Goal: Ask a question: Seek information or help from site administrators or community

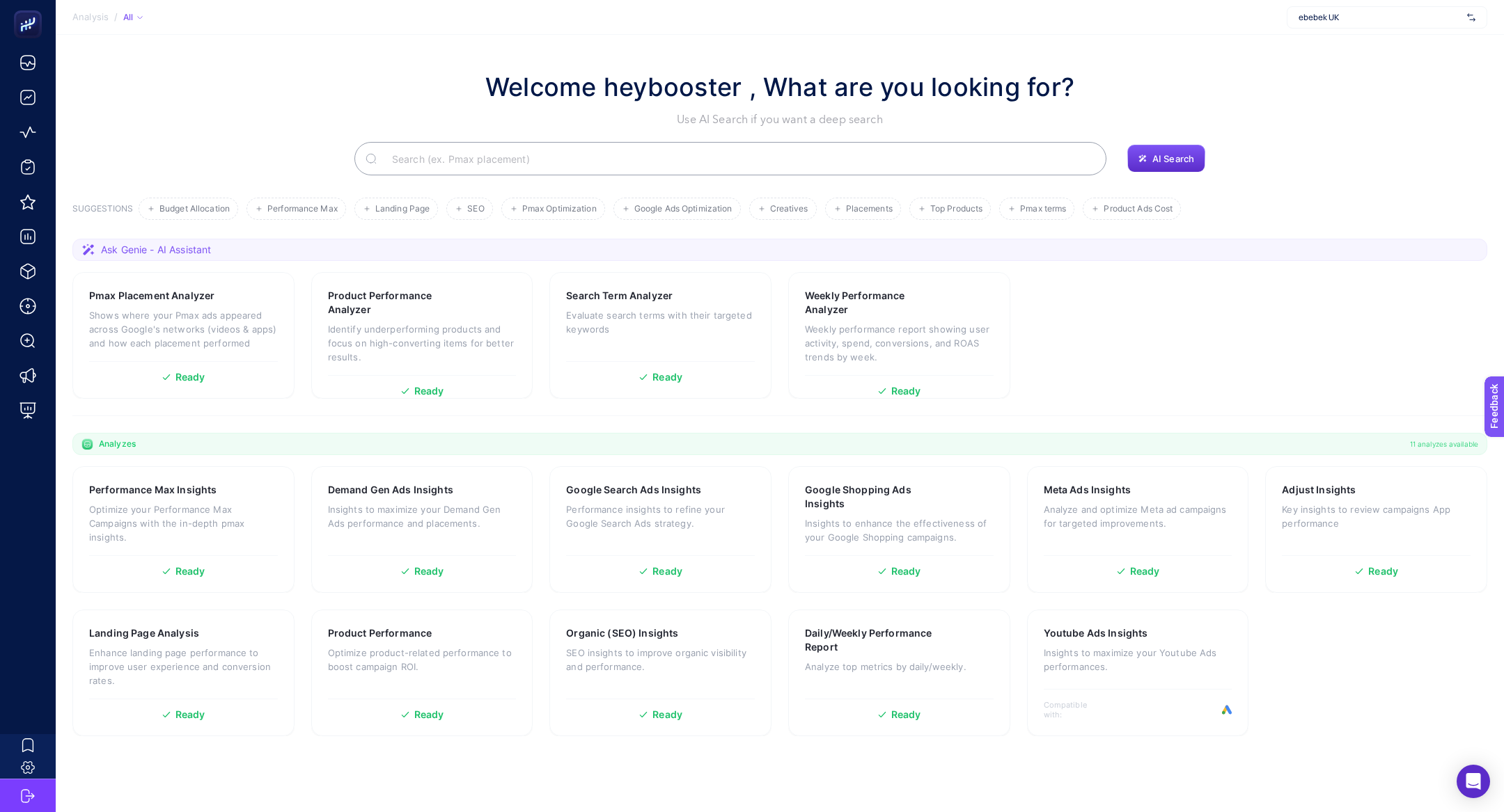
click at [1315, 8] on div "ebebek UK" at bounding box center [1386, 17] width 201 height 22
type input "he-qa"
click at [1330, 39] on div "[DOMAIN_NAME]" at bounding box center [1386, 45] width 199 height 22
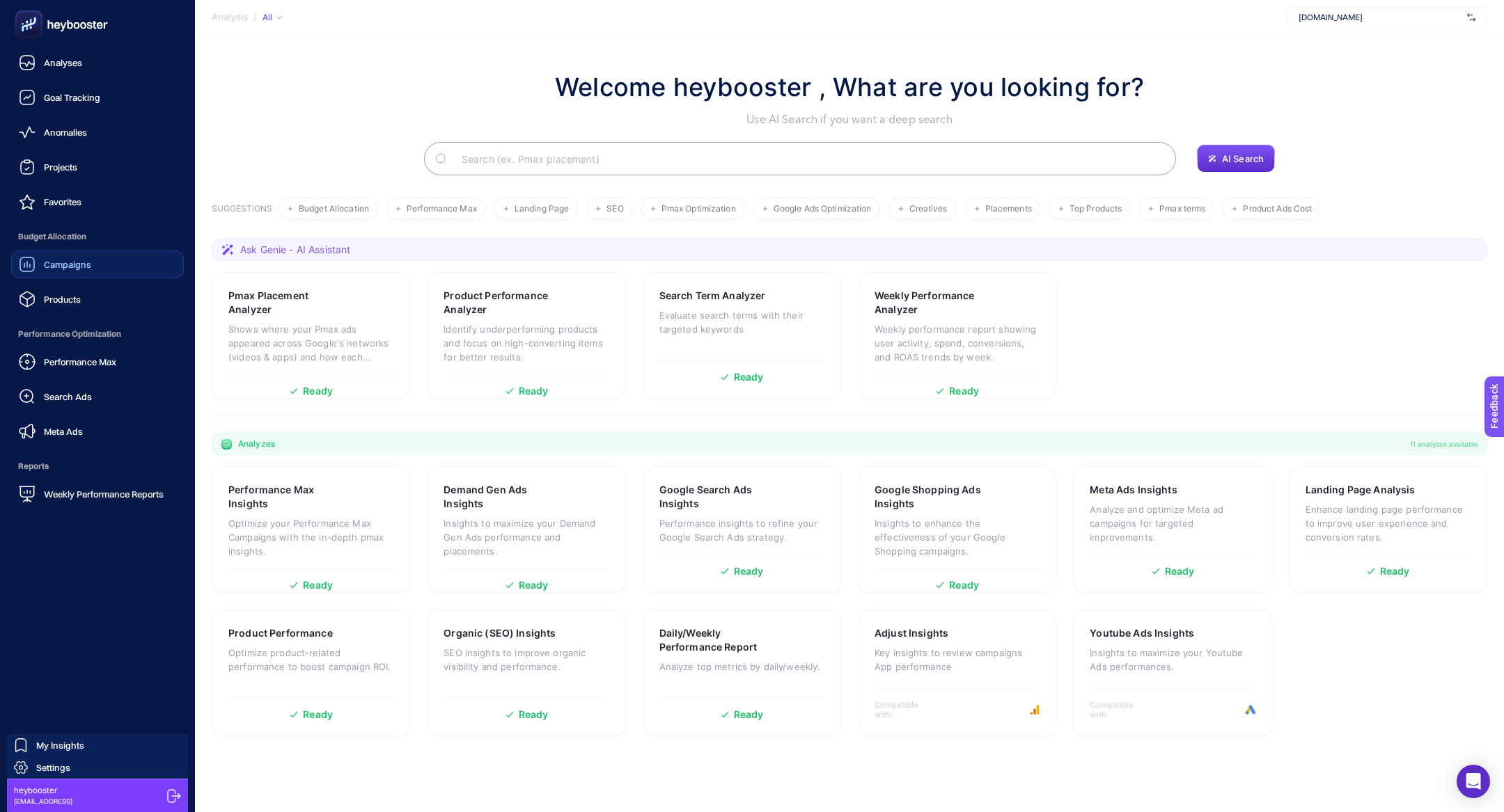
click at [75, 255] on link "Campaigns" at bounding box center [98, 265] width 173 height 28
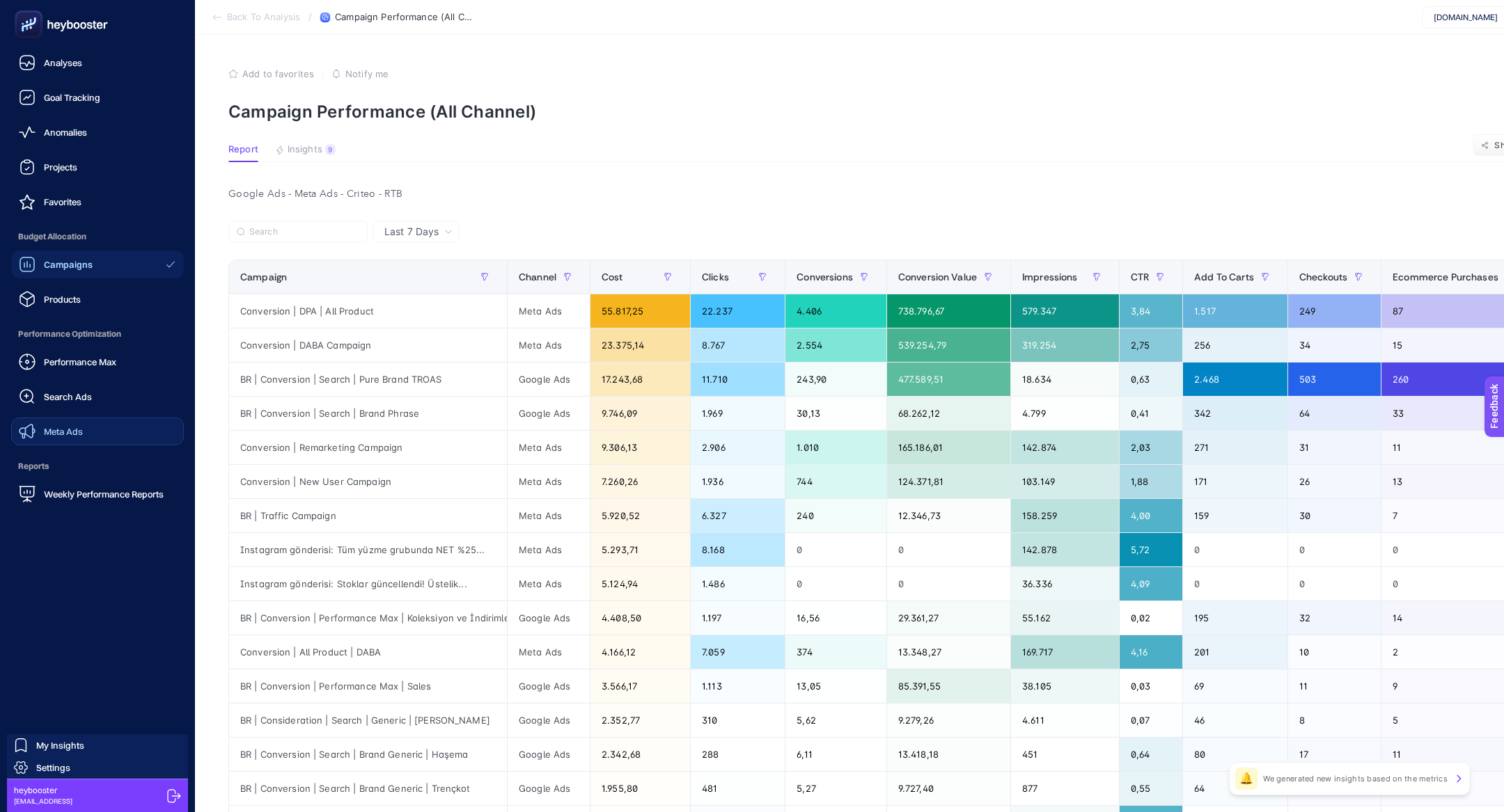
click at [101, 442] on link "Meta Ads" at bounding box center [98, 431] width 173 height 28
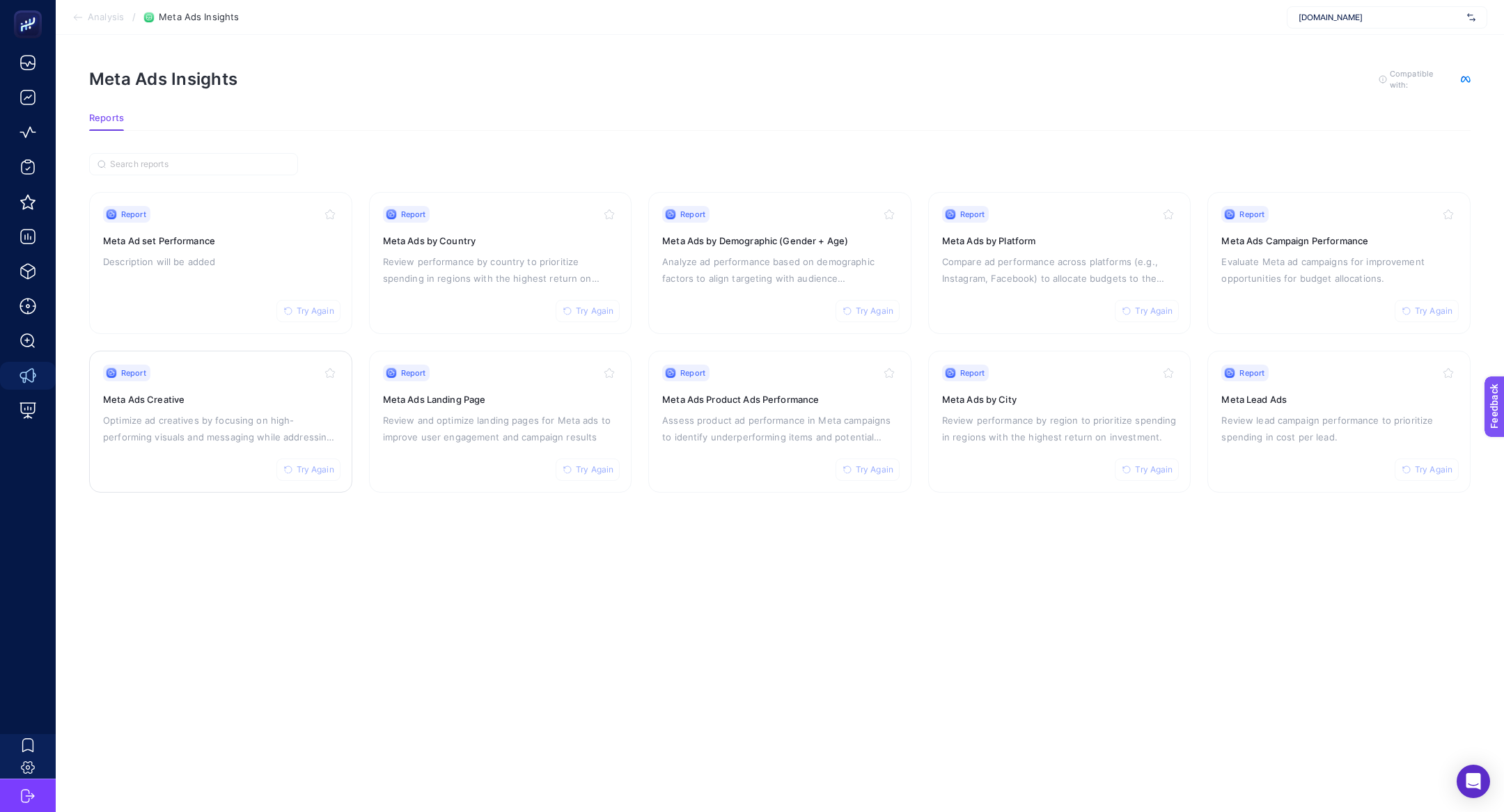
click at [174, 469] on div "Report Try Again Meta Ads Creative Optimize ad creatives by focusing on high-pe…" at bounding box center [220, 422] width 235 height 114
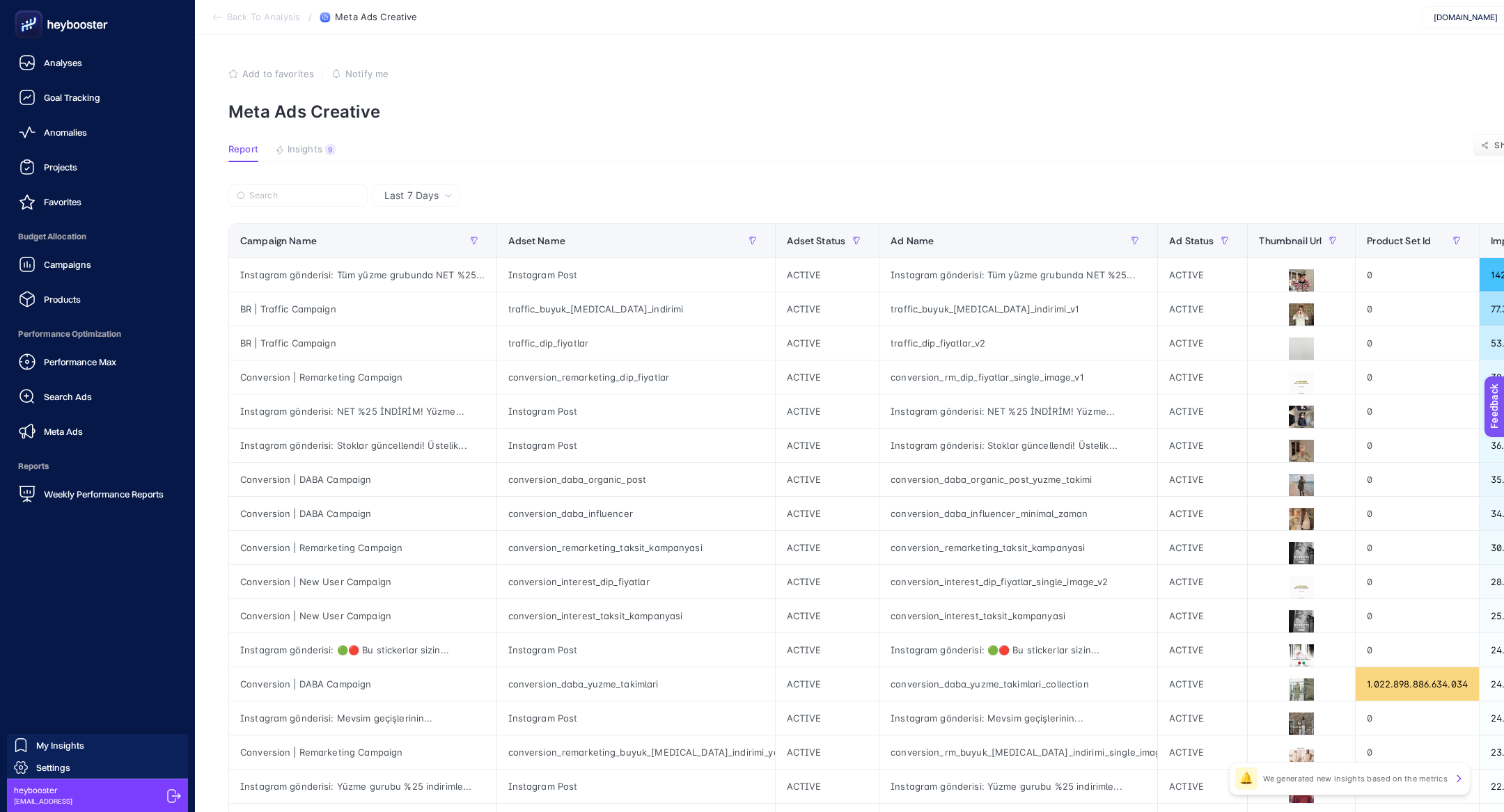
click at [61, 376] on div "Performance Max Search Ads Meta Ads" at bounding box center [98, 396] width 173 height 98
click at [60, 376] on div "Performance Max Search Ads Meta Ads" at bounding box center [98, 396] width 173 height 98
click at [60, 368] on div "Performance Max" at bounding box center [67, 362] width 98 height 16
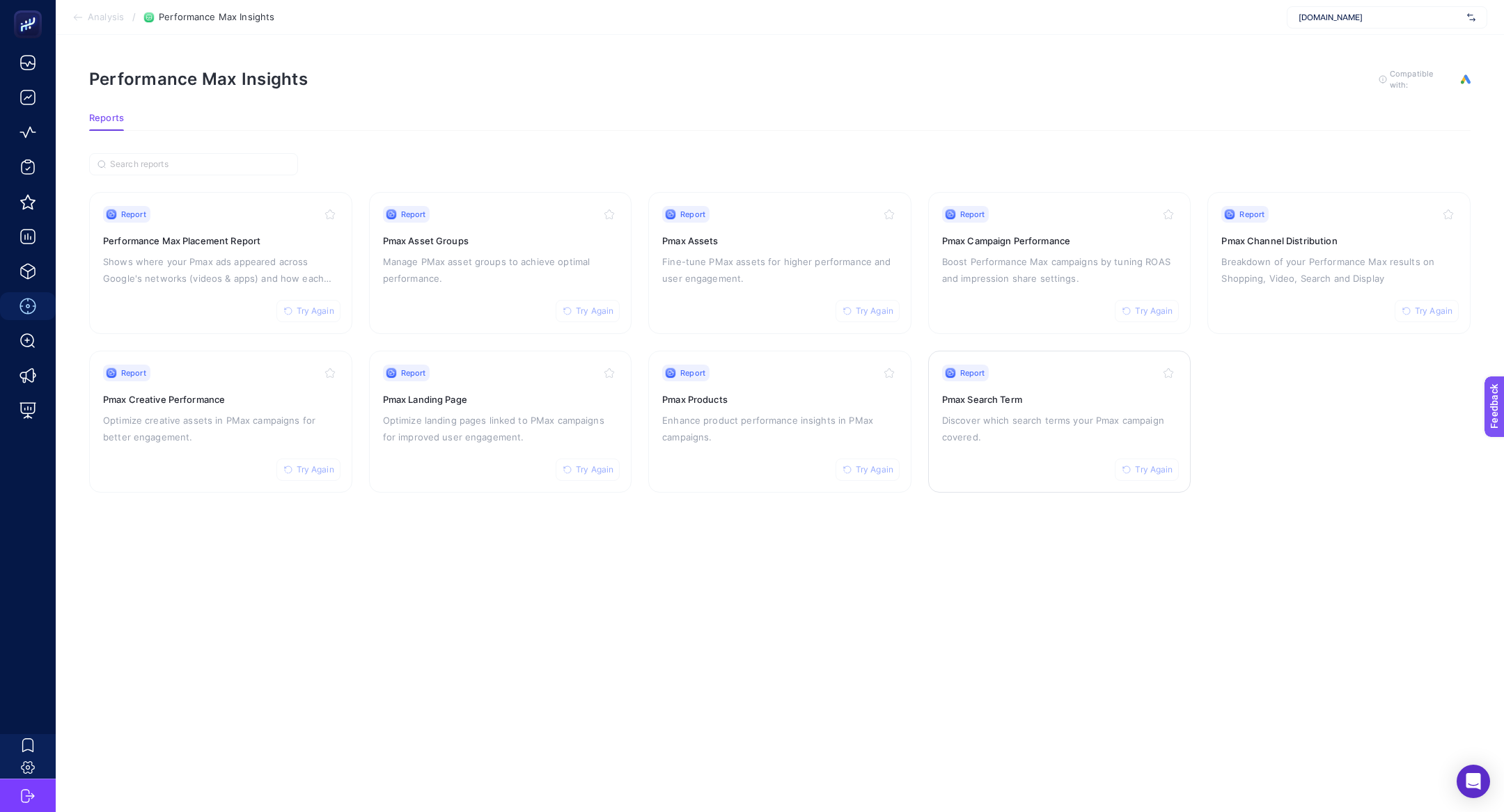
click at [1020, 408] on div "Report Try Again Pmax Search Term Discover which search terms your Pmax campaig…" at bounding box center [1059, 422] width 235 height 114
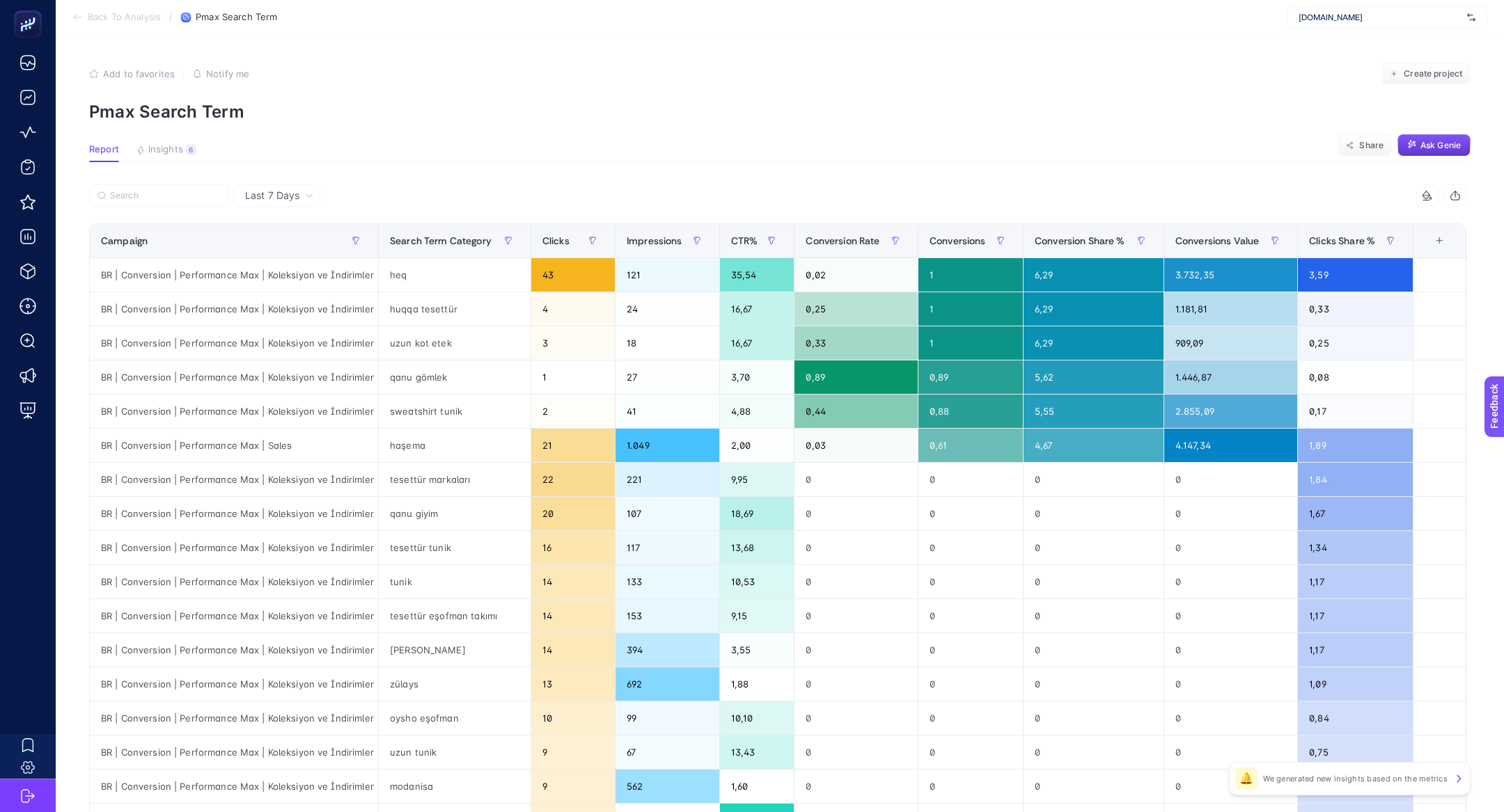
click at [1432, 136] on button "Ask Genie" at bounding box center [1433, 145] width 73 height 22
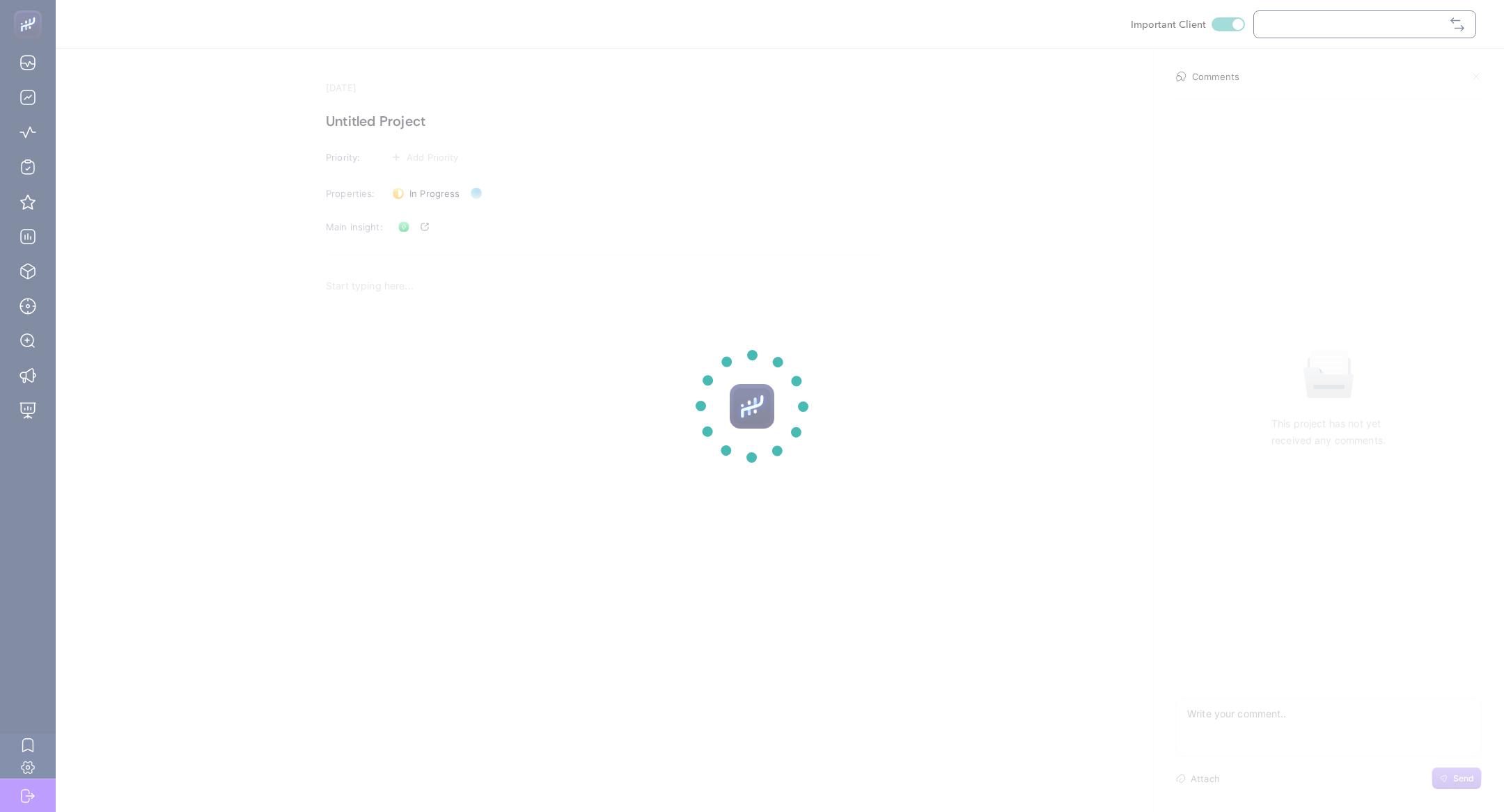
checkbox input "true"
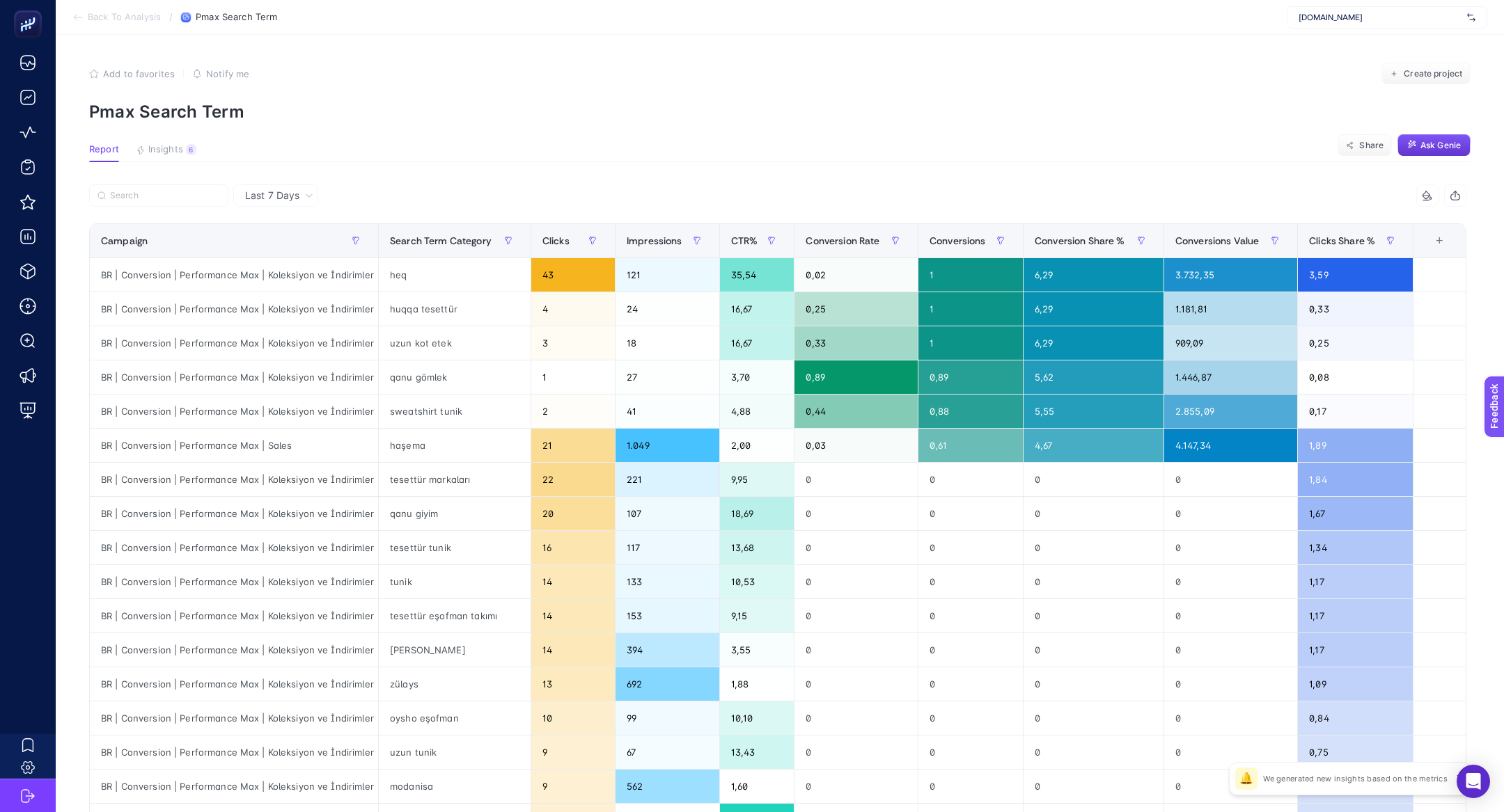
click at [1417, 150] on button "Ask Genie" at bounding box center [1433, 145] width 73 height 22
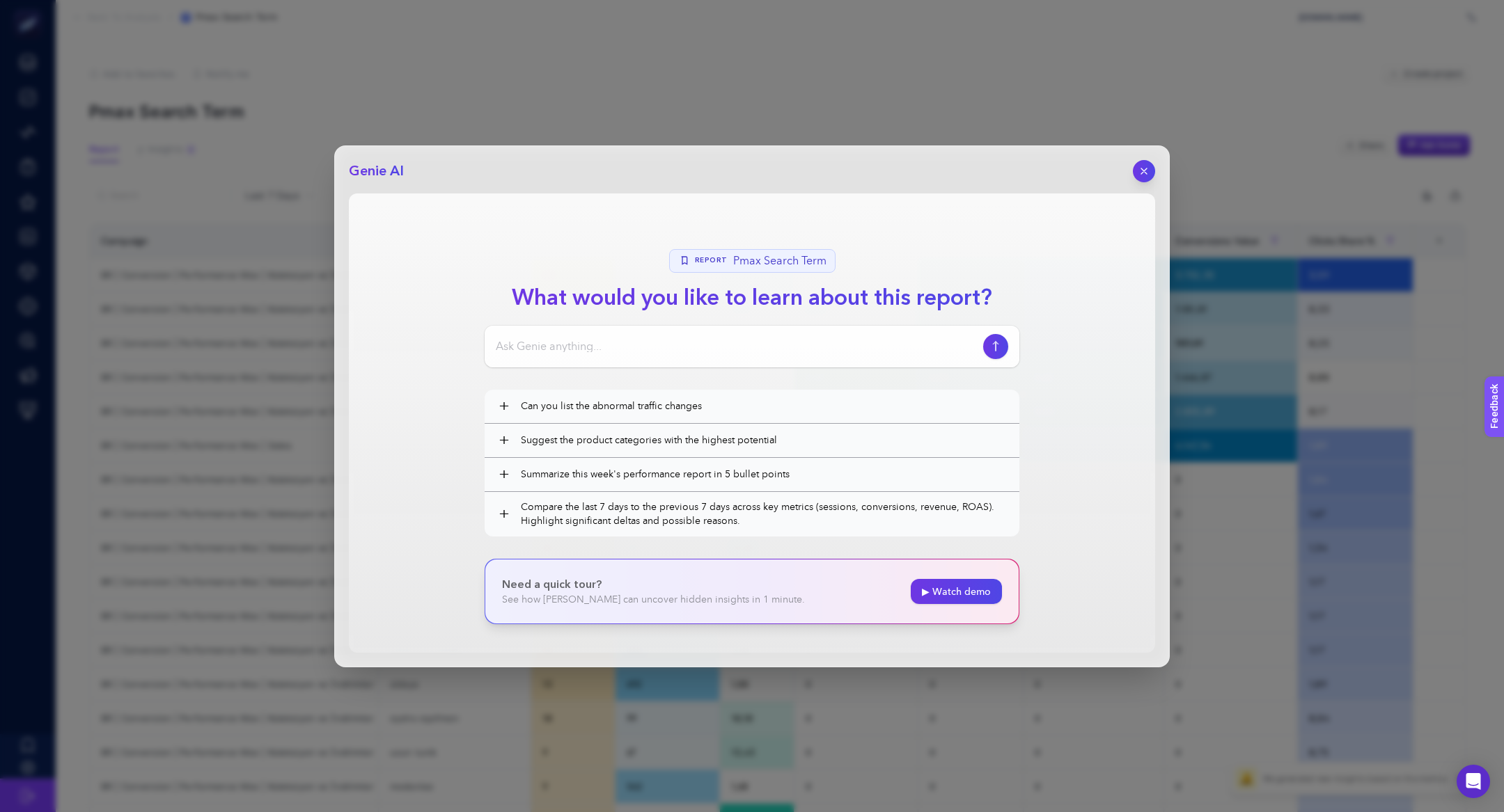
click at [678, 345] on input at bounding box center [737, 346] width 482 height 16
click at [604, 352] on input "bu raporda alakasız aramalar tetiklenmiş m" at bounding box center [737, 346] width 482 height 16
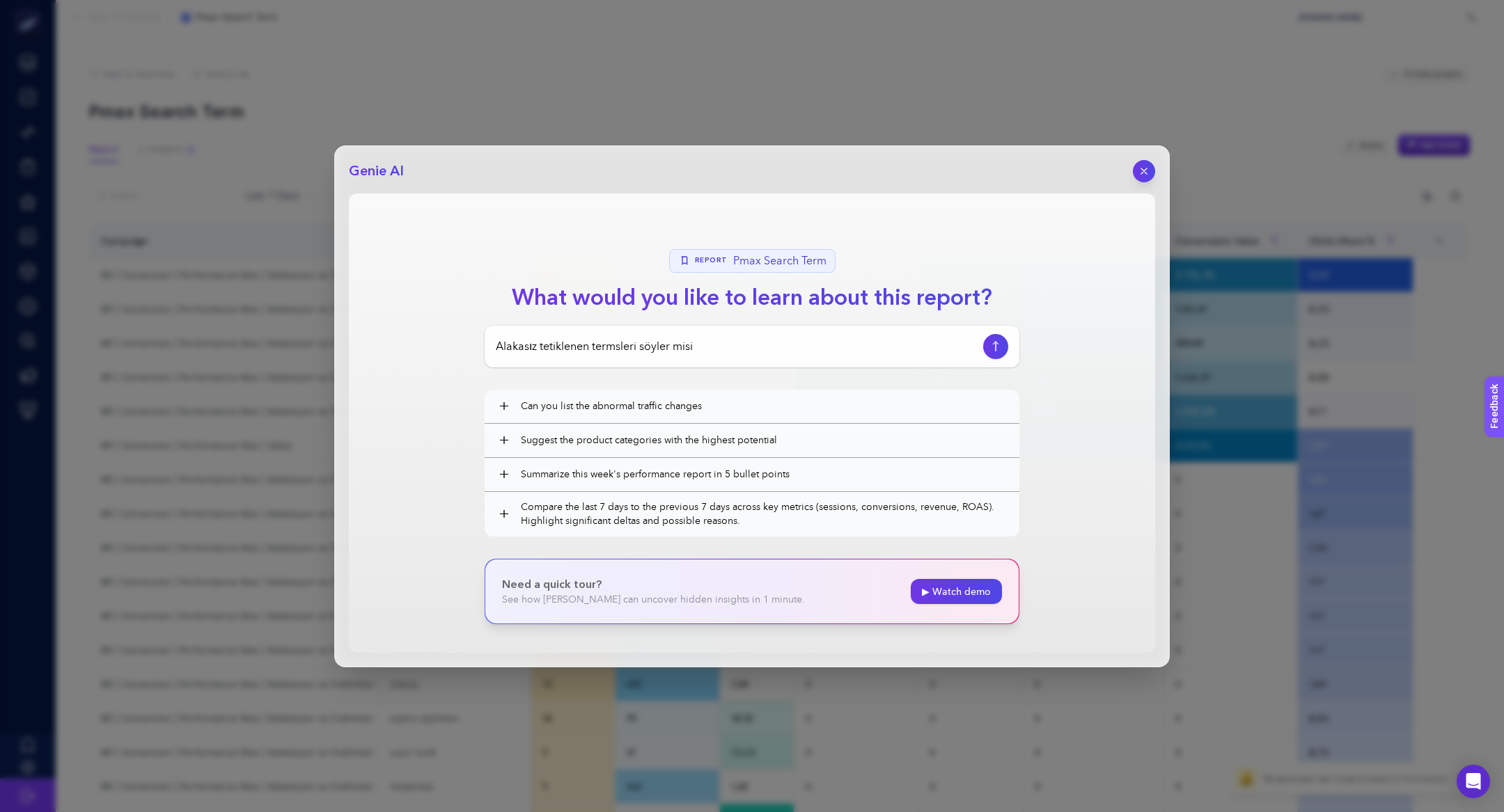
type input "Alakasız tetiklenen termsleri söyler misin"
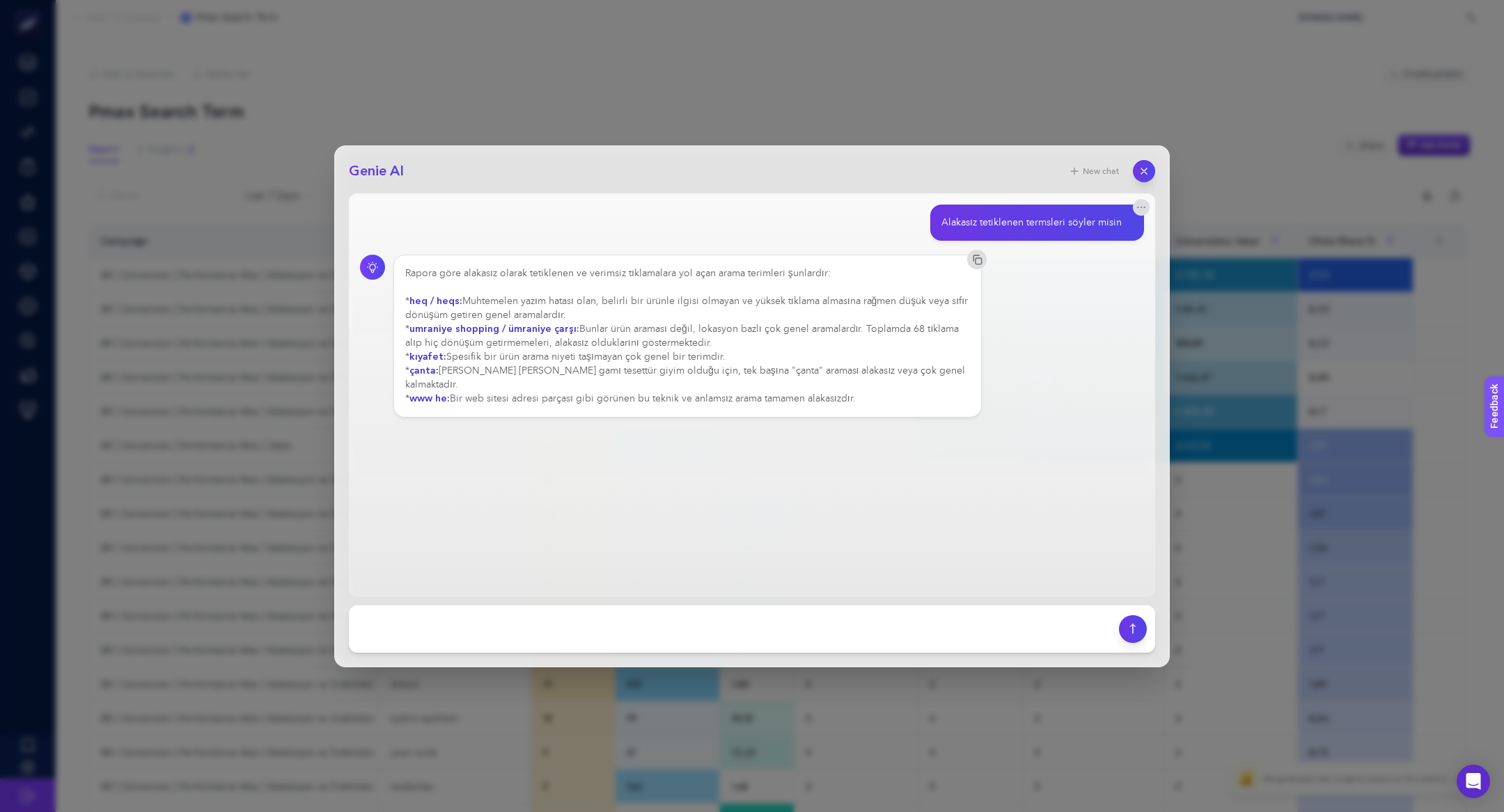
click at [531, 384] on div "Rapora göre alakasız olarak tetiklenen ve verimsiz tıklamalara yol açan arama t…" at bounding box center [687, 335] width 565 height 139
click at [592, 431] on main "Alakasız tetiklenen termsleri söyler misin Rapora göre alakasız olarak tetiklen…" at bounding box center [752, 394] width 806 height 404
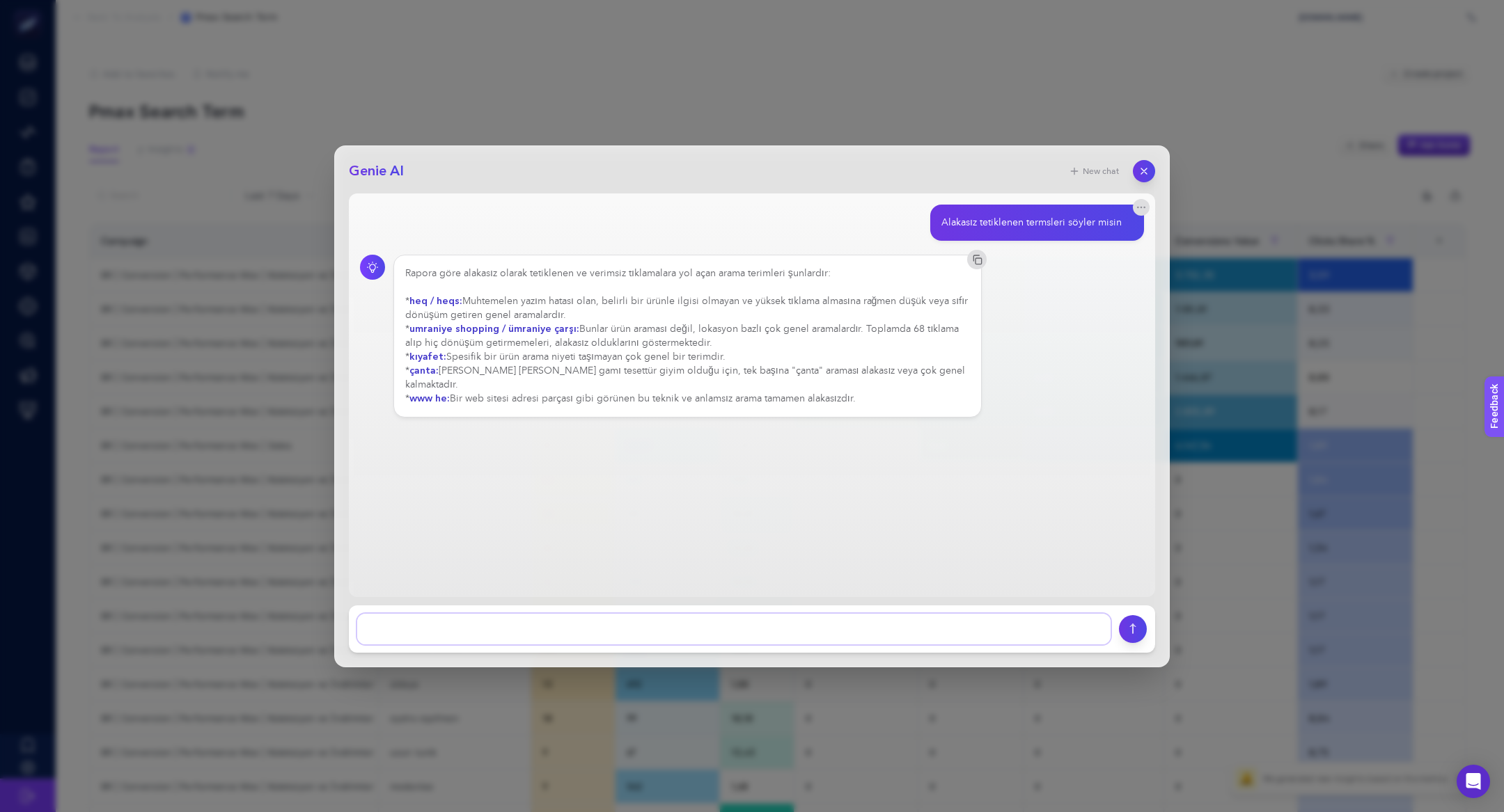
click at [593, 624] on textarea at bounding box center [733, 629] width 753 height 30
click at [456, 630] on textarea at bounding box center [733, 629] width 753 height 30
click at [488, 624] on textarea at bounding box center [733, 629] width 753 height 30
type textarea "performansı yüksek 10 termsü tablolaştırır mısın"
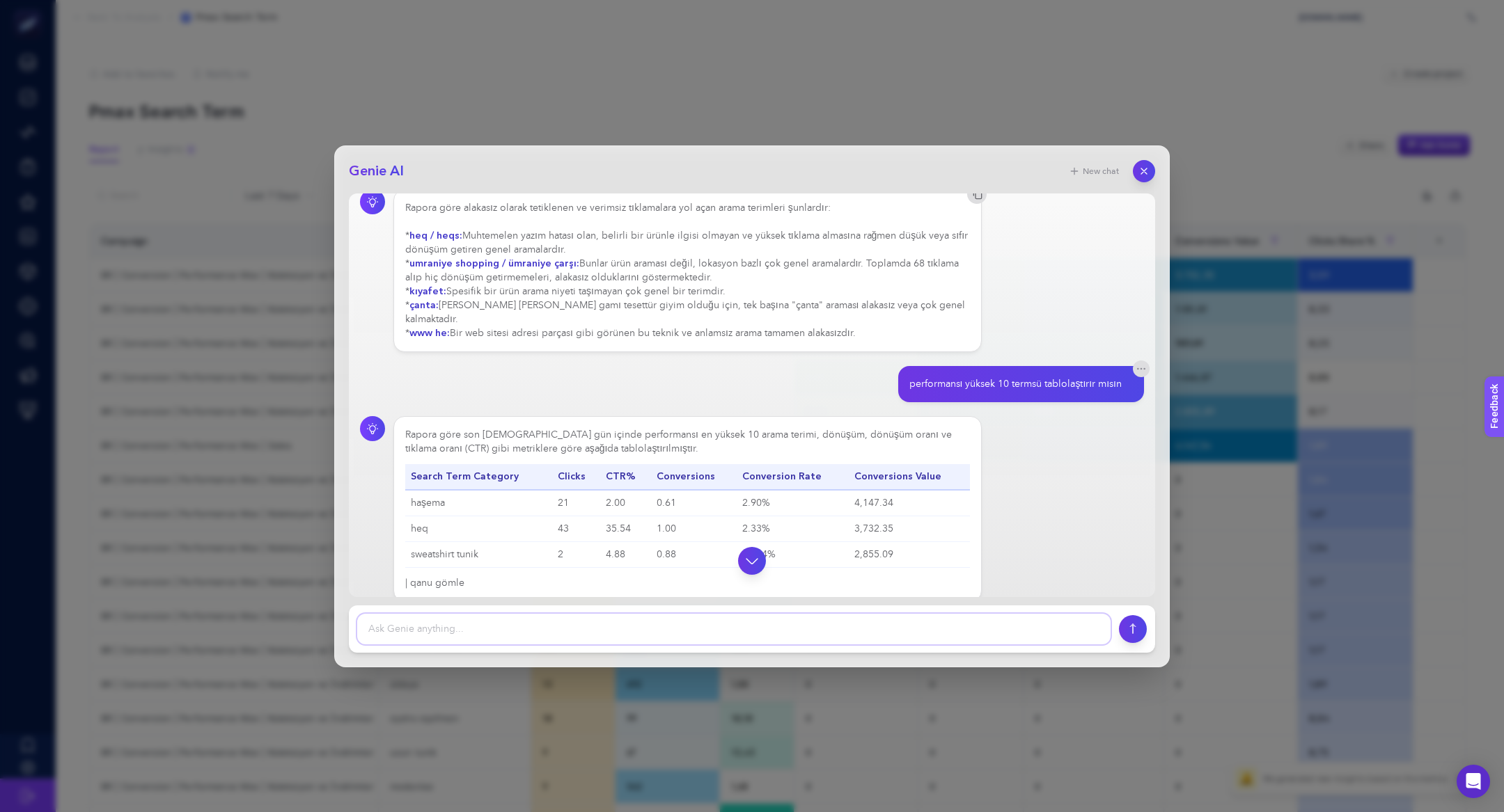
scroll to position [76, 0]
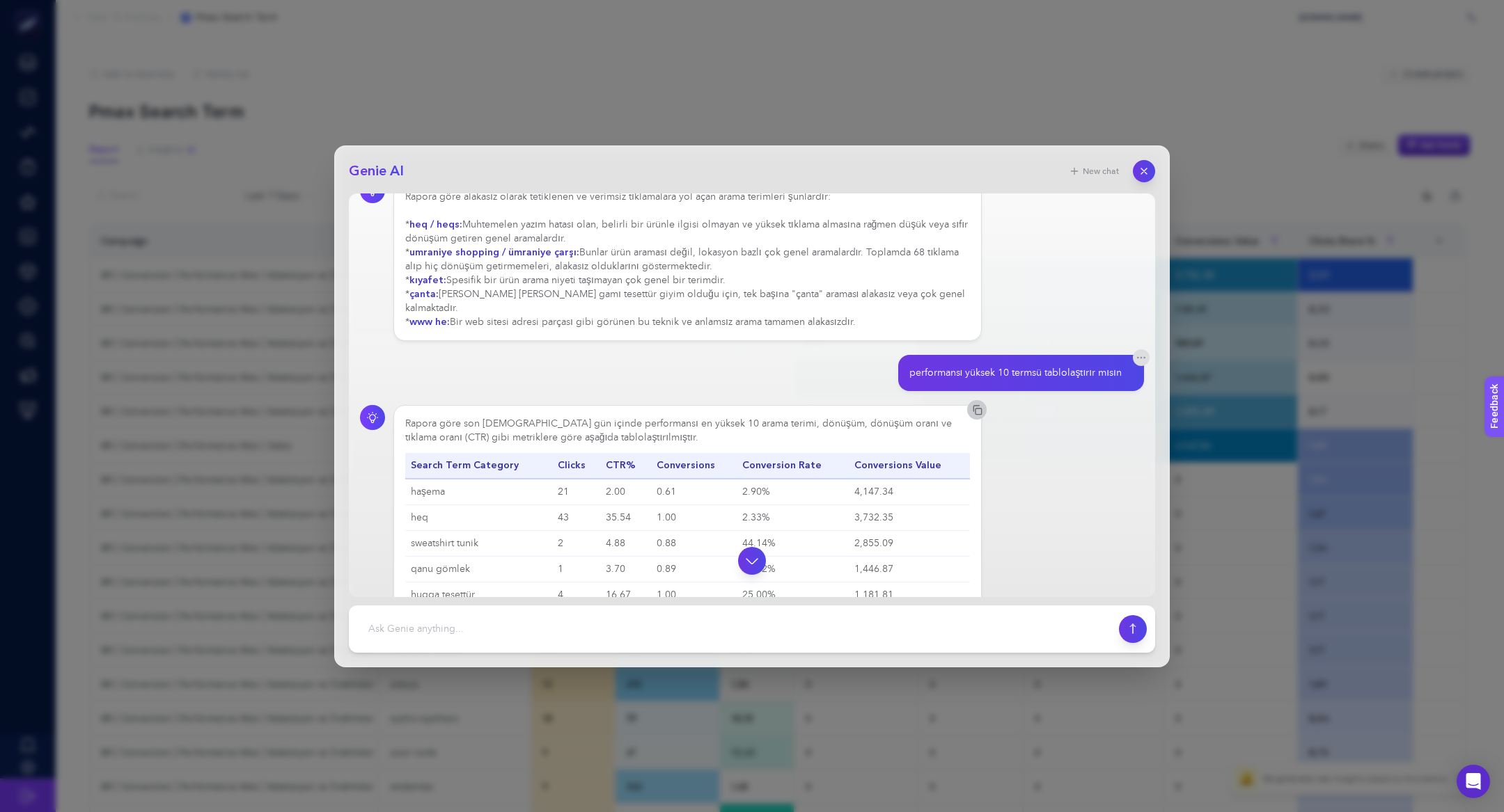
click at [978, 404] on icon "button" at bounding box center [977, 410] width 12 height 12
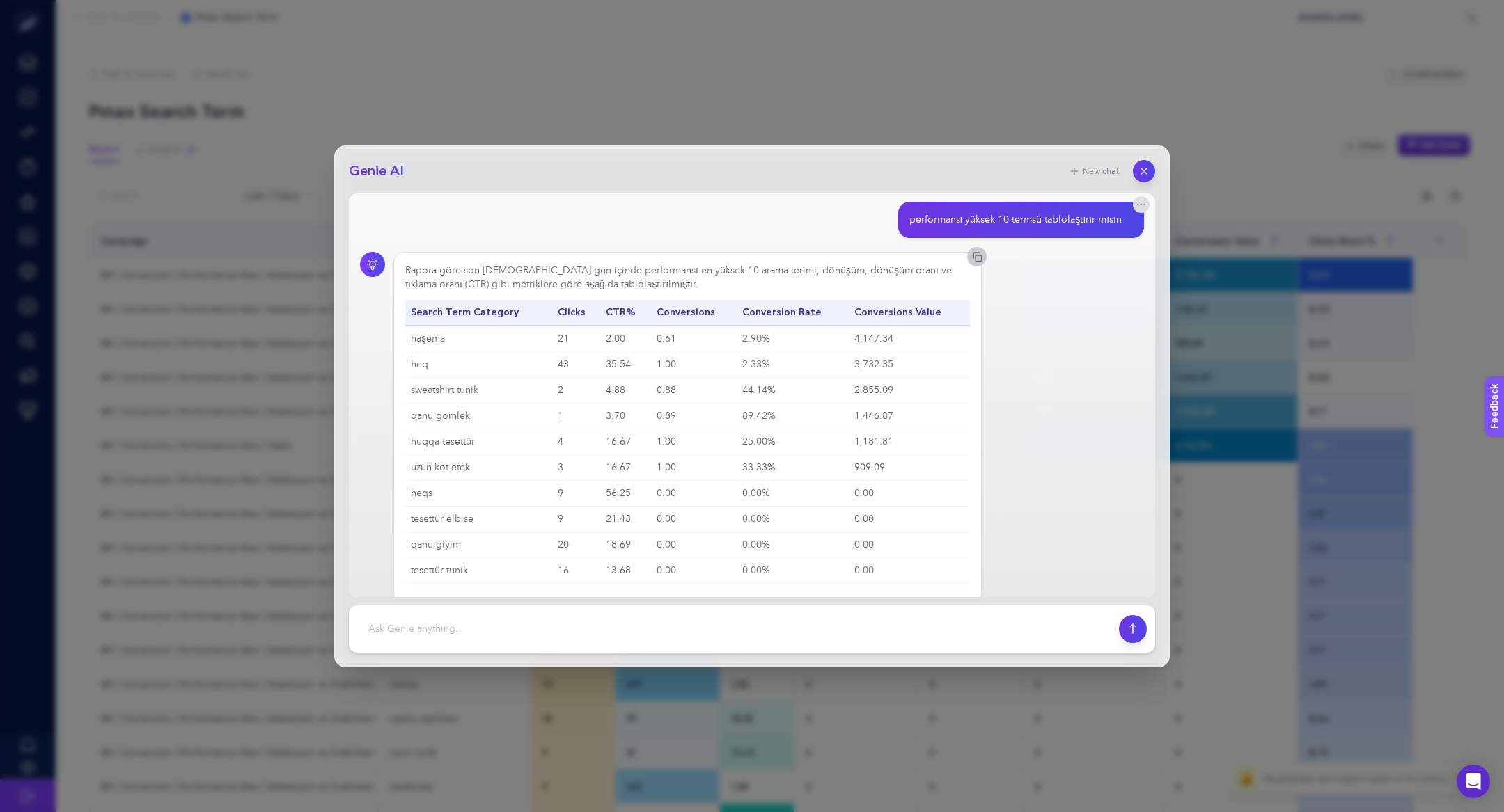
click at [1148, 160] on div "New chat" at bounding box center [1107, 171] width 95 height 22
click at [1148, 180] on button "button" at bounding box center [1143, 171] width 22 height 22
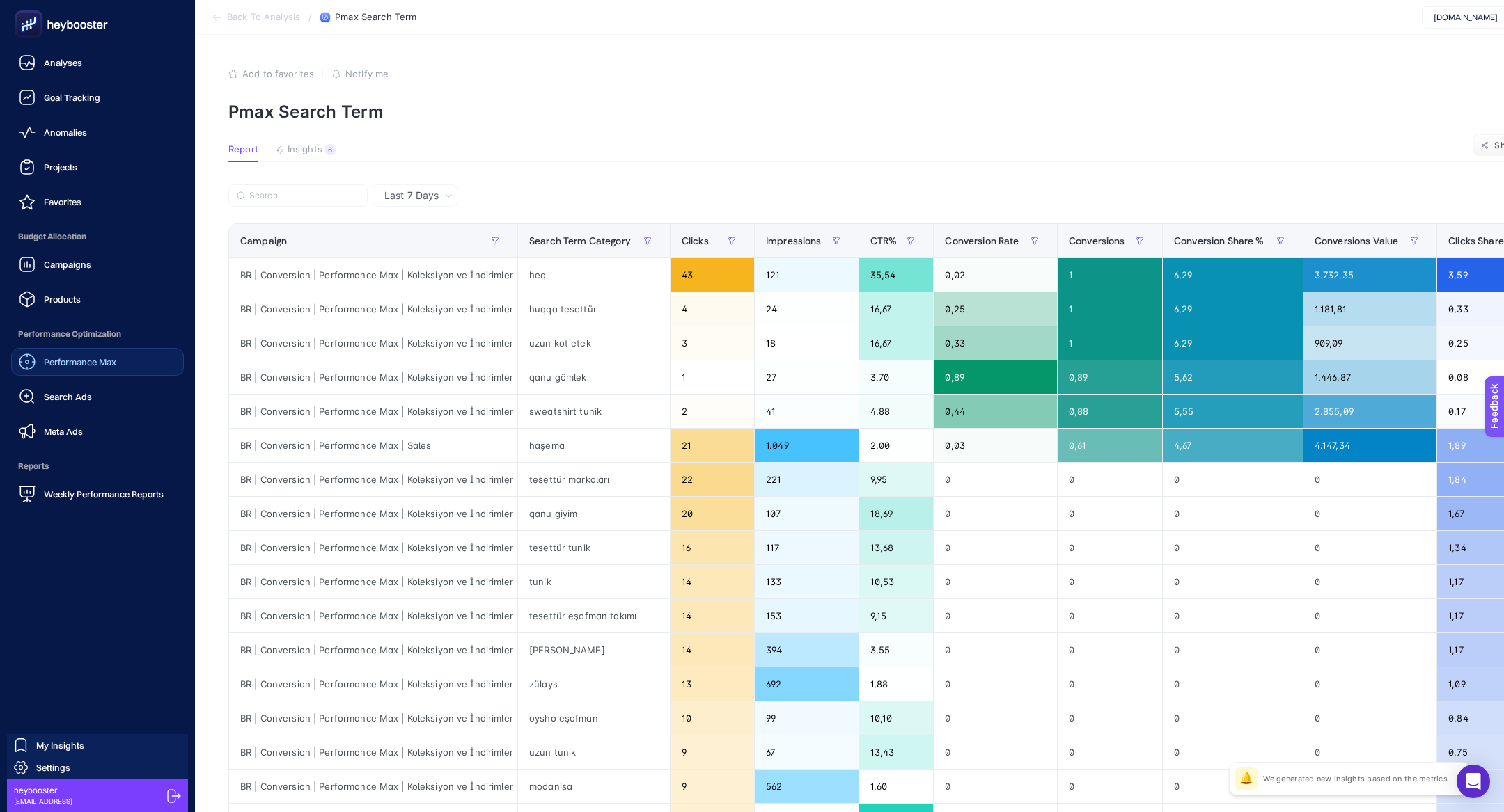
click at [78, 352] on link "Performance Max" at bounding box center [98, 362] width 173 height 28
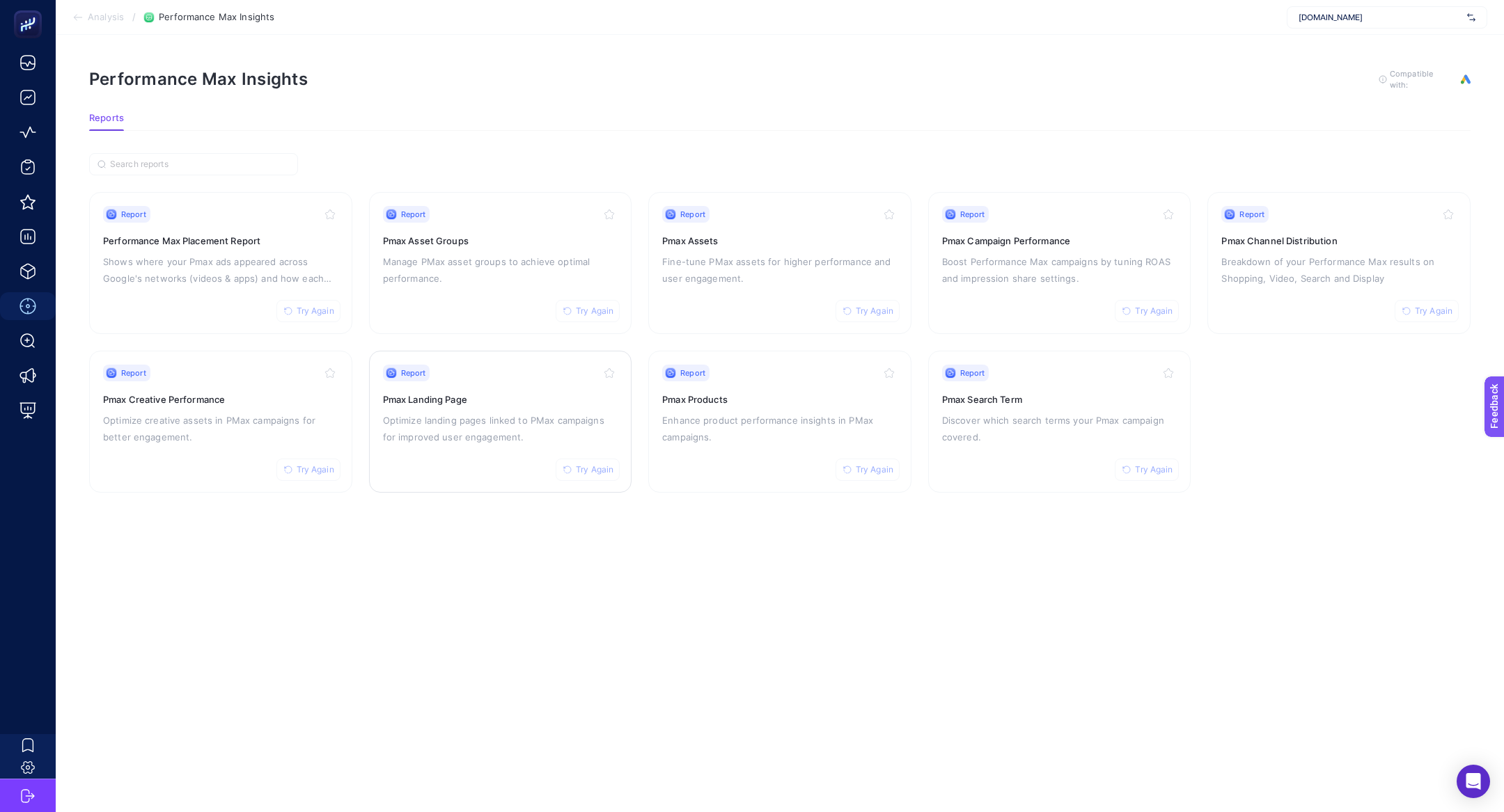
click at [446, 367] on div "Report Try Again" at bounding box center [501, 373] width 235 height 16
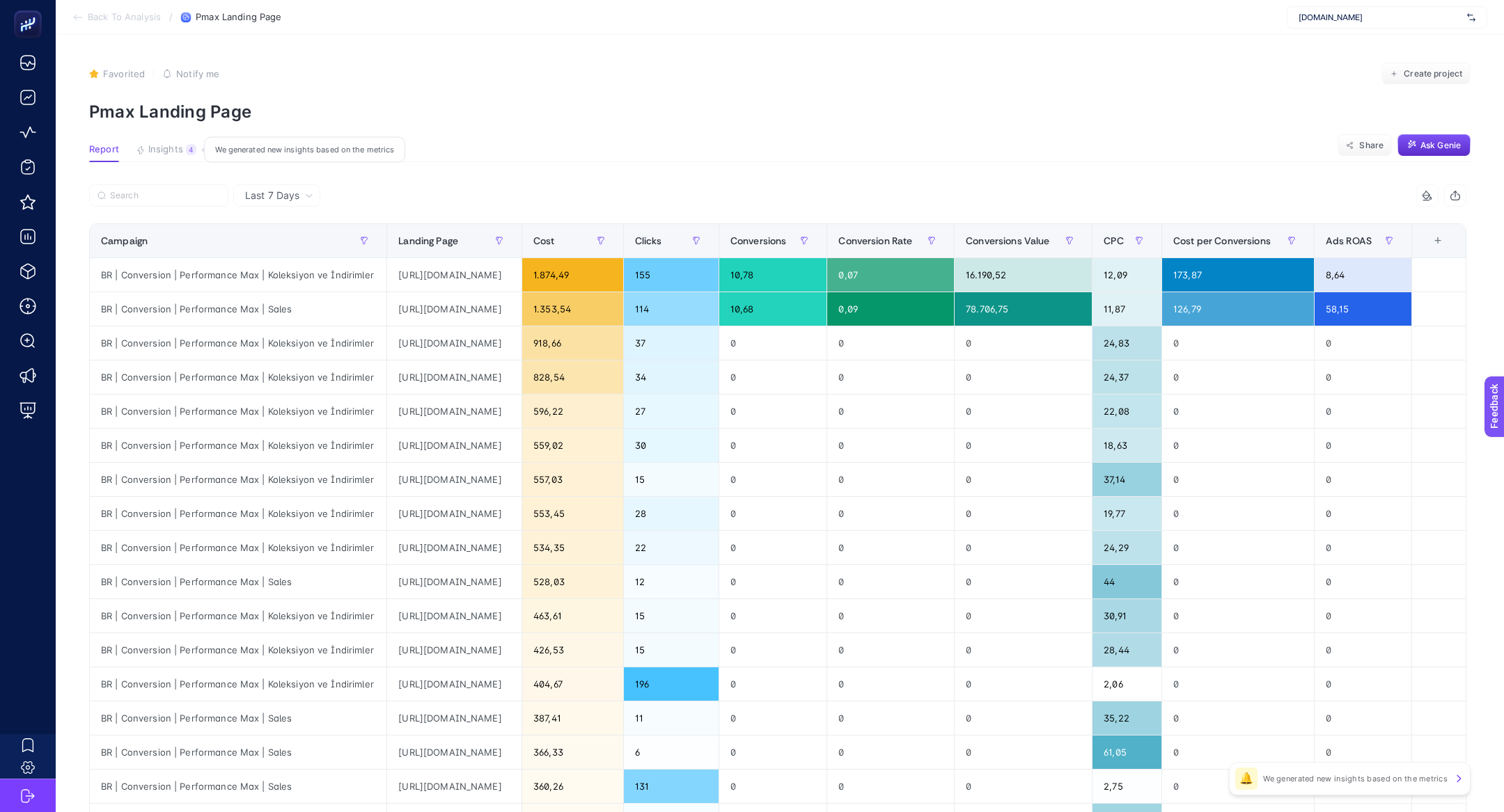
click at [187, 146] on div "4" at bounding box center [191, 150] width 11 height 12
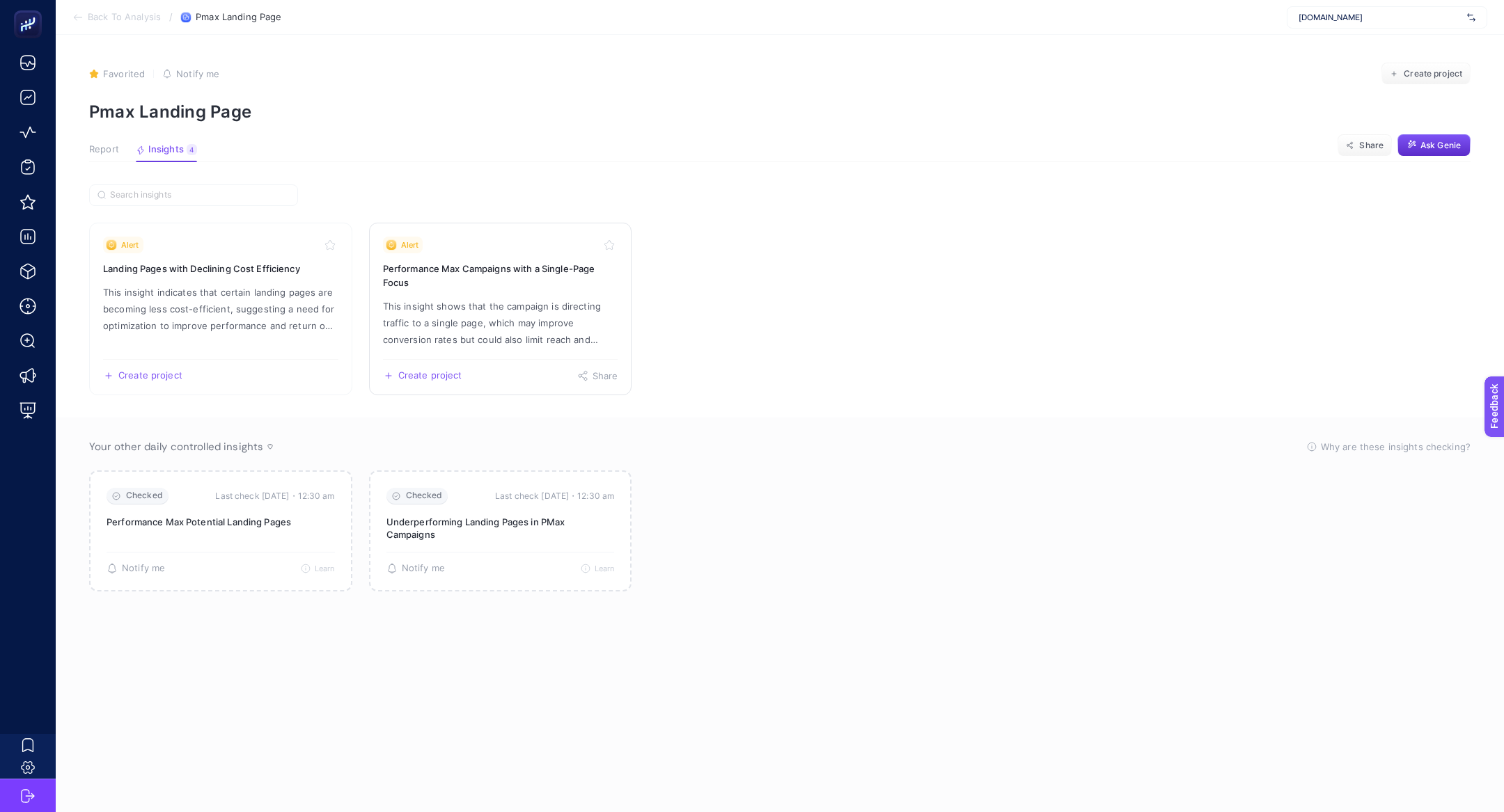
click at [506, 320] on p "This insight shows that the campaign is directing traffic to a single page, whi…" at bounding box center [501, 322] width 235 height 50
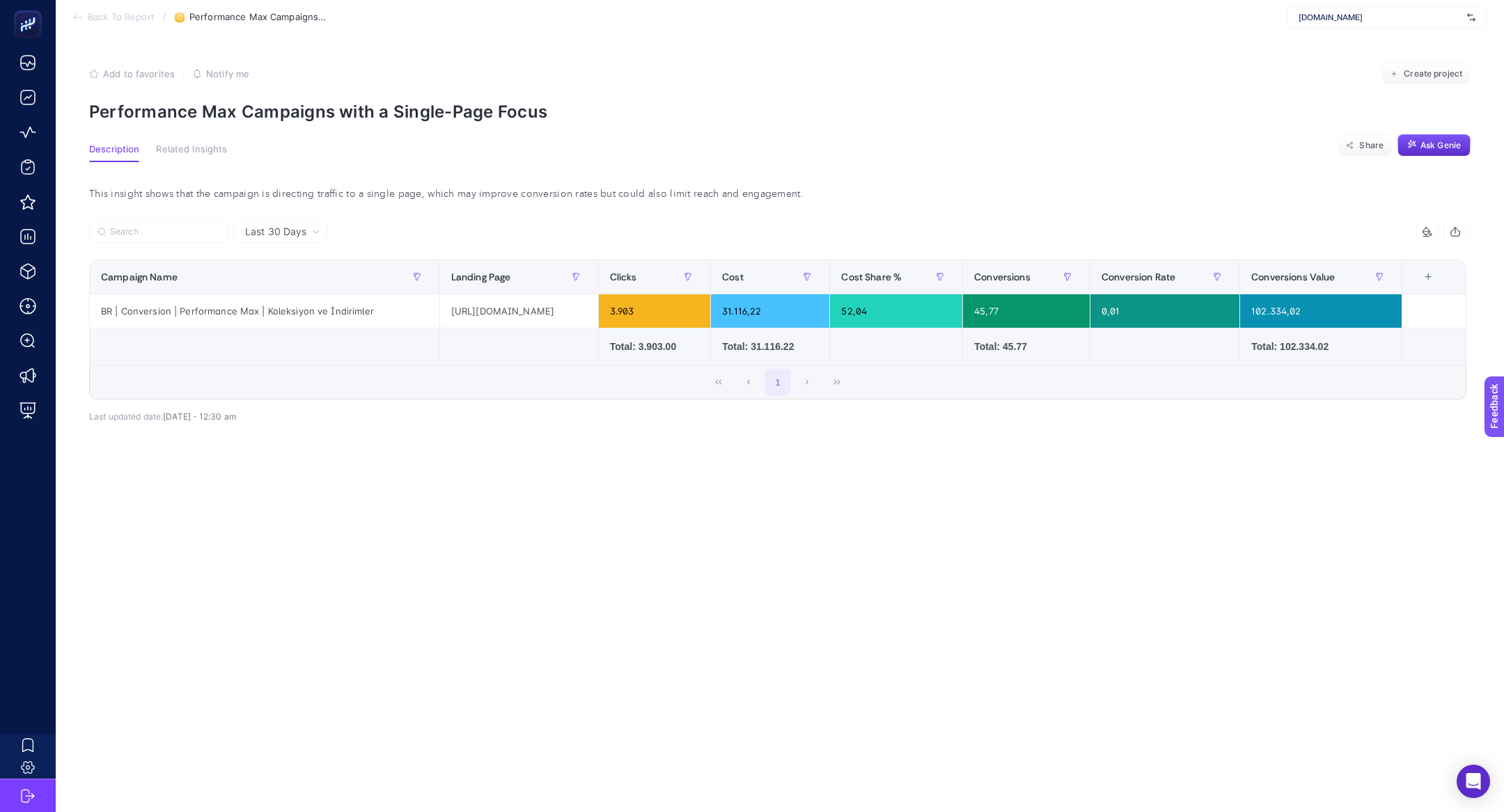
click at [121, 14] on span "Back To Report" at bounding box center [121, 17] width 67 height 12
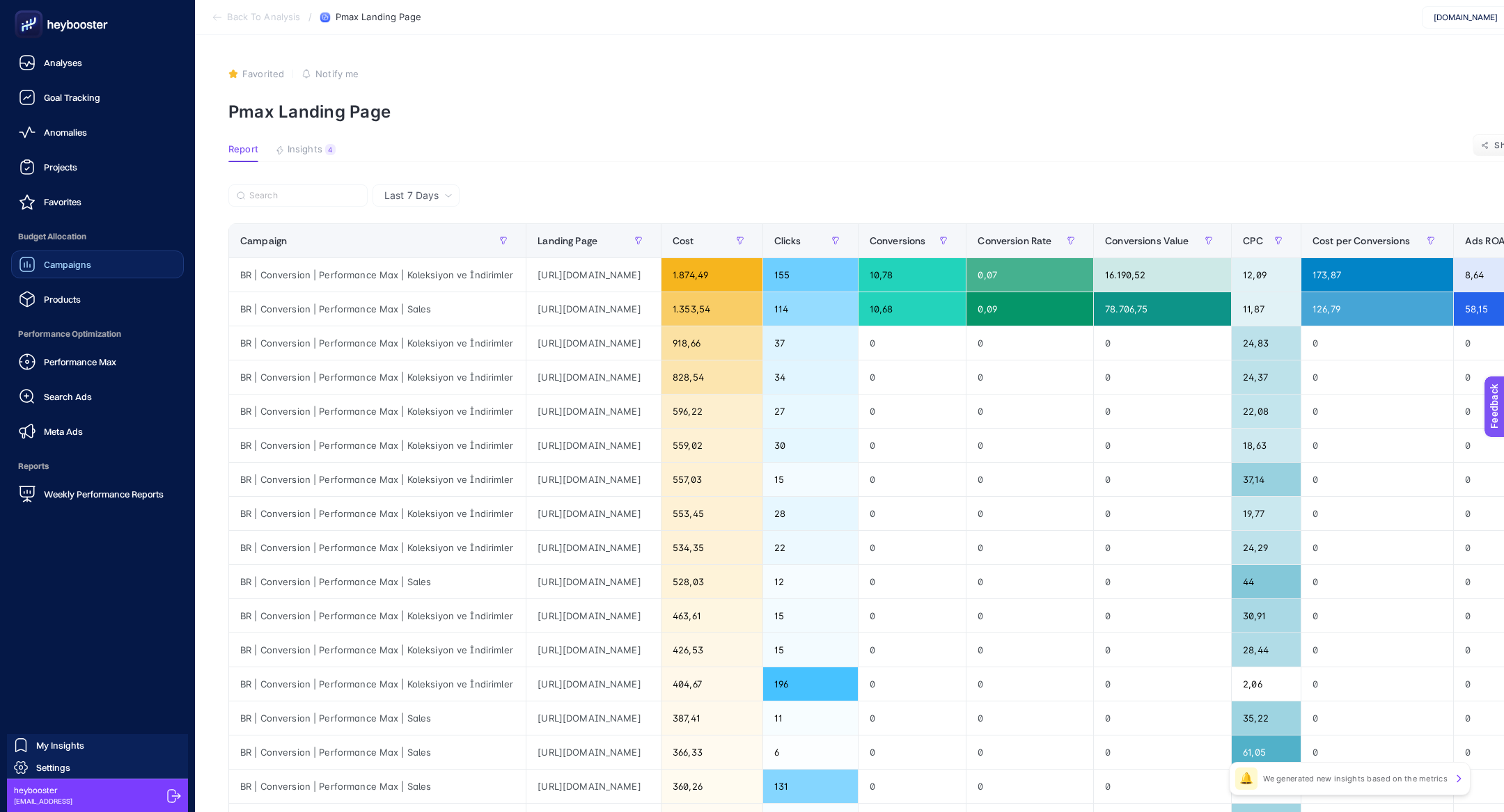
click at [44, 276] on link "Campaigns" at bounding box center [98, 265] width 173 height 28
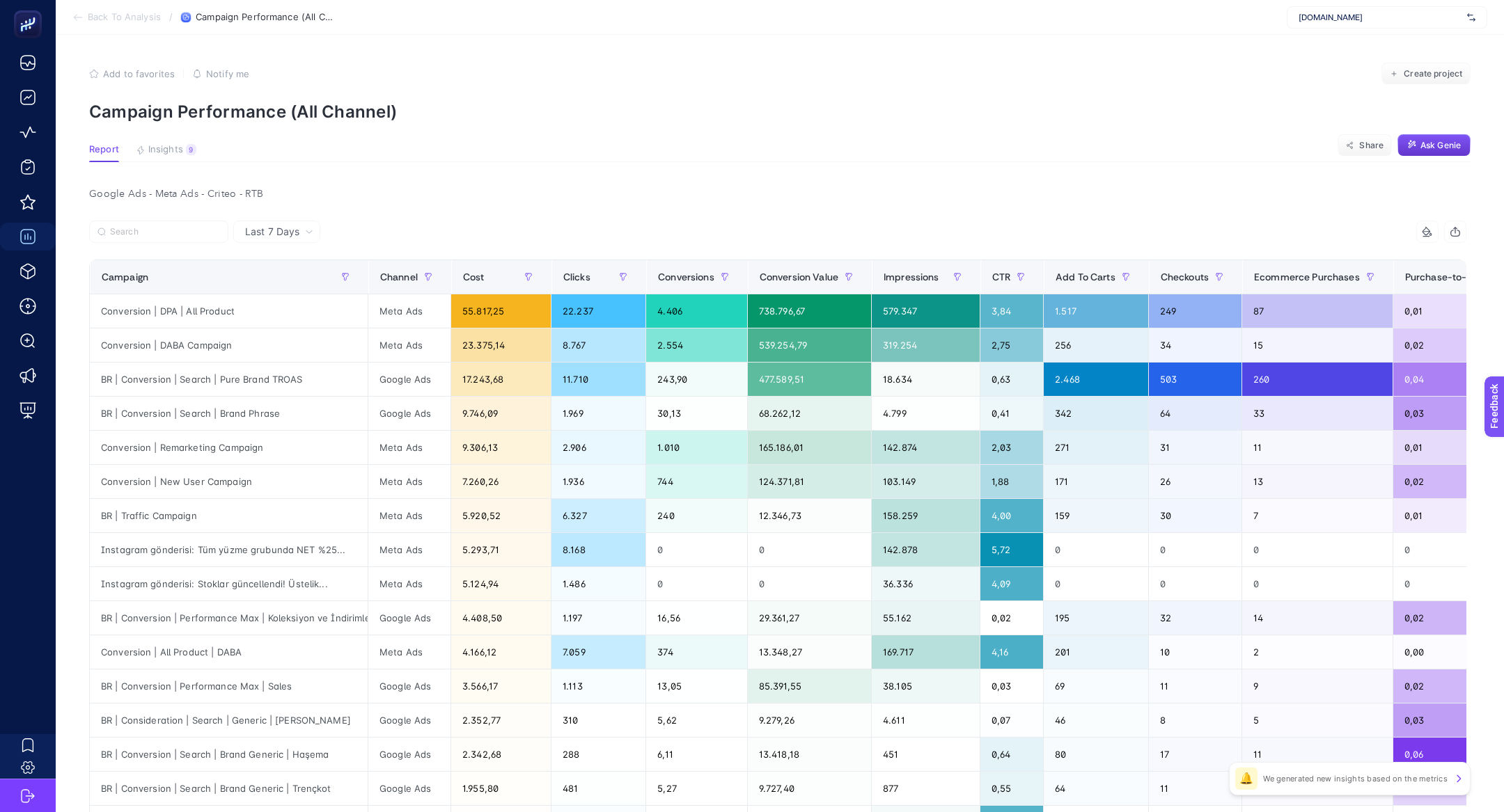
click at [1418, 155] on button "Ask Genie" at bounding box center [1433, 145] width 73 height 22
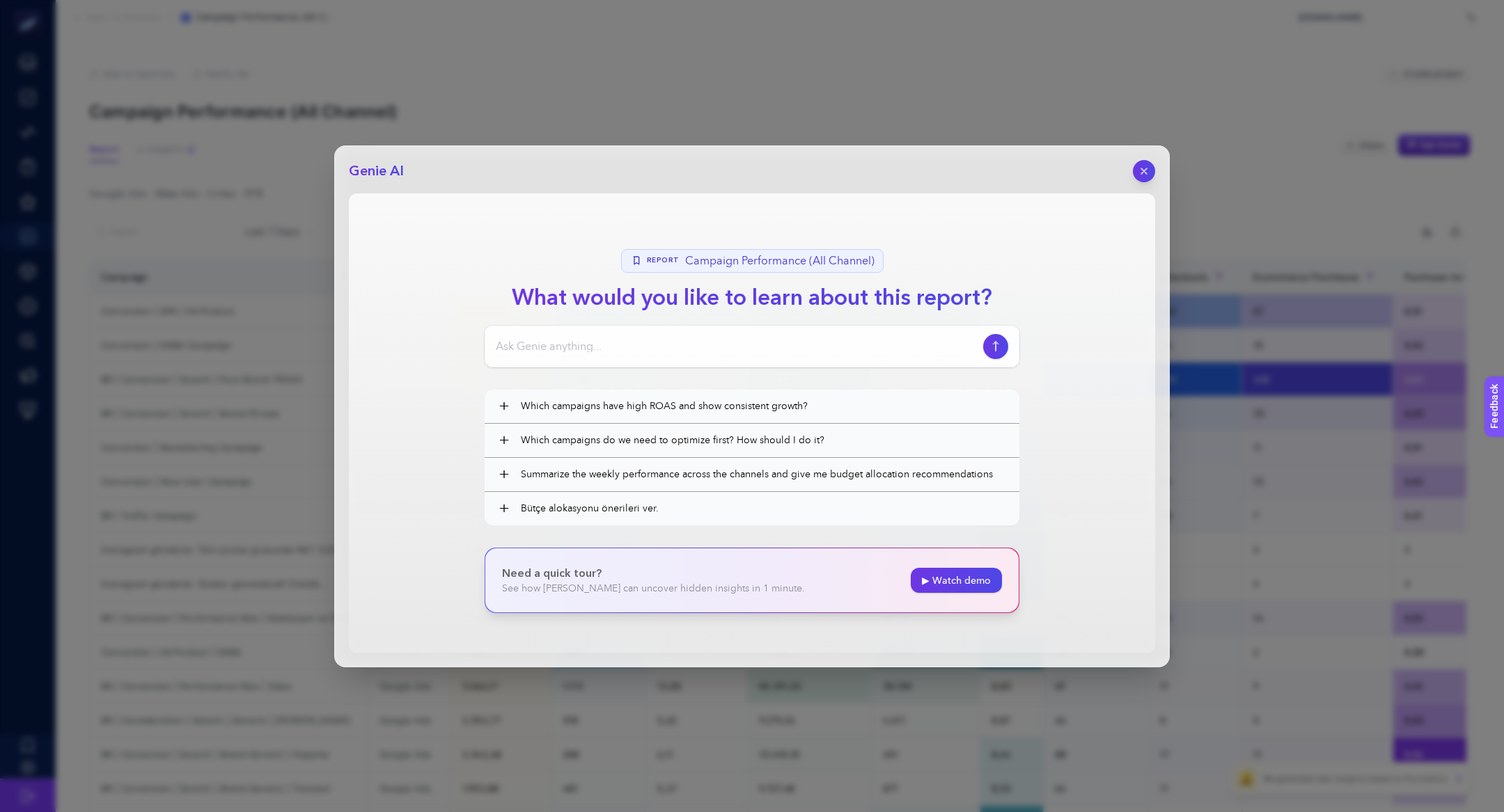
click at [578, 347] on input at bounding box center [737, 346] width 482 height 16
paste input "performansı düşüşe geçen kampanya var mı"
type input "performansı düşüşe geçen kampanya var mı"
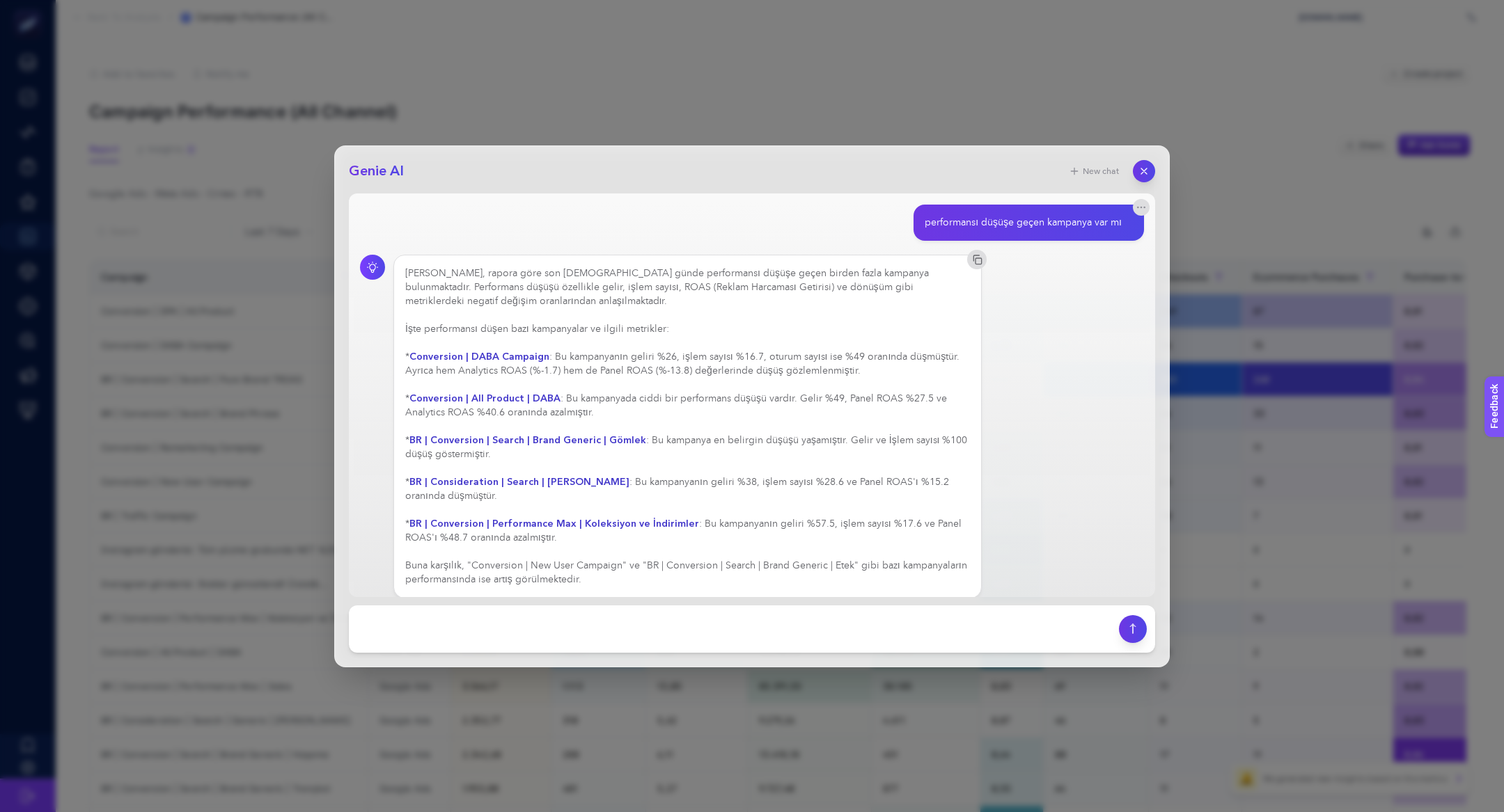
scroll to position [12, 0]
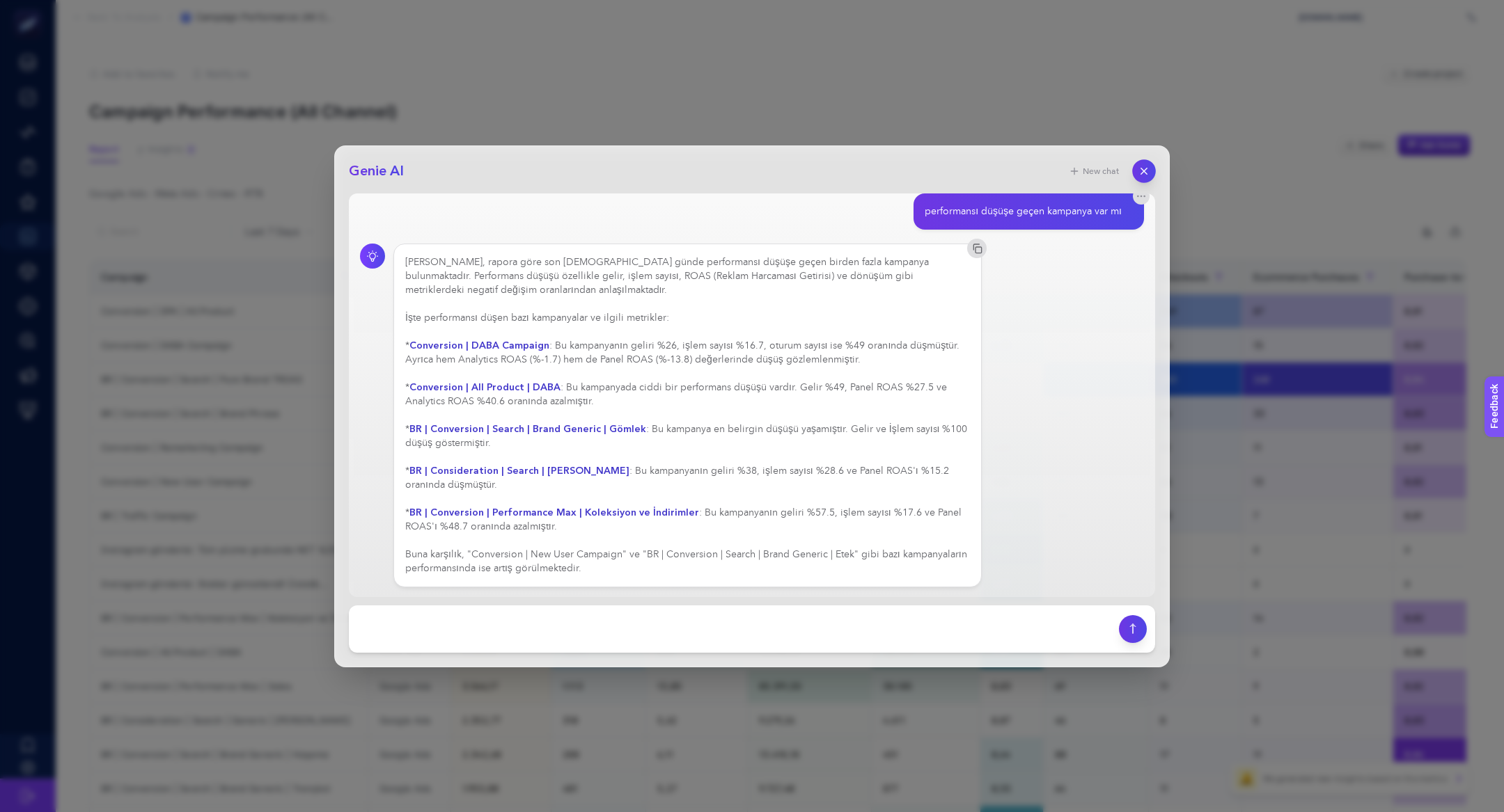
click at [1141, 173] on icon "button" at bounding box center [1144, 170] width 6 height 6
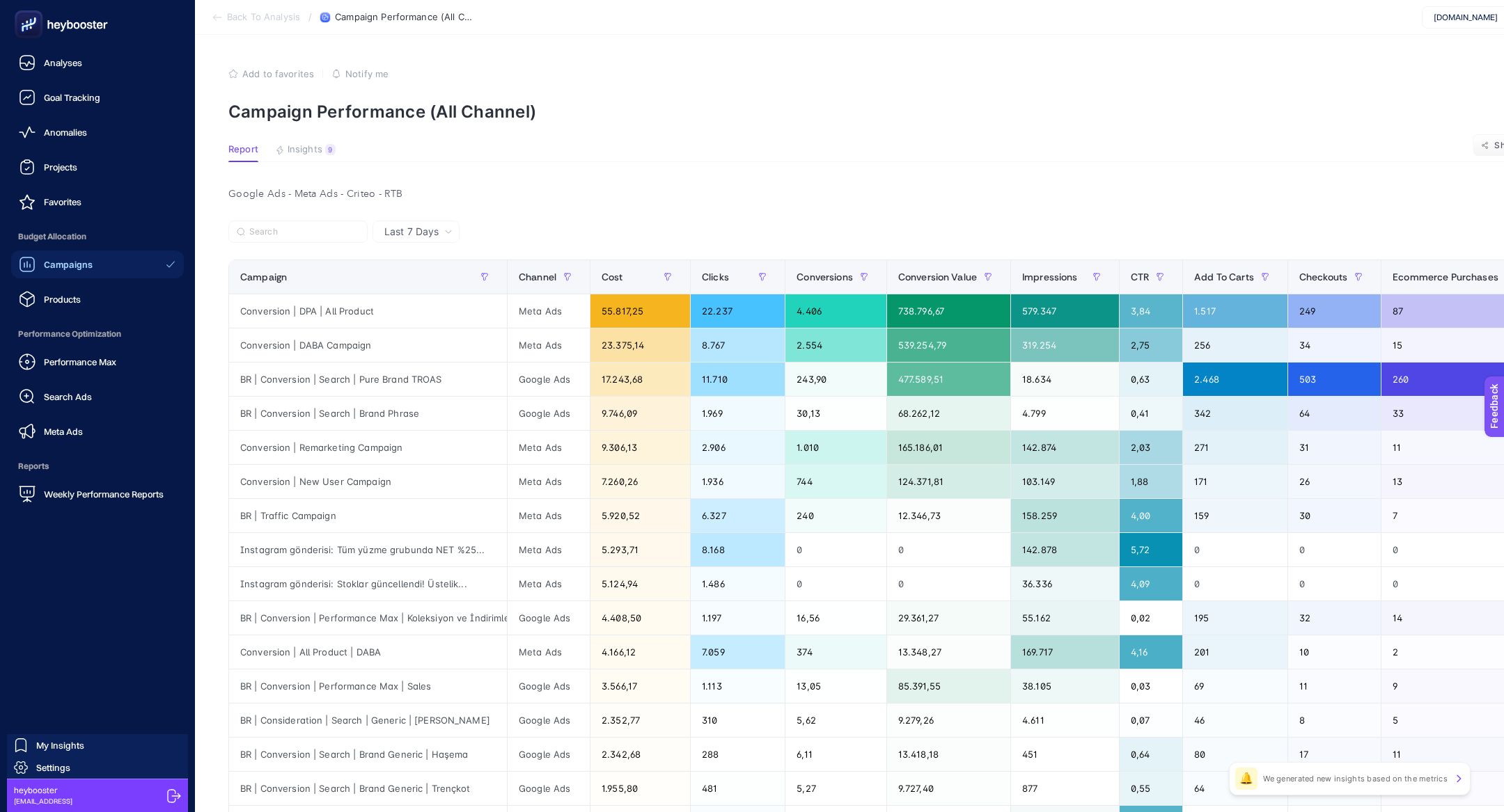
click at [105, 377] on div "Performance Max Search Ads Meta Ads" at bounding box center [98, 396] width 173 height 98
click at [89, 358] on span "Performance Max" at bounding box center [80, 362] width 72 height 12
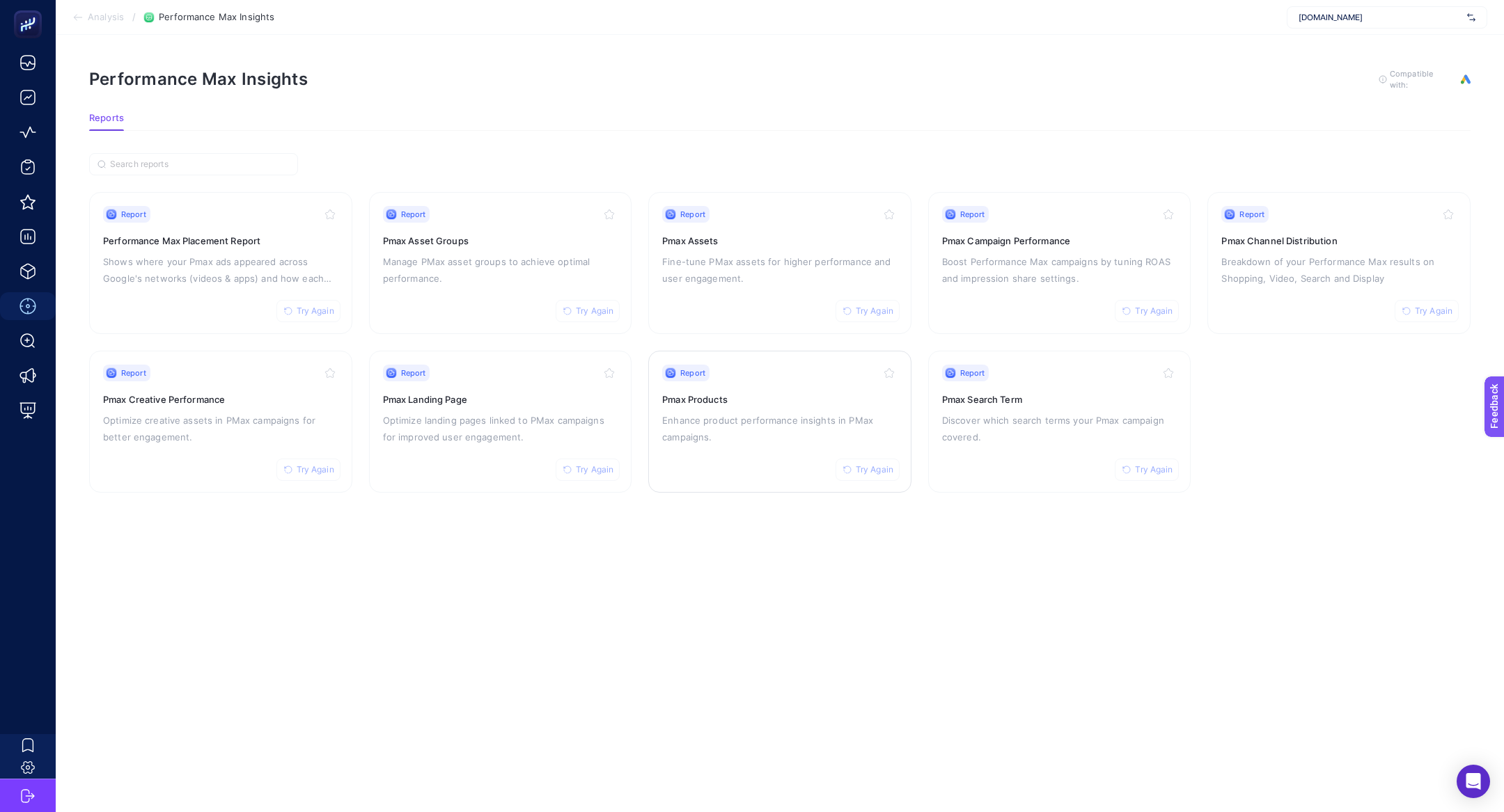
click at [730, 404] on div "Report Try Again Pmax Products Enhance product performance insights in PMax cam…" at bounding box center [780, 422] width 235 height 114
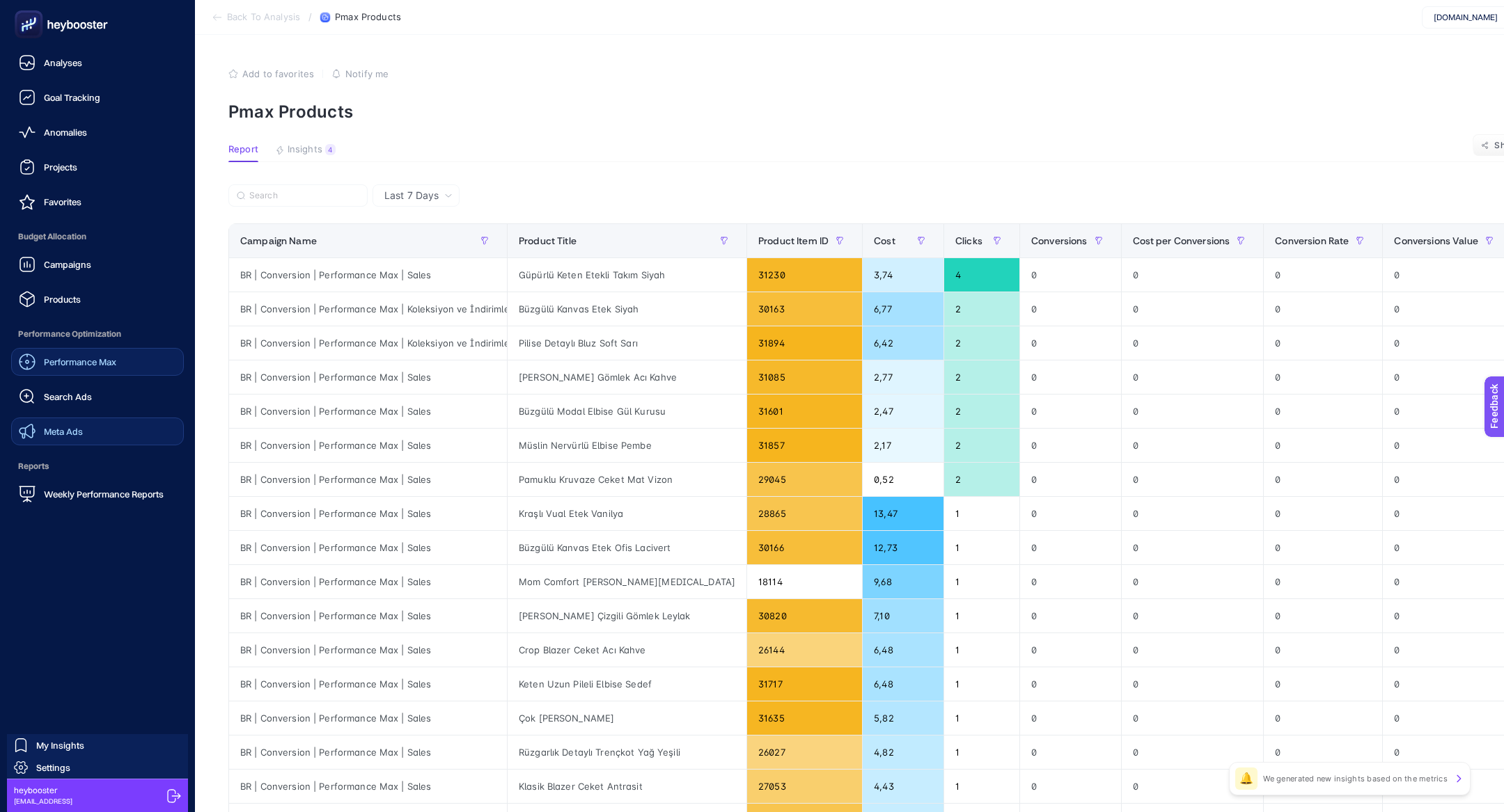
click at [71, 441] on link "Meta Ads" at bounding box center [98, 431] width 173 height 28
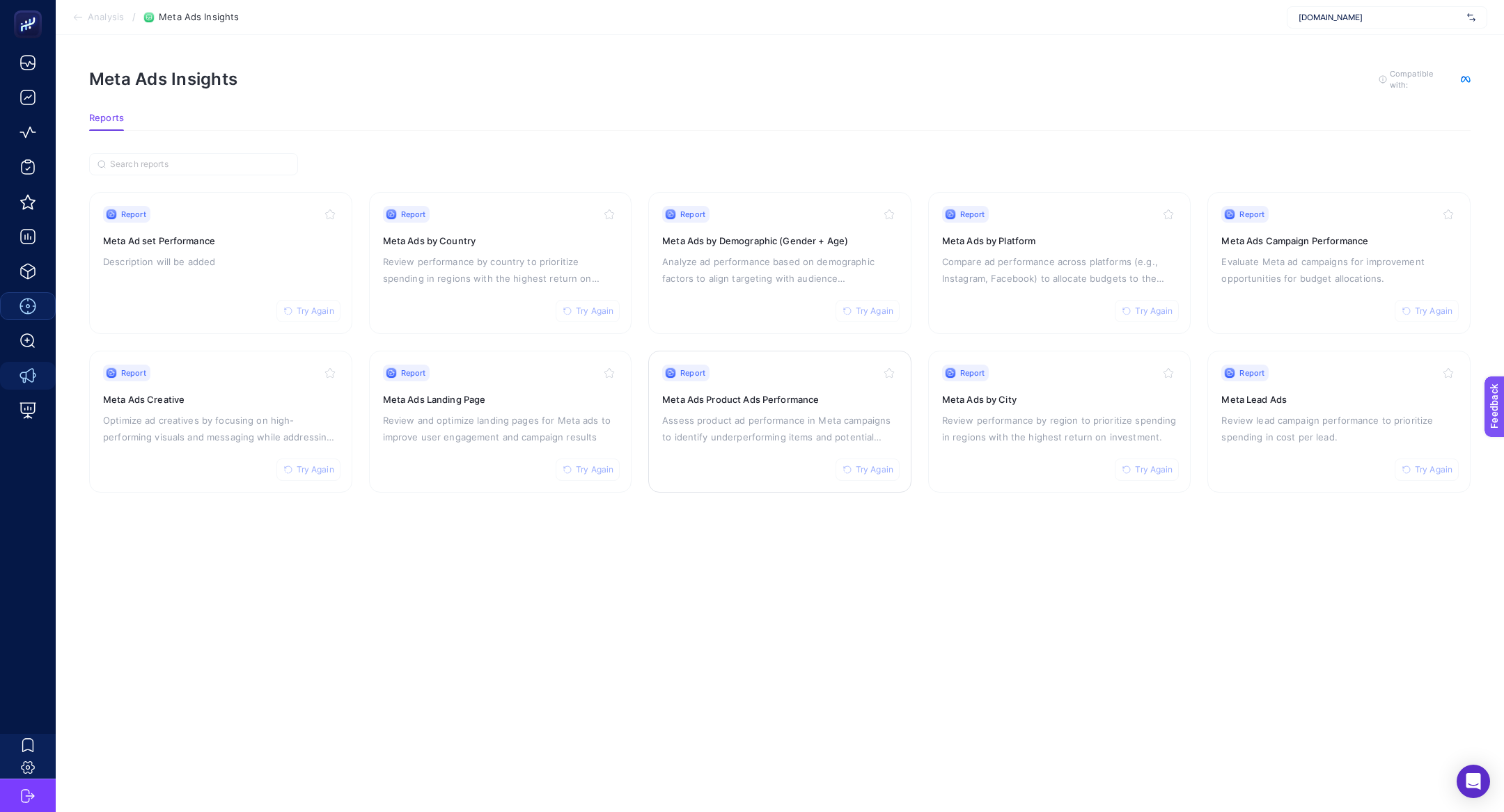
click at [773, 449] on div "Report Try Again Meta Ads Product Ads Performance Assess product ad performance…" at bounding box center [780, 422] width 235 height 114
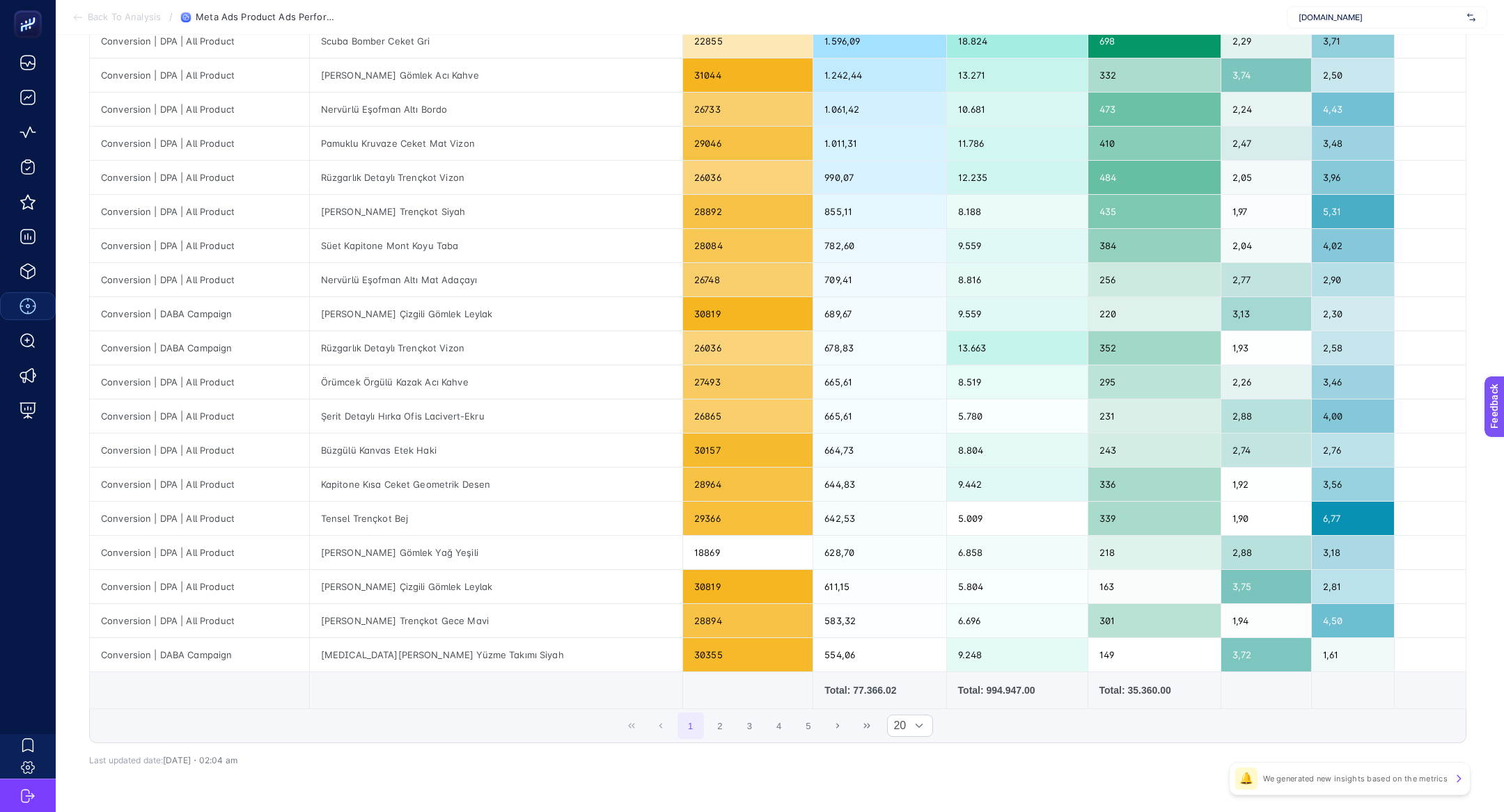
scroll to position [306, 0]
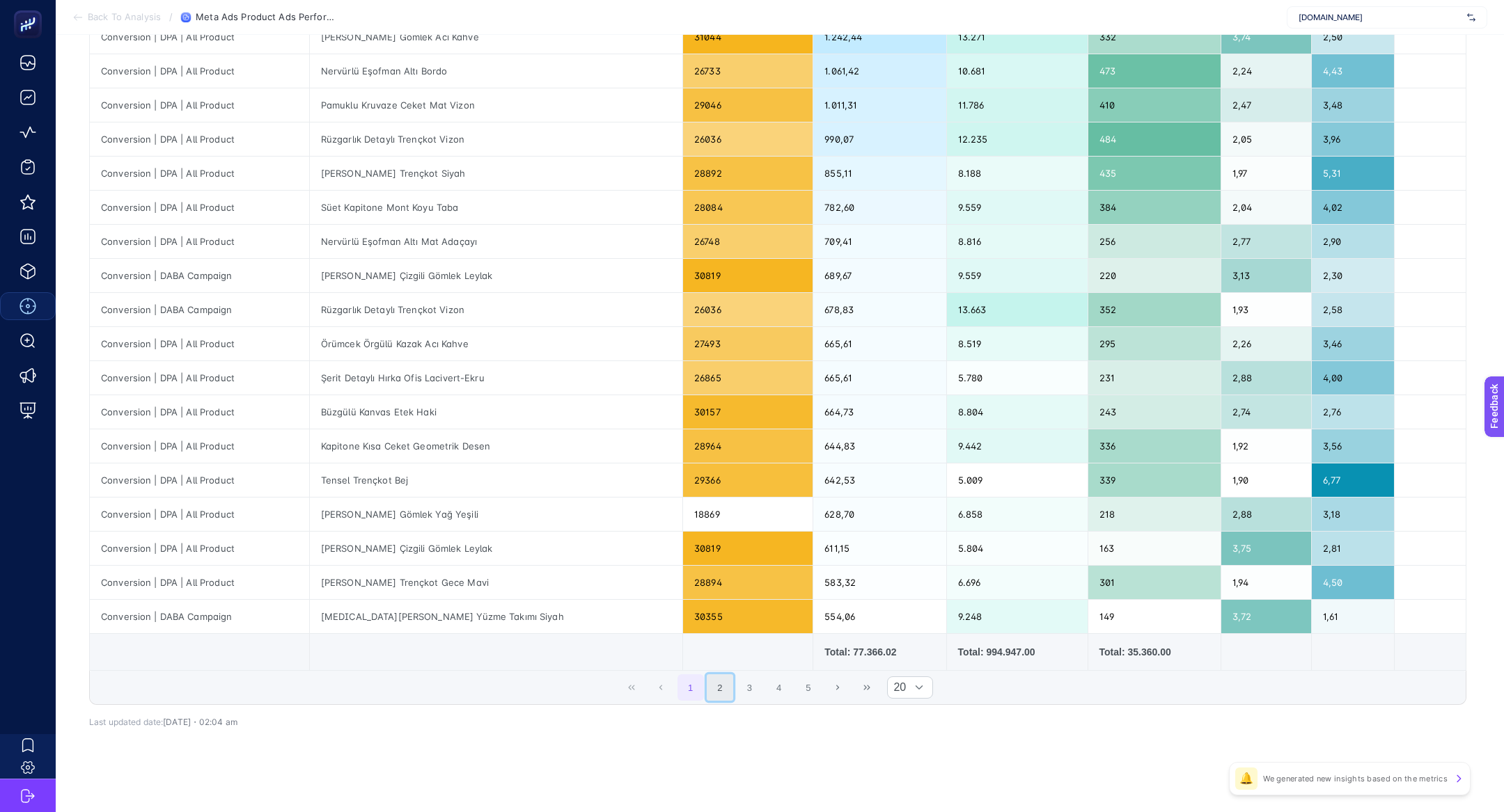
click at [724, 687] on button "2" at bounding box center [720, 687] width 26 height 26
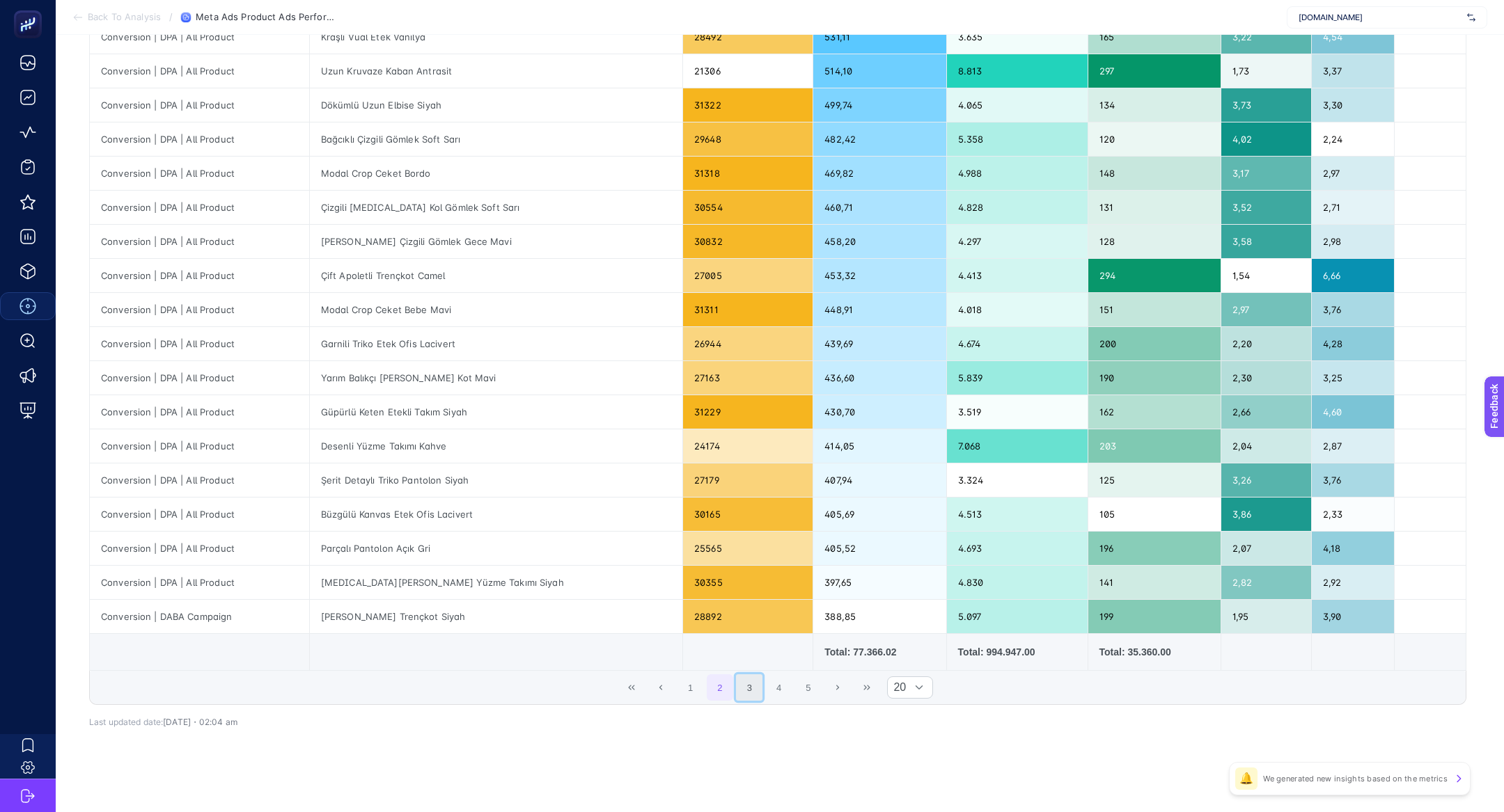
click at [743, 688] on button "3" at bounding box center [749, 687] width 26 height 26
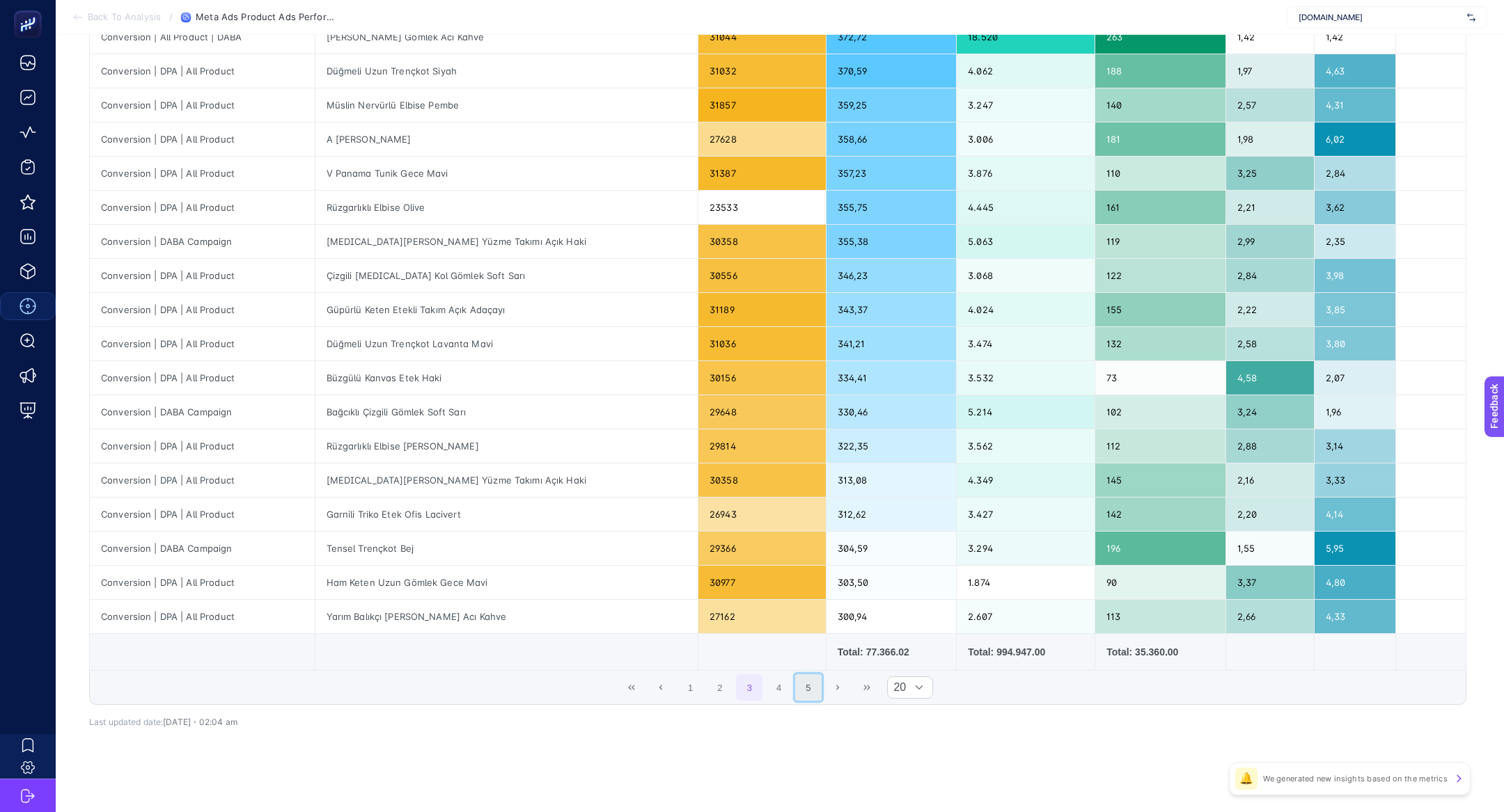
click at [798, 681] on button "5" at bounding box center [808, 687] width 26 height 26
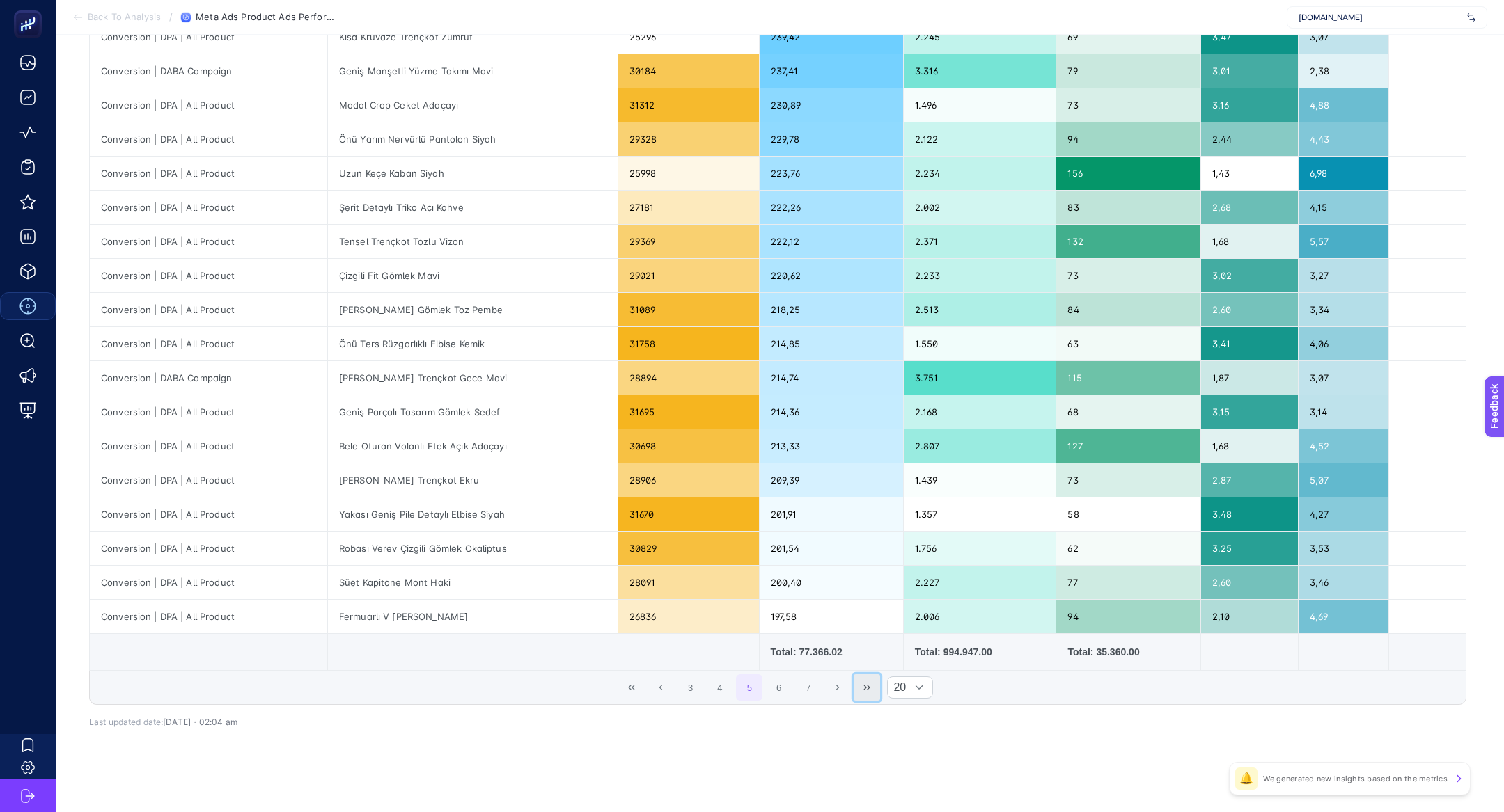
click at [855, 690] on button "Last Page" at bounding box center [867, 687] width 26 height 26
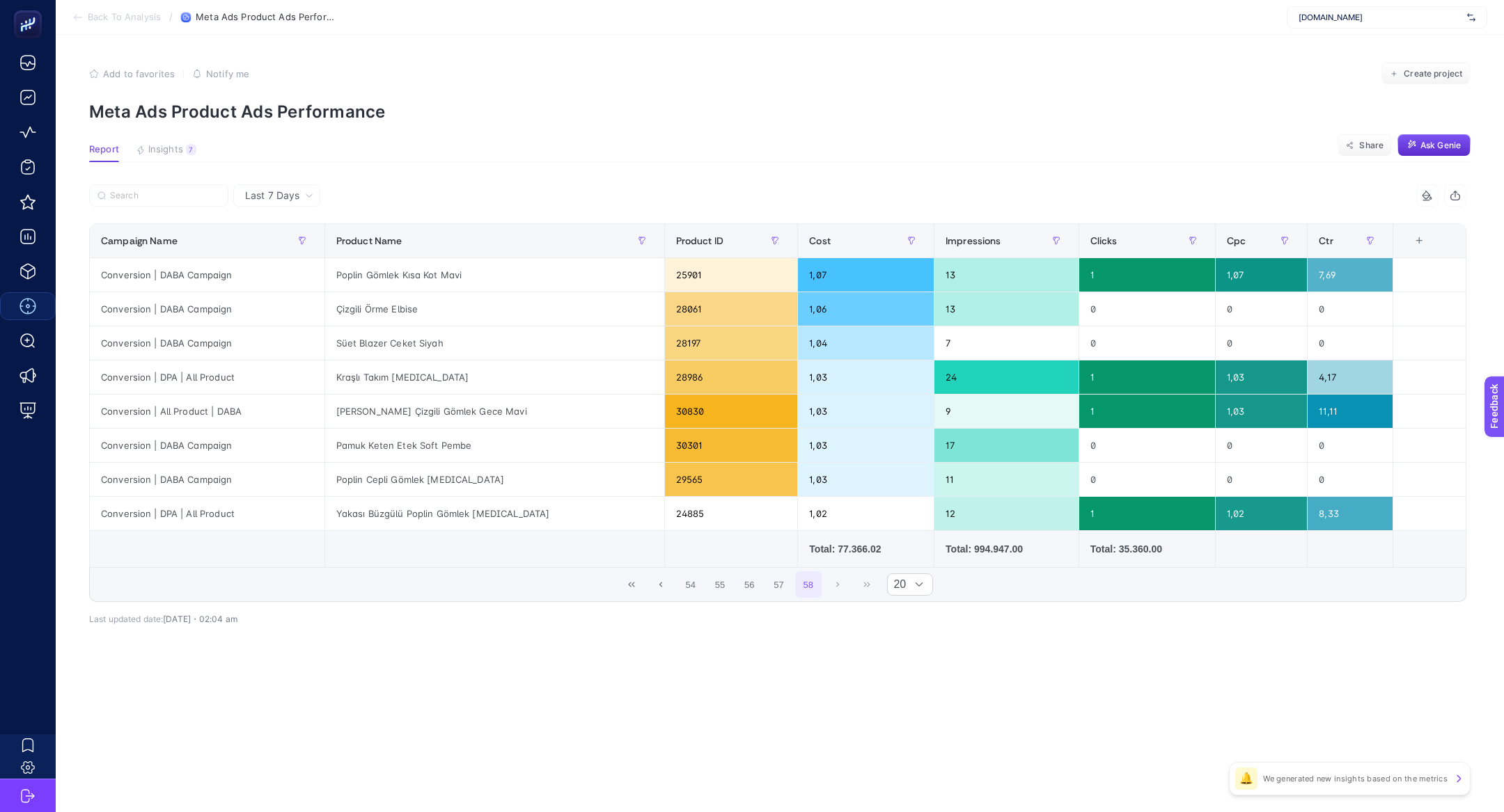
scroll to position [0, 0]
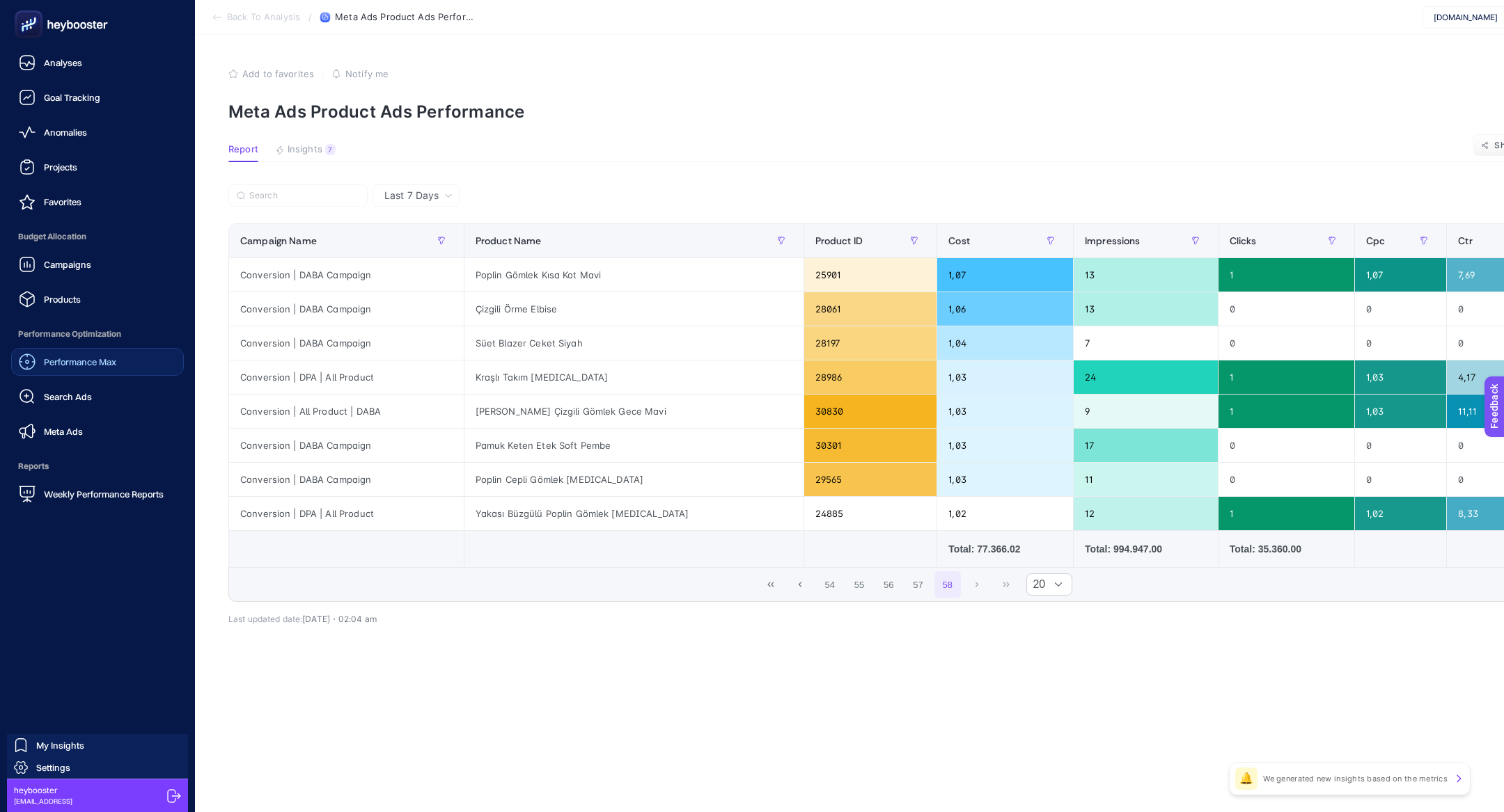
click at [93, 380] on div "Performance Max Search Ads Meta Ads" at bounding box center [98, 396] width 173 height 98
click at [58, 418] on link "Meta Ads" at bounding box center [98, 431] width 173 height 28
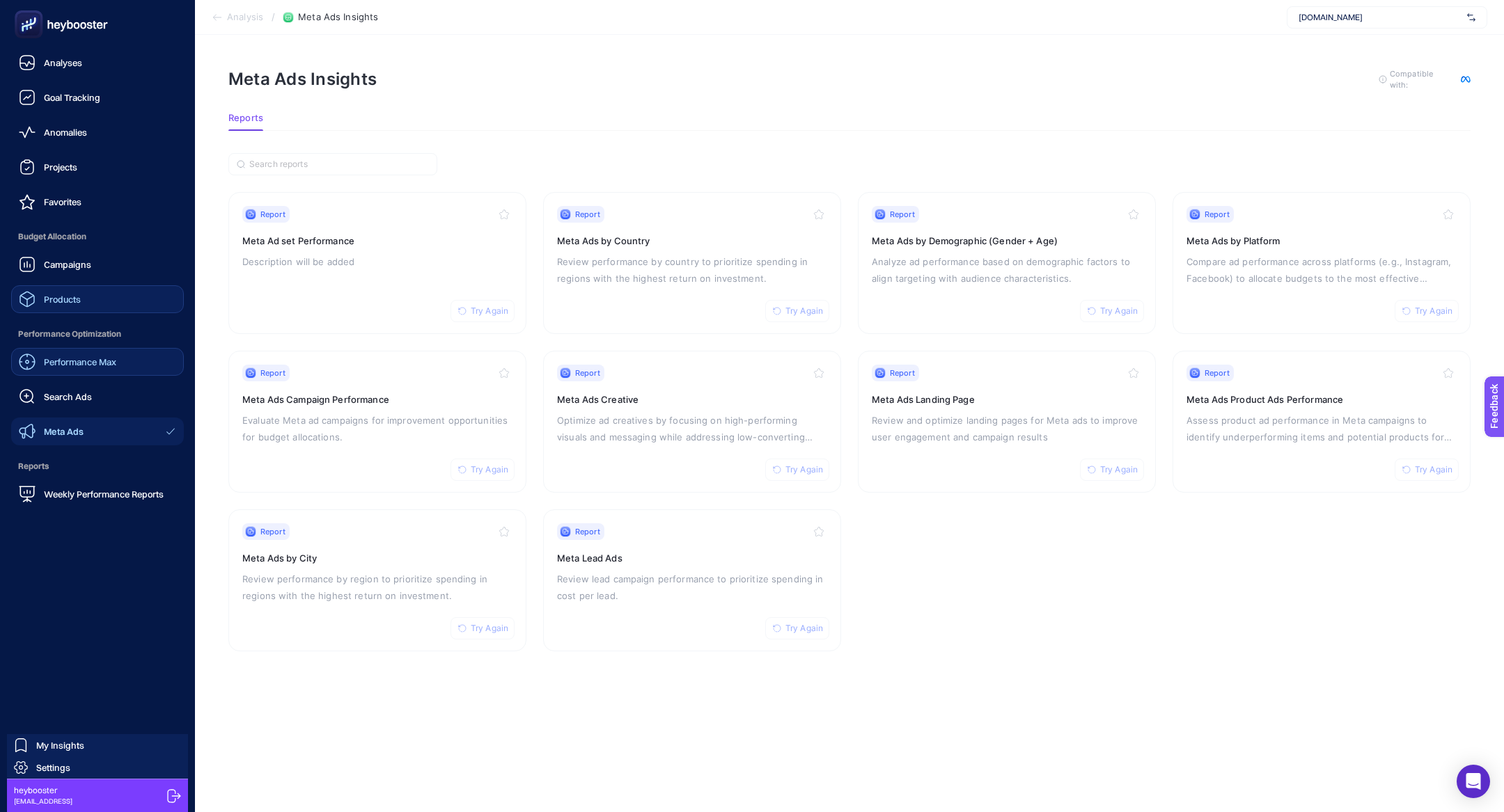
click at [76, 293] on div "Products" at bounding box center [49, 299] width 62 height 16
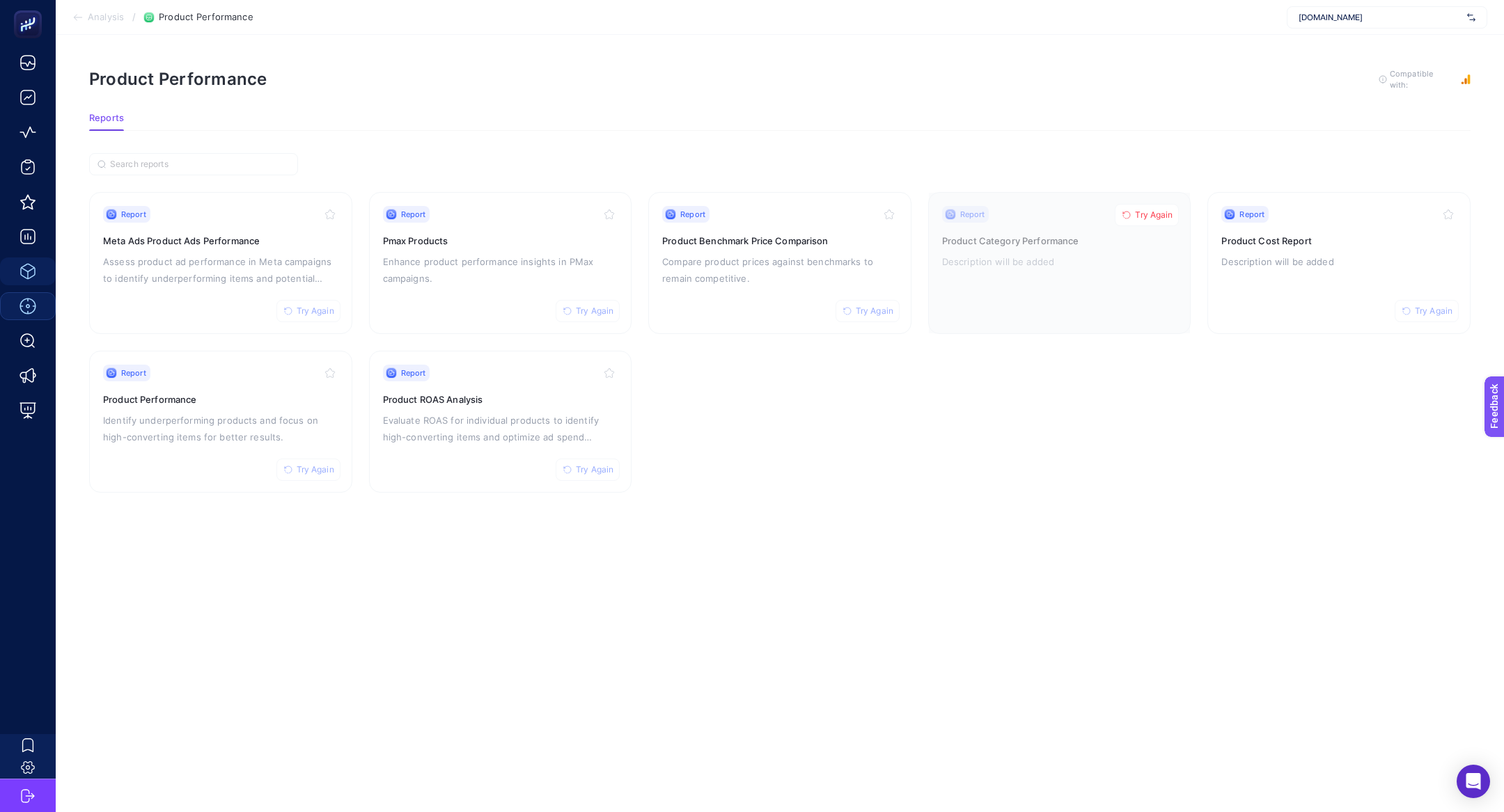
click at [115, 520] on article "Product Performance To get quality results from this analysis, we recommend tha…" at bounding box center [780, 423] width 1448 height 777
click at [152, 447] on div "Report Try Again Product Performance Identify underperforming products and focu…" at bounding box center [220, 422] width 235 height 114
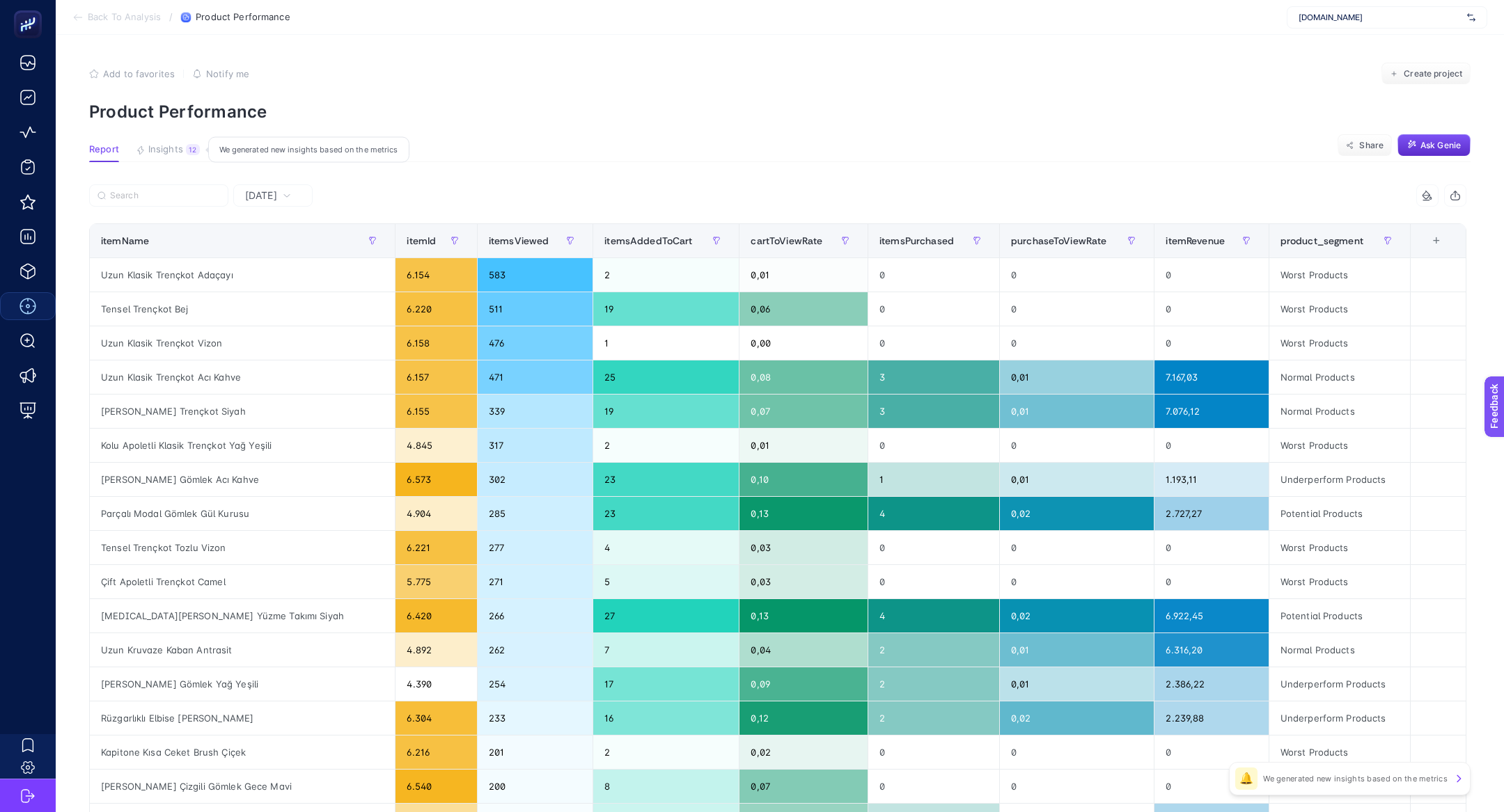
click at [183, 146] on button "Insights 12 We generated new insights based on the metrics" at bounding box center [168, 153] width 64 height 18
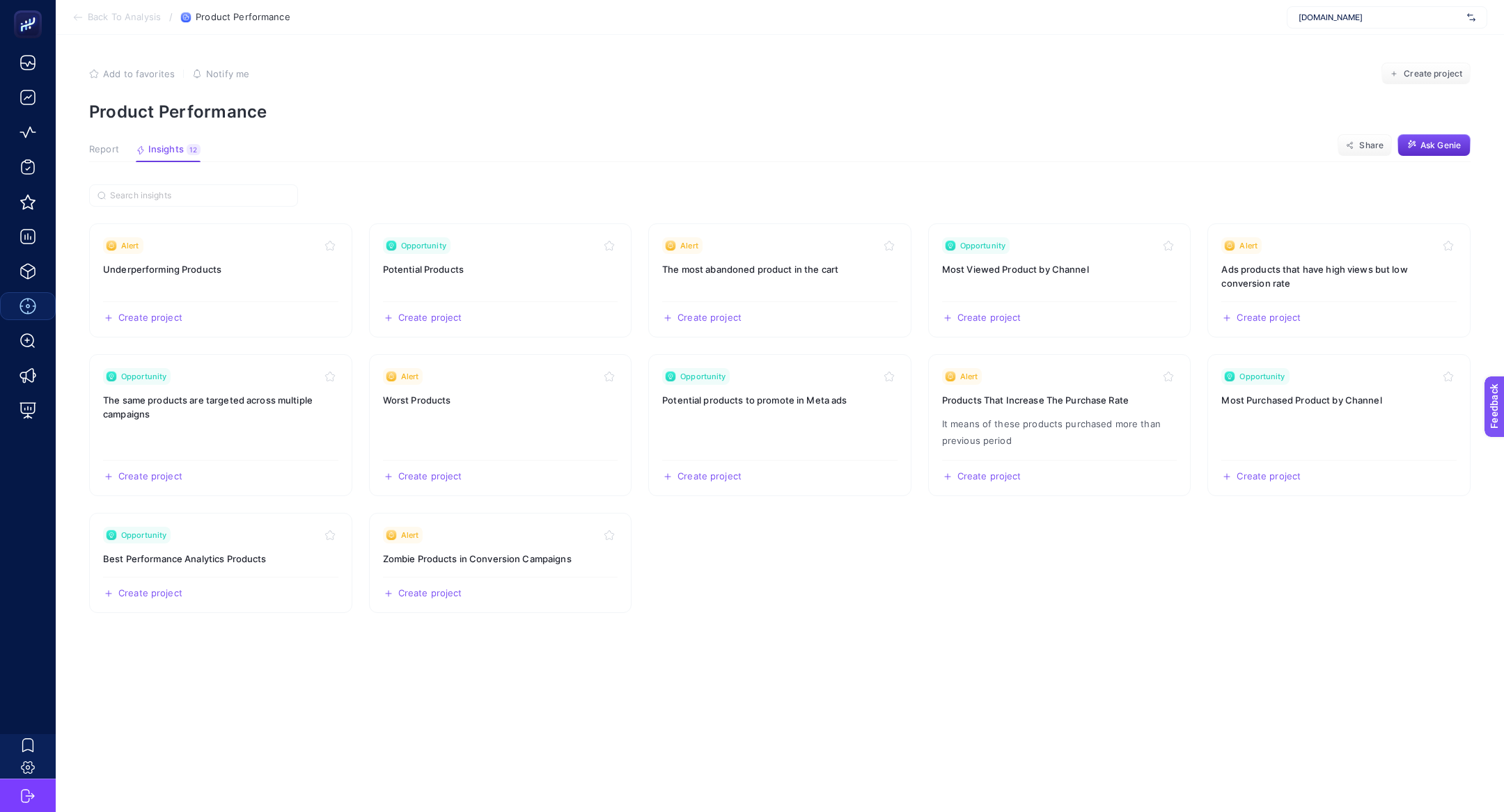
click at [111, 158] on button "Report" at bounding box center [104, 153] width 30 height 18
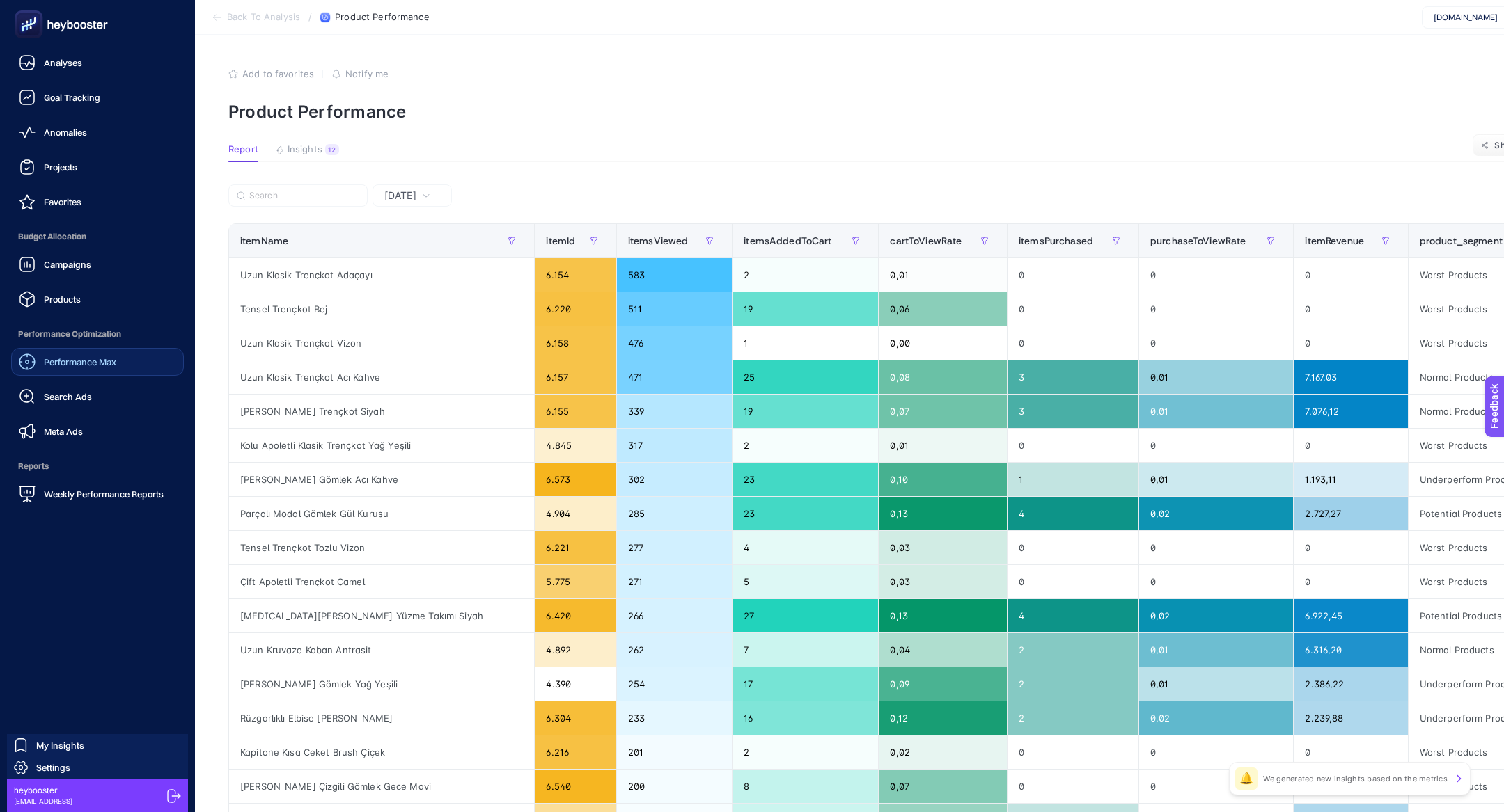
click at [120, 361] on link "Performance Max" at bounding box center [98, 362] width 173 height 28
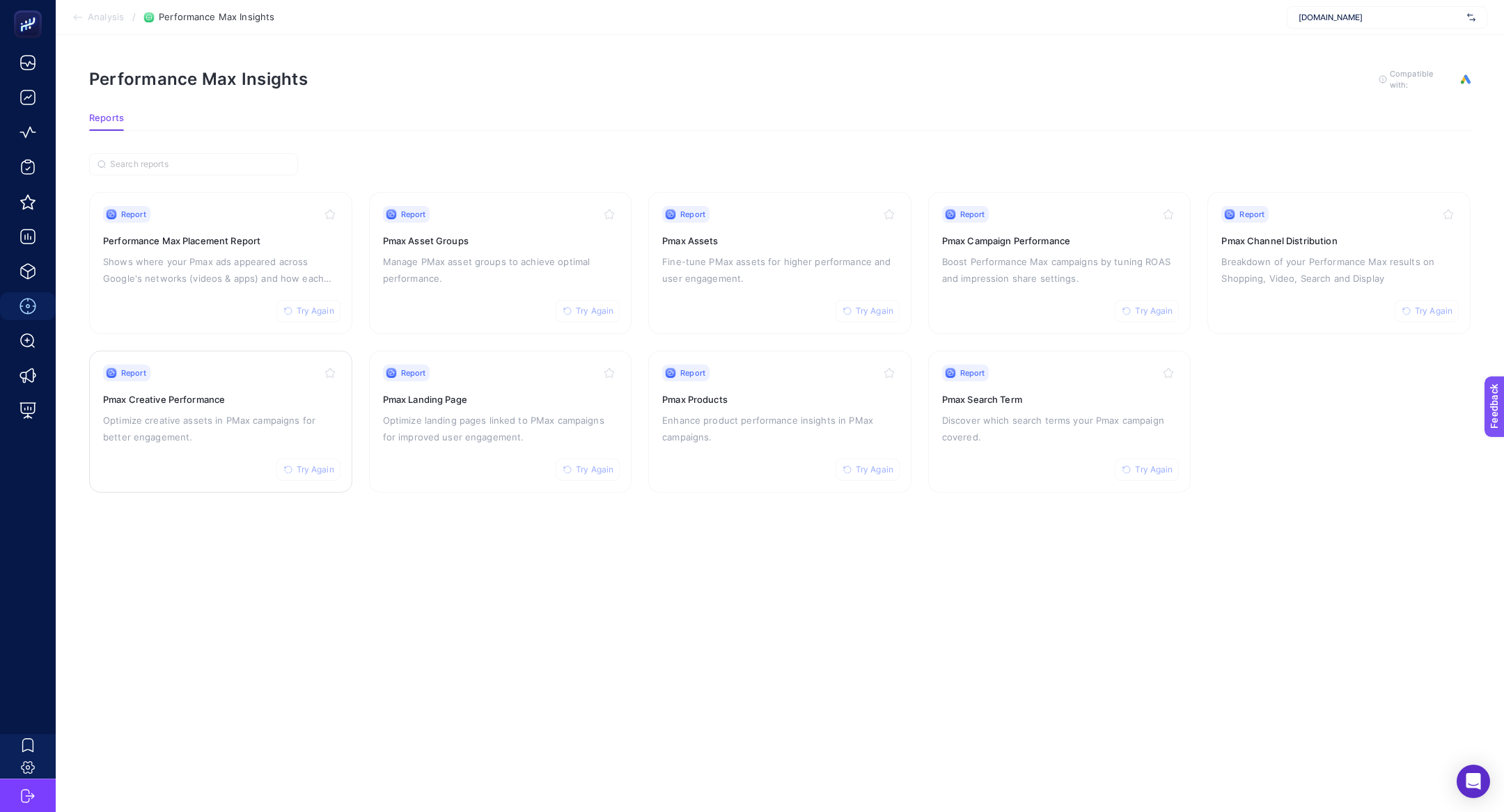
click at [220, 408] on div "Report Try Again Pmax Creative Performance Optimize creative assets in PMax cam…" at bounding box center [220, 422] width 235 height 114
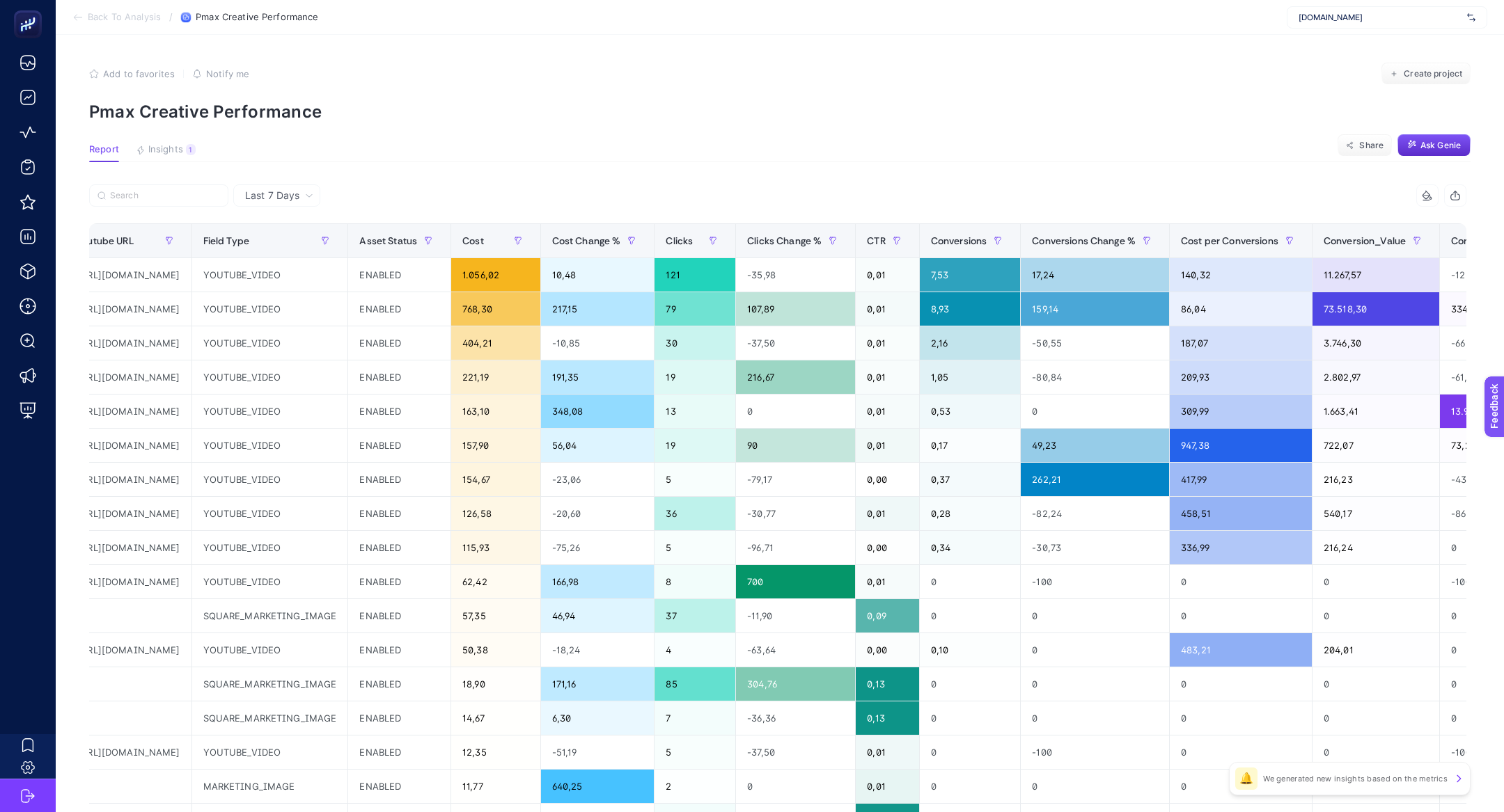
scroll to position [0, 1248]
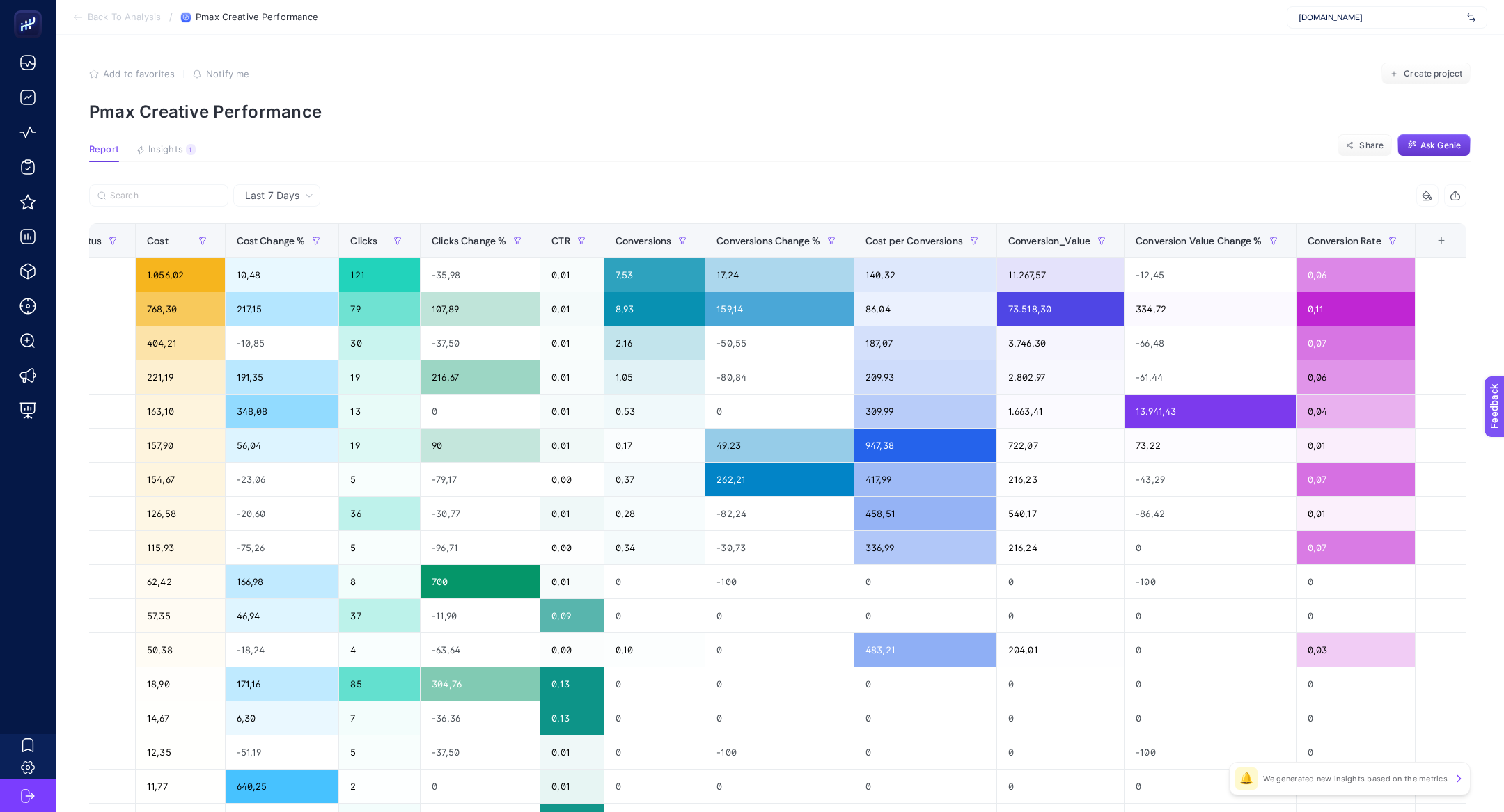
click at [1449, 148] on span "Ask Genie" at bounding box center [1440, 145] width 40 height 12
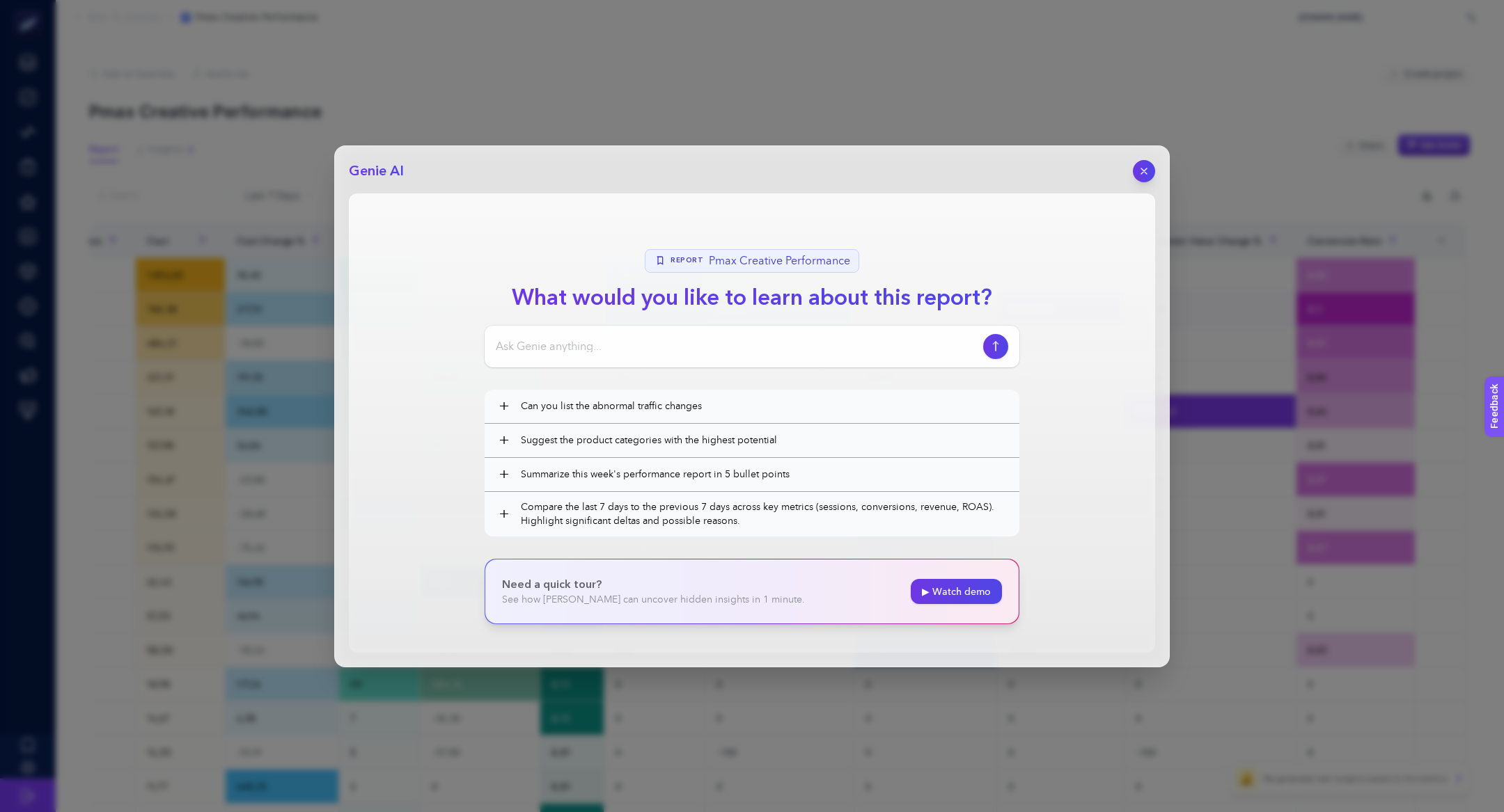
click at [812, 315] on section "Report Pmax Creative Performance What would you like to learn about this report…" at bounding box center [752, 422] width 806 height 459
click at [812, 343] on input at bounding box center [737, 346] width 482 height 16
type input "hangi kreatif formatının performansı daha başarılı"
click at [719, 329] on div "hangi kreatif formatının performansı daha başarılı" at bounding box center [752, 346] width 534 height 42
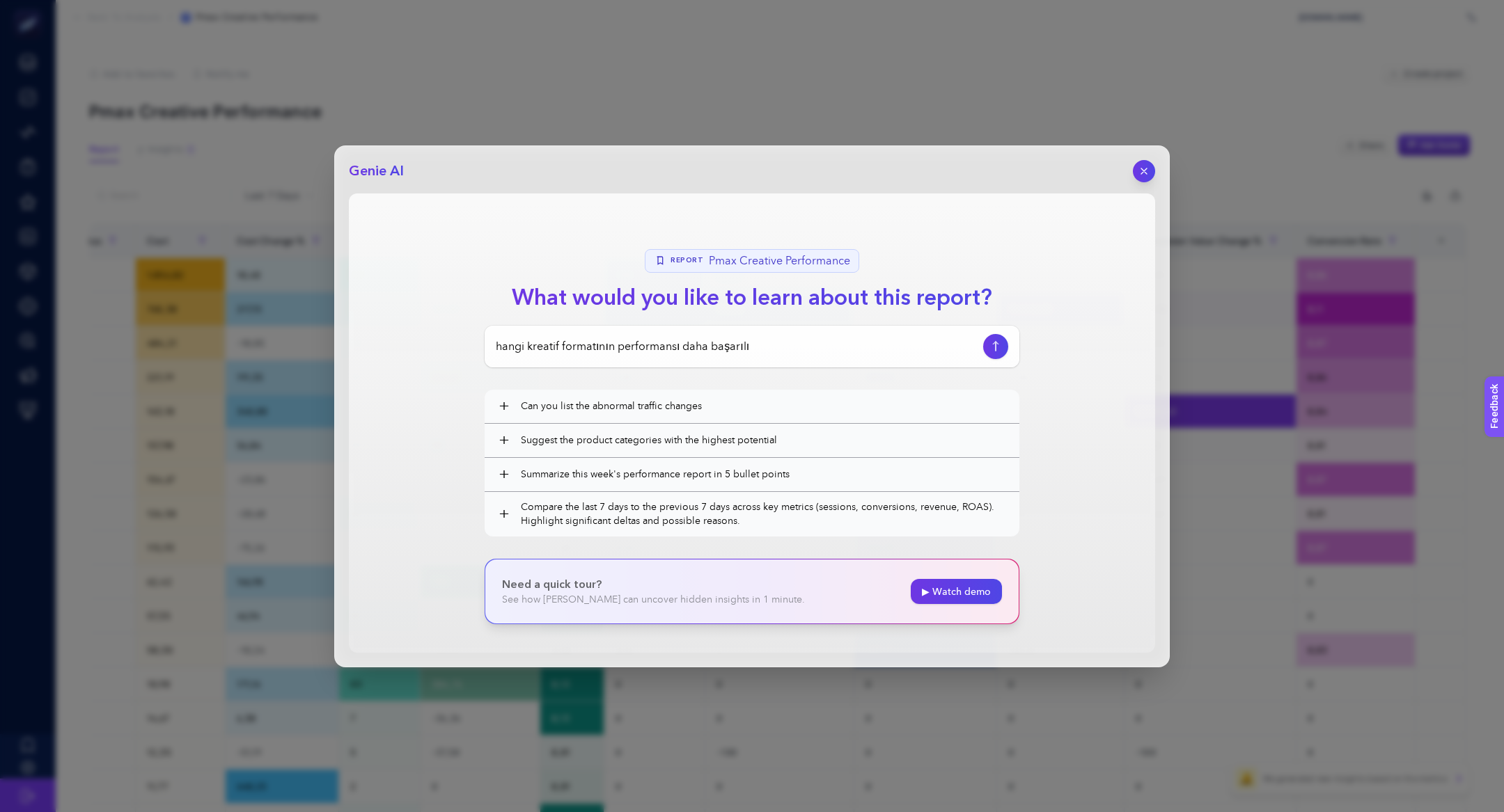
click at [720, 331] on div "hangi kreatif formatının performansı daha başarılı" at bounding box center [752, 346] width 534 height 42
click at [727, 341] on input "hangi kreatif formatının performansı daha başarılı" at bounding box center [737, 346] width 482 height 16
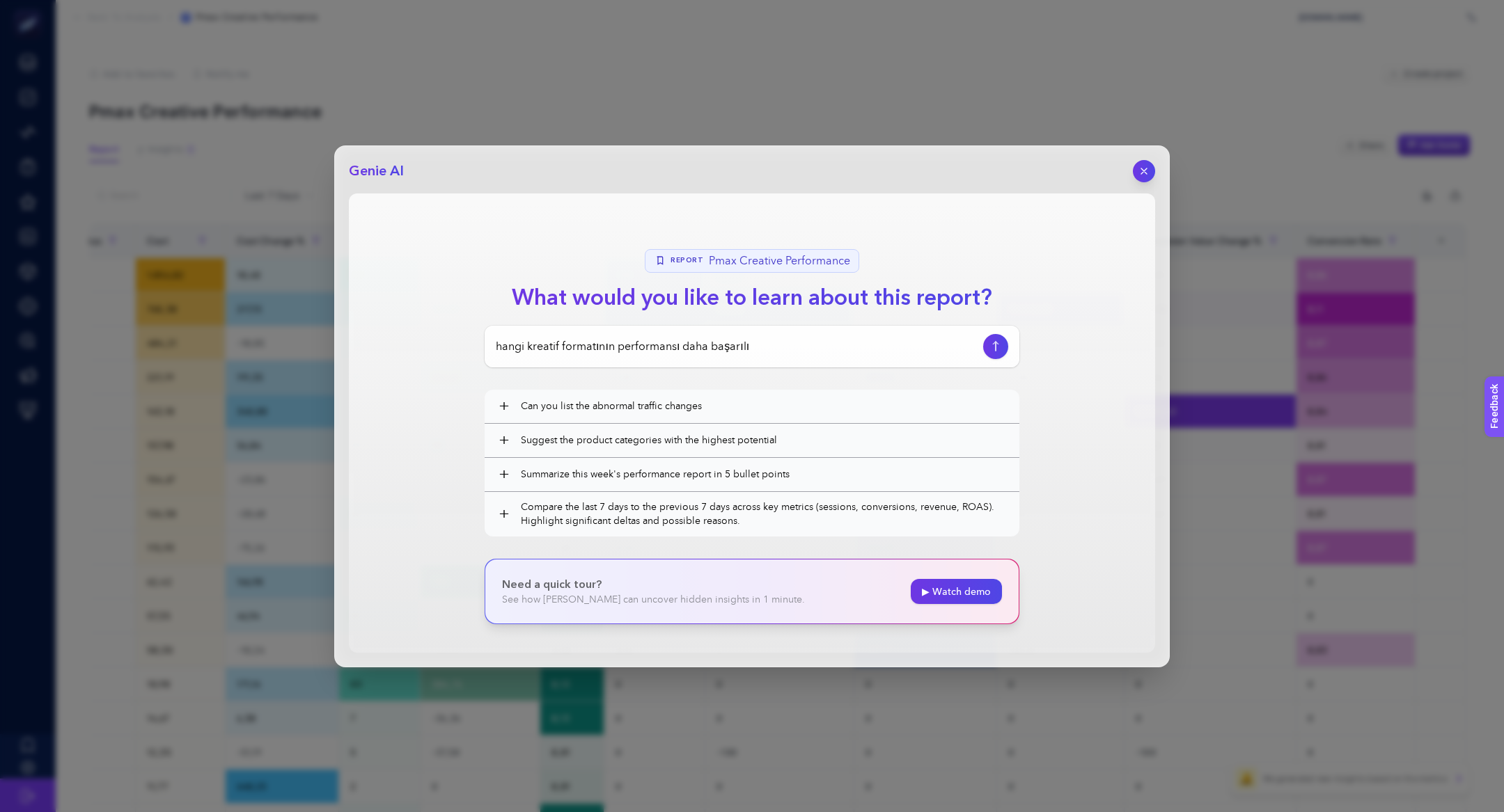
click at [1008, 353] on div "hangi kreatif formatının performansı daha başarılı" at bounding box center [752, 346] width 534 height 42
click at [1004, 353] on button "button" at bounding box center [995, 346] width 26 height 26
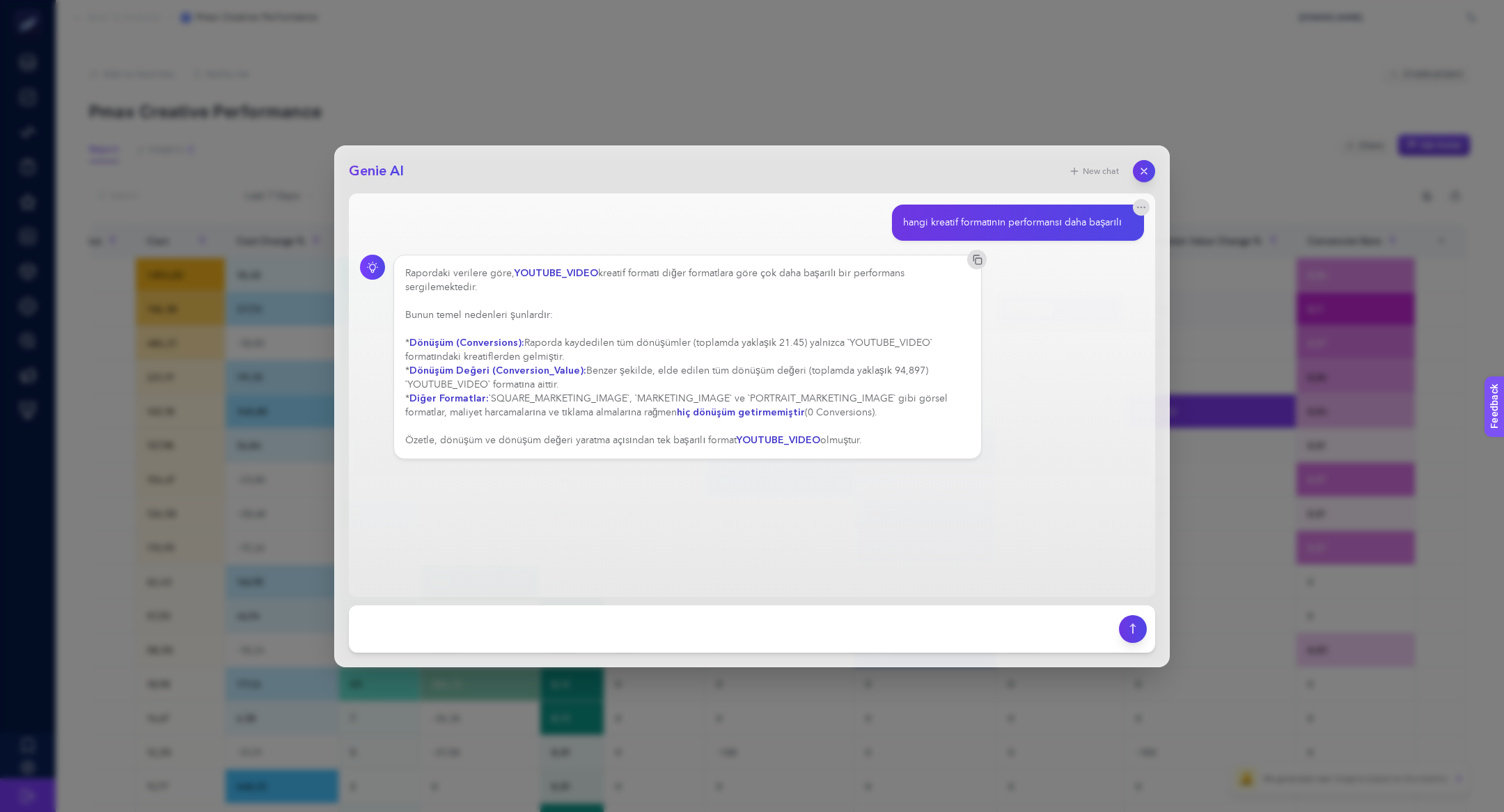
click at [659, 358] on div "Rapordaki verilere göre, YOUTUBE_VIDEO kreatif formatı diğer formatlara göre ço…" at bounding box center [687, 357] width 565 height 181
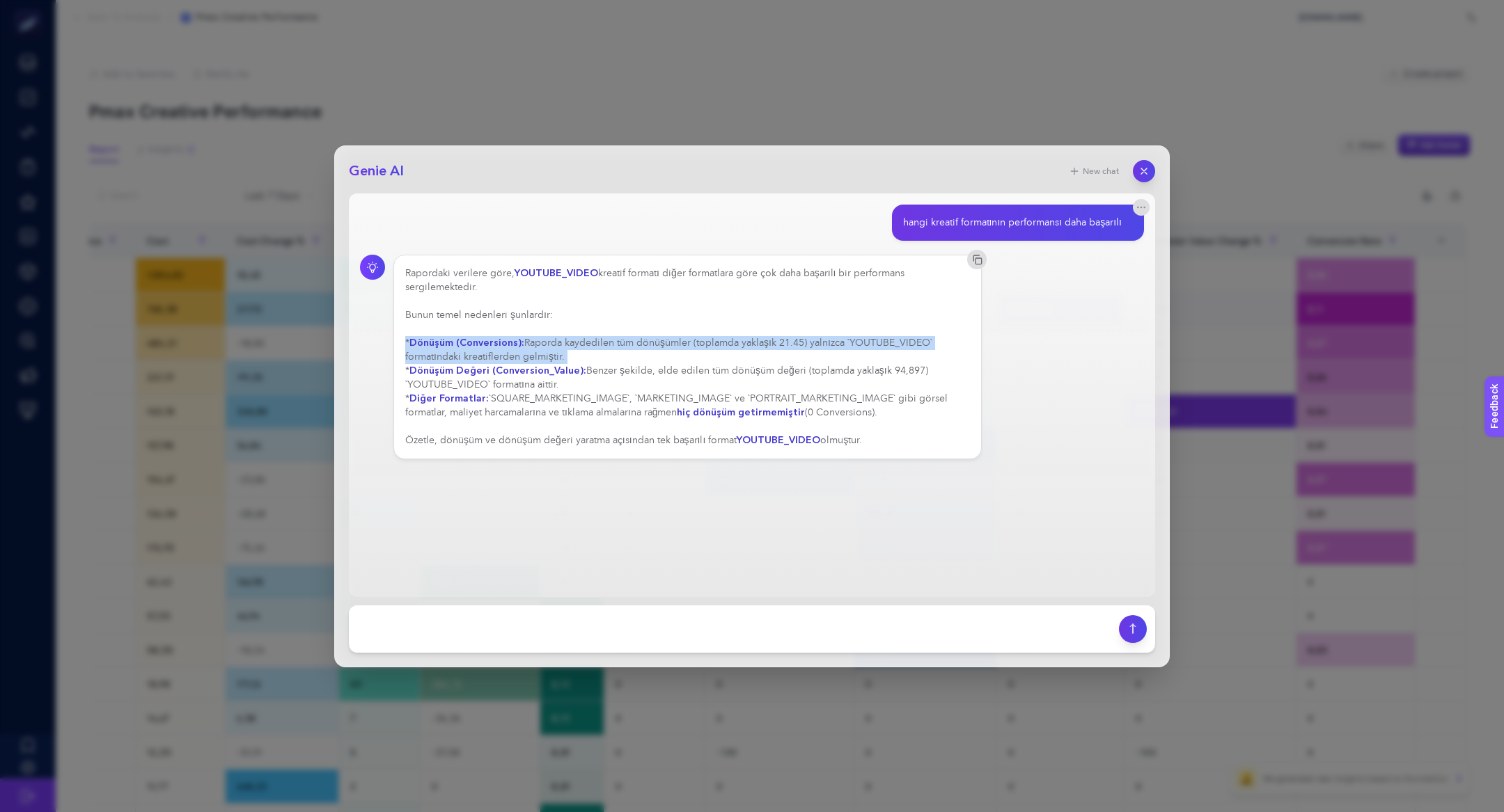
click at [659, 358] on div "Rapordaki verilere göre, YOUTUBE_VIDEO kreatif formatı diğer formatlara göre ço…" at bounding box center [687, 357] width 565 height 181
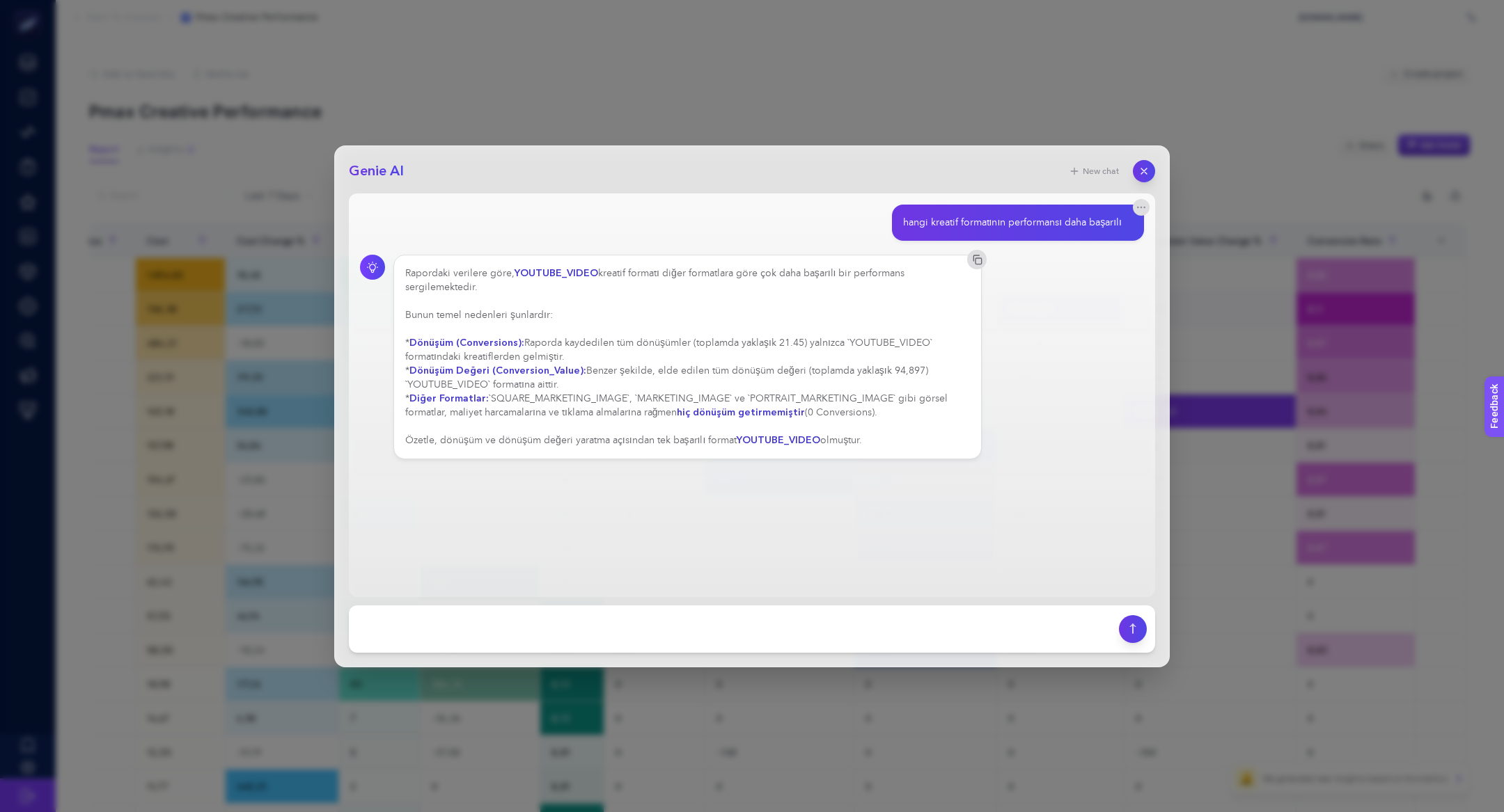
click at [677, 393] on div "Rapordaki verilere göre, YOUTUBE_VIDEO kreatif formatı diğer formatlara göre ço…" at bounding box center [687, 357] width 565 height 181
click at [1019, 226] on div "hangi kreatif formatının performansı daha başarılı" at bounding box center [1012, 222] width 219 height 14
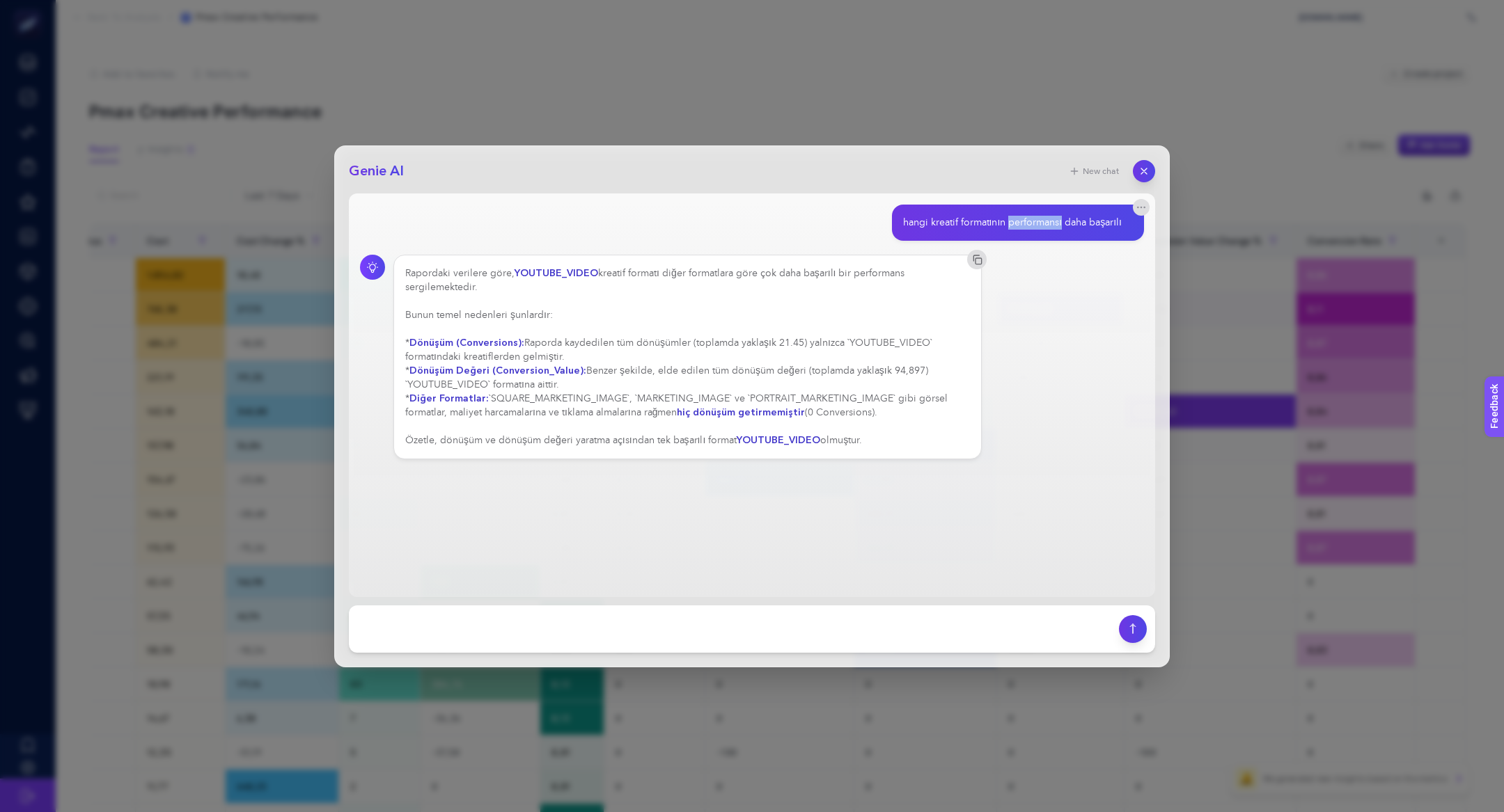
click at [1019, 226] on div "hangi kreatif formatının performansı daha başarılı" at bounding box center [1012, 222] width 219 height 14
click at [1148, 178] on button "button" at bounding box center [1143, 171] width 24 height 24
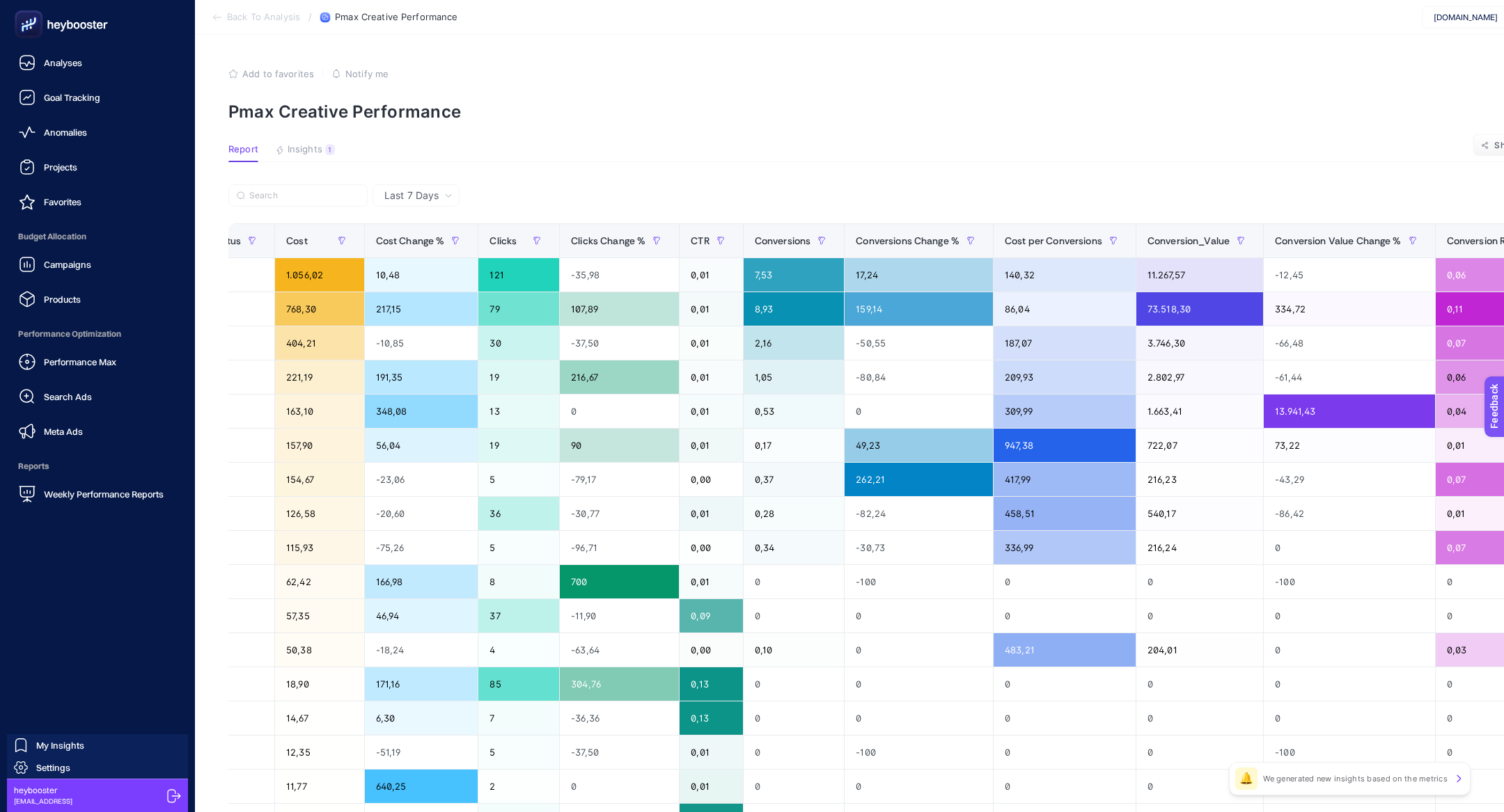
click at [65, 279] on div "Campaigns Products" at bounding box center [98, 282] width 173 height 62
click at [61, 272] on div "Campaigns" at bounding box center [55, 265] width 72 height 16
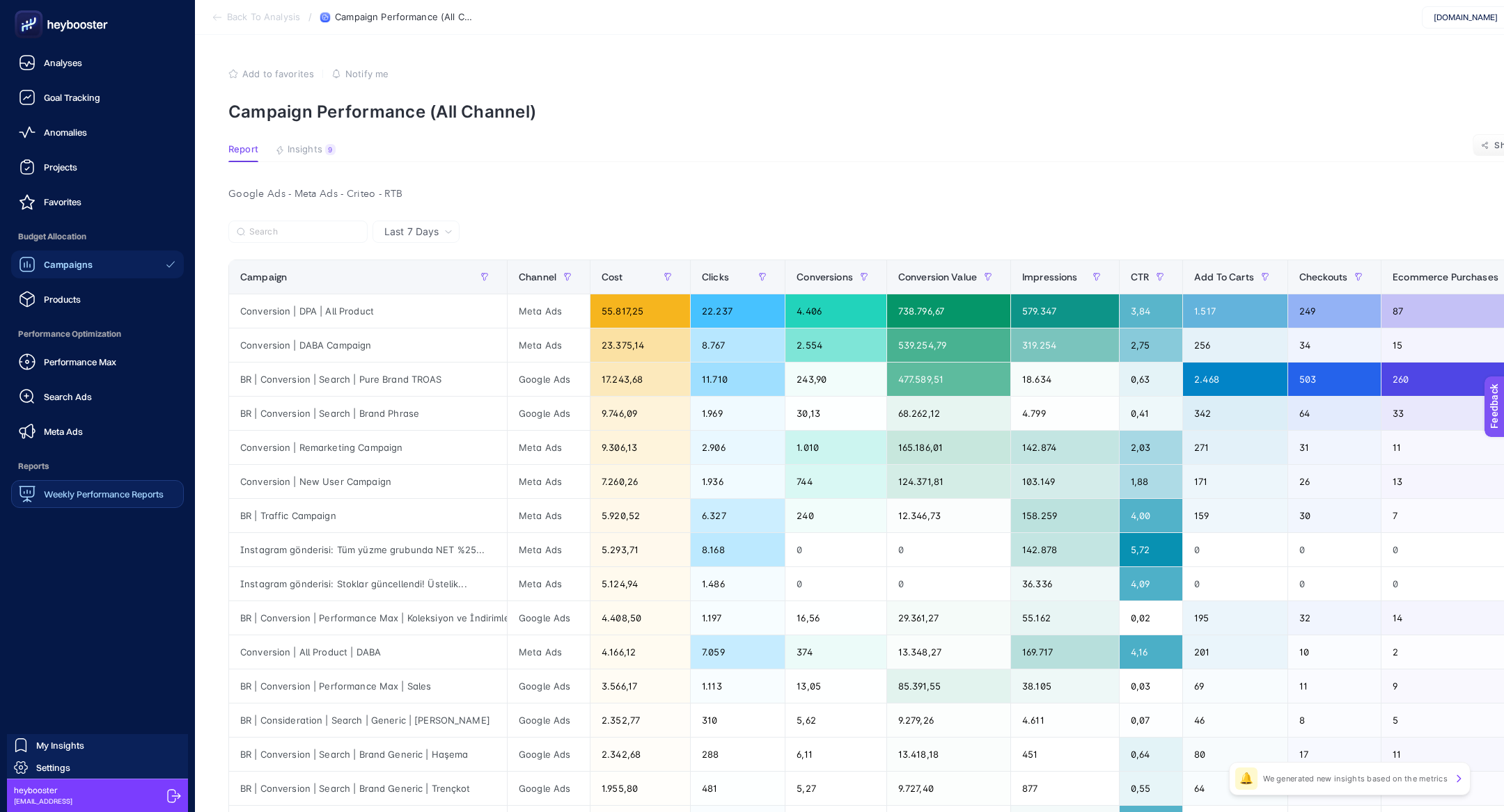
click at [90, 496] on span "Weekly Performance Reports" at bounding box center [104, 494] width 120 height 12
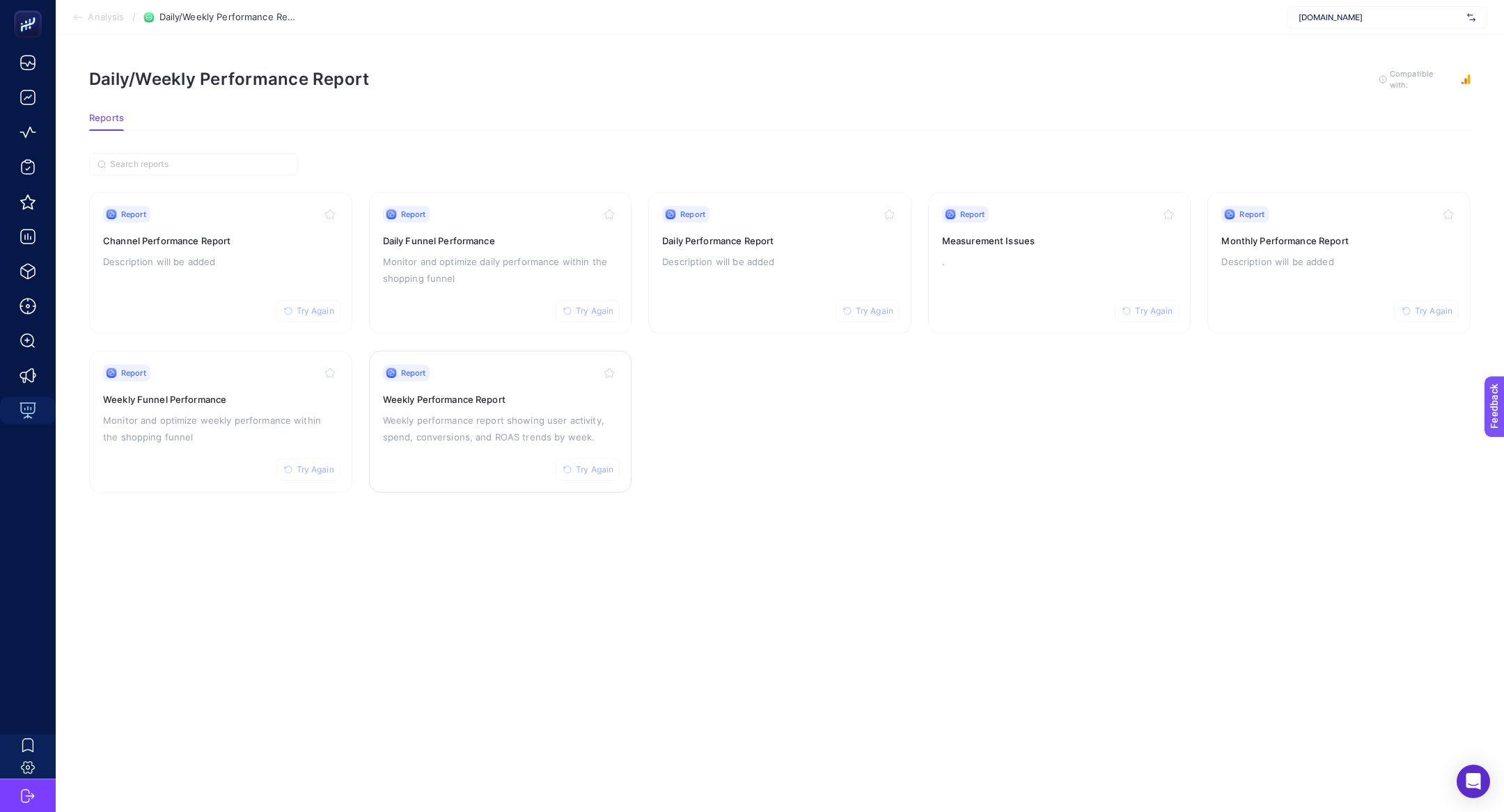
click at [444, 413] on p "Weekly performance report showing user activity, spend, conversions, and ROAS t…" at bounding box center [501, 428] width 235 height 34
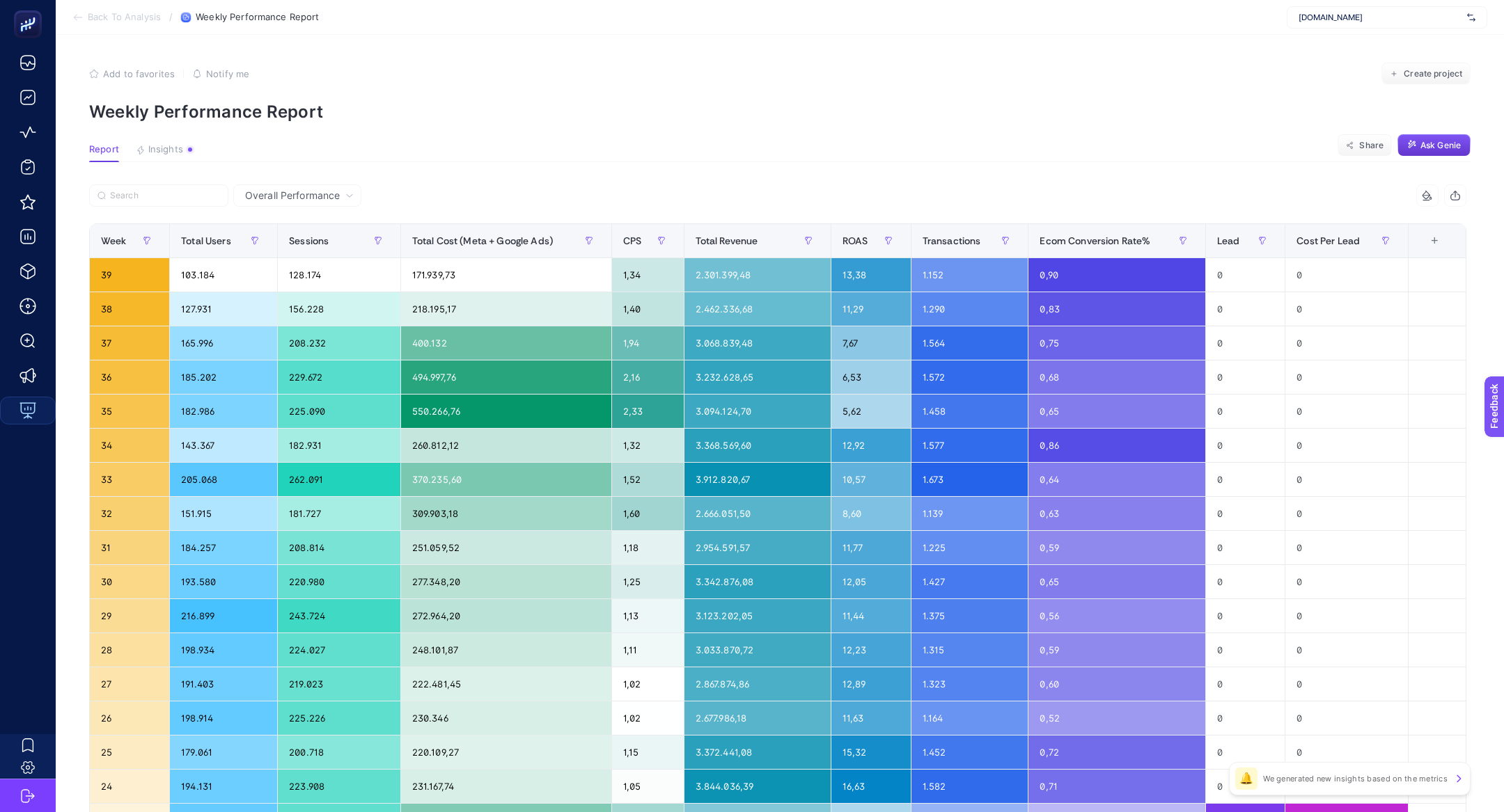
click at [1443, 138] on button "Ask Genie" at bounding box center [1433, 145] width 73 height 22
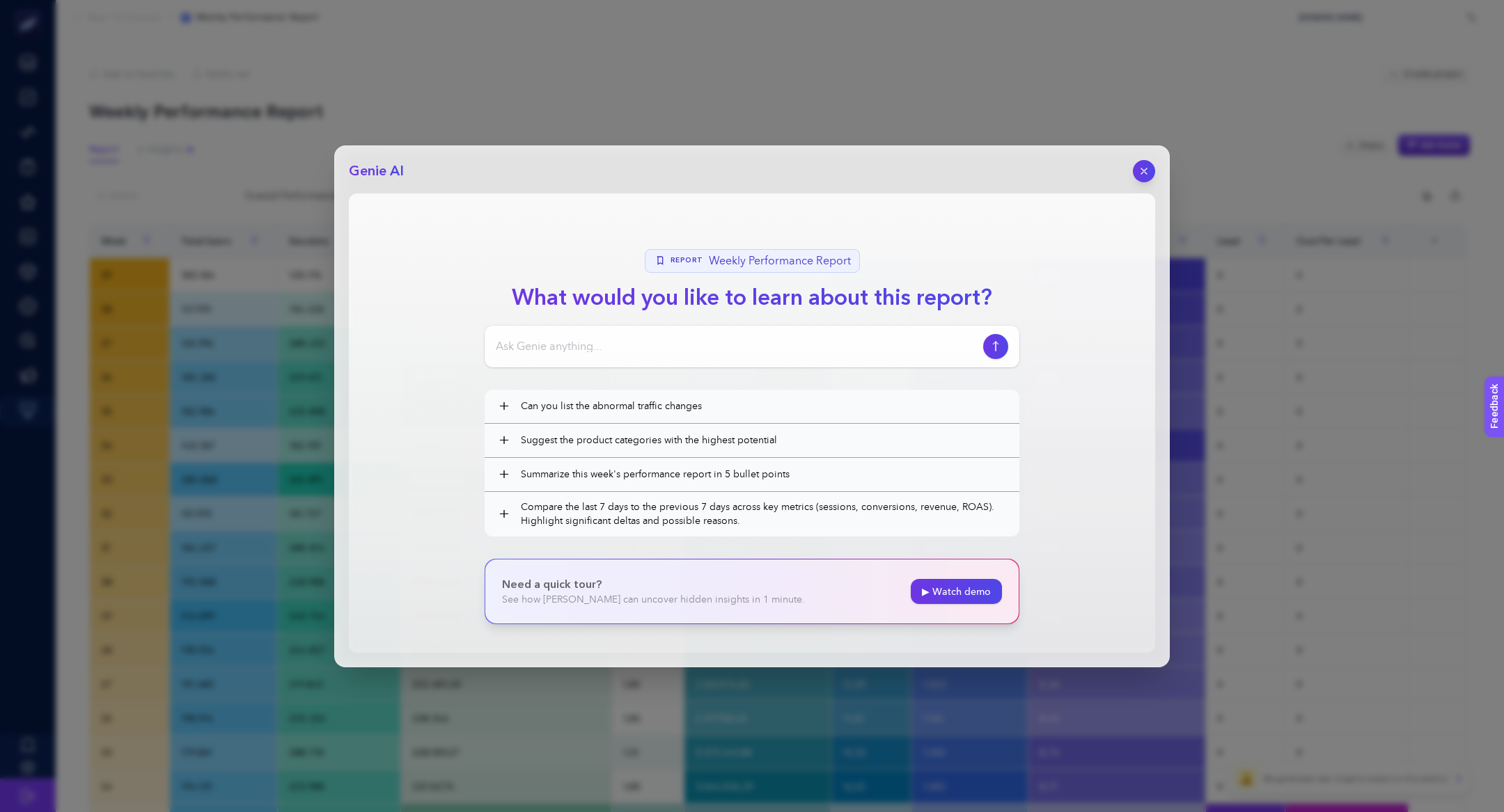
click at [795, 354] on div at bounding box center [752, 346] width 534 height 42
click at [774, 339] on input at bounding box center [737, 346] width 482 height 16
type input "selam"
click at [1149, 174] on icon "button" at bounding box center [1144, 171] width 12 height 12
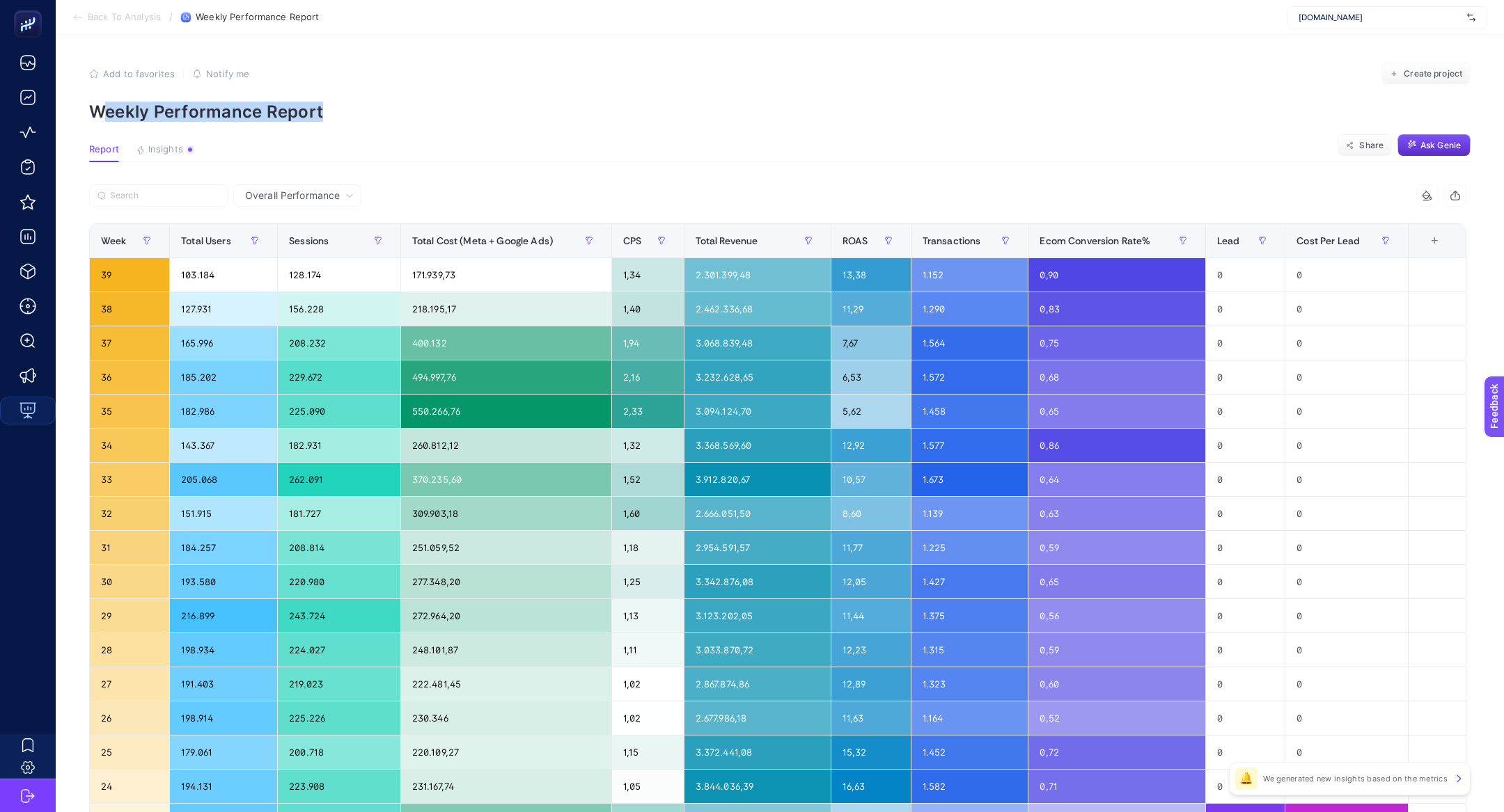
drag, startPoint x: 105, startPoint y: 111, endPoint x: 258, endPoint y: 131, distance: 154.3
click at [259, 133] on article "Add to favorites false Notify me Create project Weekly Performance Report Repor…" at bounding box center [780, 578] width 1448 height 1087
click at [1432, 148] on span "Ask Genie" at bounding box center [1440, 145] width 40 height 12
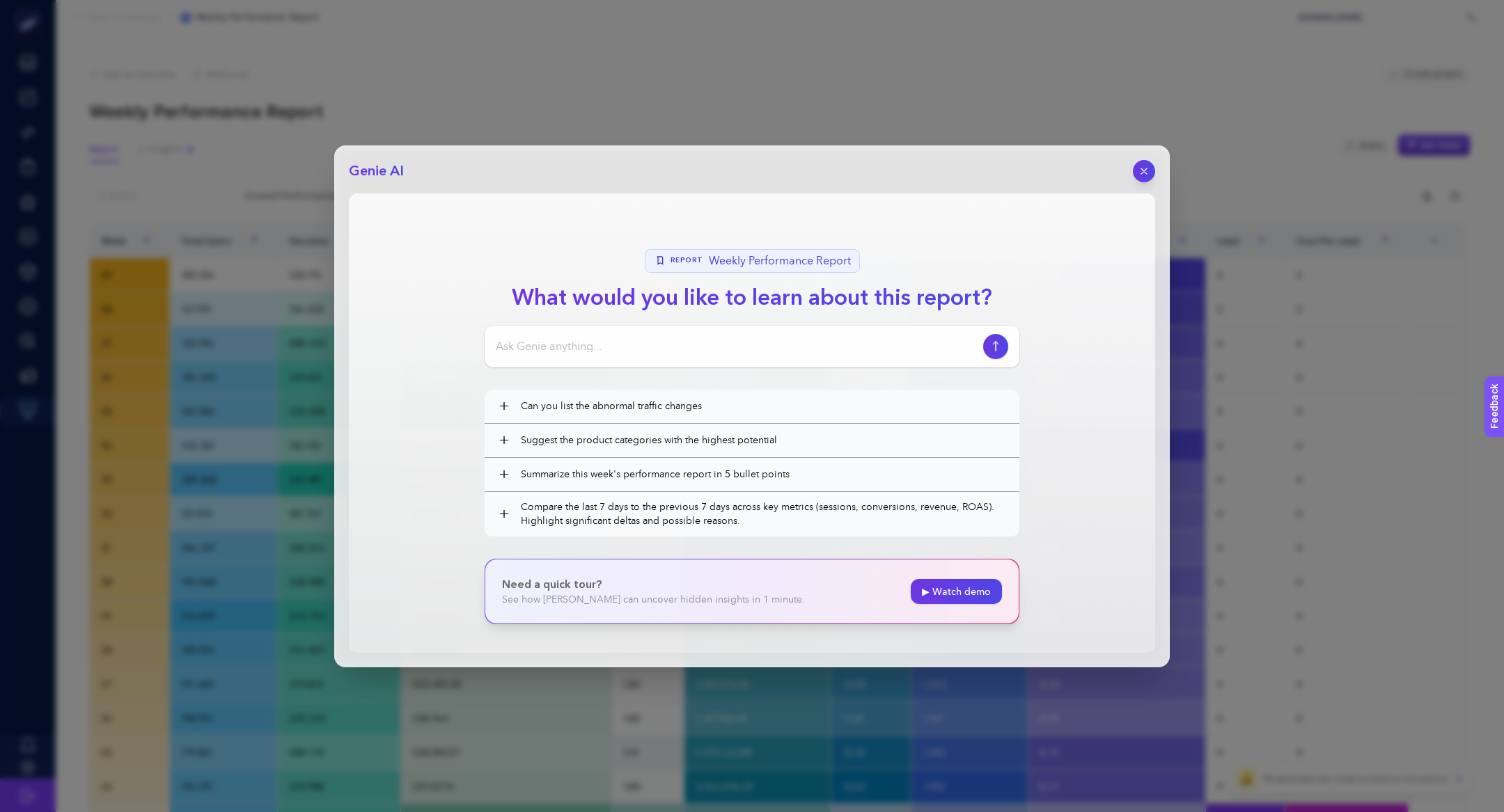
click at [746, 363] on div at bounding box center [752, 346] width 534 height 42
click at [729, 348] on input at bounding box center [737, 346] width 482 height 16
type input "selam, haftalık performans nasıl gidiyor?"
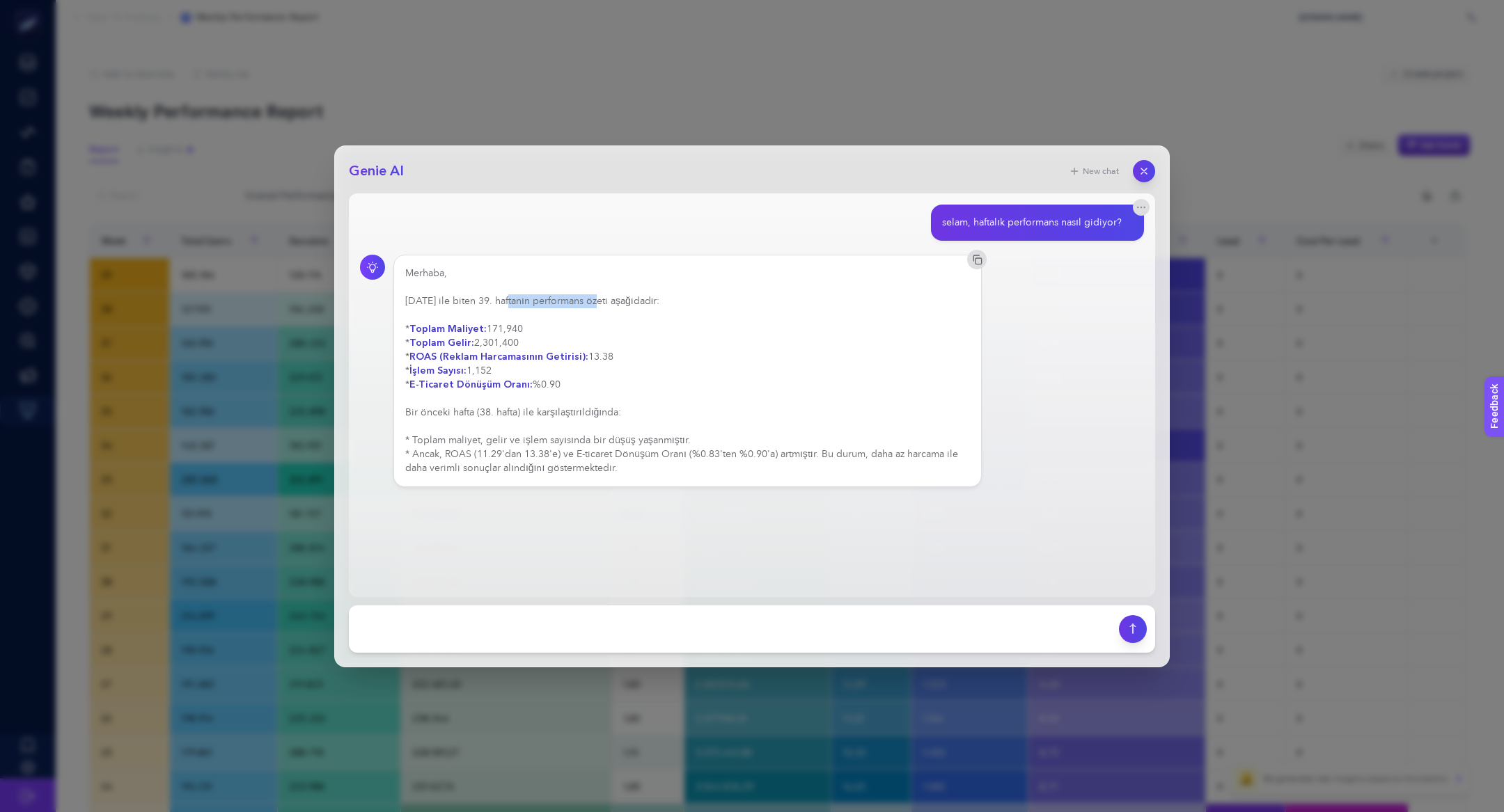
drag, startPoint x: 507, startPoint y: 298, endPoint x: 586, endPoint y: 302, distance: 79.1
click at [587, 302] on div "Merhaba, [DATE] ile biten 39. haftanın performans özeti aşağıdadır: * Toplam Ma…" at bounding box center [687, 371] width 565 height 209
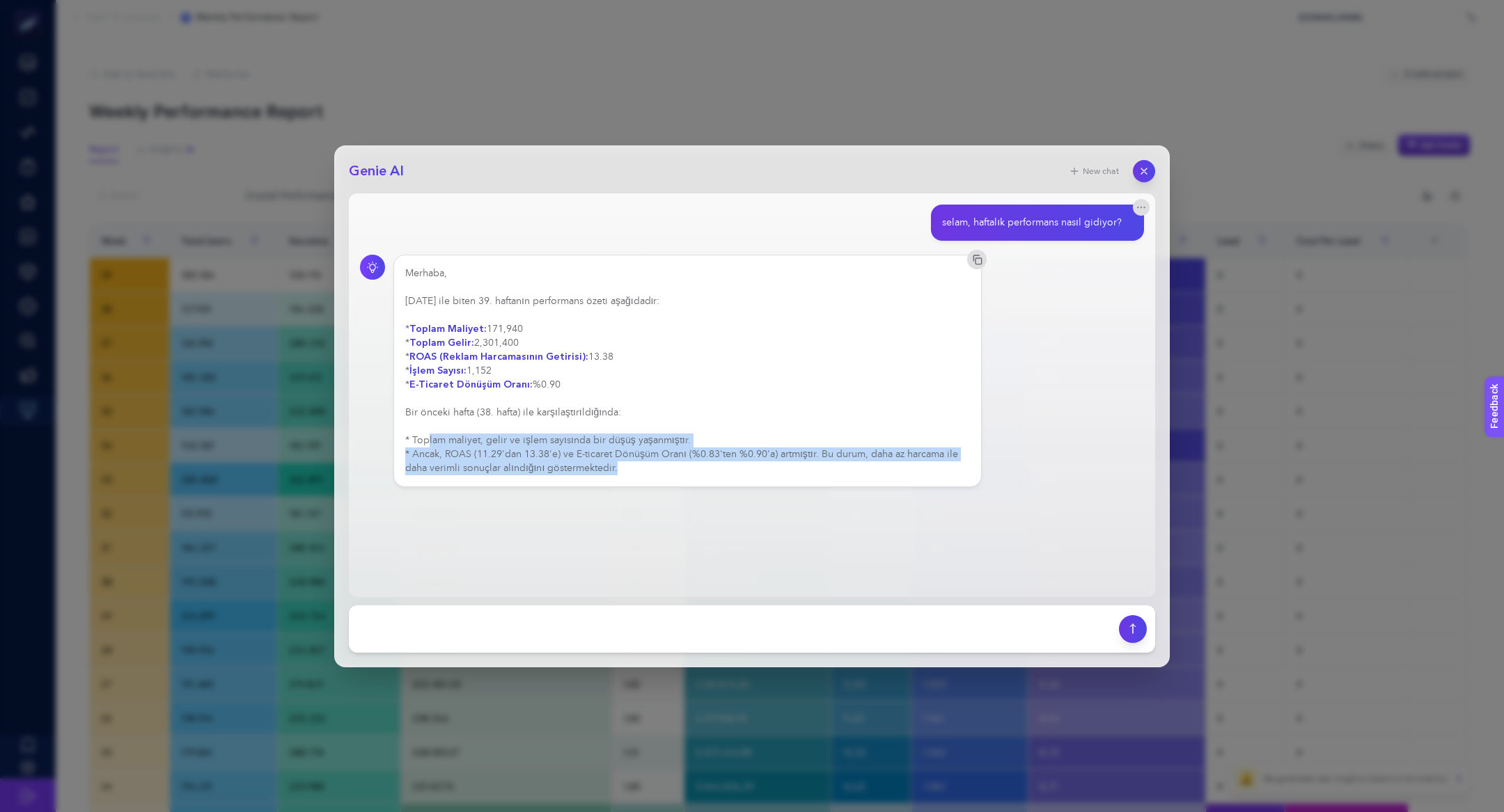
drag, startPoint x: 649, startPoint y: 475, endPoint x: 427, endPoint y: 442, distance: 224.4
click at [427, 443] on div "Merhaba, [DATE] ile biten 39. haftanın performans özeti aşağıdadır: * Toplam Ma…" at bounding box center [687, 371] width 588 height 233
click at [427, 442] on div "Merhaba, [DATE] ile biten 39. haftanın performans özeti aşağıdadır: * Toplam Ma…" at bounding box center [687, 371] width 565 height 209
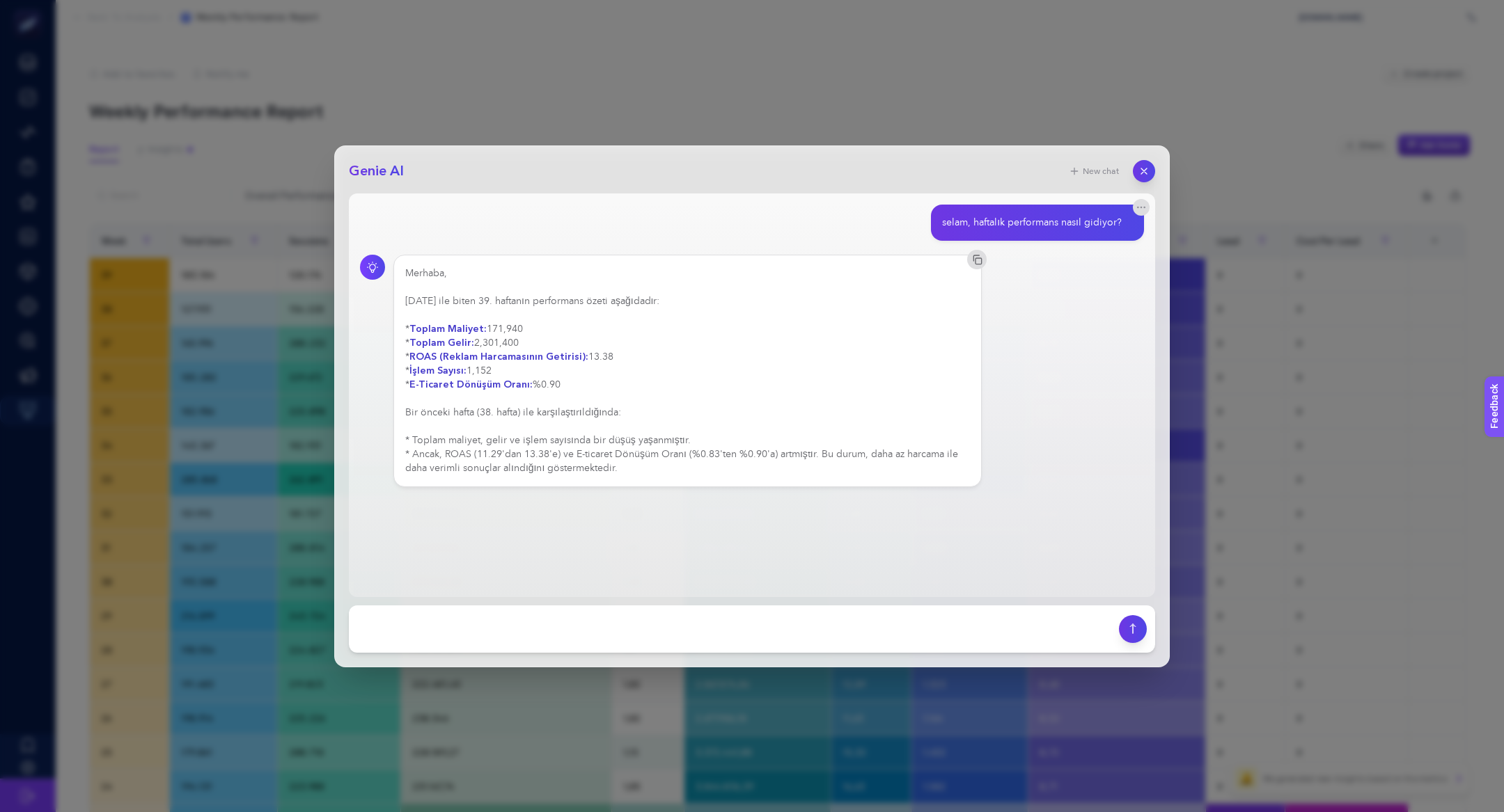
drag, startPoint x: 488, startPoint y: 327, endPoint x: 552, endPoint y: 330, distance: 64.1
click at [552, 330] on div "Merhaba, [DATE] ile biten 39. haftanın performans özeti aşağıdadır: * Toplam Ma…" at bounding box center [687, 371] width 565 height 209
drag, startPoint x: 474, startPoint y: 339, endPoint x: 521, endPoint y: 345, distance: 47.4
click at [521, 345] on div "Merhaba, [DATE] ile biten 39. haftanın performans özeti aşağıdadır: * Toplam Ma…" at bounding box center [687, 371] width 565 height 209
drag, startPoint x: 460, startPoint y: 437, endPoint x: 507, endPoint y: 443, distance: 47.4
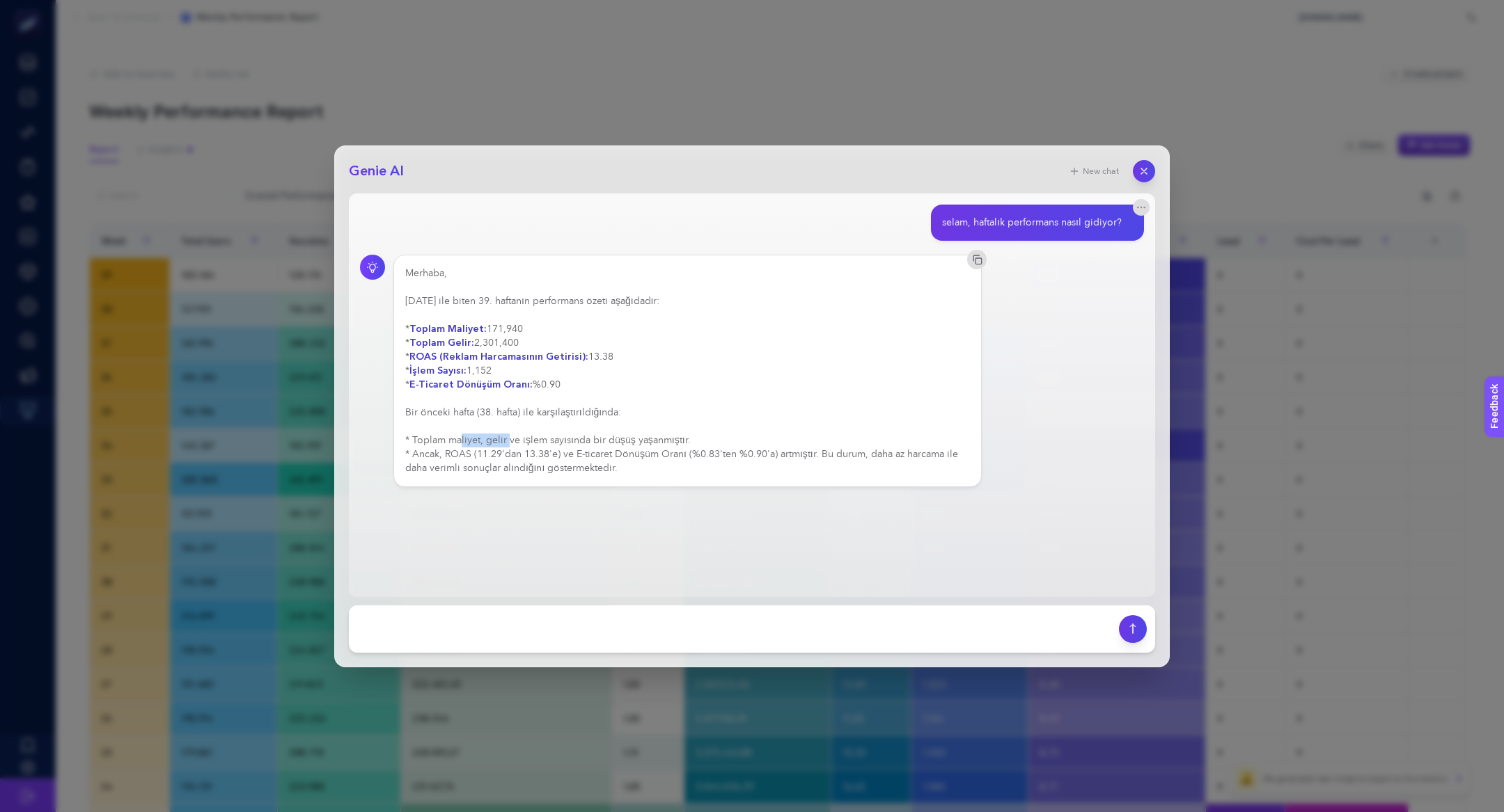
click at [507, 443] on div "Merhaba, [DATE] ile biten 39. haftanın performans özeti aşağıdadır: * Toplam Ma…" at bounding box center [687, 371] width 565 height 209
click at [1142, 170] on icon "button" at bounding box center [1144, 171] width 12 height 12
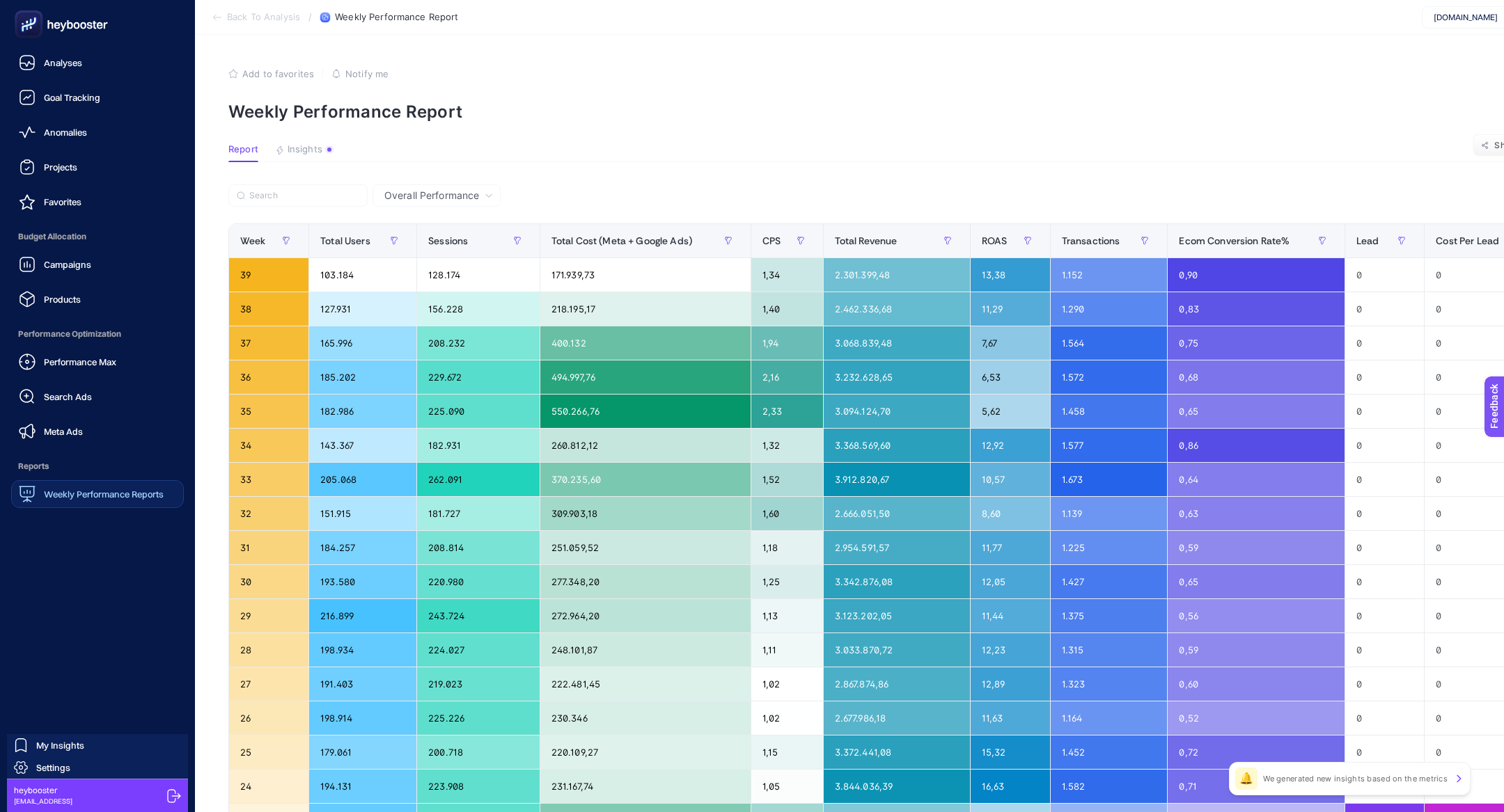
click at [53, 22] on icon at bounding box center [62, 25] width 100 height 28
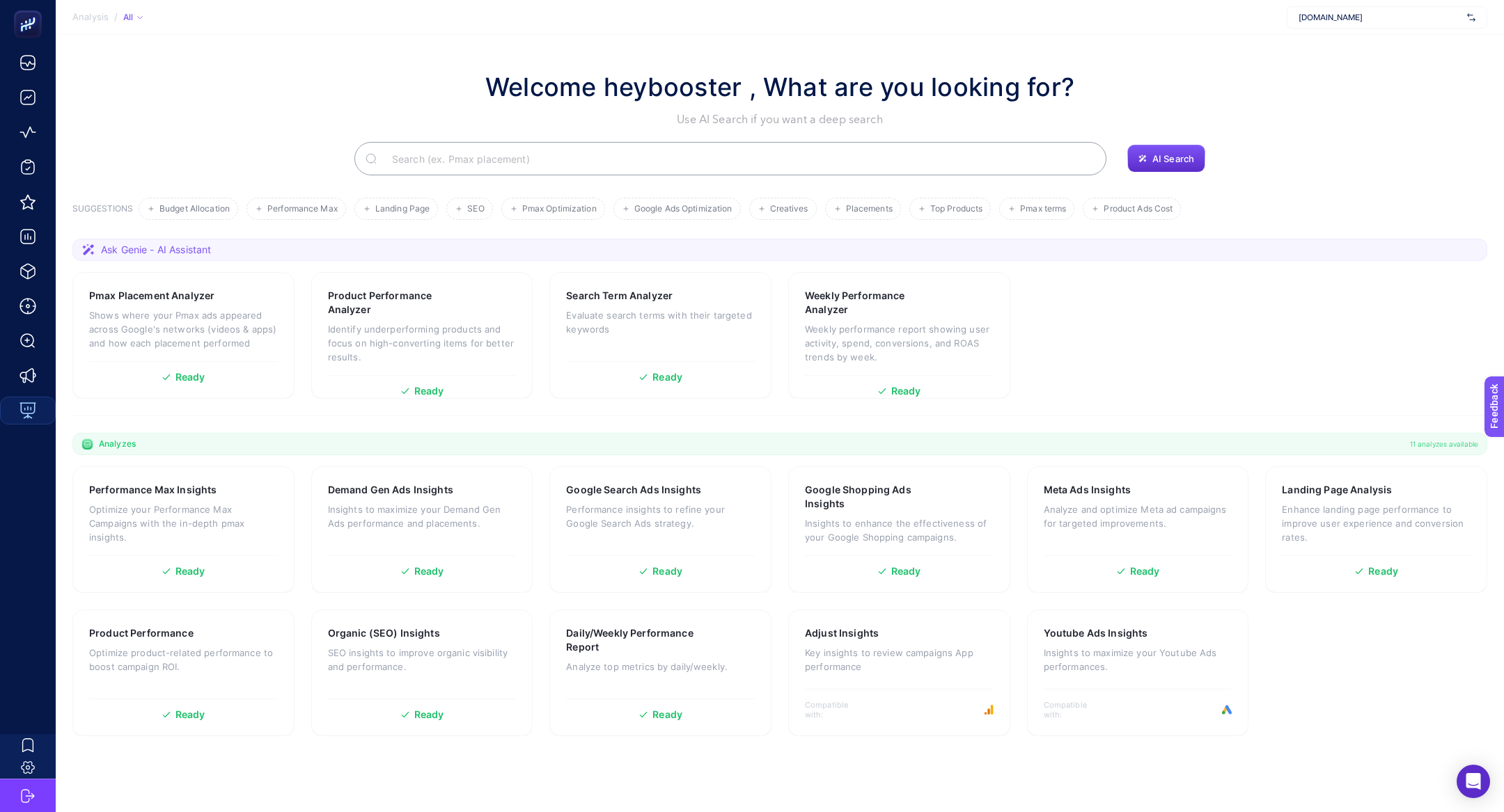
click at [460, 160] on input "Search" at bounding box center [738, 158] width 715 height 39
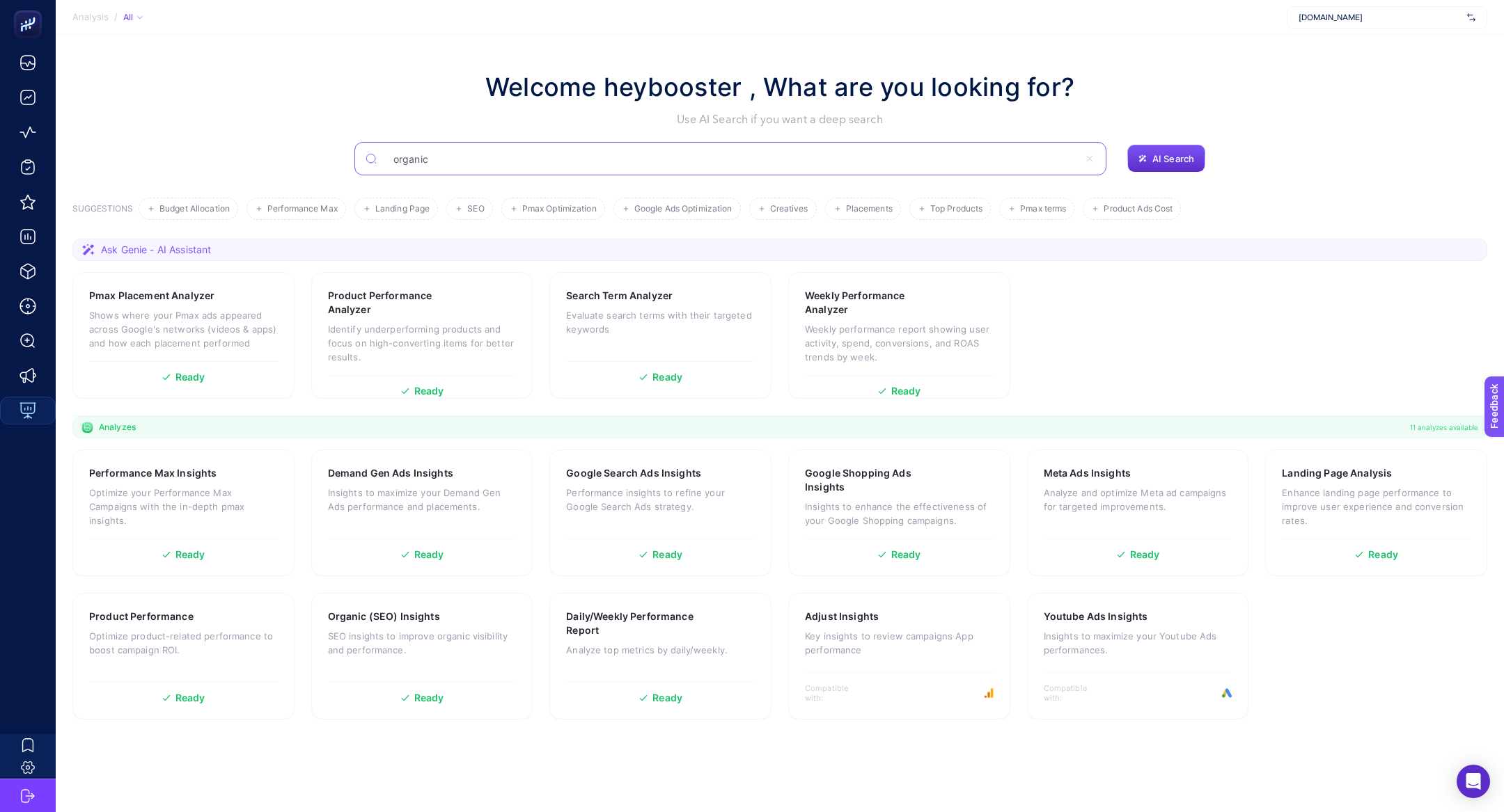
type input "organic"
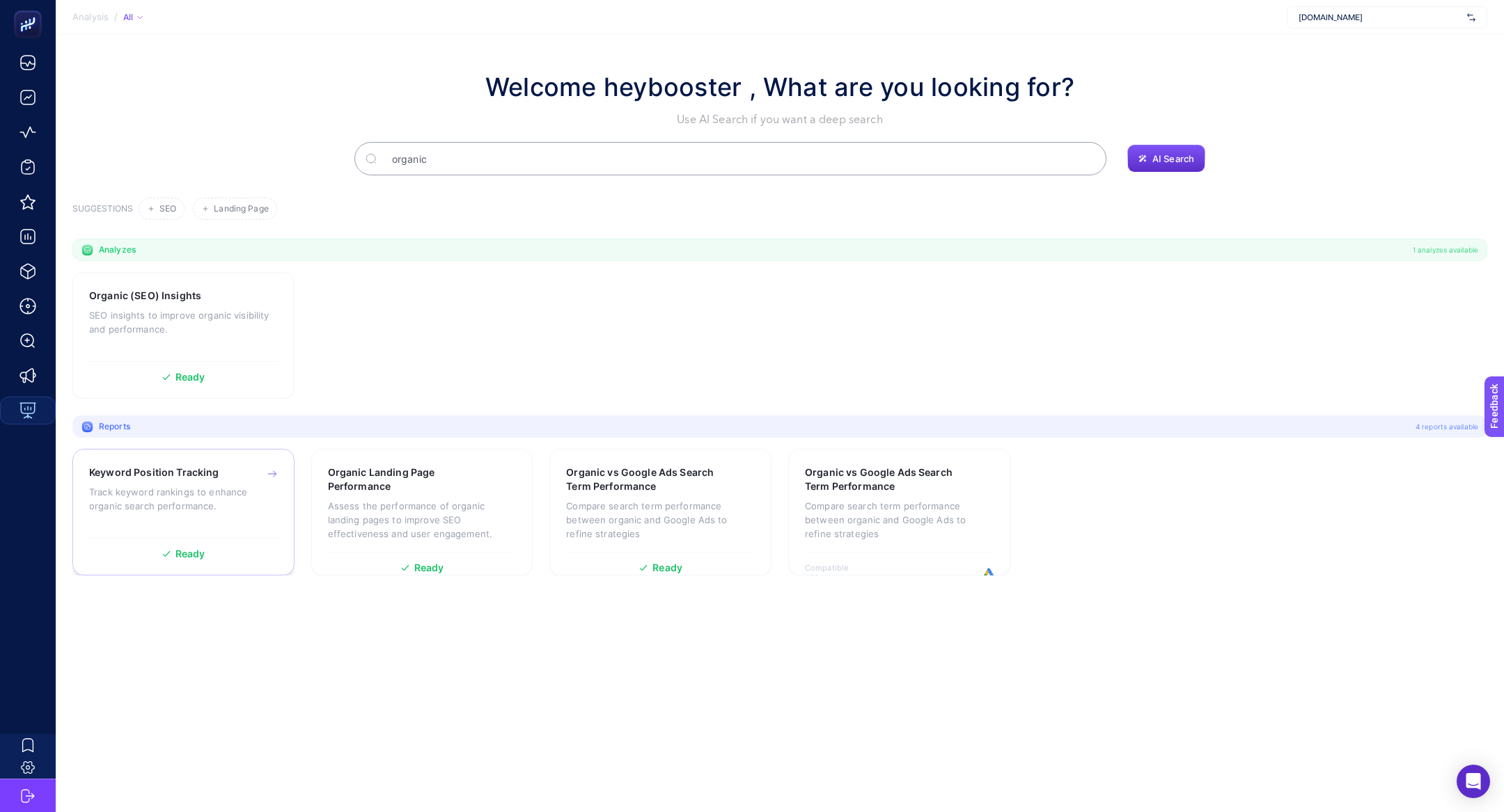
click at [180, 505] on p "Track keyword rankings to enhance organic search performance." at bounding box center [183, 499] width 188 height 28
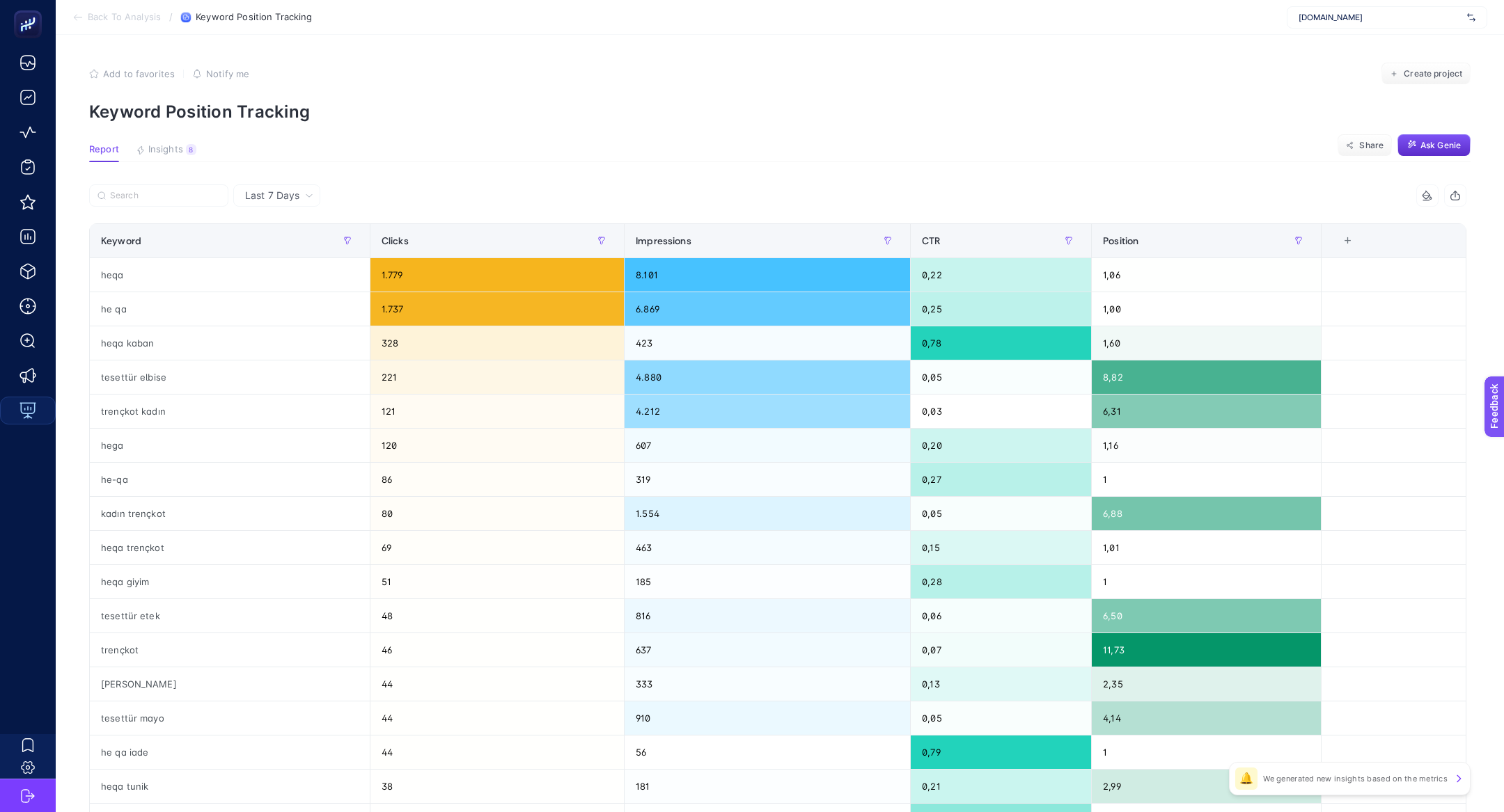
click at [159, 161] on section "Report Insights 8 We generated new insights based on the metrics Share Ask [PER…" at bounding box center [780, 153] width 1381 height 18
click at [152, 145] on span "Insights" at bounding box center [165, 150] width 35 height 12
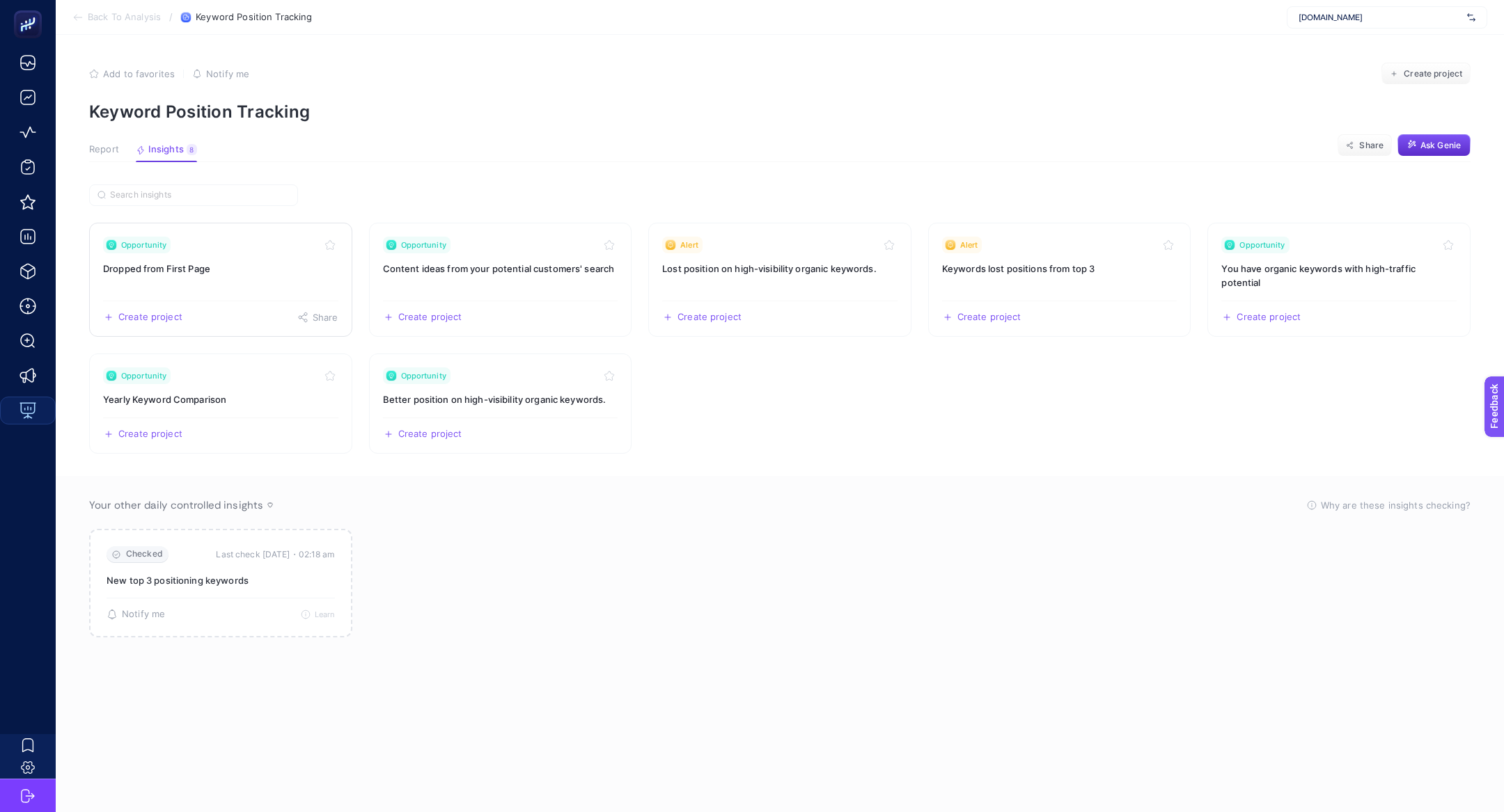
click at [229, 265] on h3 "Dropped from First Page" at bounding box center [220, 268] width 235 height 14
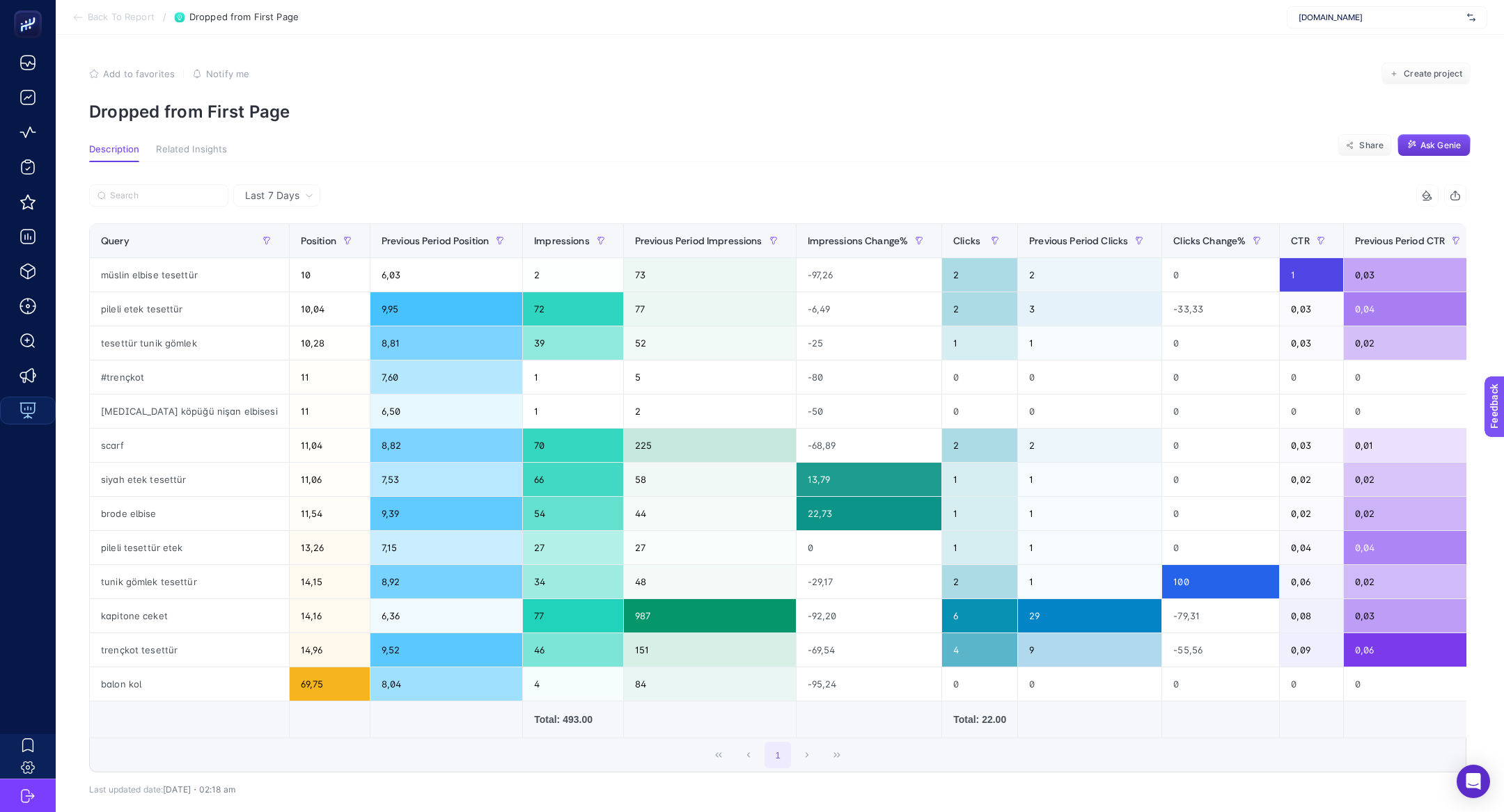
click at [1454, 155] on button "Ask Genie" at bounding box center [1433, 145] width 73 height 22
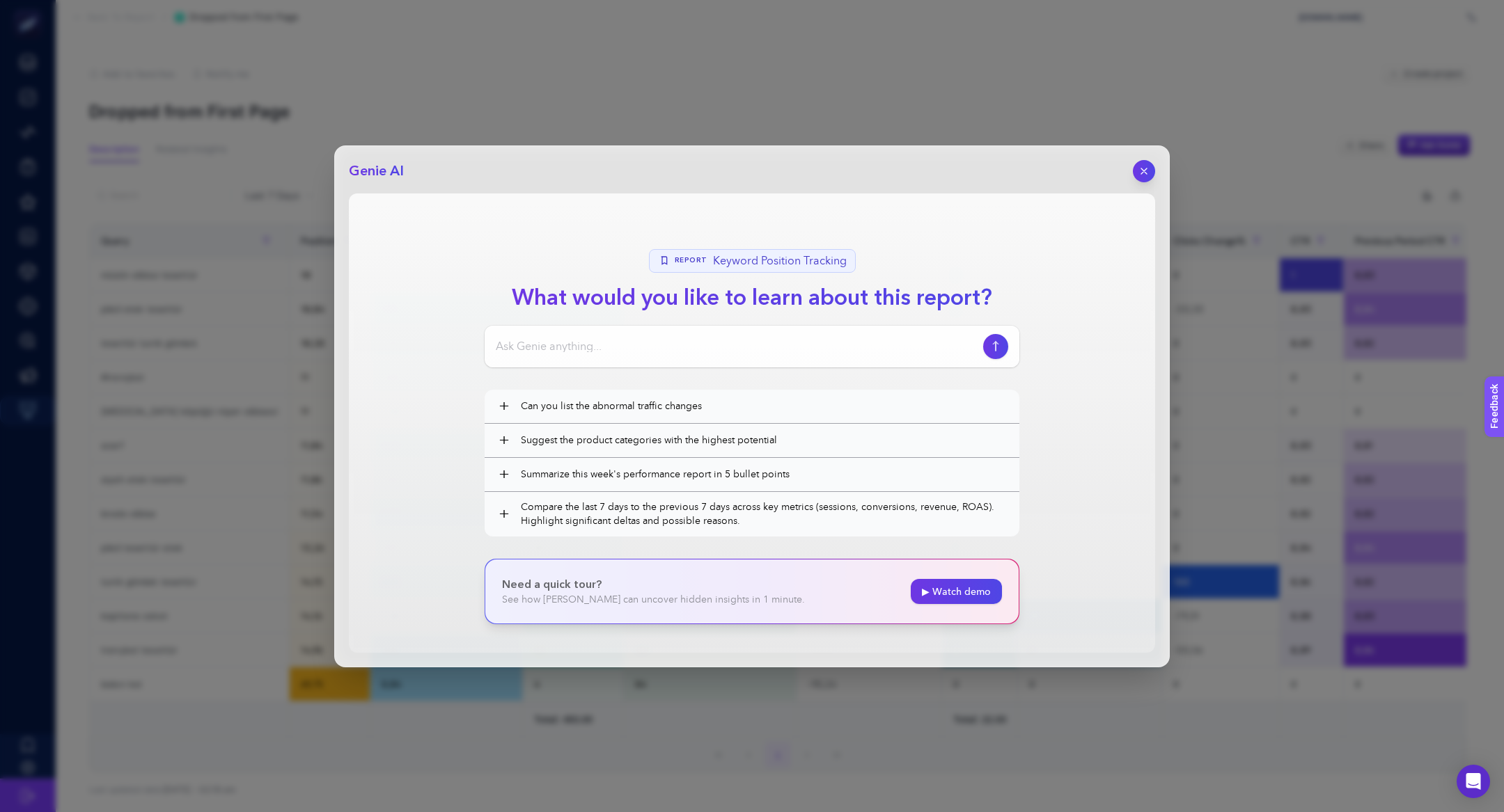
click at [648, 368] on section "Report Keyword Position Tracking What would you like to learn about this report…" at bounding box center [752, 422] width 806 height 459
click at [648, 362] on div at bounding box center [752, 346] width 534 height 42
click at [648, 352] on input at bounding box center [737, 346] width 482 height 16
type input "bu rapor bana ne anlatıyor?"
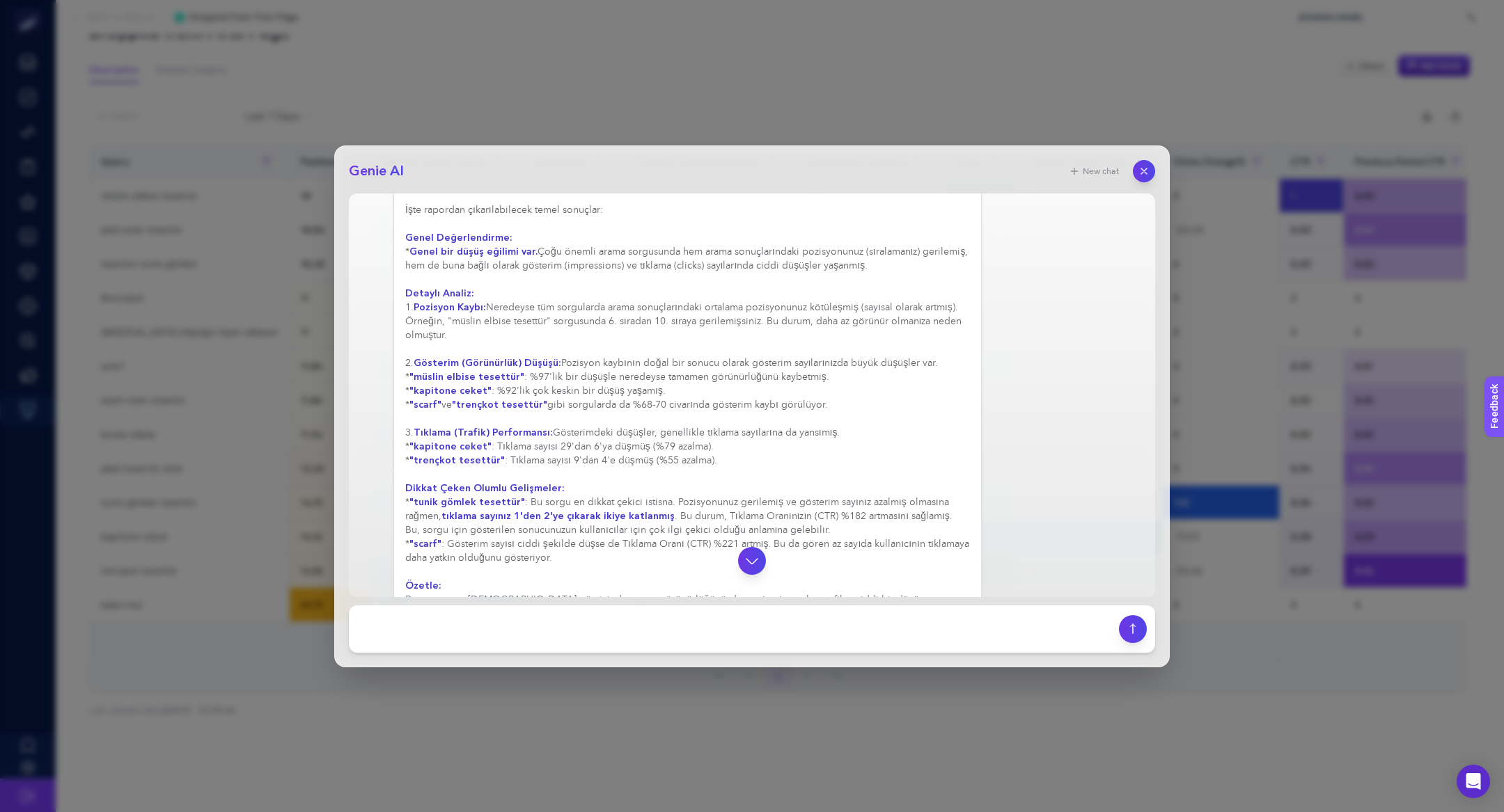
scroll to position [120, 0]
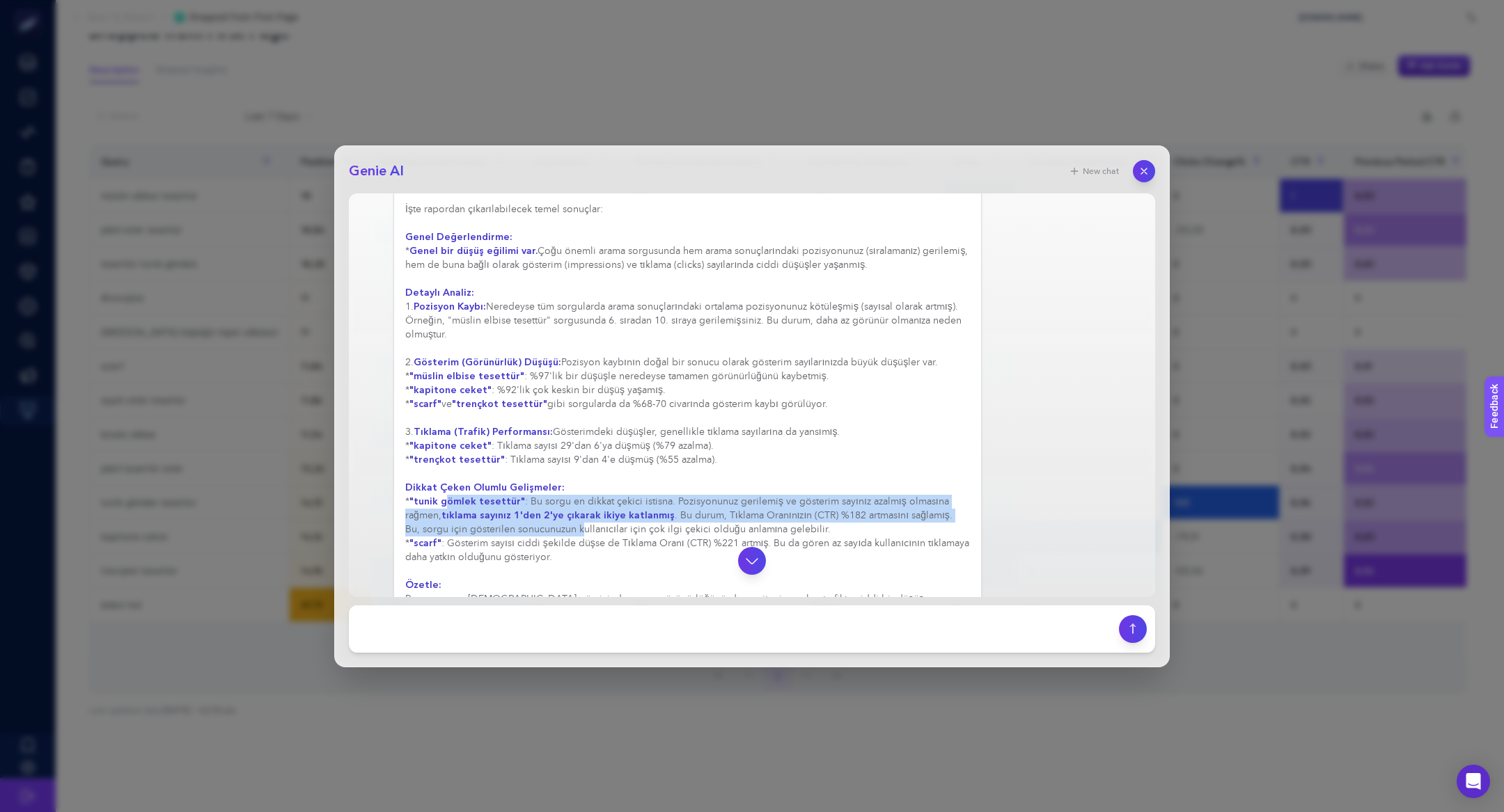
click at [562, 533] on div "Bu rapor, web sitenizin veya ürünlerinizin son [DEMOGRAPHIC_DATA] gündeki arama…" at bounding box center [687, 404] width 565 height 514
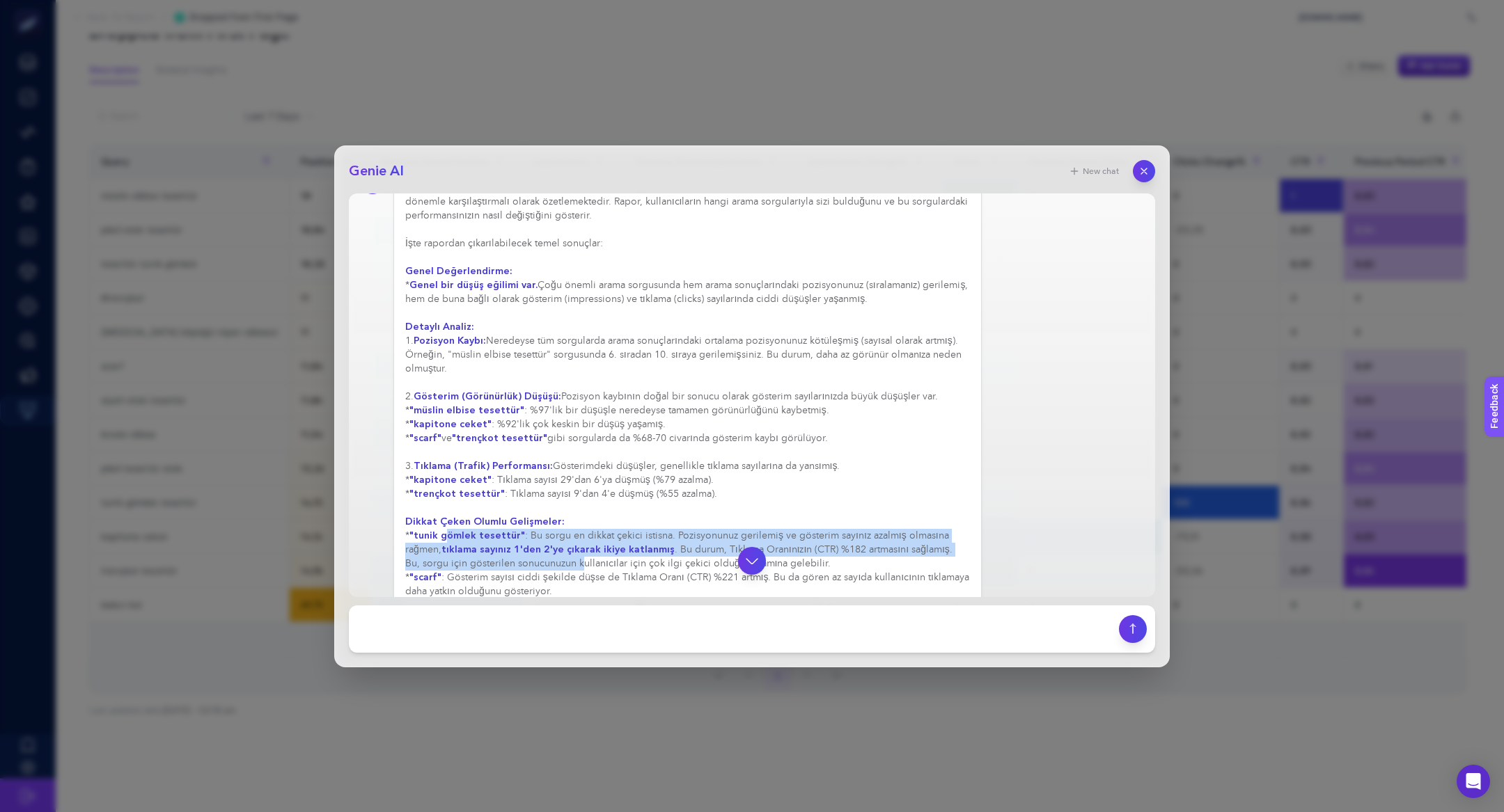
scroll to position [101, 0]
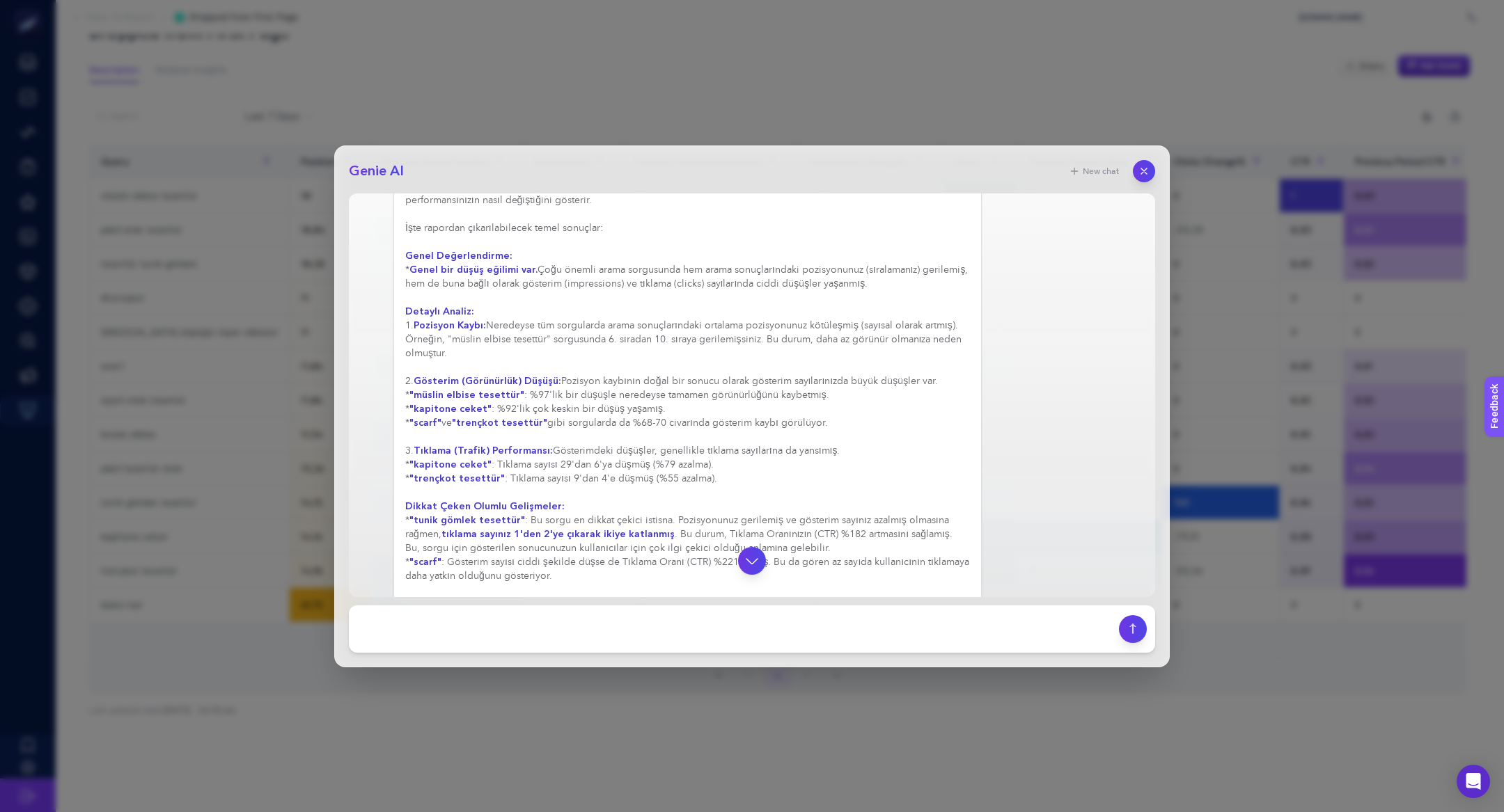
click at [516, 332] on div "Bu rapor, web sitenizin veya ürünlerinizin son [DEMOGRAPHIC_DATA] gündeki arama…" at bounding box center [687, 422] width 565 height 514
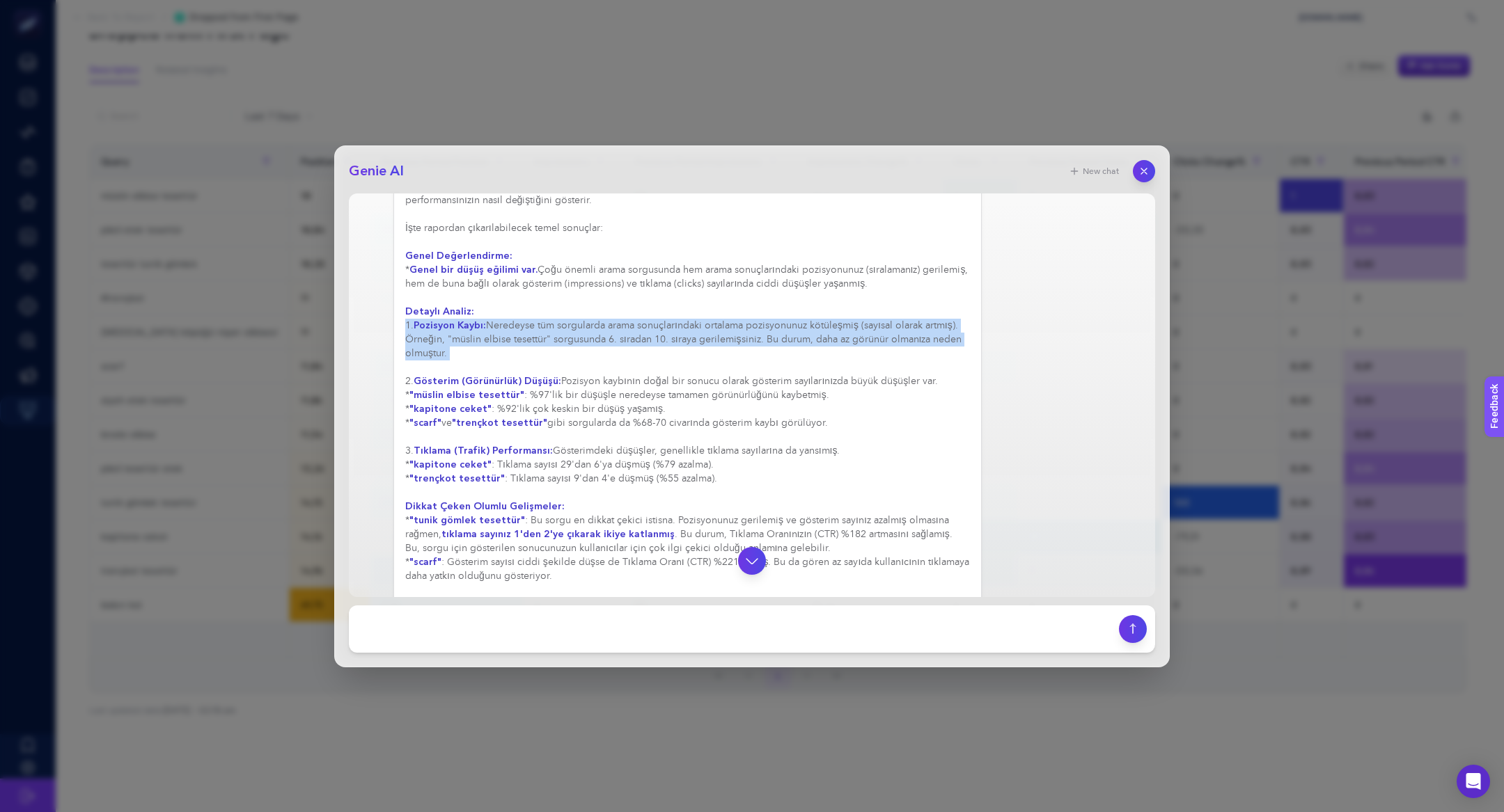
click at [516, 332] on div "Bu rapor, web sitenizin veya ürünlerinizin son [DEMOGRAPHIC_DATA] gündeki arama…" at bounding box center [687, 422] width 565 height 514
click at [456, 343] on div "Bu rapor, web sitenizin veya ürünlerinizin son [DEMOGRAPHIC_DATA] gündeki arama…" at bounding box center [687, 422] width 565 height 514
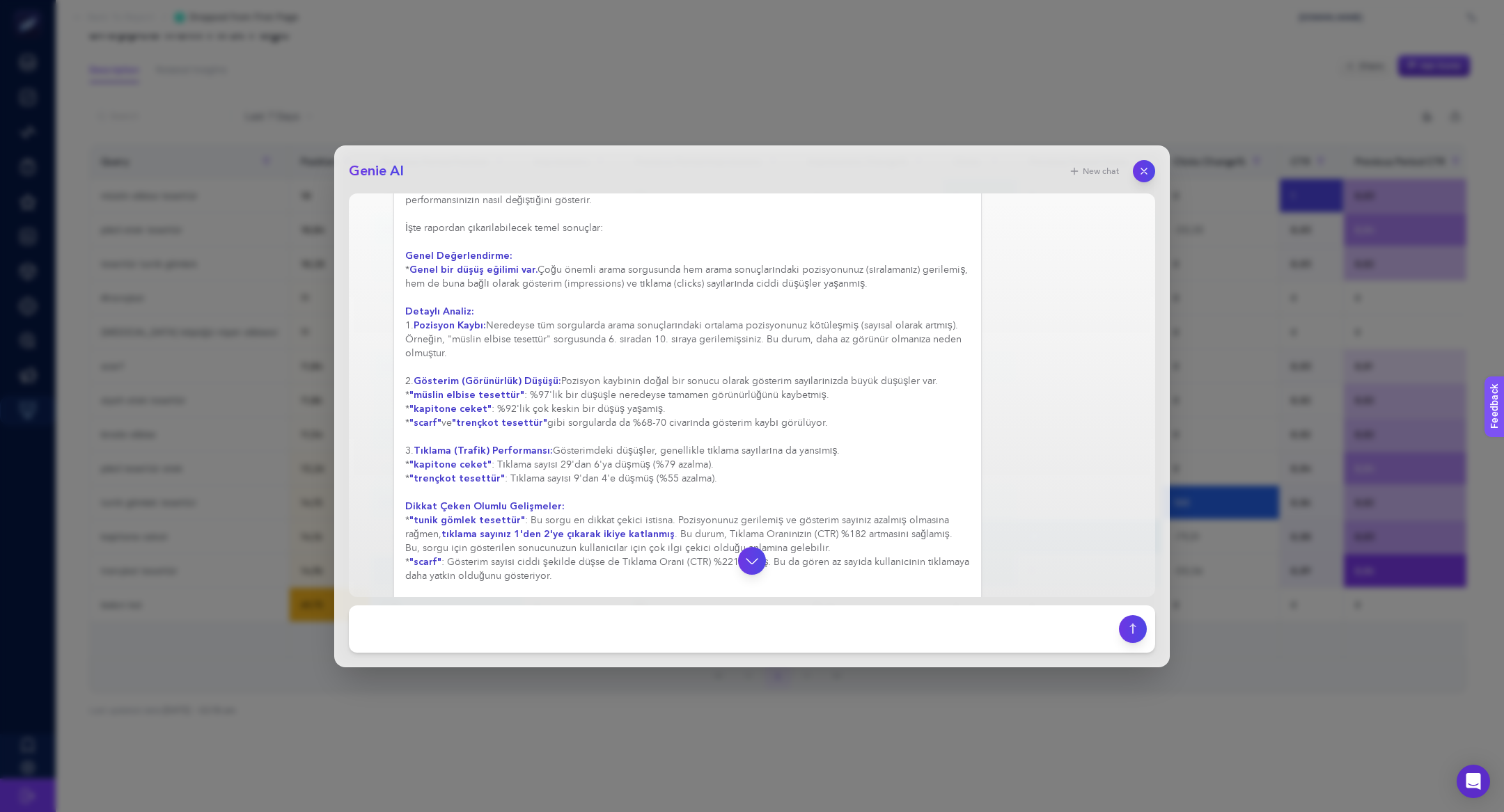
click at [717, 338] on div "Bu rapor, web sitenizin veya ürünlerinizin son [DEMOGRAPHIC_DATA] gündeki arama…" at bounding box center [687, 422] width 565 height 514
click at [1148, 168] on icon "button" at bounding box center [1144, 171] width 12 height 12
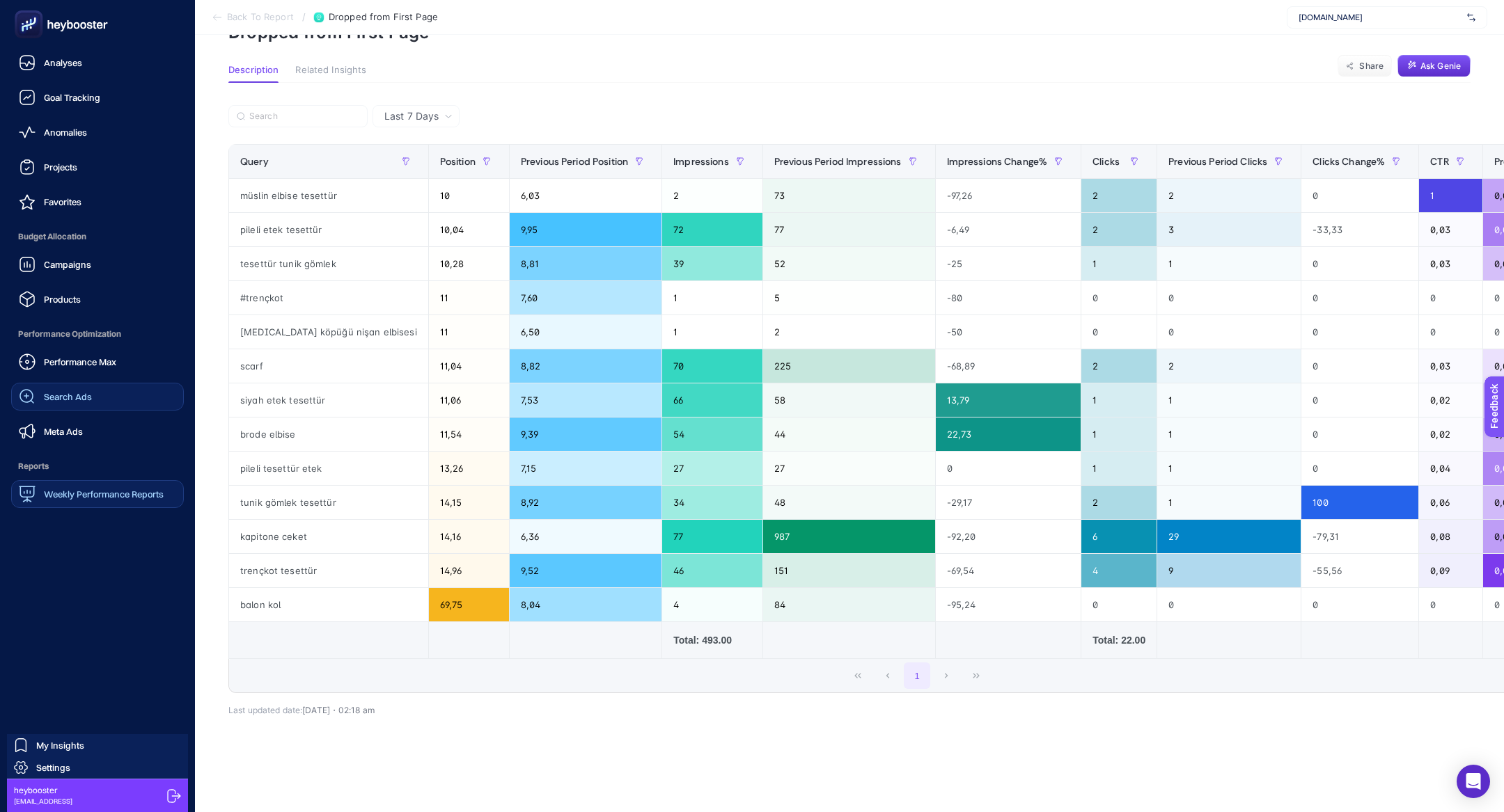
click at [75, 396] on span "Search Ads" at bounding box center [67, 397] width 48 height 12
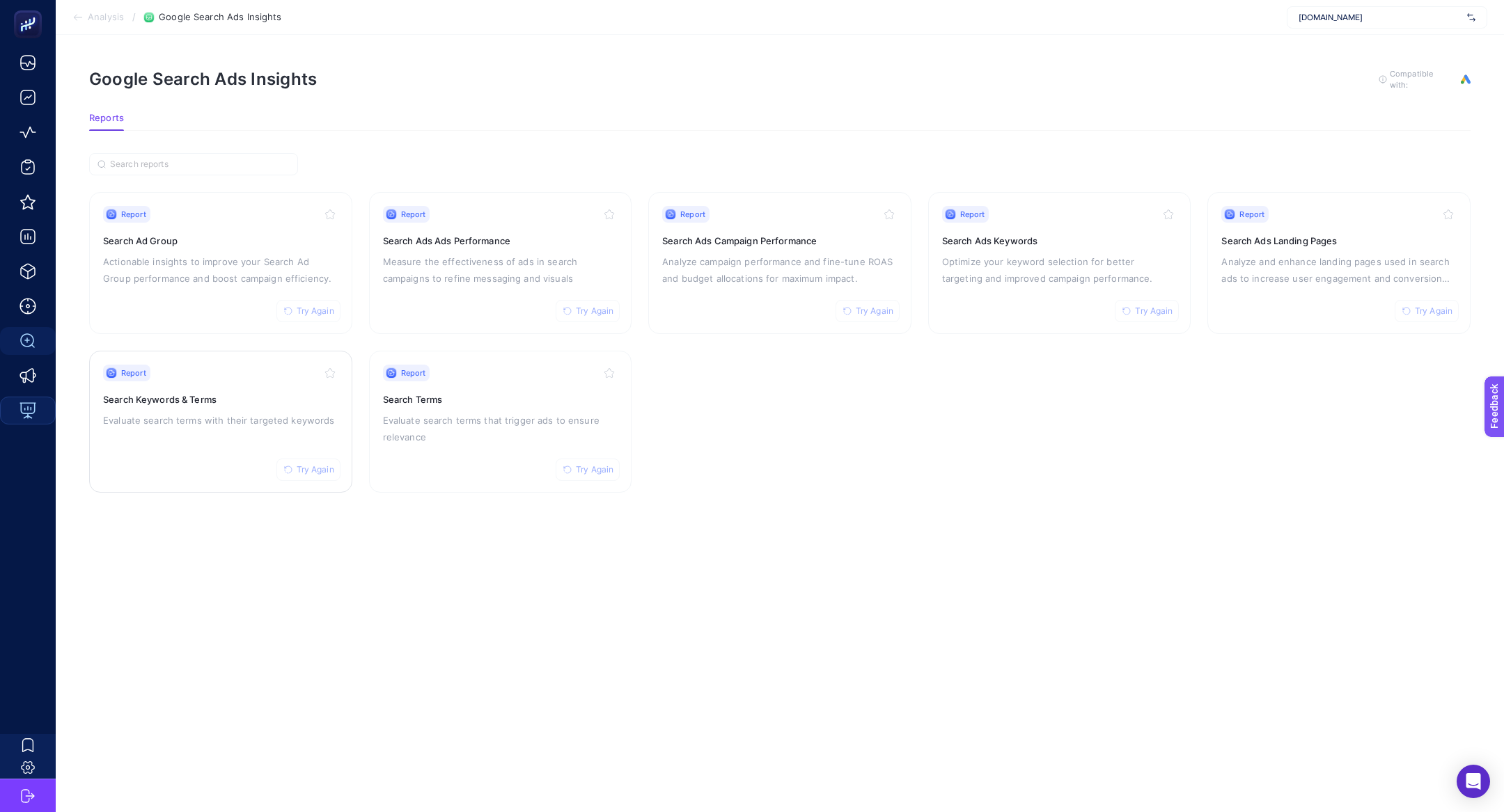
click at [246, 399] on h3 "Search Keywords & Terms" at bounding box center [220, 399] width 235 height 14
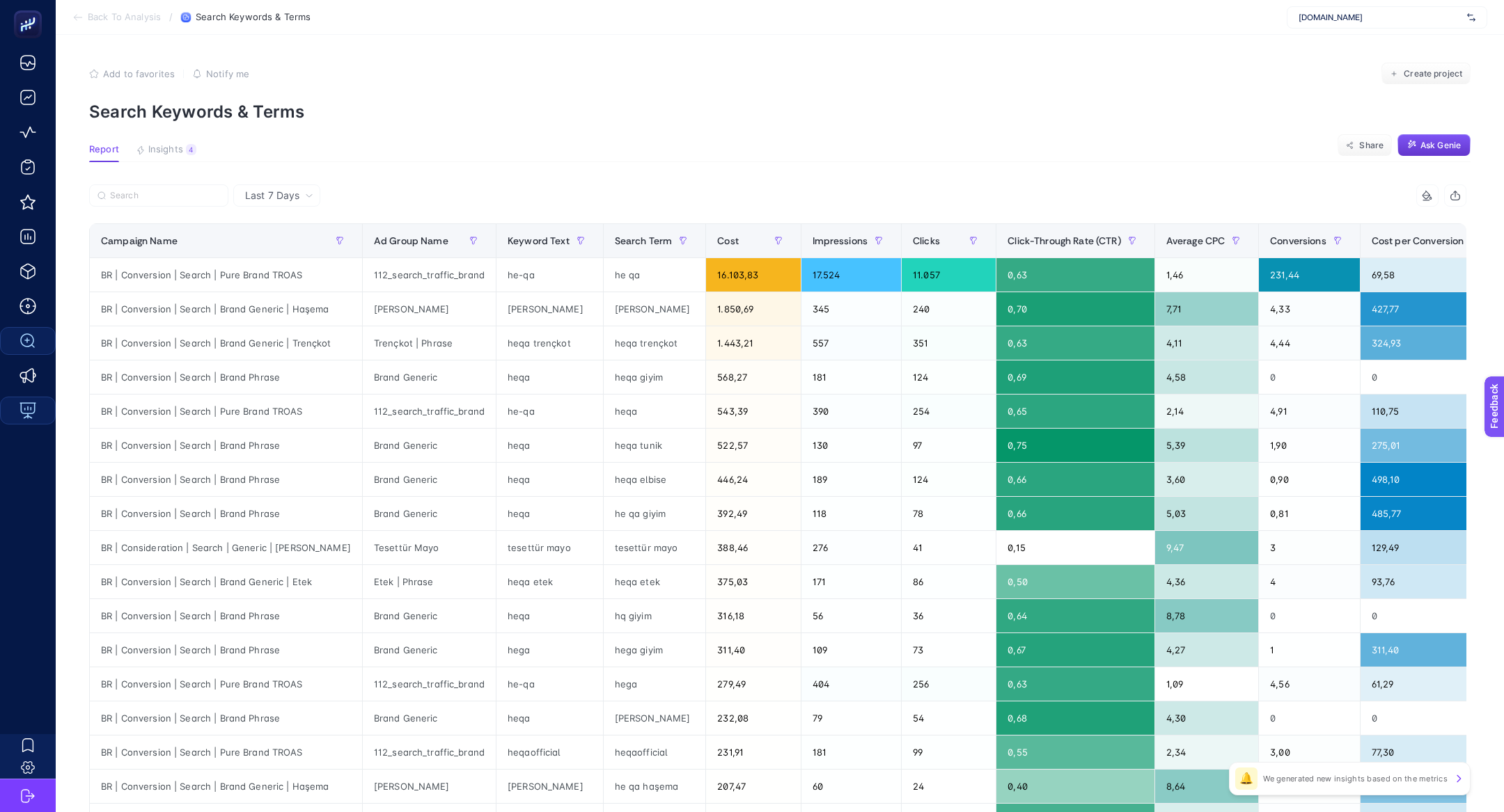
click at [1418, 139] on button "Ask Genie" at bounding box center [1433, 145] width 73 height 22
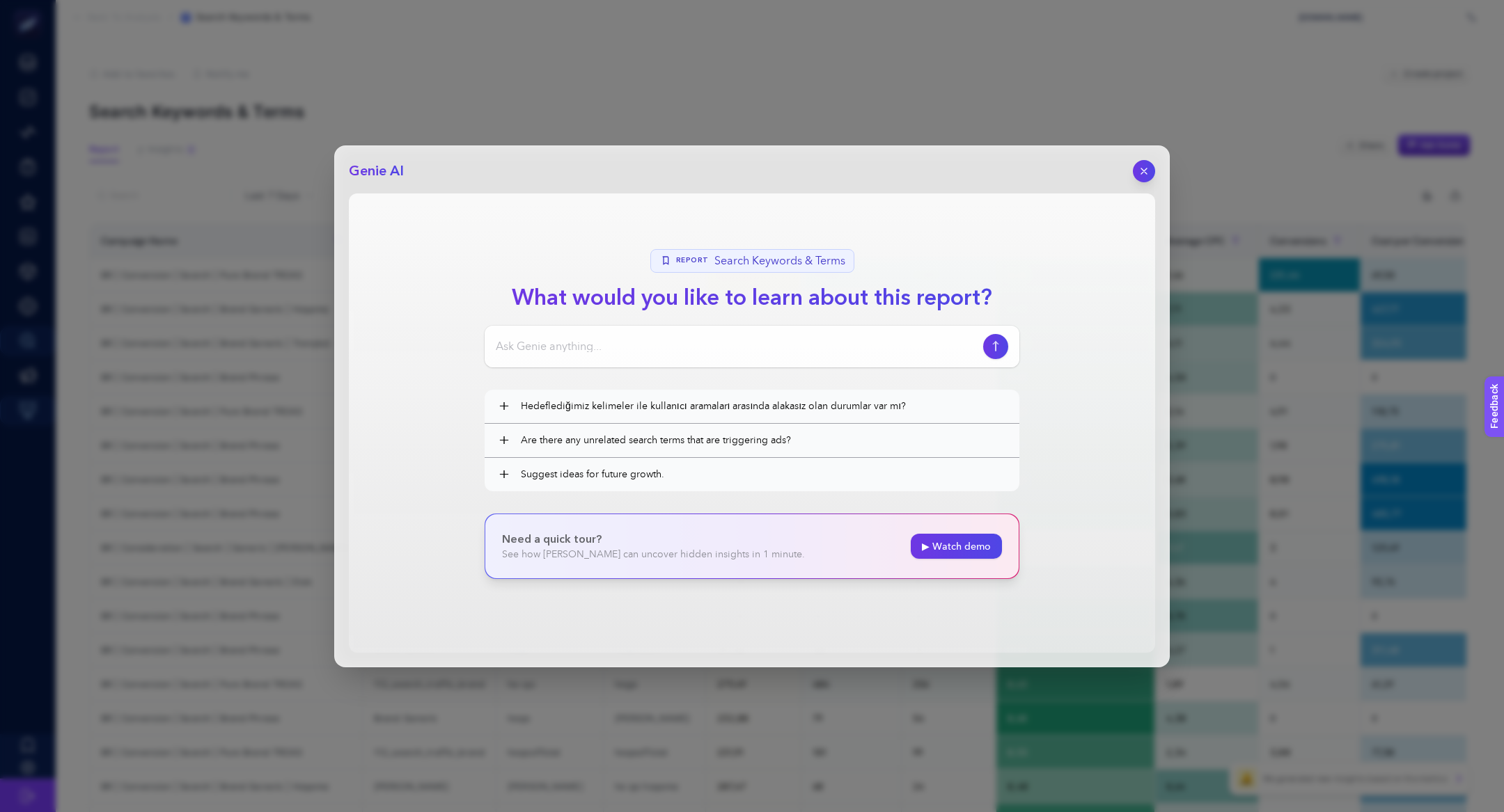
click at [723, 358] on div at bounding box center [752, 346] width 534 height 42
click at [710, 341] on input at bounding box center [737, 346] width 482 height 16
paste input "Hedeflediğimiz kelimeler ile tetiklenen search termlerin çok farklı olduğu ve h…"
type input "Hedeflediğimiz kelimeler ile tetiklenen search termlerin çok farklı olduğu ve h…"
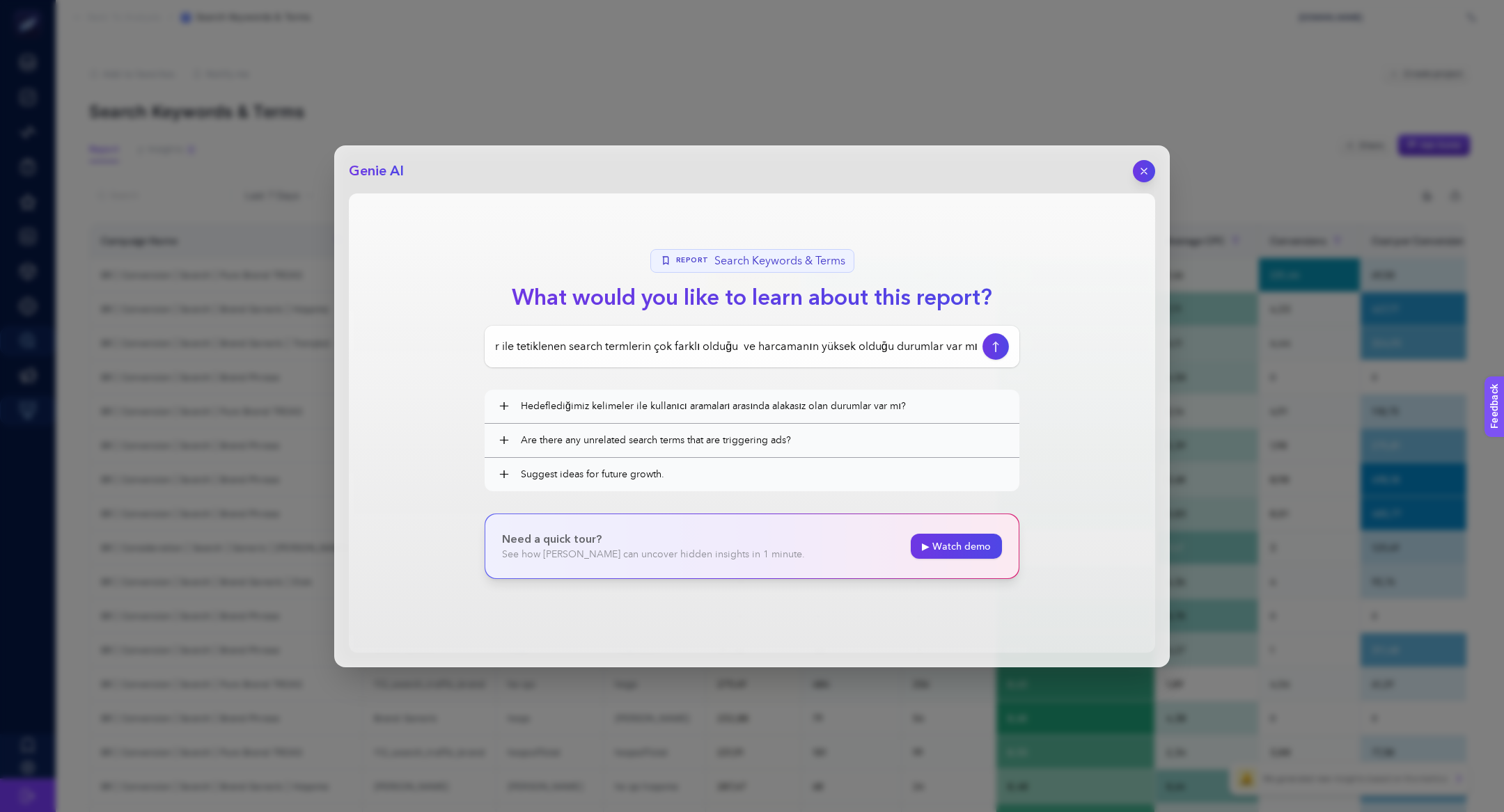
click at [1000, 344] on icon "button" at bounding box center [996, 347] width 15 height 12
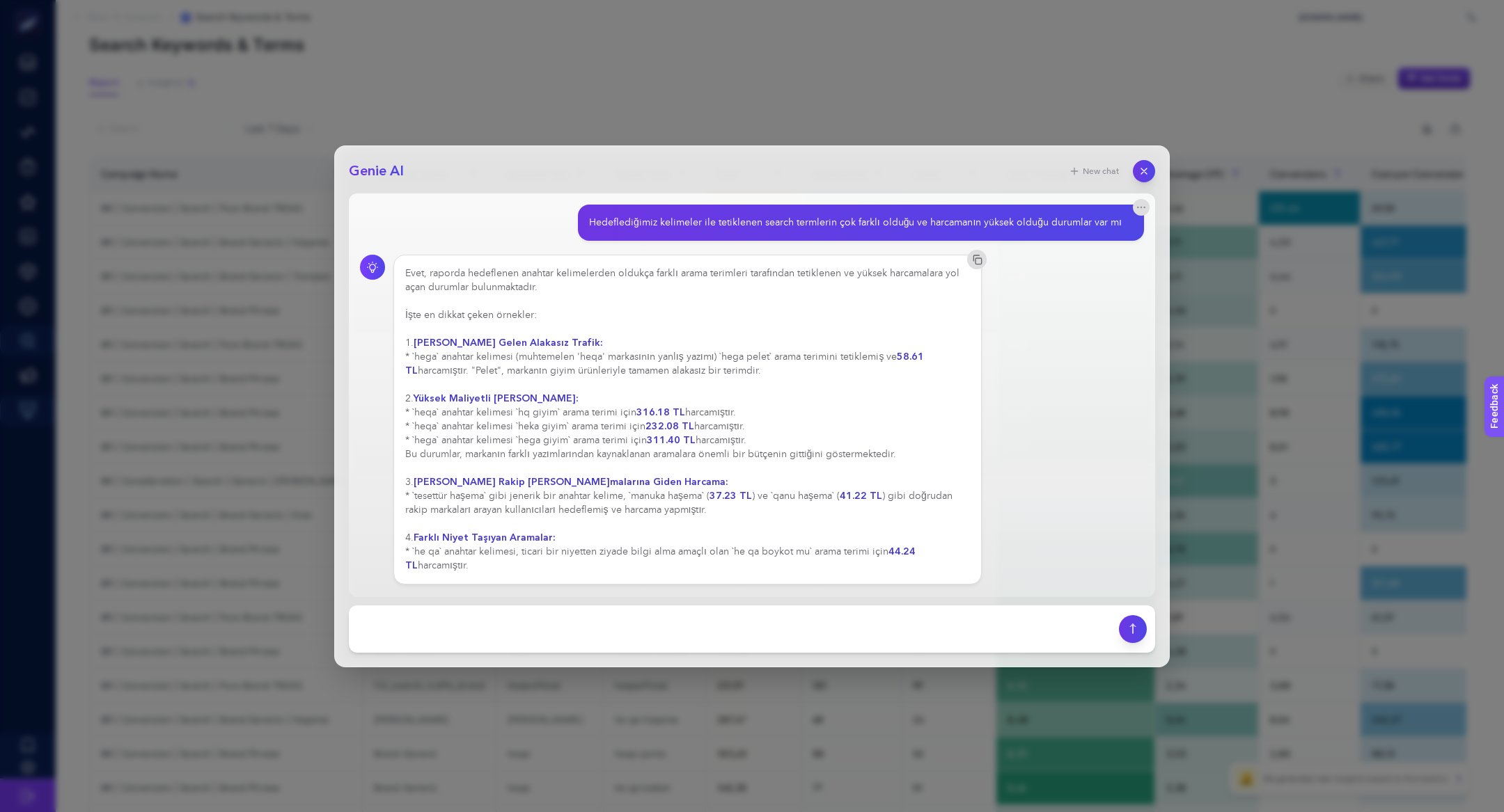
scroll to position [69, 0]
drag, startPoint x: 471, startPoint y: 403, endPoint x: 600, endPoint y: 429, distance: 131.6
click at [600, 429] on div "Evet, raporda hedeflenen anahtar kelimelerden oldukça farklı arama terimleri ta…" at bounding box center [687, 419] width 565 height 306
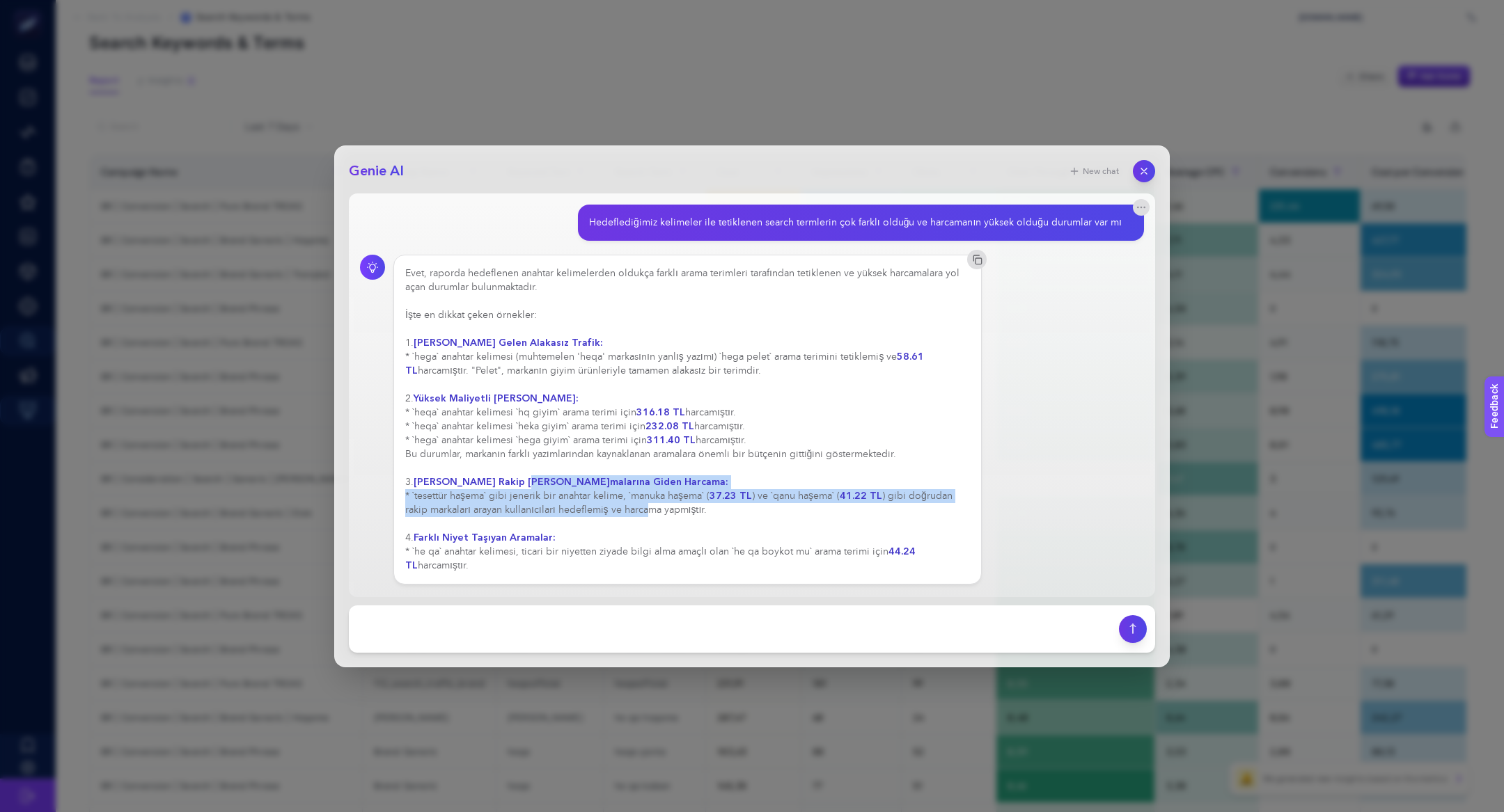
drag, startPoint x: 516, startPoint y: 486, endPoint x: 622, endPoint y: 503, distance: 107.4
click at [622, 504] on div "Evet, raporda hedeflenen anahtar kelimelerden oldukça farklı arama terimleri ta…" at bounding box center [687, 419] width 565 height 306
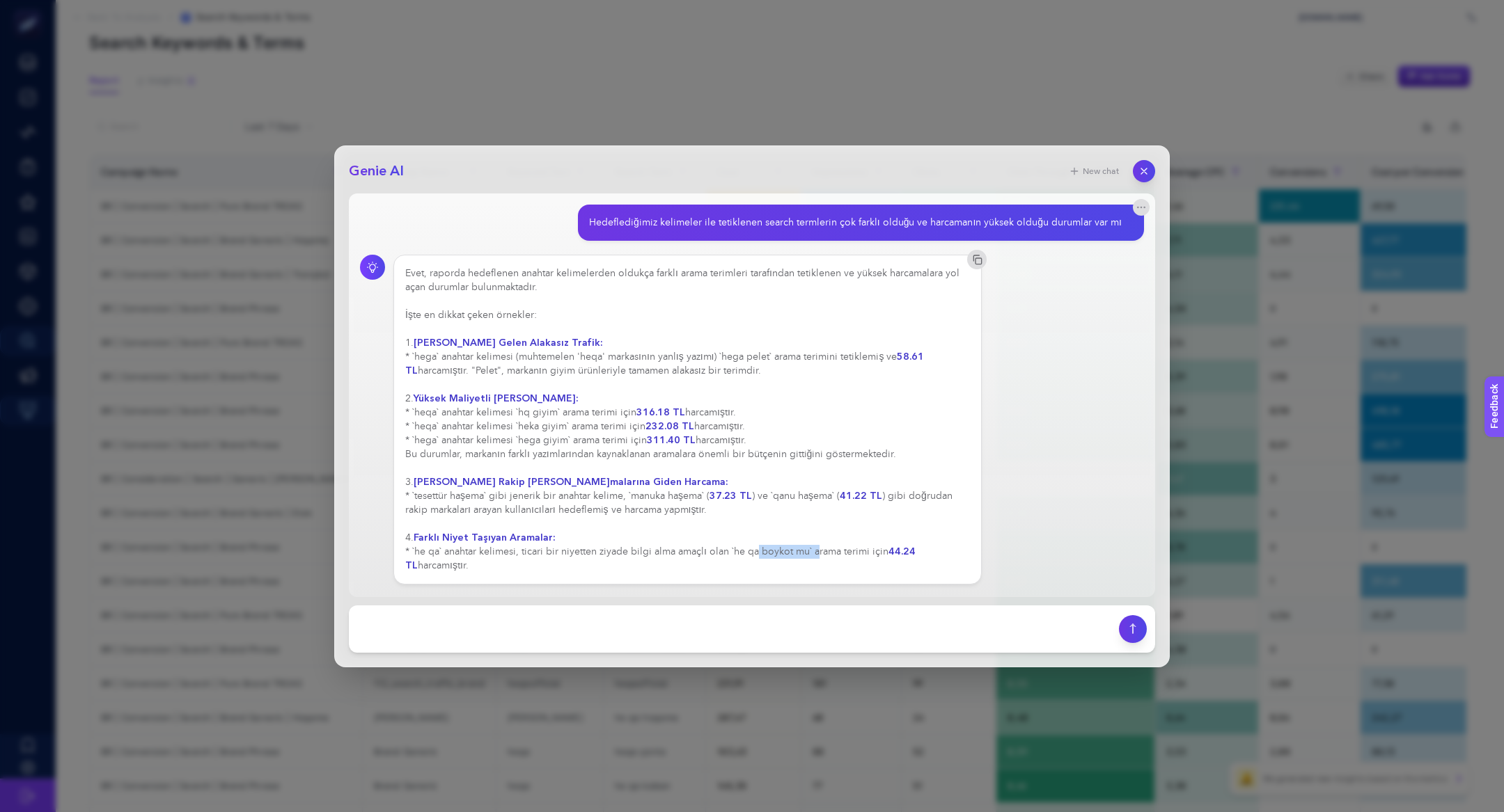
drag, startPoint x: 733, startPoint y: 552, endPoint x: 798, endPoint y: 554, distance: 65.0
click at [798, 554] on div "Evet, raporda hedeflenen anahtar kelimelerden oldukça farklı arama terimleri ta…" at bounding box center [687, 419] width 565 height 306
drag, startPoint x: 890, startPoint y: 553, endPoint x: 911, endPoint y: 551, distance: 21.1
click at [911, 551] on strong "44.24 TL" at bounding box center [660, 558] width 511 height 27
click at [938, 561] on div "Evet, raporda hedeflenen anahtar kelimelerden oldukça farklı arama terimleri ta…" at bounding box center [687, 419] width 565 height 306
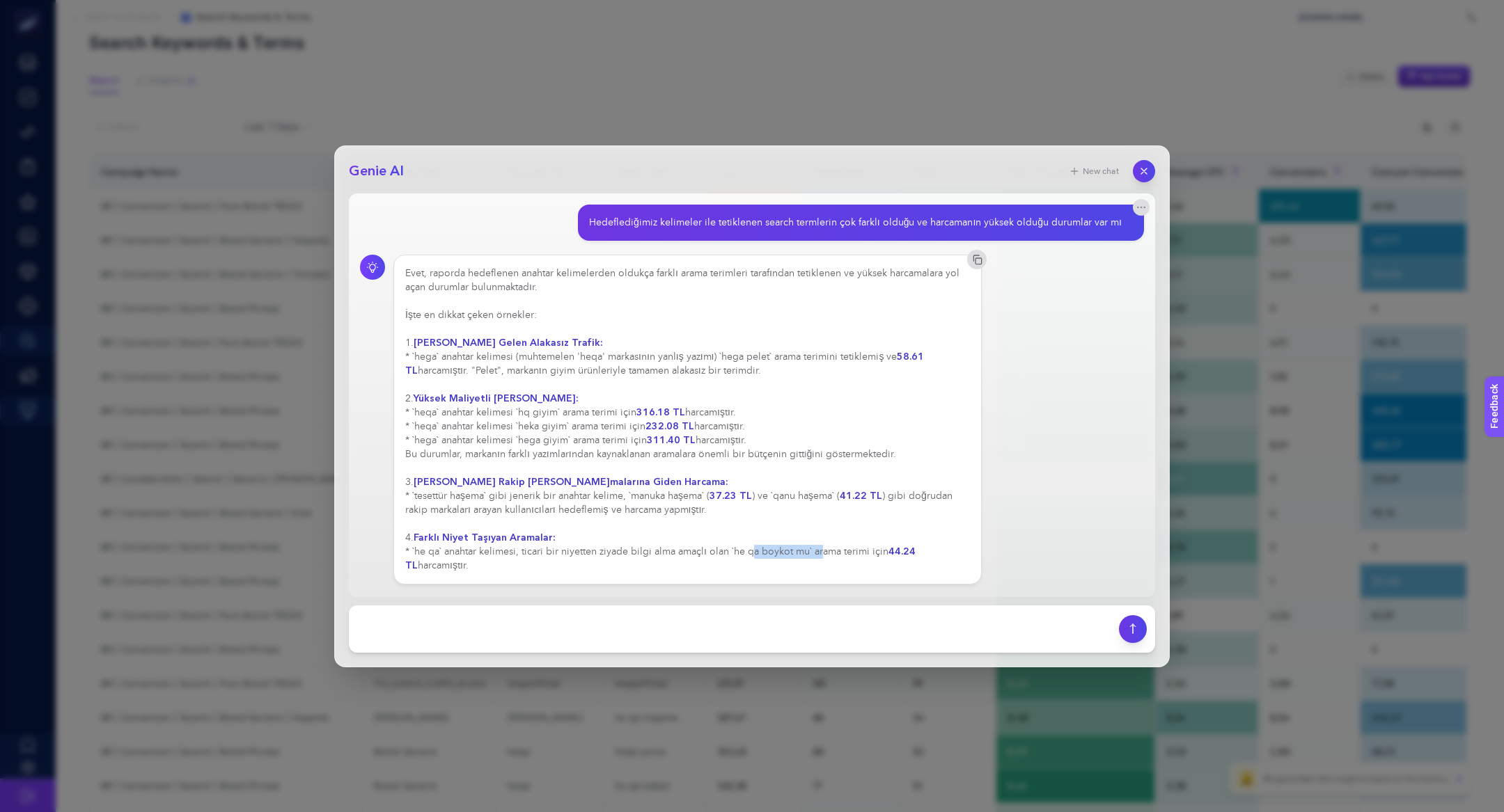
drag, startPoint x: 732, startPoint y: 547, endPoint x: 802, endPoint y: 556, distance: 70.6
click at [803, 556] on div "Evet, raporda hedeflenen anahtar kelimelerden oldukça farklı arama terimleri ta…" at bounding box center [687, 419] width 565 height 306
copy div "he qa boykot mu"
click at [763, 636] on textarea at bounding box center [733, 629] width 753 height 30
paste textarea "he qa boykot mu"
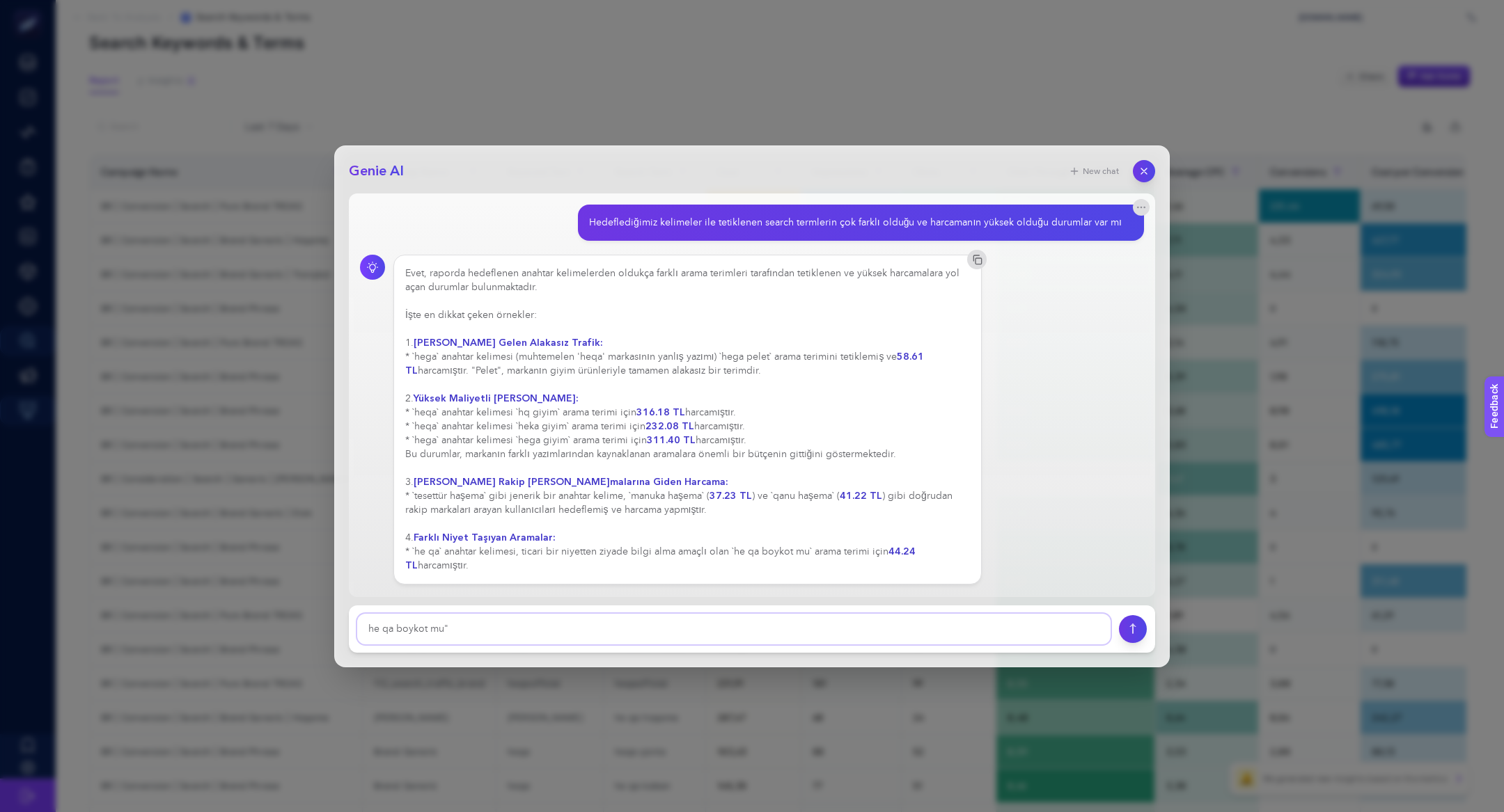
click at [369, 631] on textarea at bounding box center [733, 629] width 753 height 30
click at [531, 633] on textarea at bounding box center [733, 629] width 753 height 30
type textarea ""he qa boykot mu" araması kaç kere tıklanmış ve kaç impression almış"
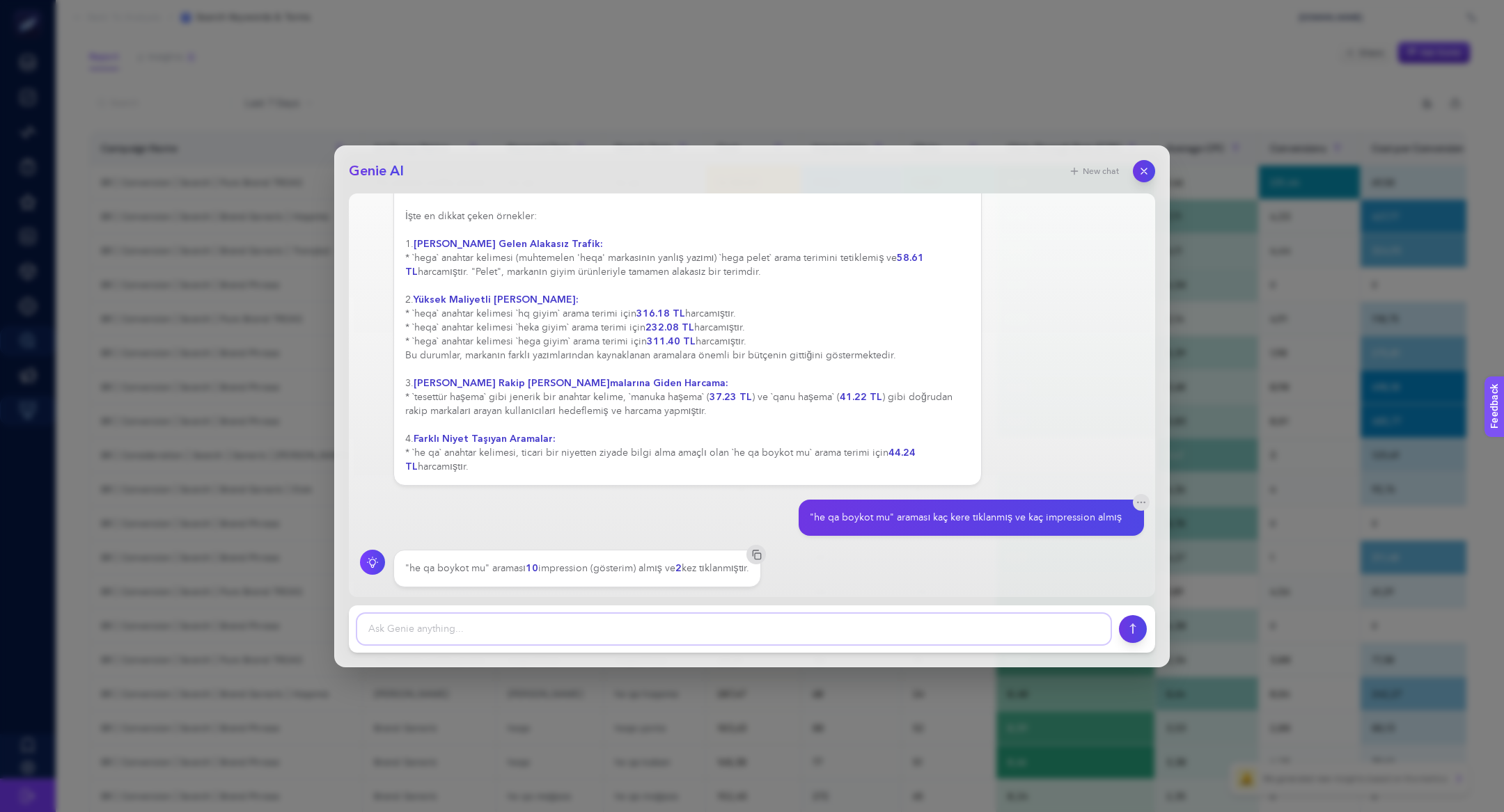
scroll to position [0, 0]
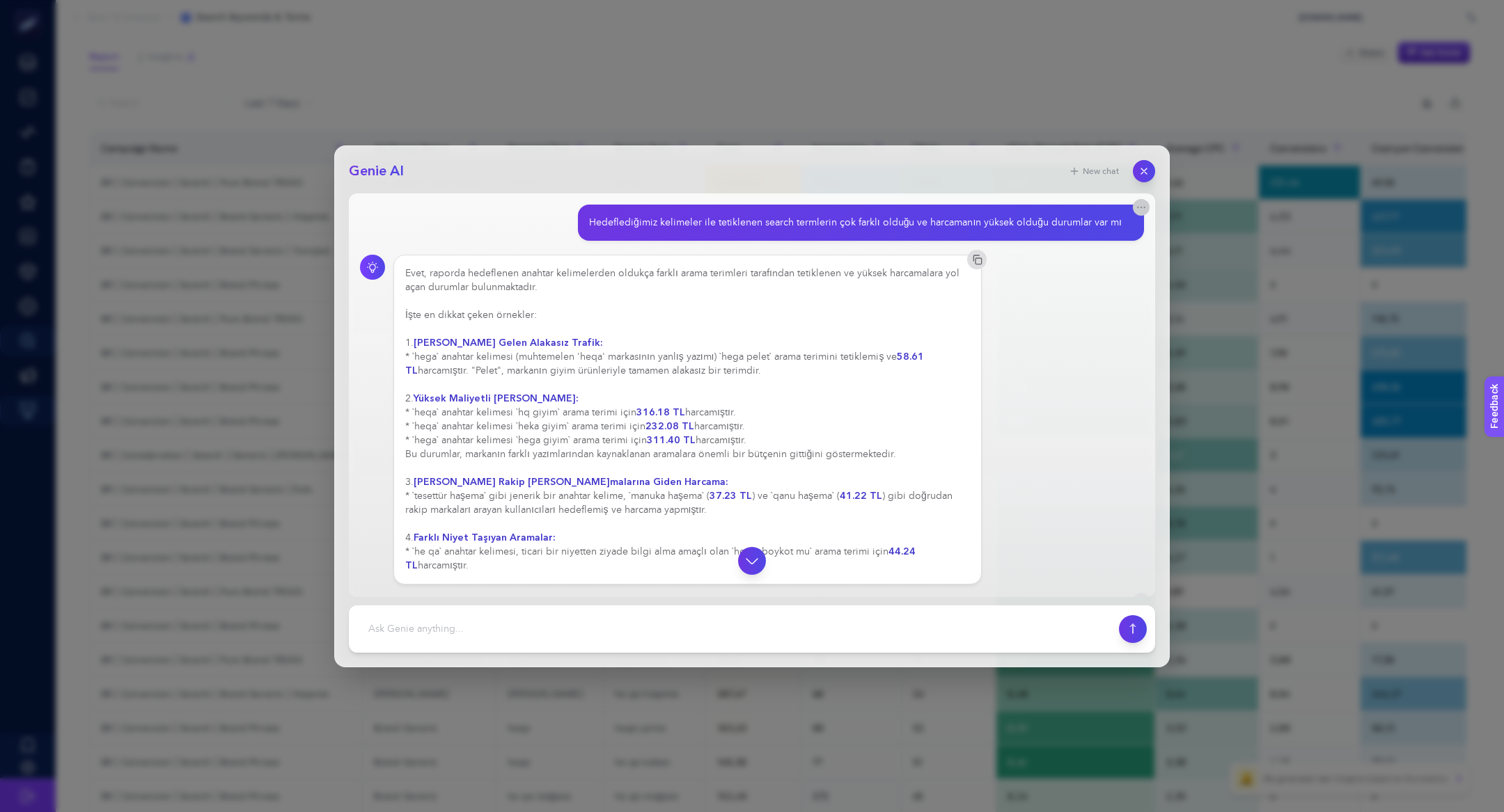
click at [1136, 210] on icon "button" at bounding box center [1141, 208] width 12 height 12
click at [1069, 227] on span "Create notification" at bounding box center [1076, 222] width 72 height 12
click at [1136, 178] on button "button" at bounding box center [1143, 171] width 24 height 24
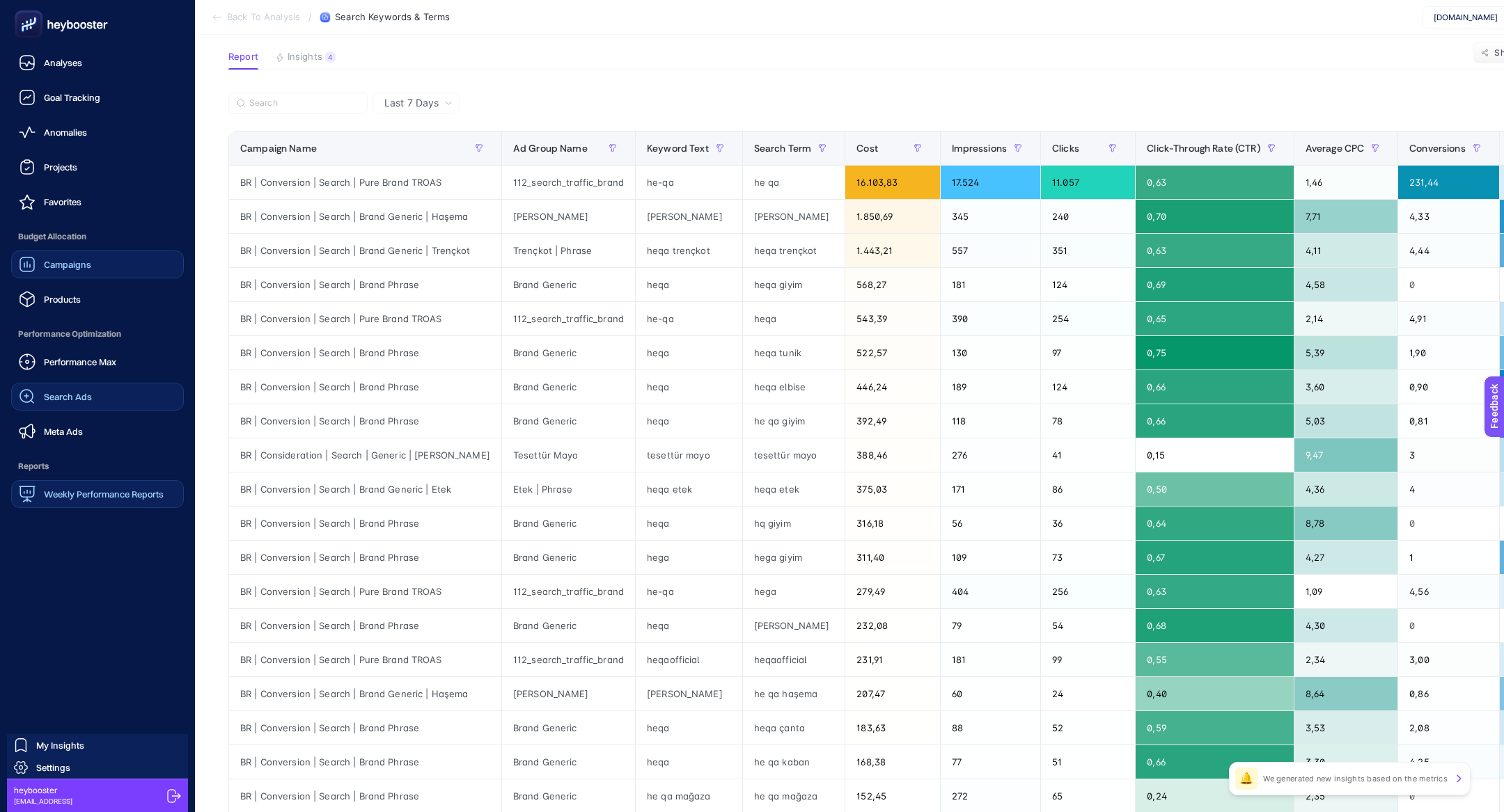
click at [59, 262] on span "Campaigns" at bounding box center [67, 265] width 48 height 12
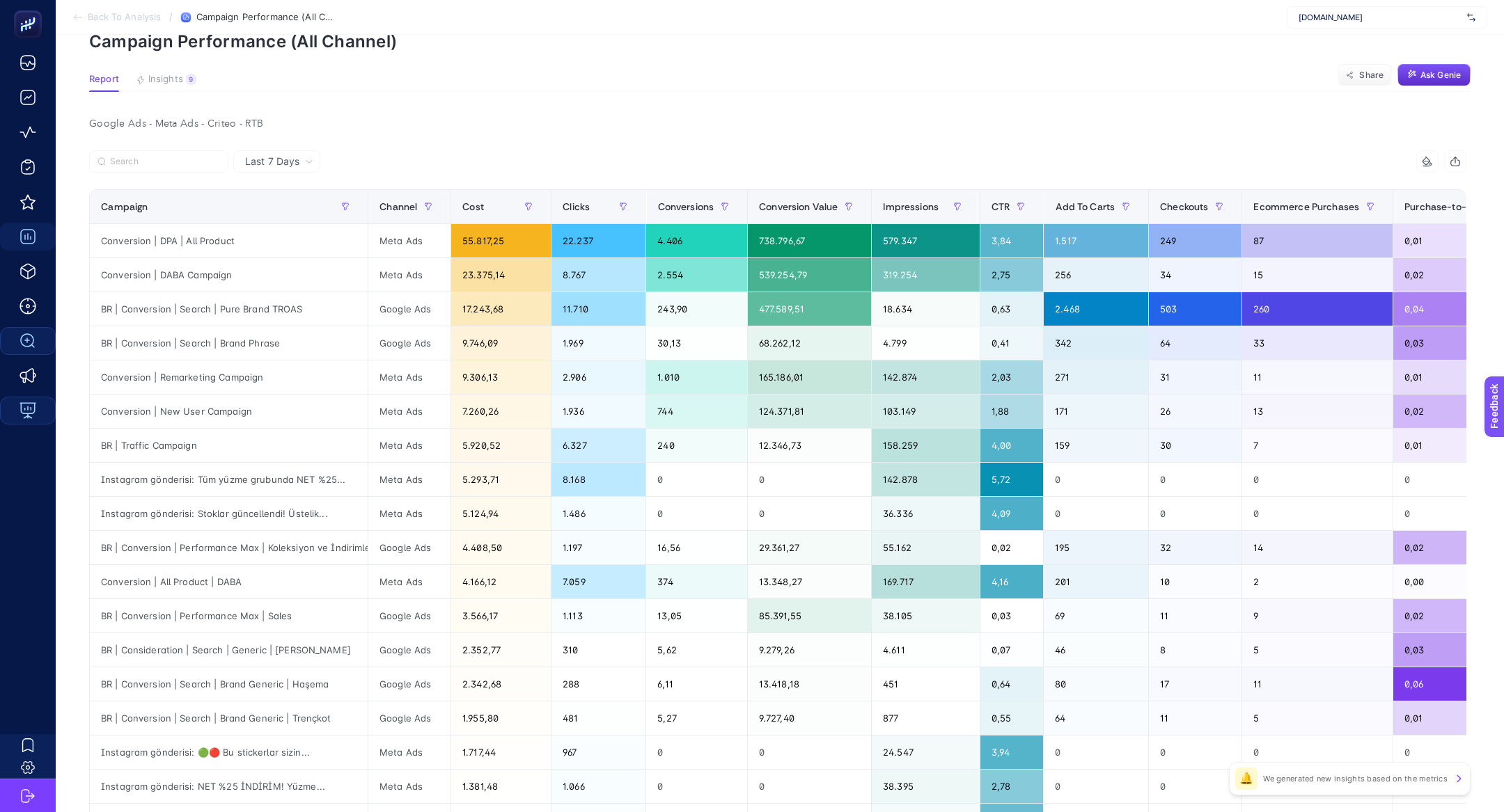
scroll to position [19, 0]
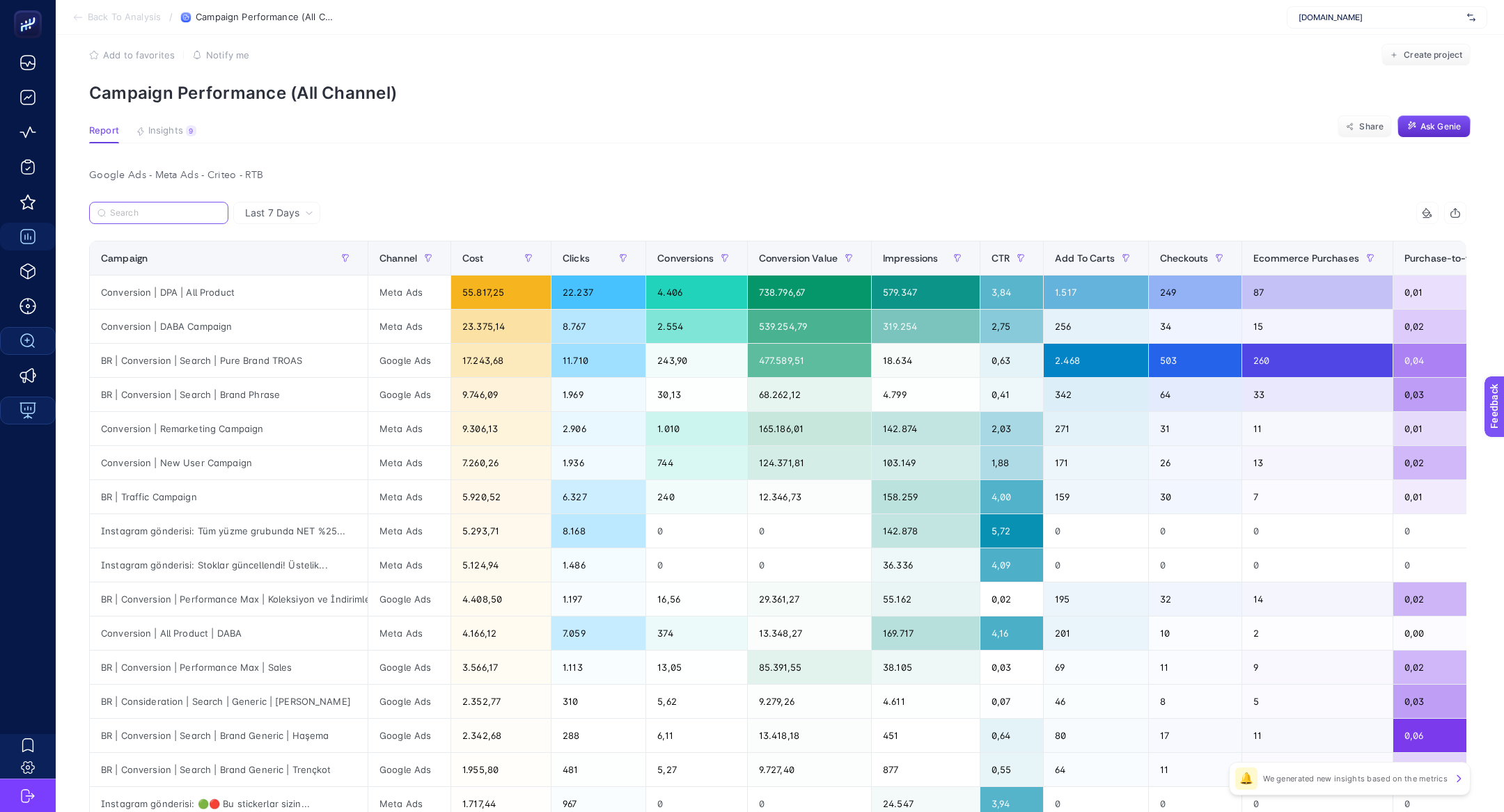
click at [170, 215] on input "Search" at bounding box center [165, 213] width 110 height 11
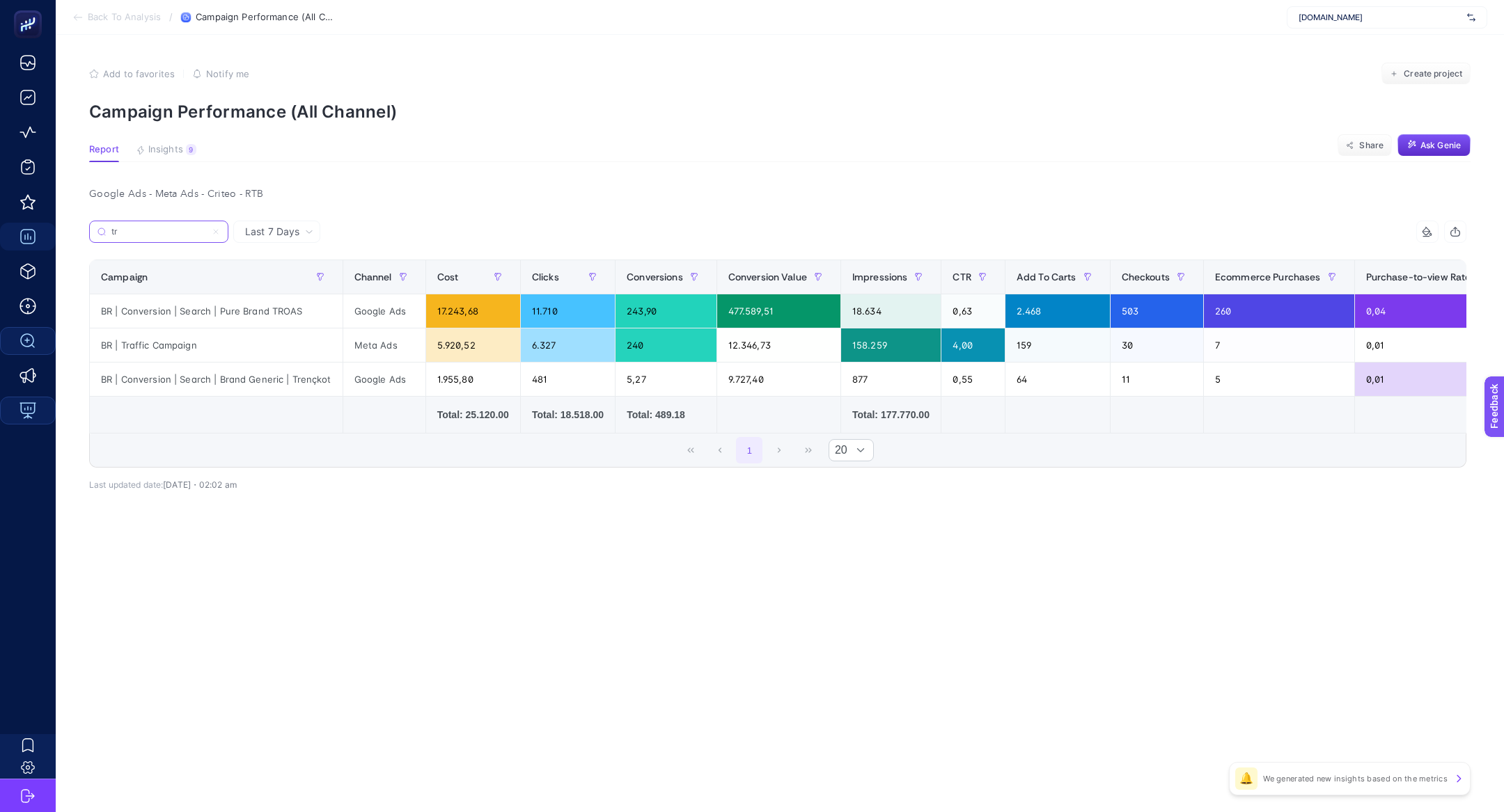
scroll to position [0, 0]
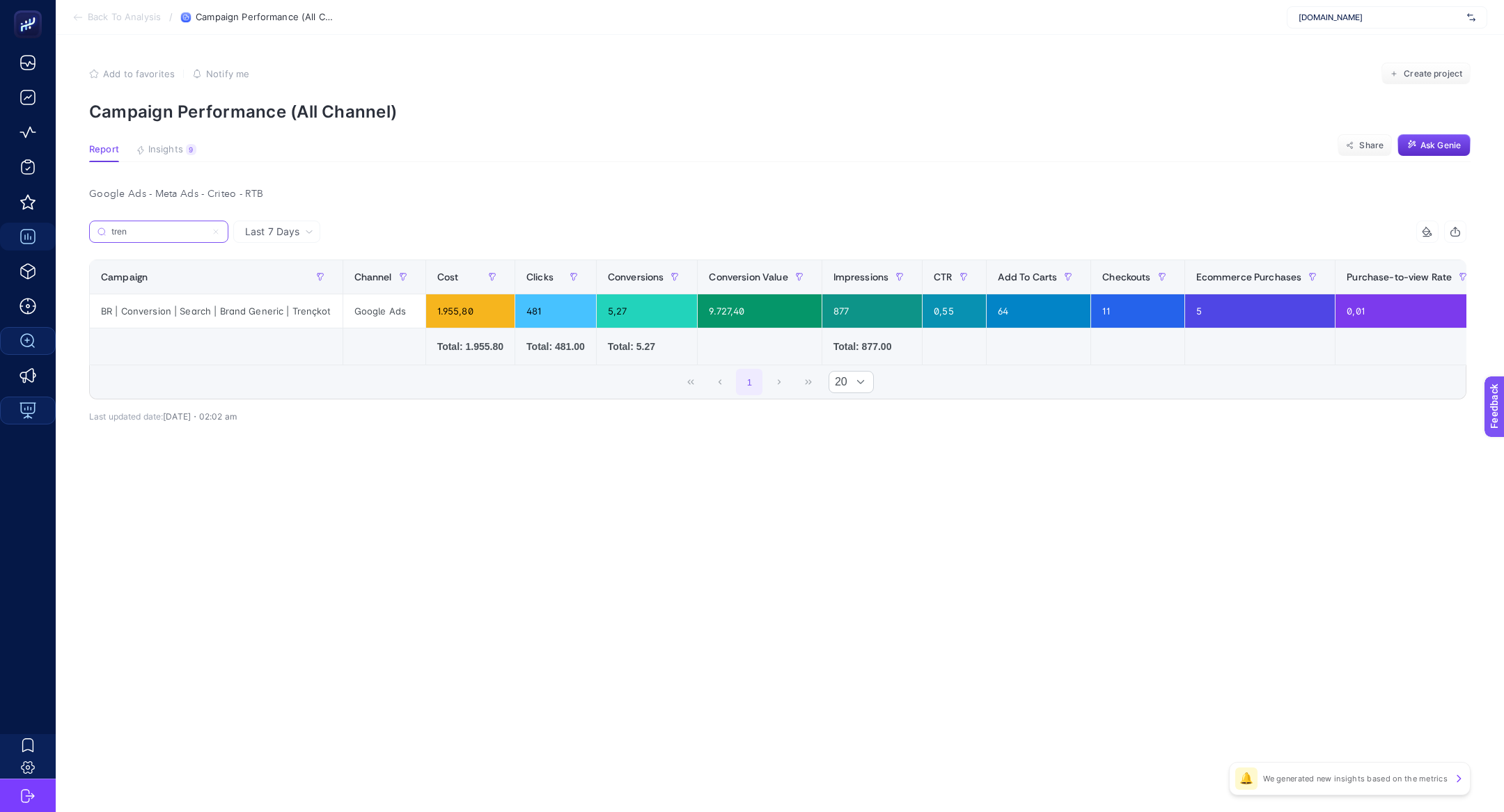
type input "tren"
click at [242, 324] on div "BR | Conversion | Search | Brand Generic | Trençkot" at bounding box center [215, 311] width 252 height 34
click at [242, 321] on div "BR | Conversion | Search | Brand Generic | Trençkot" at bounding box center [215, 311] width 252 height 34
click at [296, 311] on div "BR | Conversion | Search | Brand Generic | Trençkot" at bounding box center [215, 311] width 252 height 34
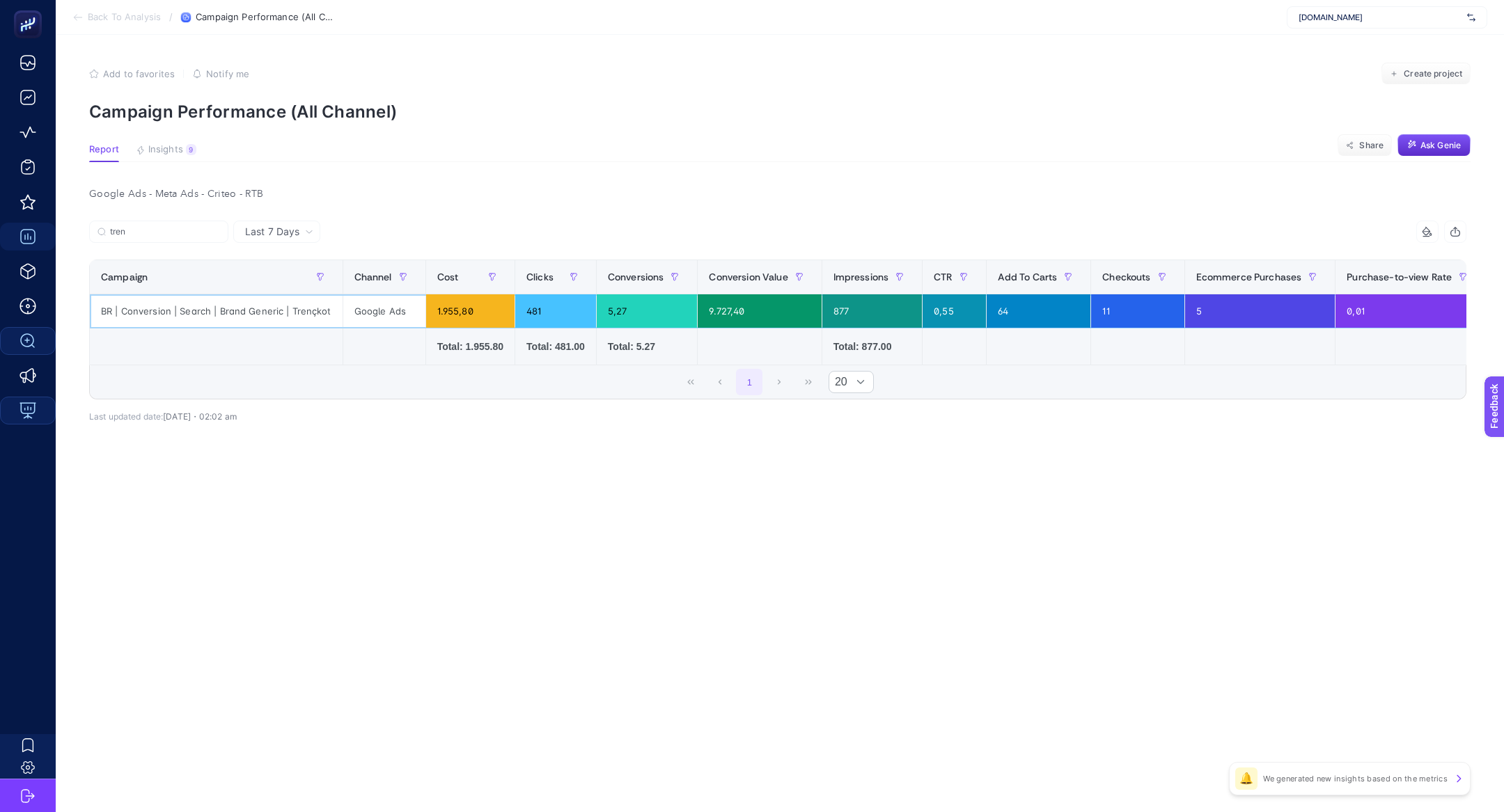
click at [296, 311] on div "BR | Conversion | Search | Brand Generic | Trençkot" at bounding box center [215, 311] width 252 height 34
copy tr "BR | Conversion | Search | Brand Generic | Trençkot"
click at [1432, 145] on span "Ask Genie" at bounding box center [1440, 145] width 40 height 12
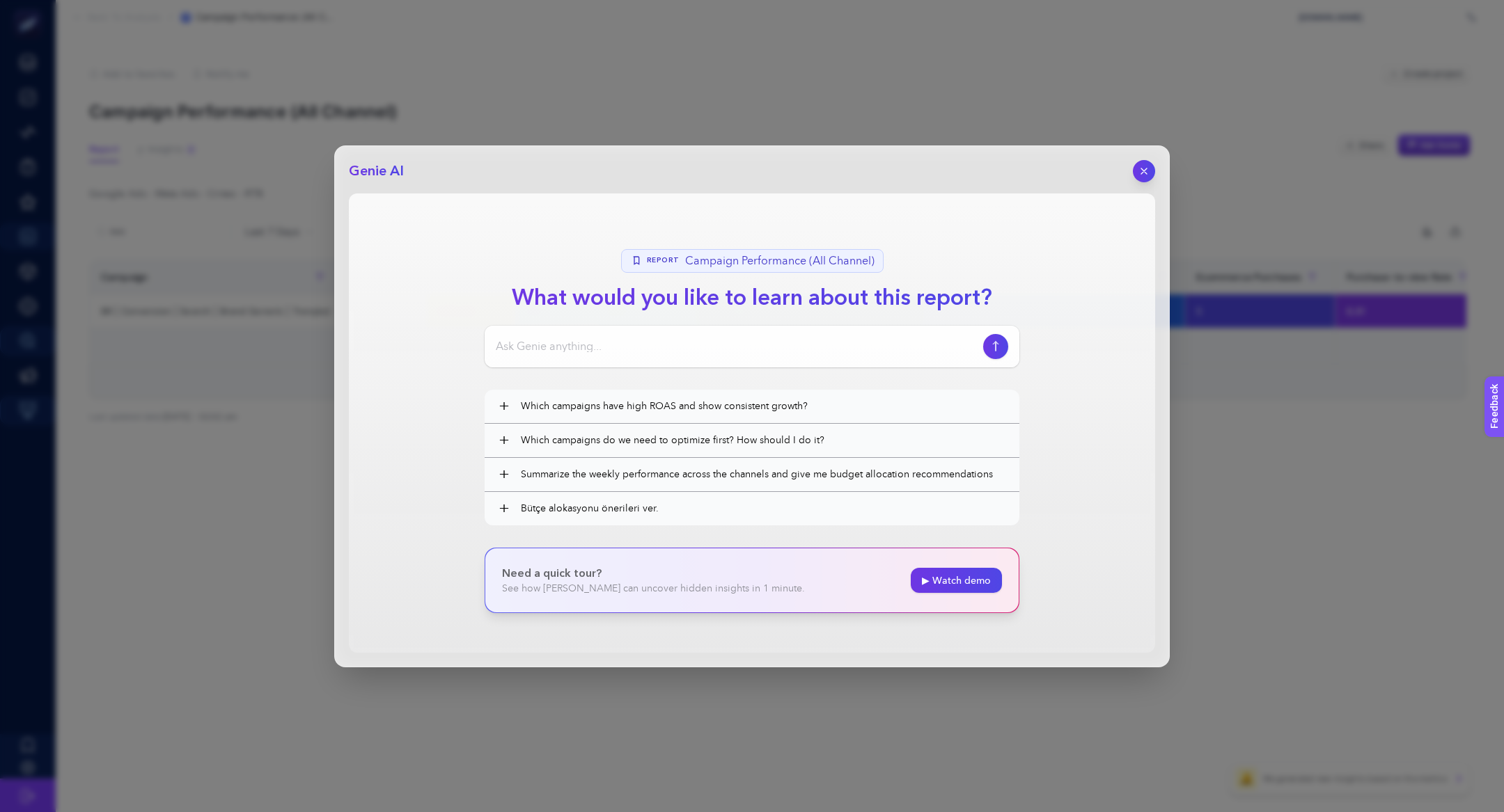
click at [657, 339] on input at bounding box center [737, 346] width 482 height 16
type input "performansı düşüşe geçen kampanyalar var mı?"
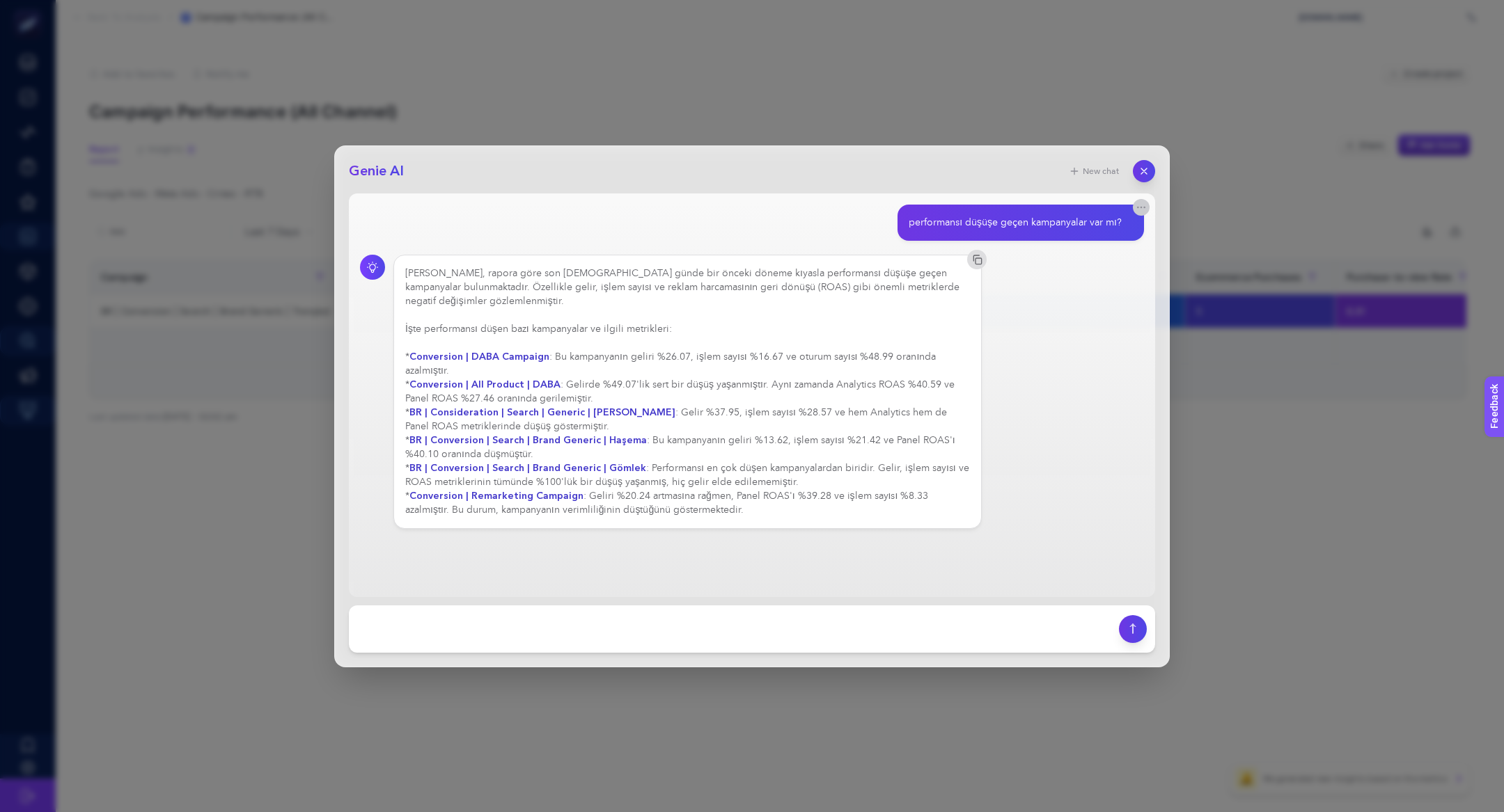
click at [1145, 210] on icon "button" at bounding box center [1141, 208] width 12 height 12
click at [1062, 221] on span "Create notification" at bounding box center [1076, 222] width 72 height 12
click at [437, 617] on textarea at bounding box center [733, 629] width 753 height 30
paste textarea "BR | Conversion | Search | Brand Generic | Trençkot"
click at [479, 350] on strong "Conversion | DABA Campaign" at bounding box center [479, 357] width 140 height 13
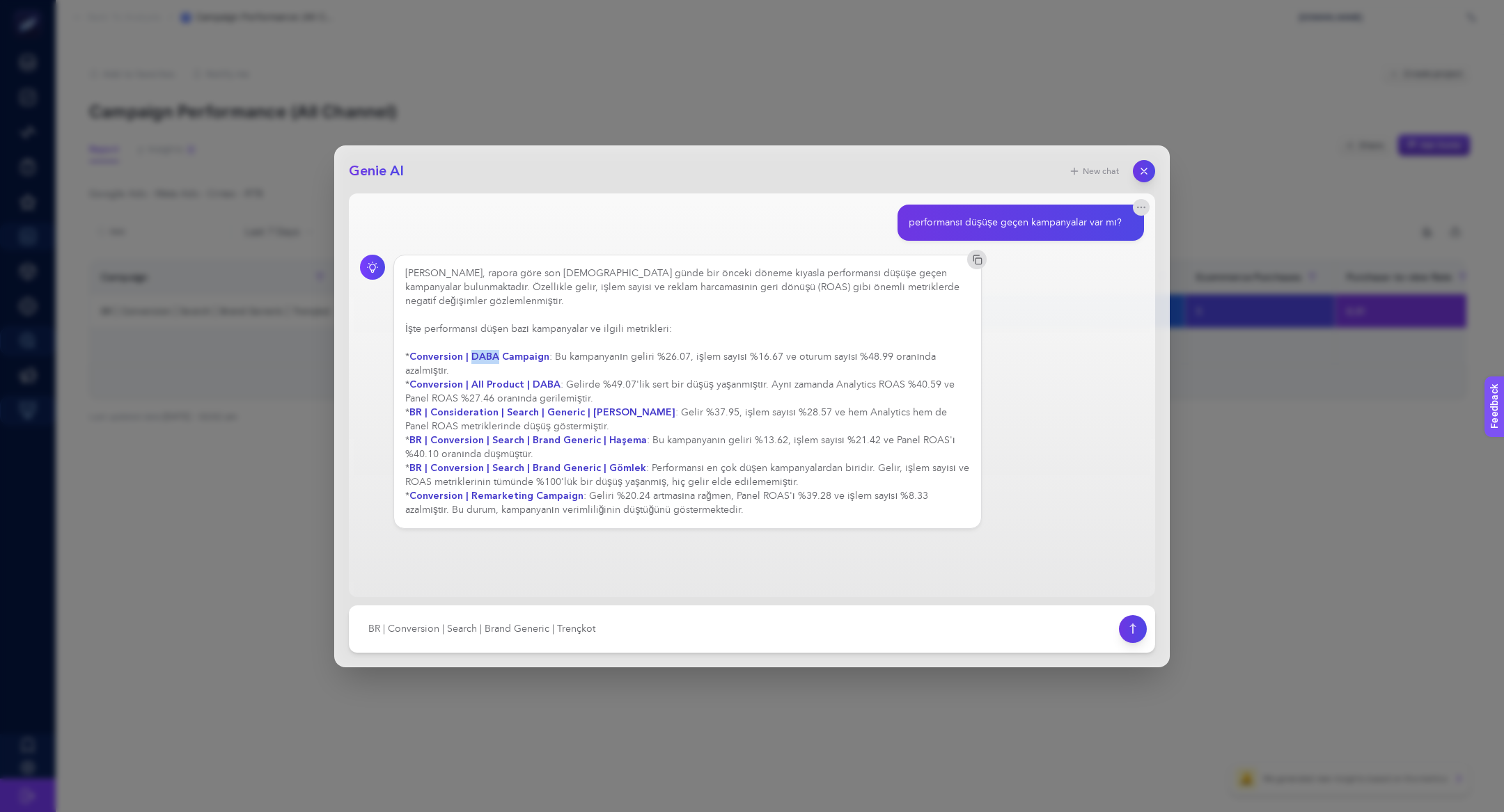
click at [479, 350] on strong "Conversion | DABA Campaign" at bounding box center [479, 357] width 140 height 13
drag, startPoint x: 365, startPoint y: 627, endPoint x: 484, endPoint y: 642, distance: 119.9
click at [484, 642] on textarea at bounding box center [733, 629] width 753 height 30
click at [622, 630] on textarea at bounding box center [733, 629] width 753 height 30
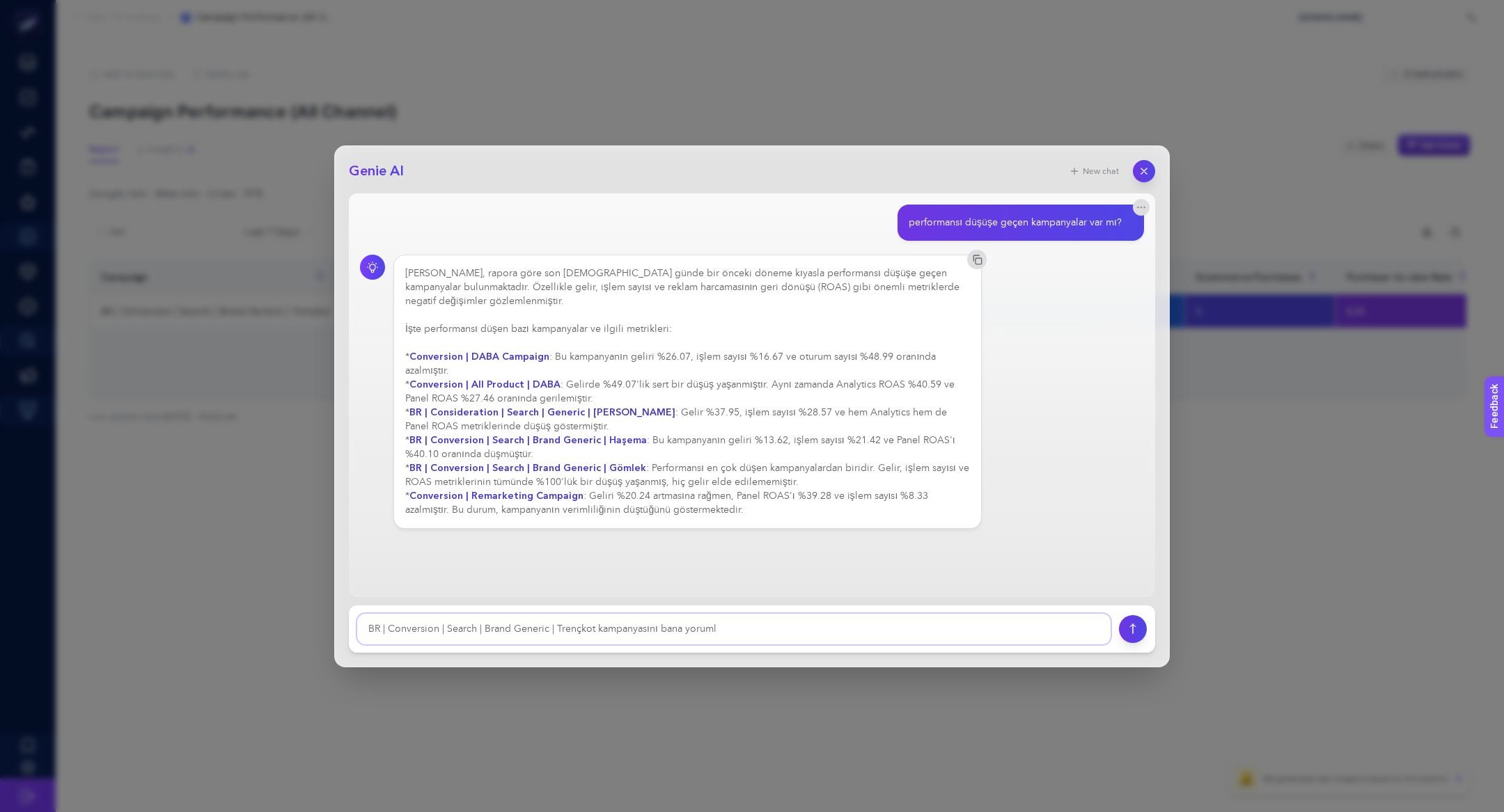
type textarea "BR | Conversion | Search | Brand Generic | Trençkot kampanyasını bana yorumla"
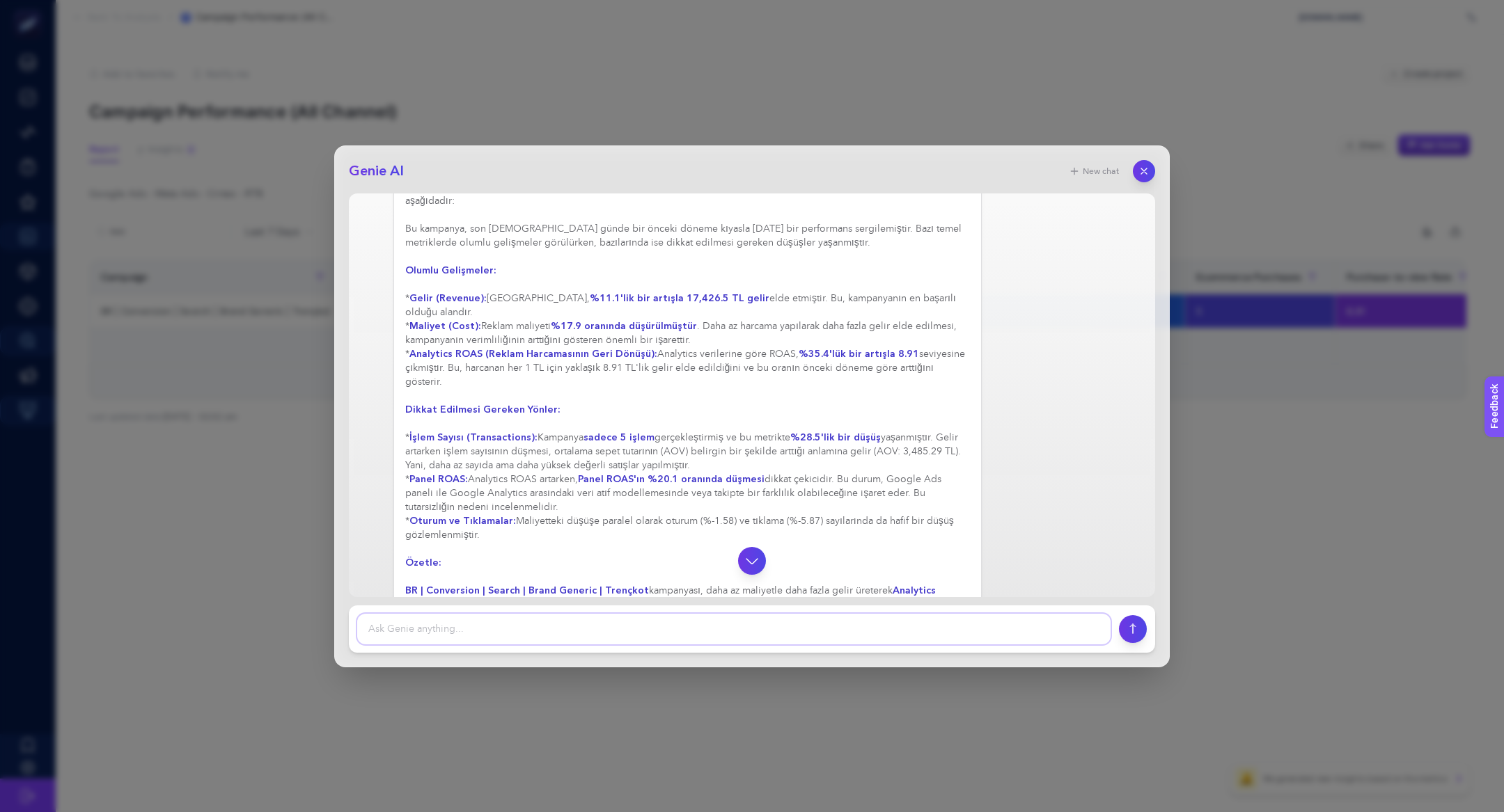
scroll to position [439, 0]
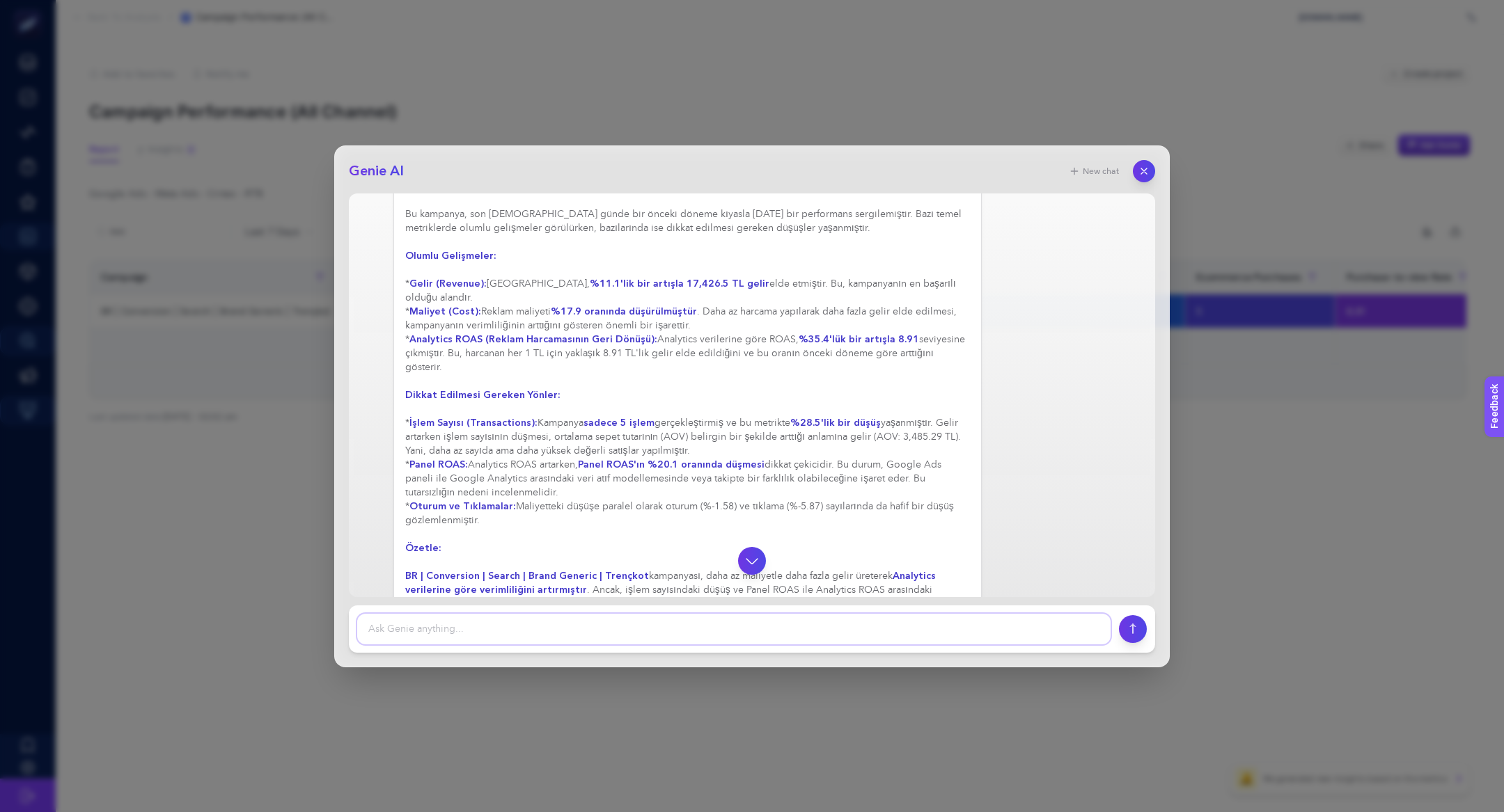
paste textarea "BR | Conversion | Search | Brand Generic | Trençkot"
type textarea "BR | Conversion | Search | Brand Generic | Trençkot kampanyasında bir düşüş olu…"
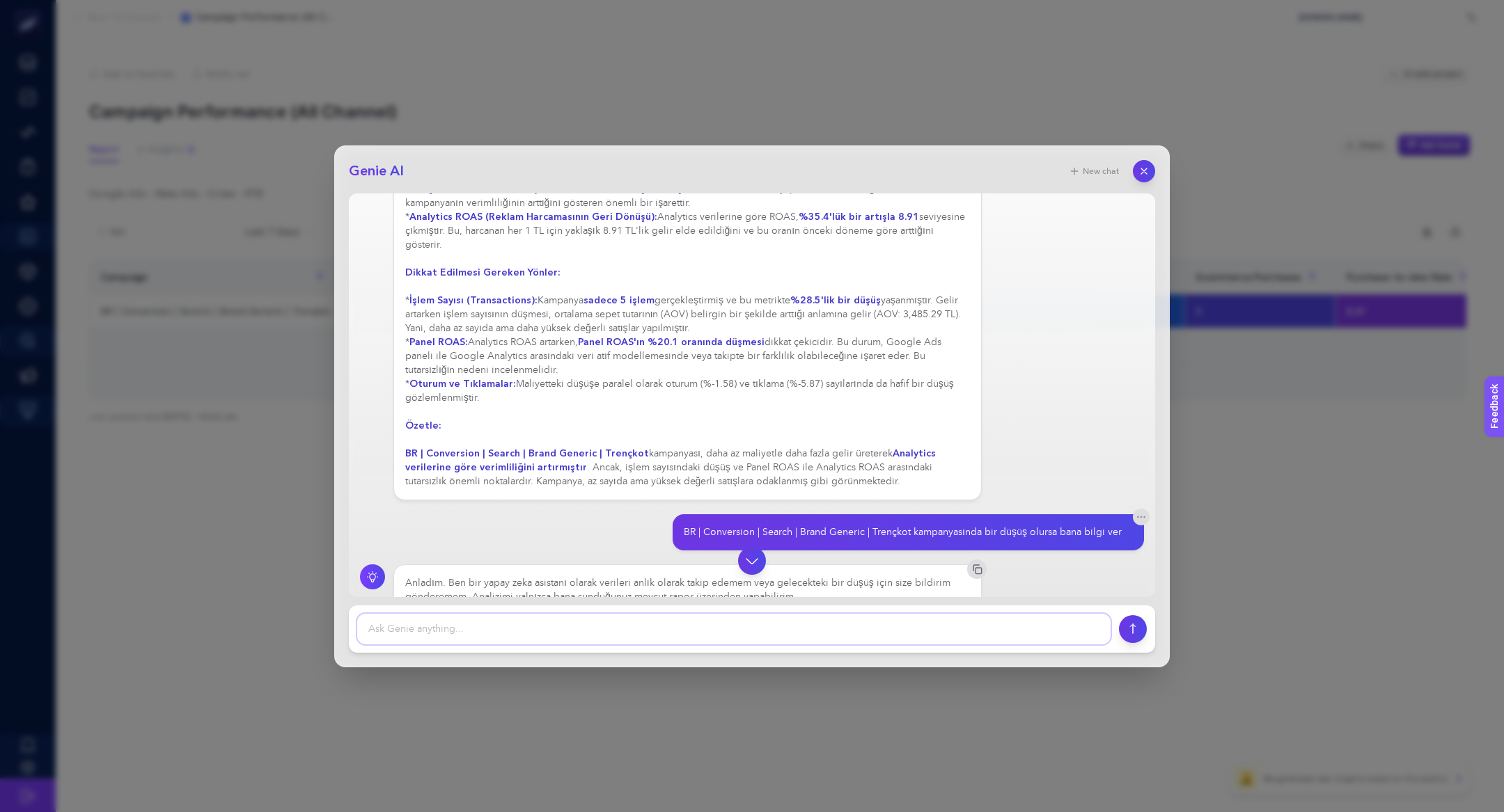
scroll to position [673, 0]
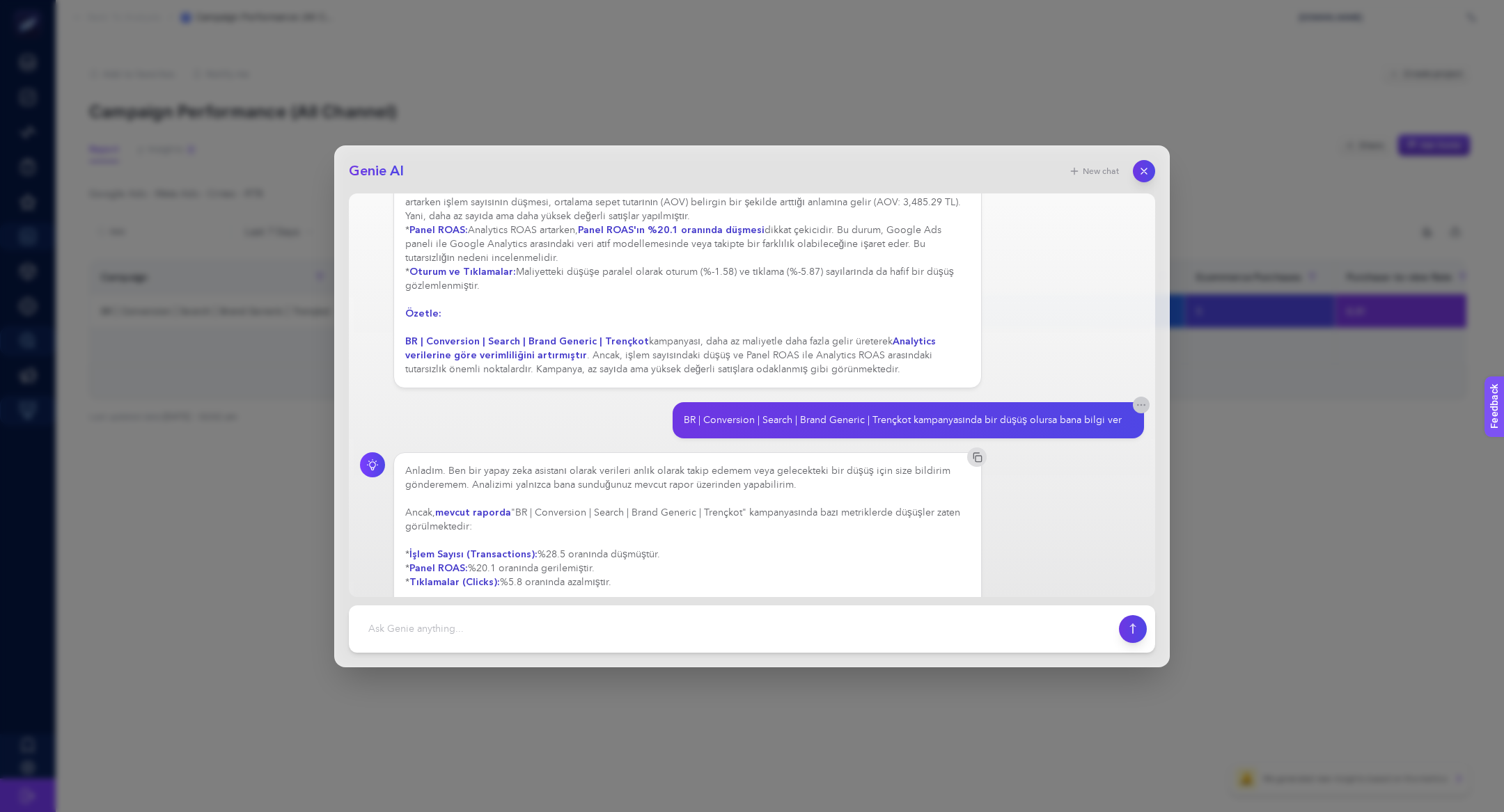
click at [1144, 399] on icon "button" at bounding box center [1141, 405] width 12 height 12
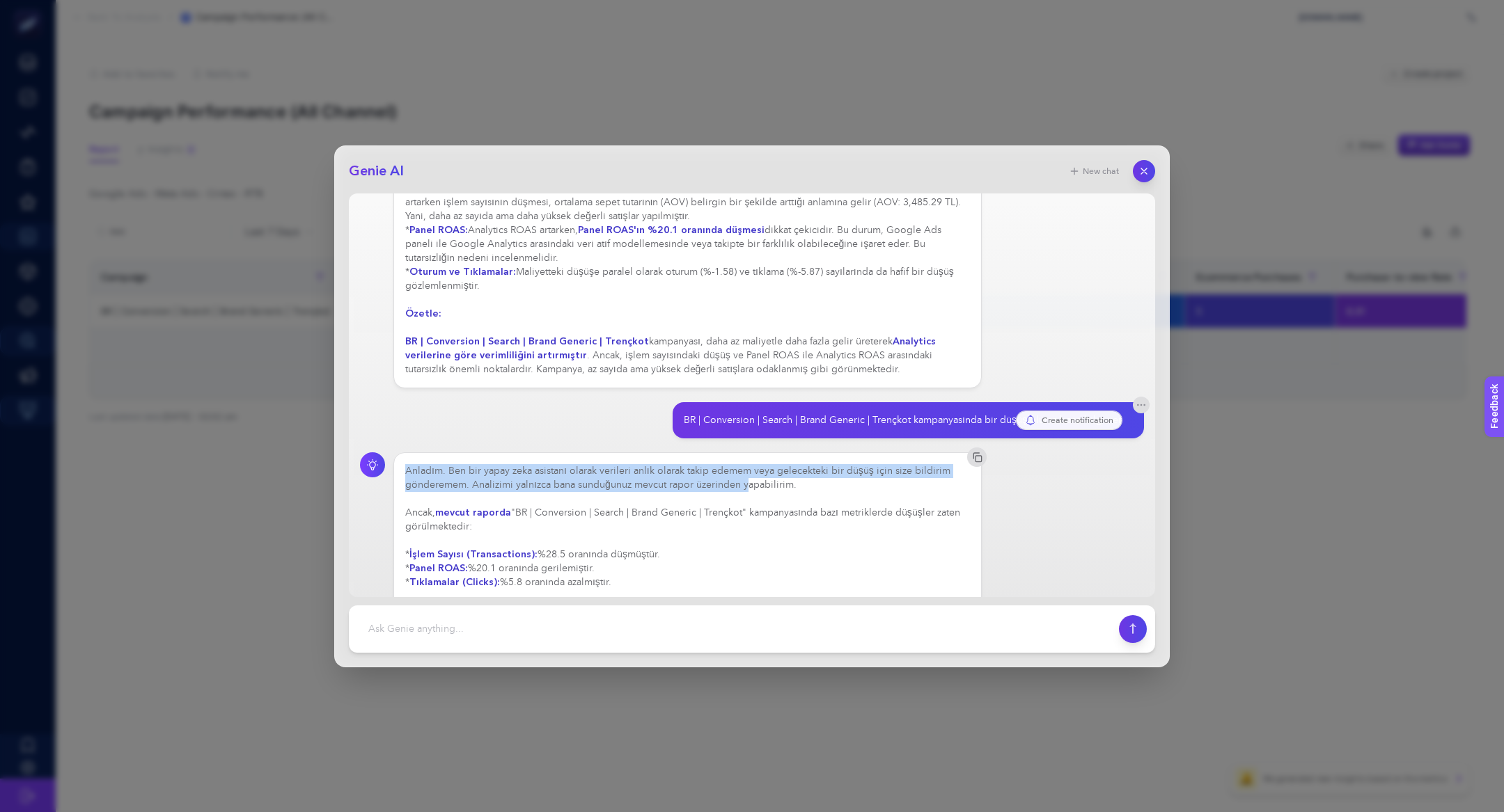
drag, startPoint x: 442, startPoint y: 406, endPoint x: 746, endPoint y: 428, distance: 304.8
click at [746, 464] on div "Anladım. Ben bir yapay zeka asistanı olarak verileri anlık olarak takip edemem …" at bounding box center [687, 547] width 565 height 167
click at [1145, 173] on icon "button" at bounding box center [1144, 170] width 6 height 6
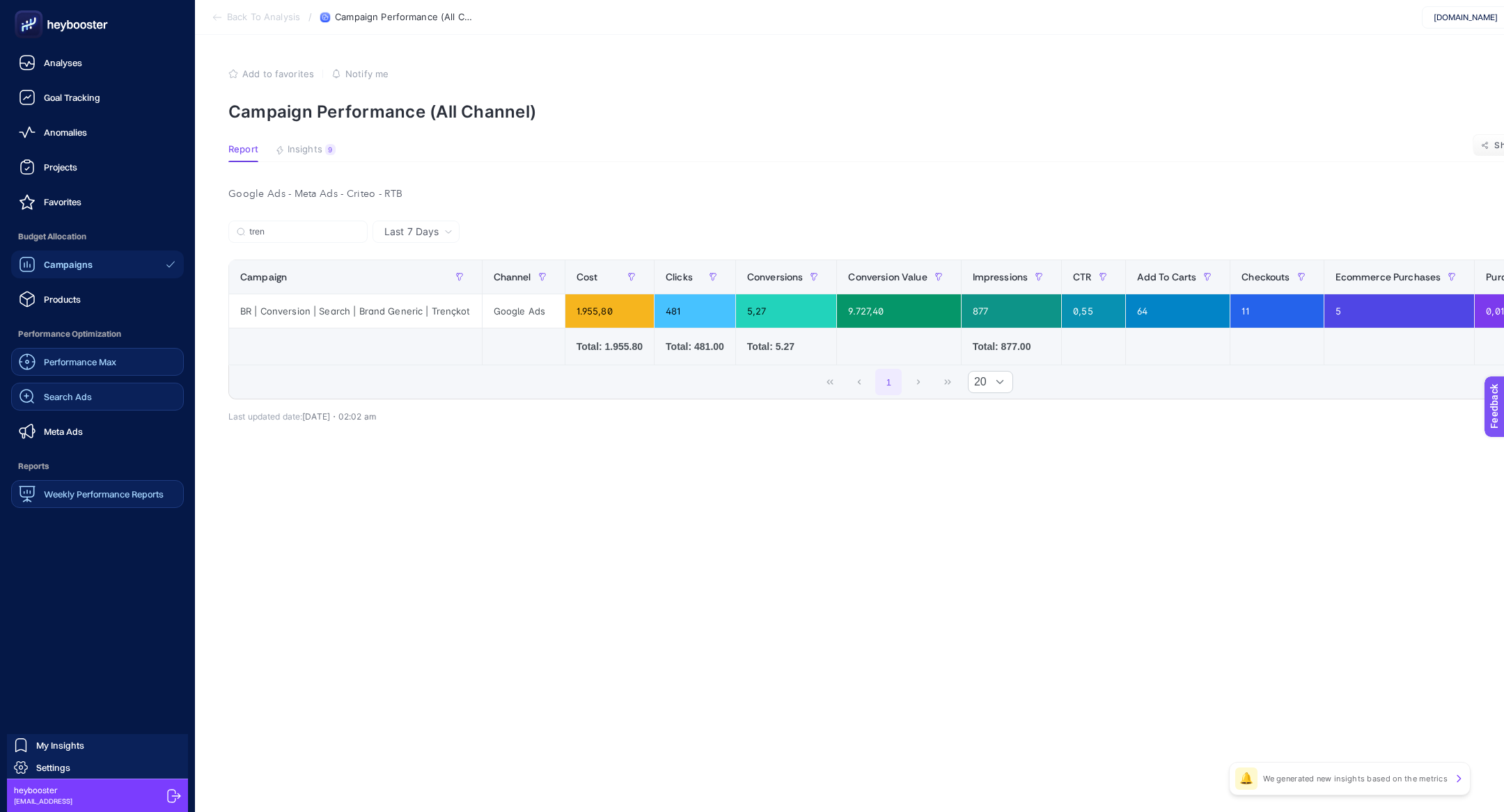
click at [115, 374] on link "Performance Max" at bounding box center [98, 362] width 173 height 28
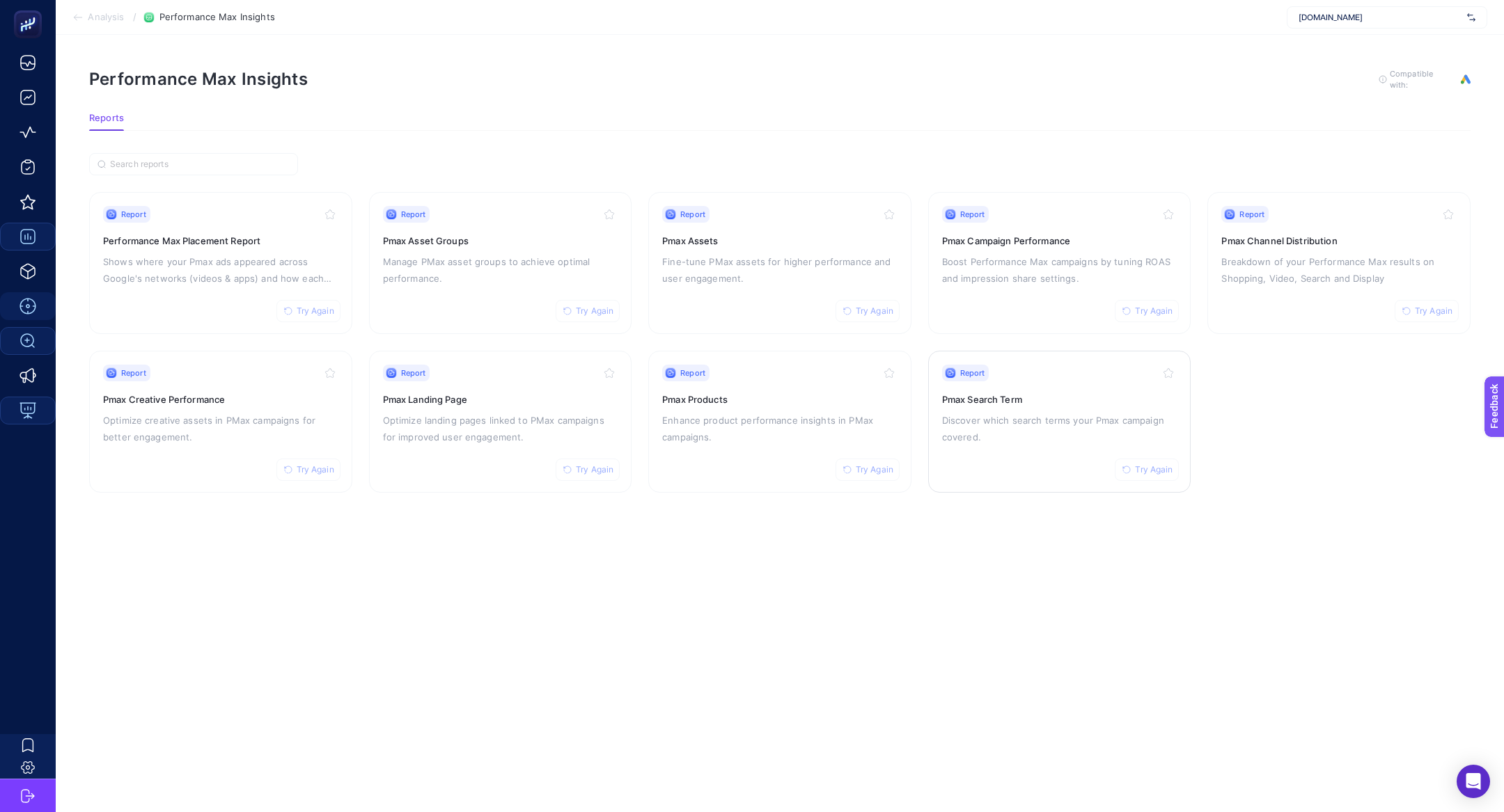
click at [974, 412] on p "Discover which search terms your Pmax campaign covered." at bounding box center [1059, 428] width 235 height 34
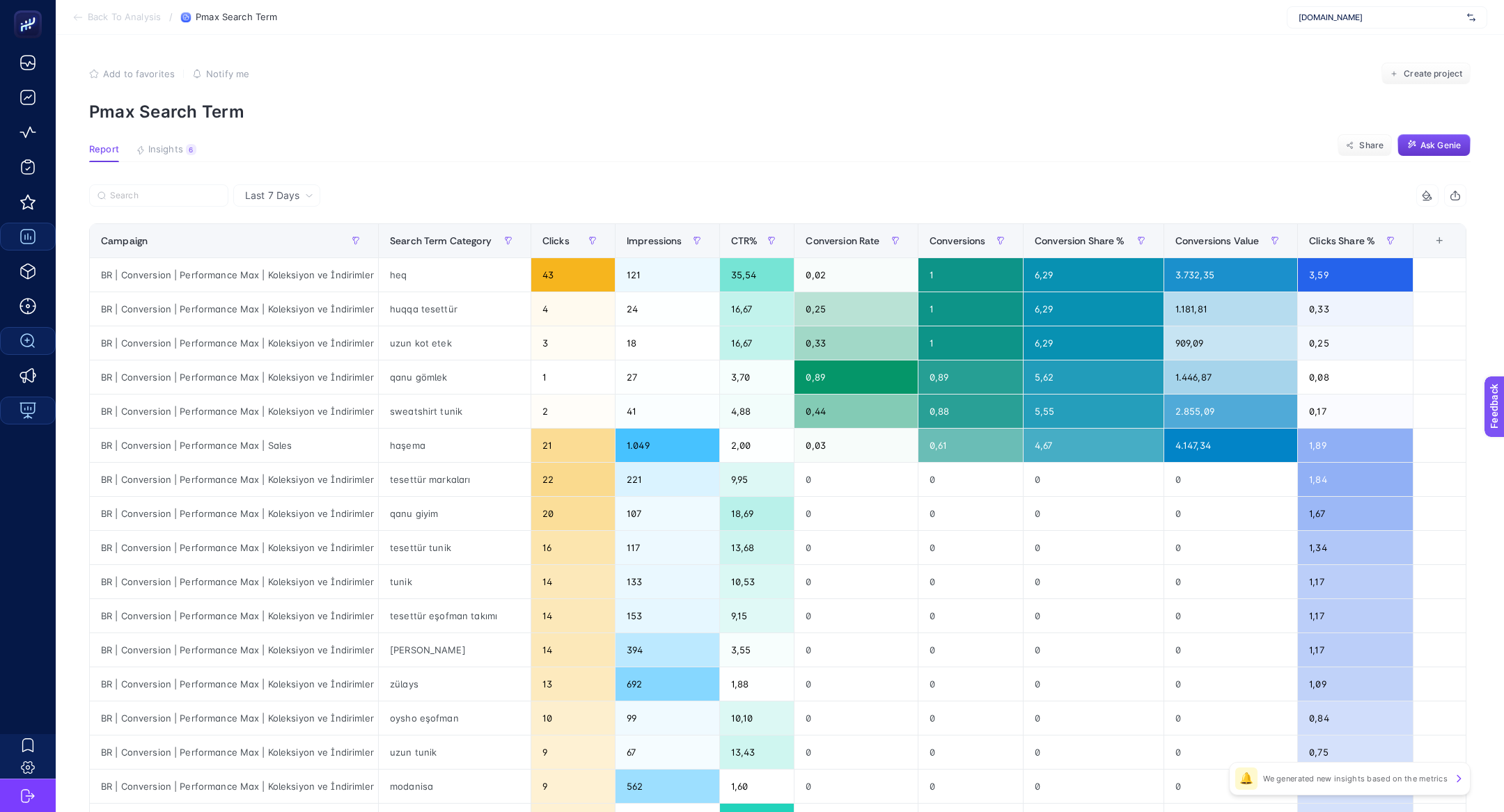
click at [1441, 147] on span "Ask Genie" at bounding box center [1440, 145] width 40 height 12
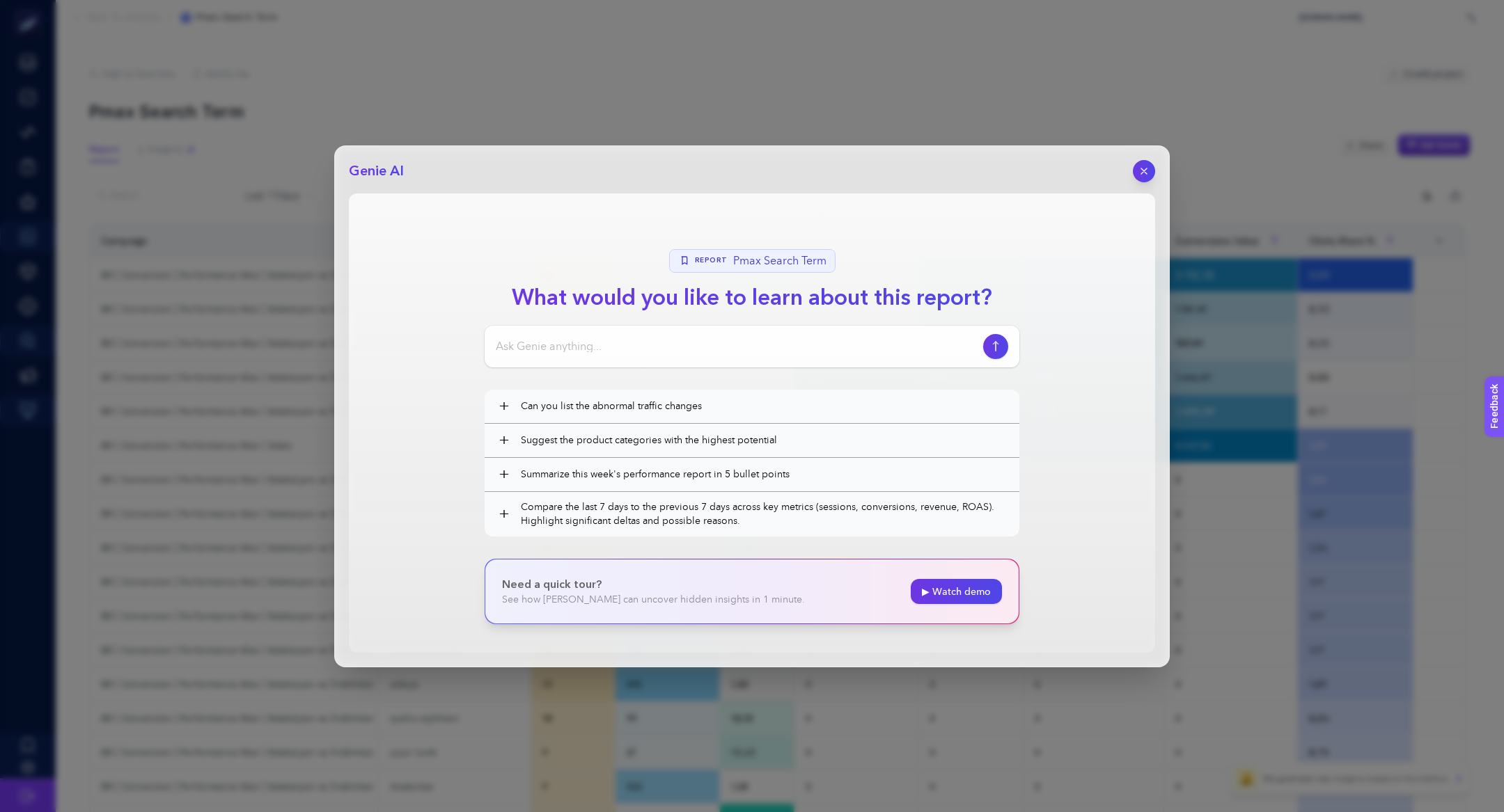
click at [652, 347] on input at bounding box center [737, 346] width 482 height 16
type input "selam, performansı yüksek 5 termsü bana tablolaştır"
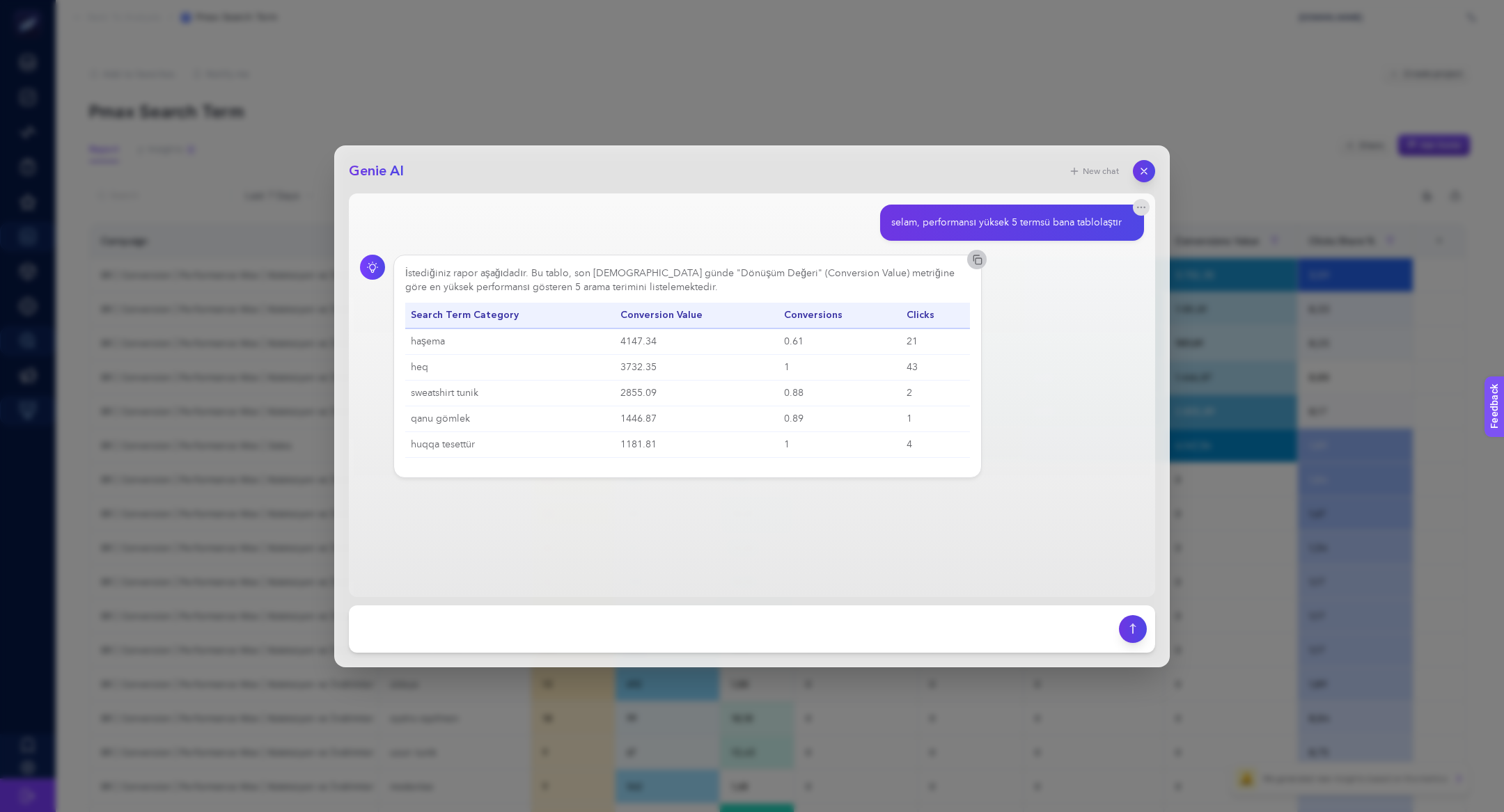
click at [975, 261] on rect "button" at bounding box center [979, 261] width 7 height 7
click at [1150, 169] on button "button" at bounding box center [1143, 171] width 24 height 24
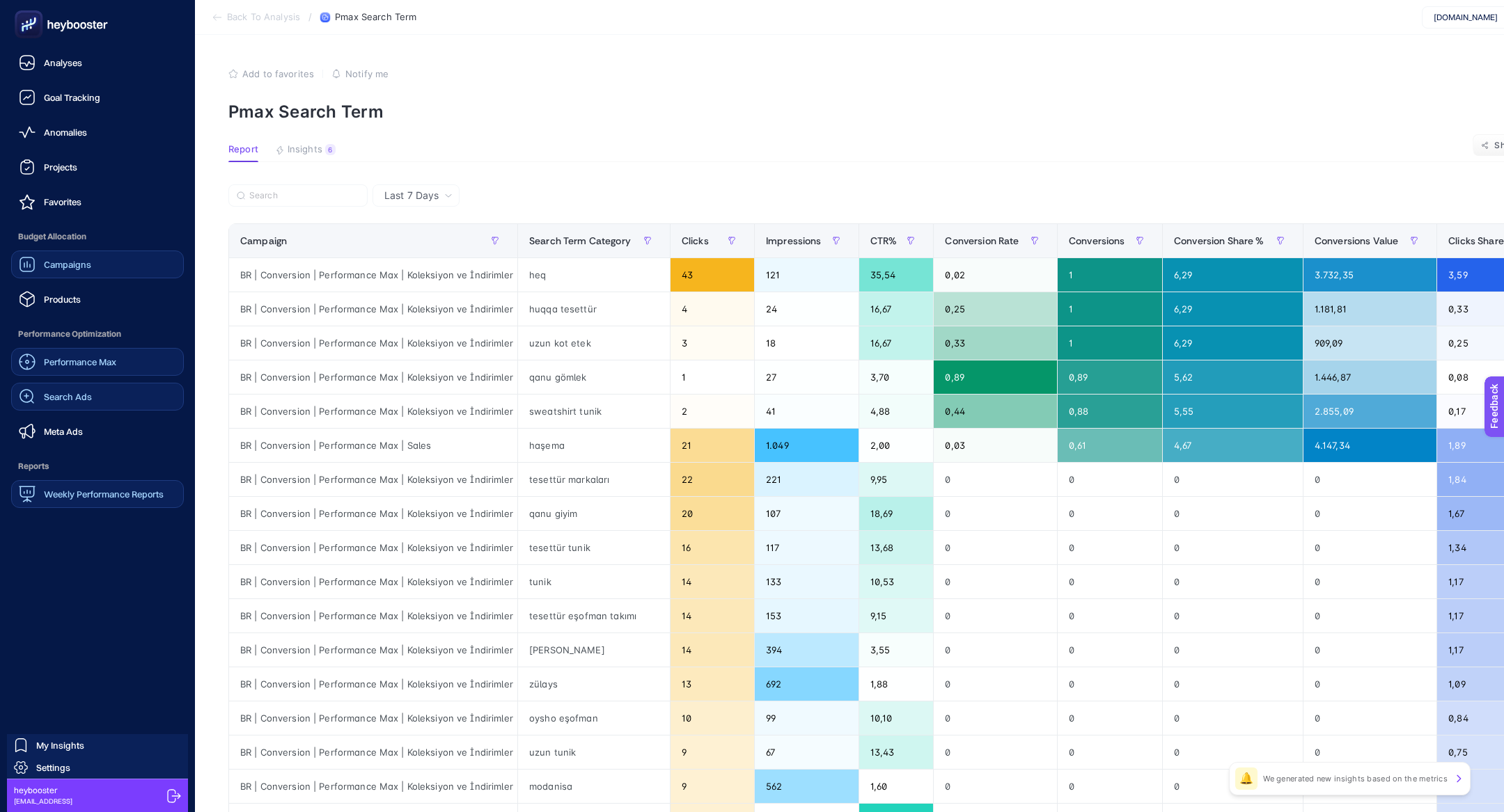
click at [113, 370] on link "Performance Max" at bounding box center [98, 362] width 173 height 28
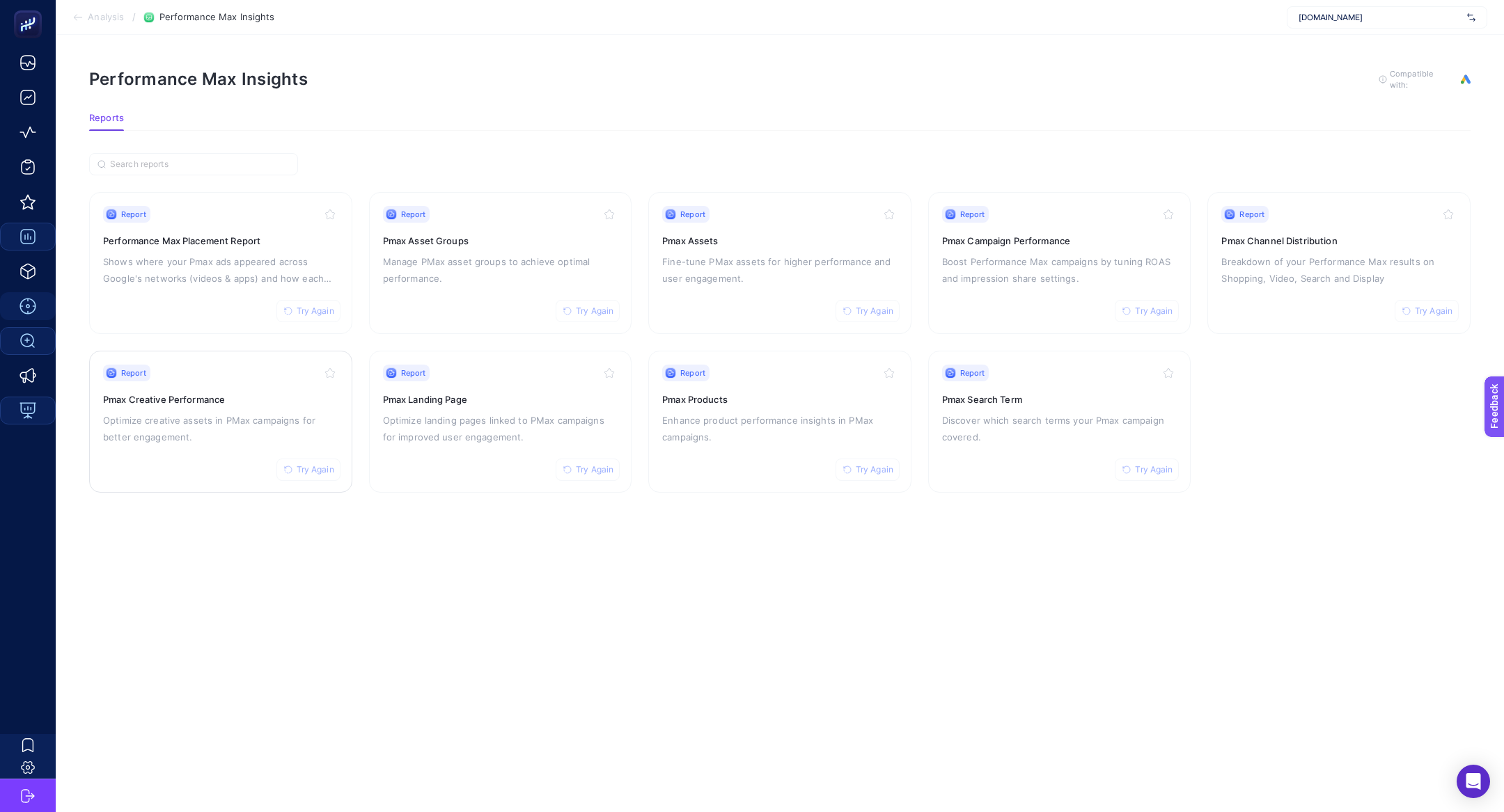
click at [218, 424] on p "Optimize creative assets in PMax campaigns for better engagement." at bounding box center [220, 428] width 235 height 34
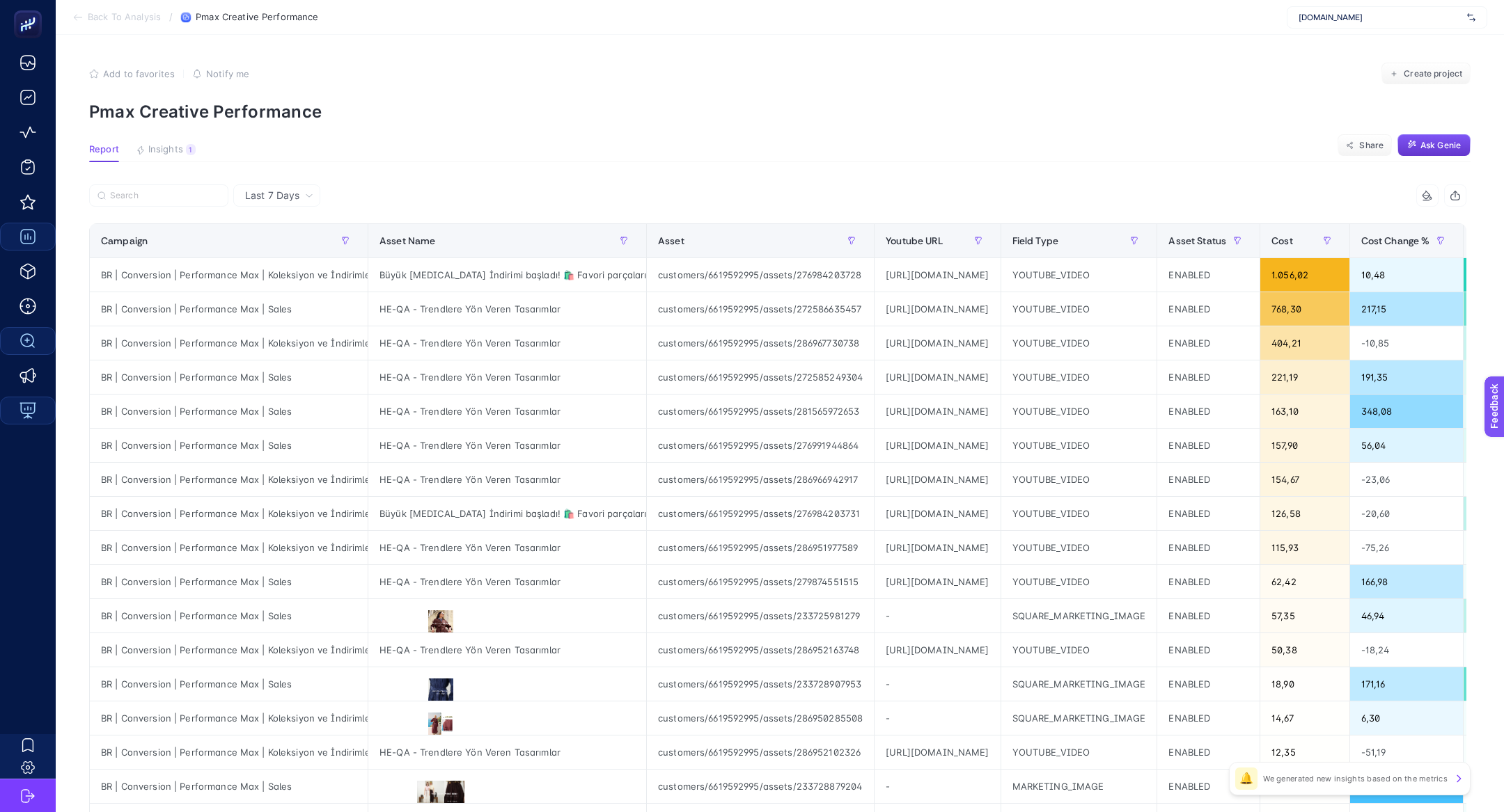
click at [1427, 147] on span "Ask Genie" at bounding box center [1440, 145] width 40 height 12
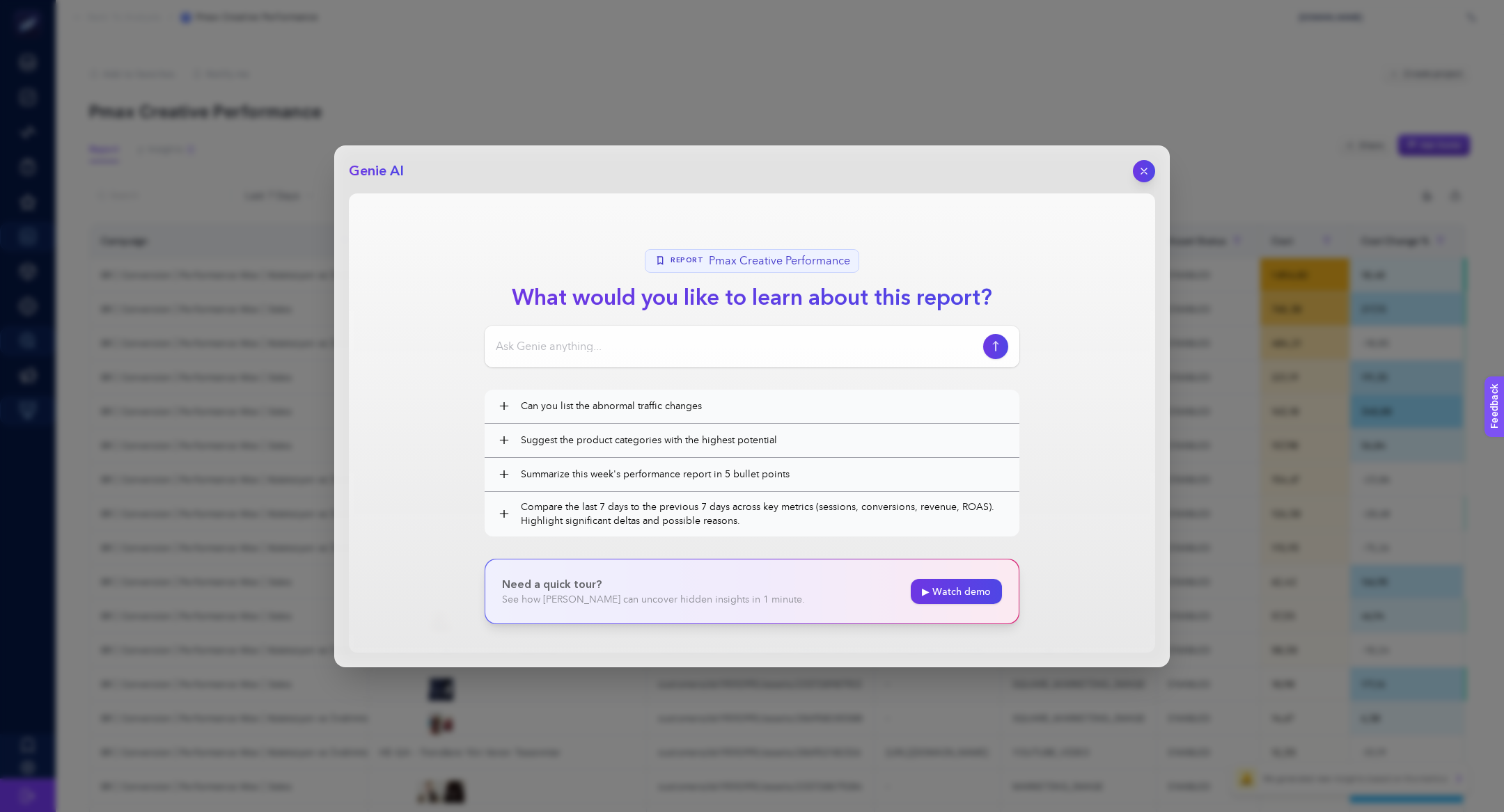
click at [648, 339] on input at bounding box center [737, 346] width 482 height 16
paste input "hangi kreatif formatının performansı daha başarılı"
type input "hangi kreatif formatının performansı daha başarılı"
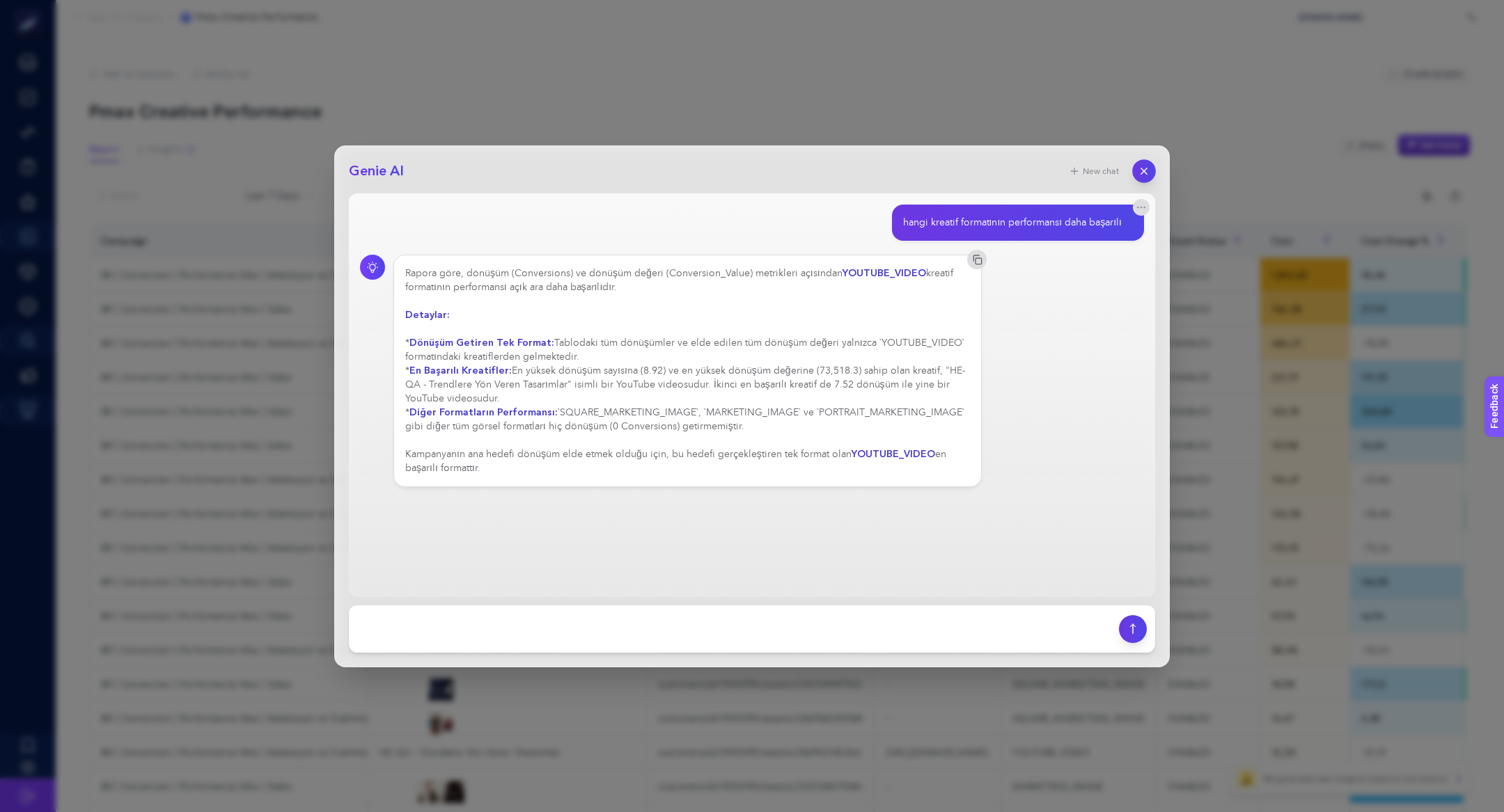
click at [1149, 168] on icon "button" at bounding box center [1144, 171] width 12 height 12
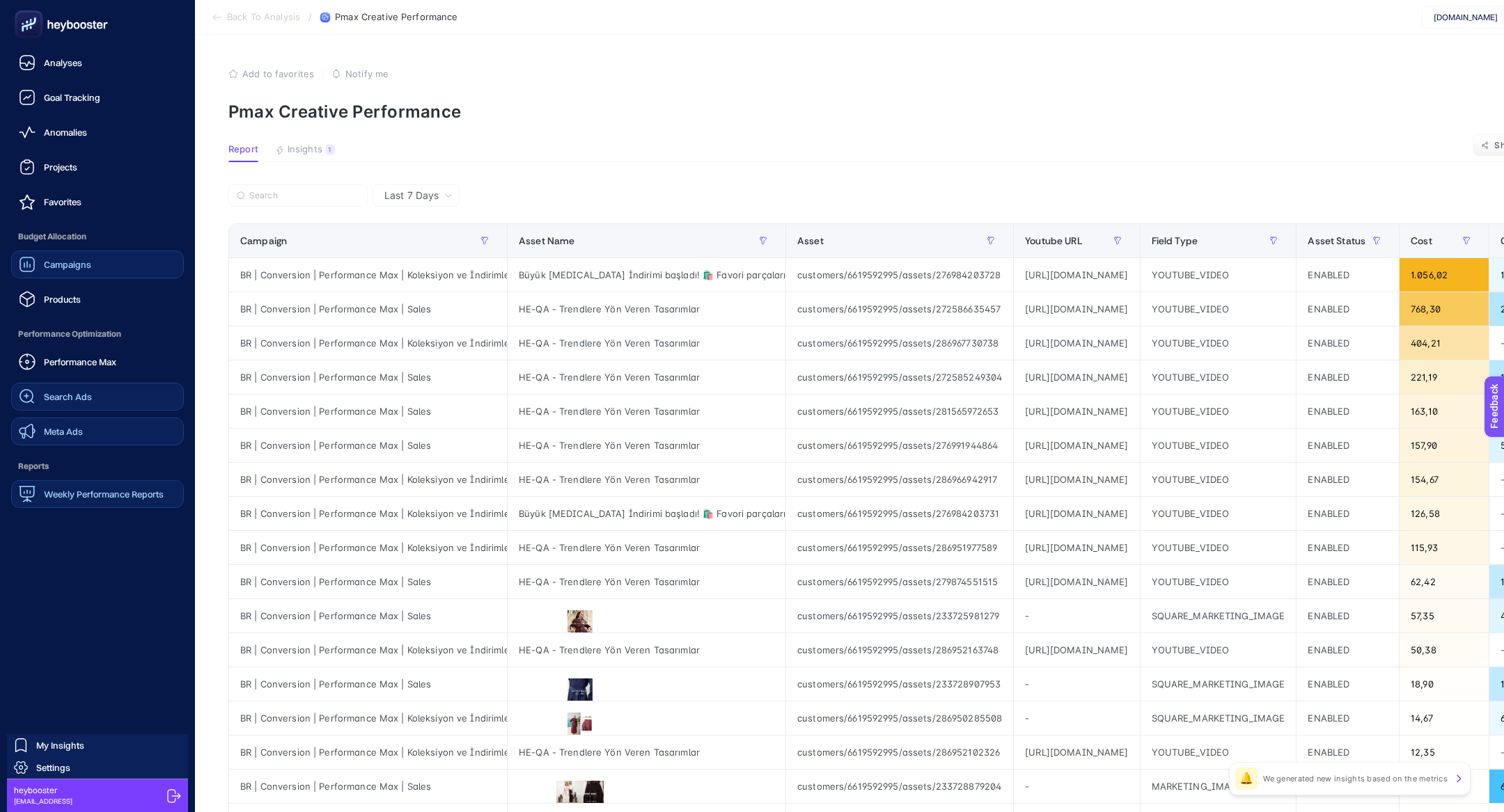
click at [60, 434] on span "Meta Ads" at bounding box center [62, 431] width 39 height 12
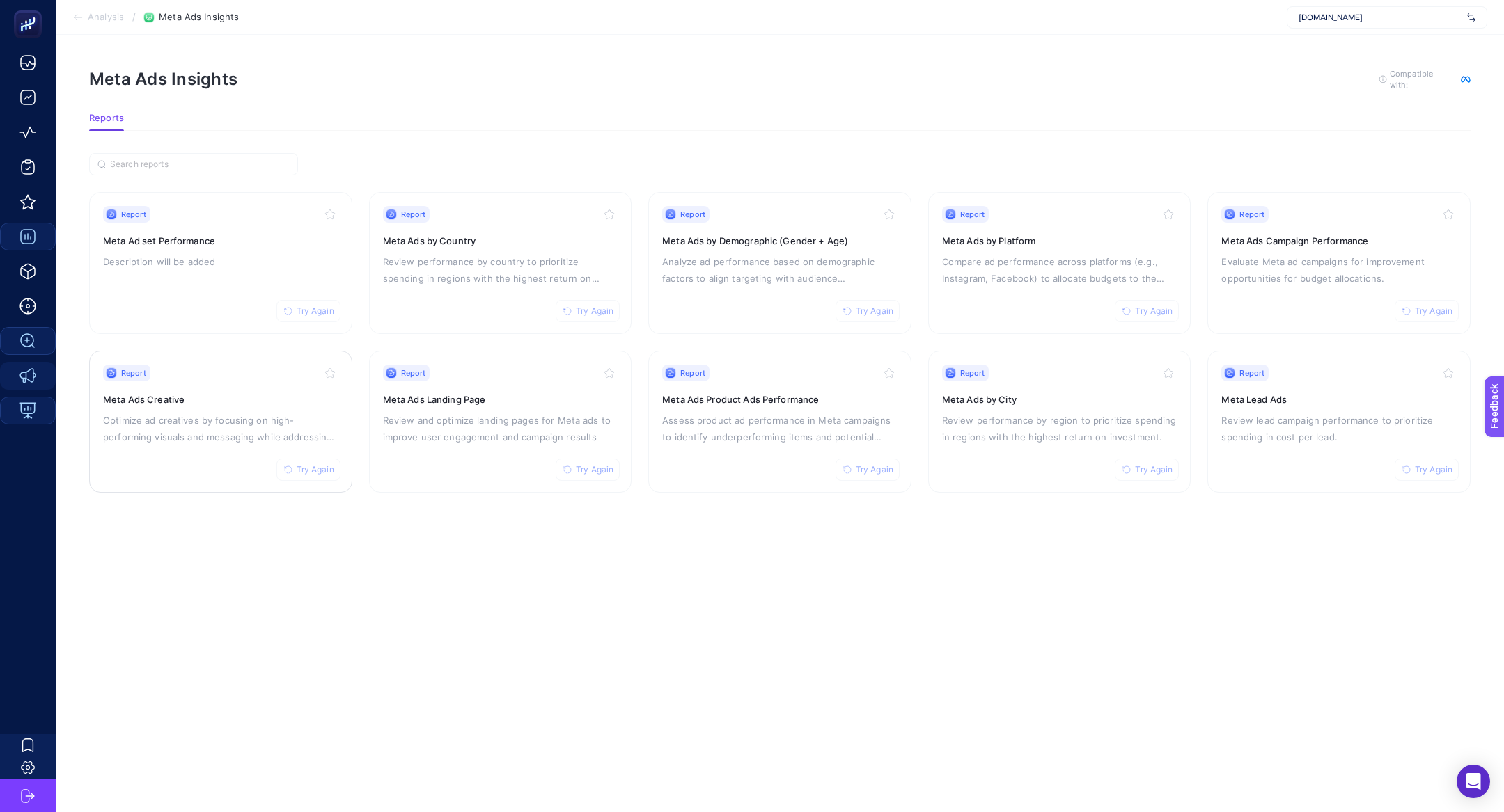
click at [248, 426] on p "Optimize ad creatives by focusing on high-performing visuals and messaging whil…" at bounding box center [220, 428] width 235 height 34
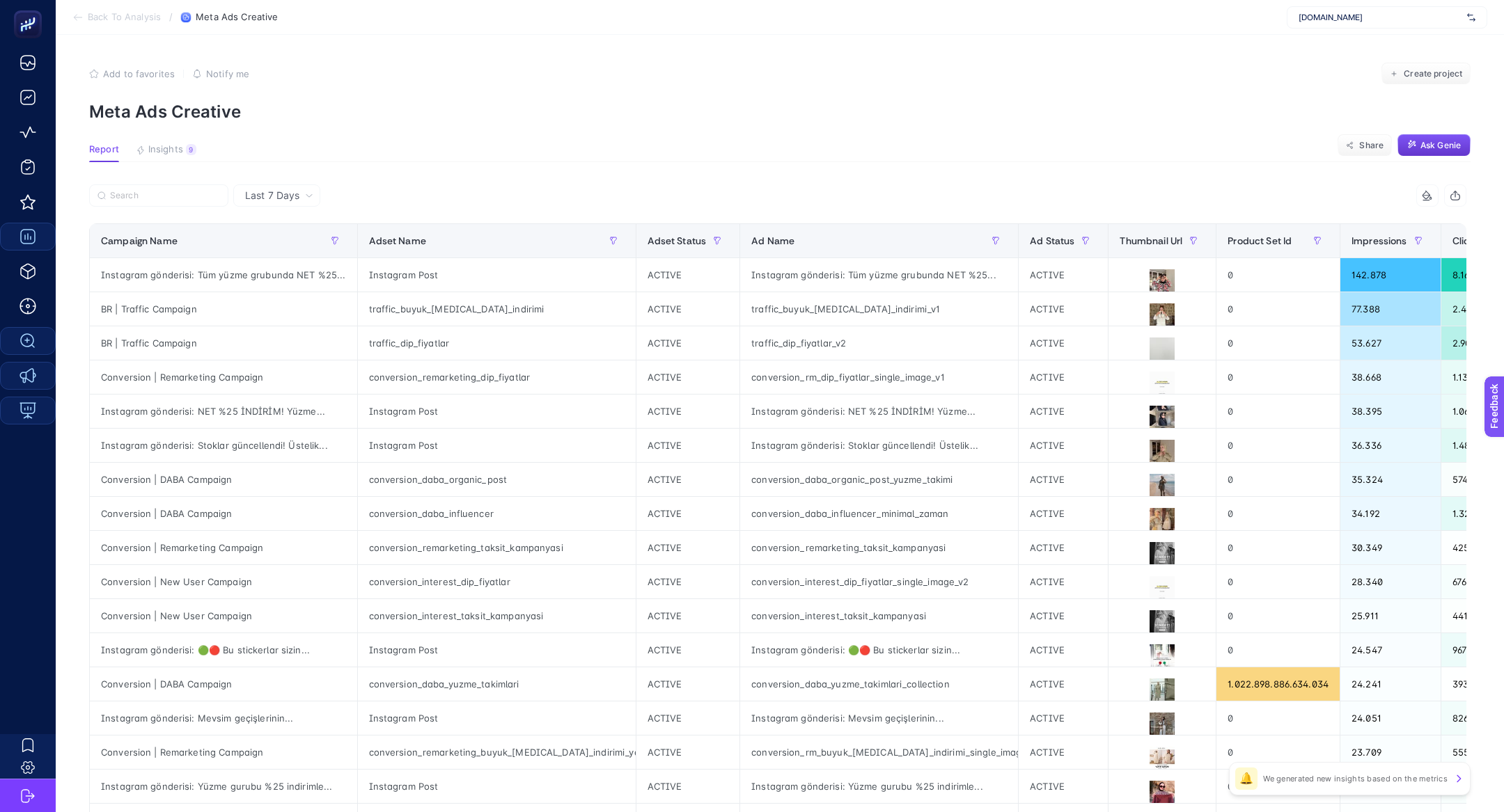
click at [1414, 138] on button "Ask Genie" at bounding box center [1433, 145] width 73 height 22
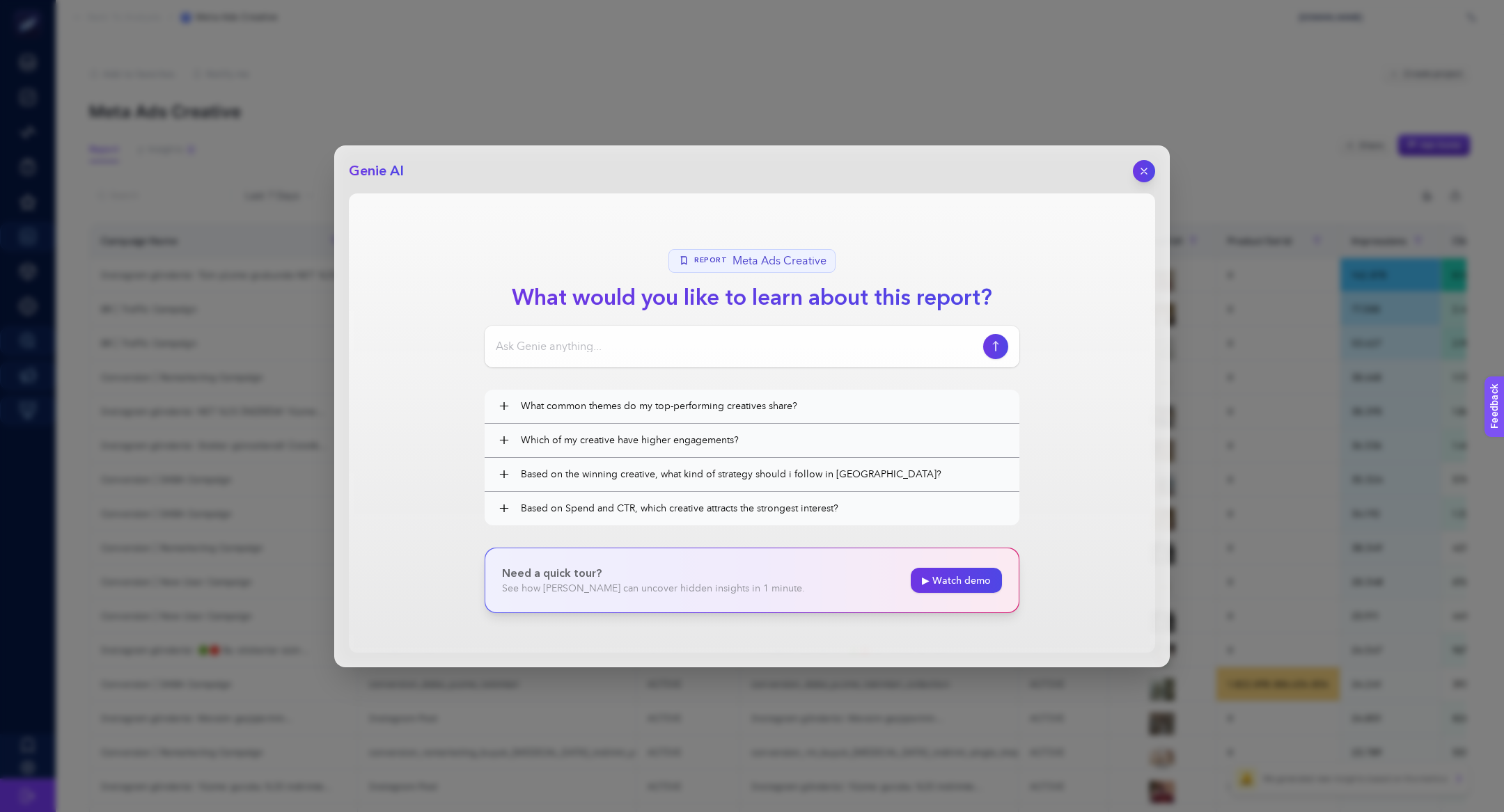
click at [686, 338] on input at bounding box center [737, 346] width 482 height 16
click at [573, 345] on input at bounding box center [737, 346] width 482 height 16
paste input "Performansı yüksek kreatiflerime bakarak, bana geleceğe yönelik strajemi nasıl …"
type input "Performansı yüksek kreatiflerime bakarak, bana geleceğe yönelik strajemi nasıl …"
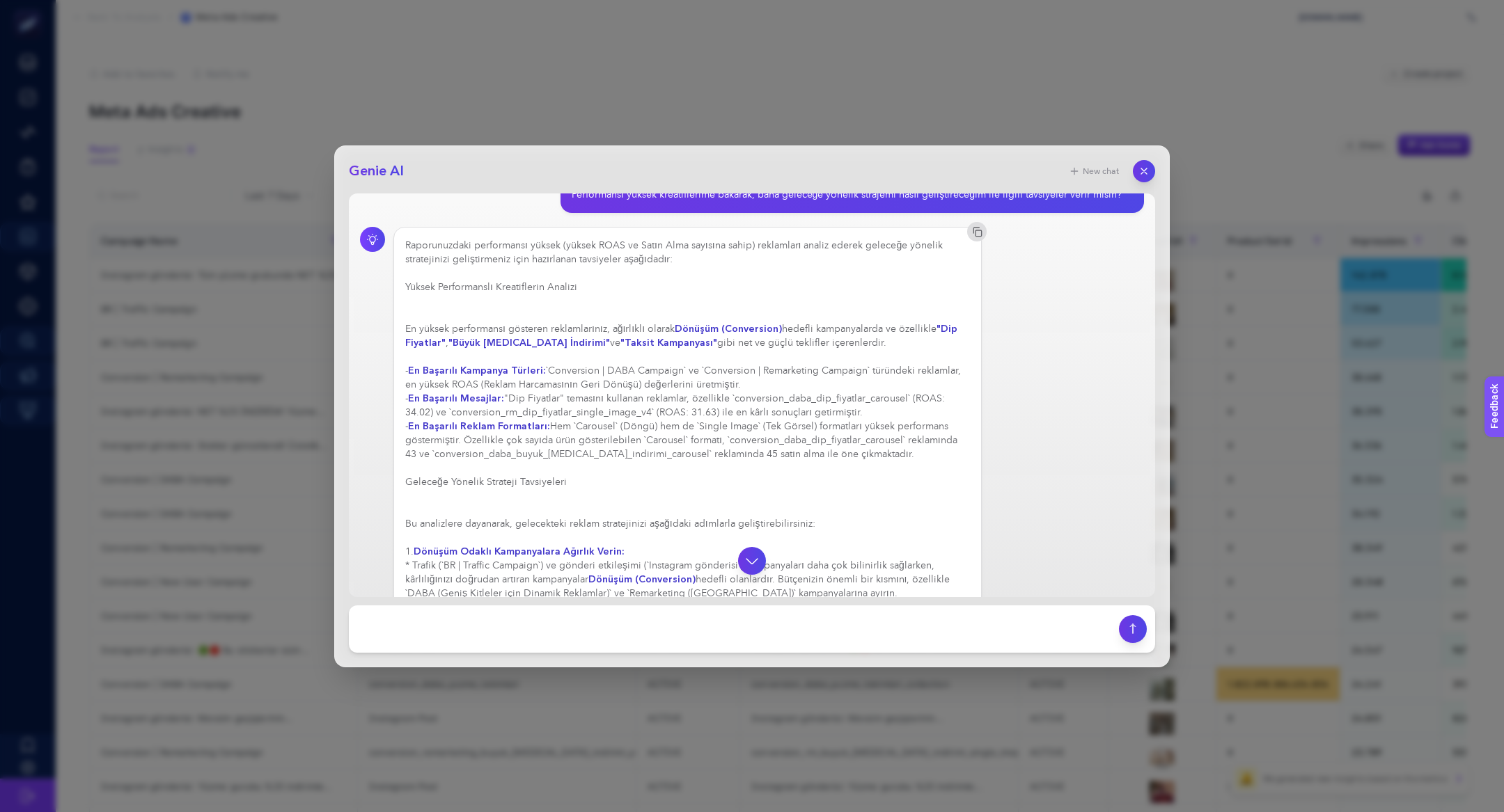
scroll to position [31, 0]
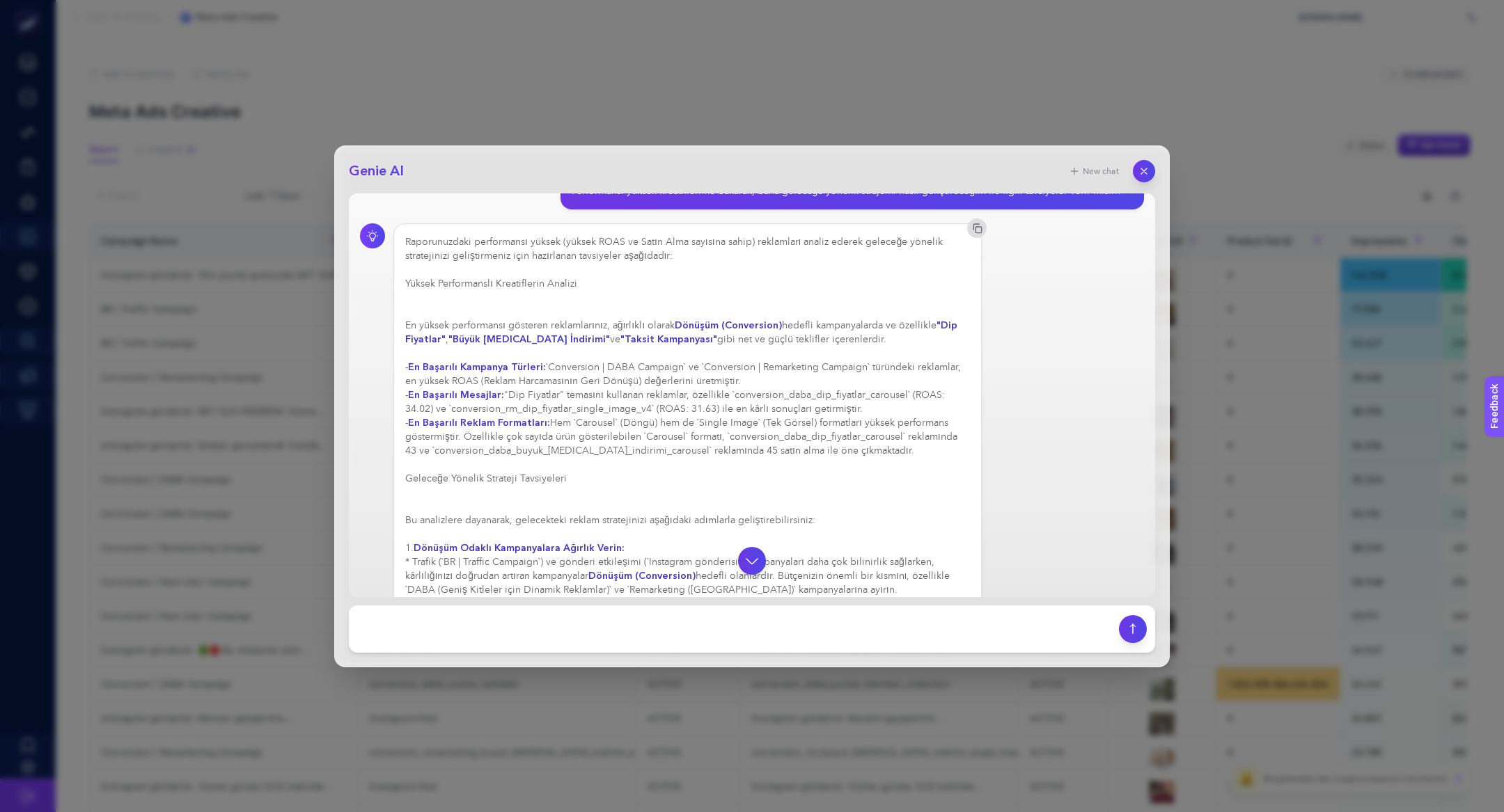
click at [628, 343] on strong ""Taksit Kampanyası"" at bounding box center [669, 339] width 97 height 13
click at [620, 334] on strong ""Taksit Kampanyası"" at bounding box center [669, 339] width 97 height 13
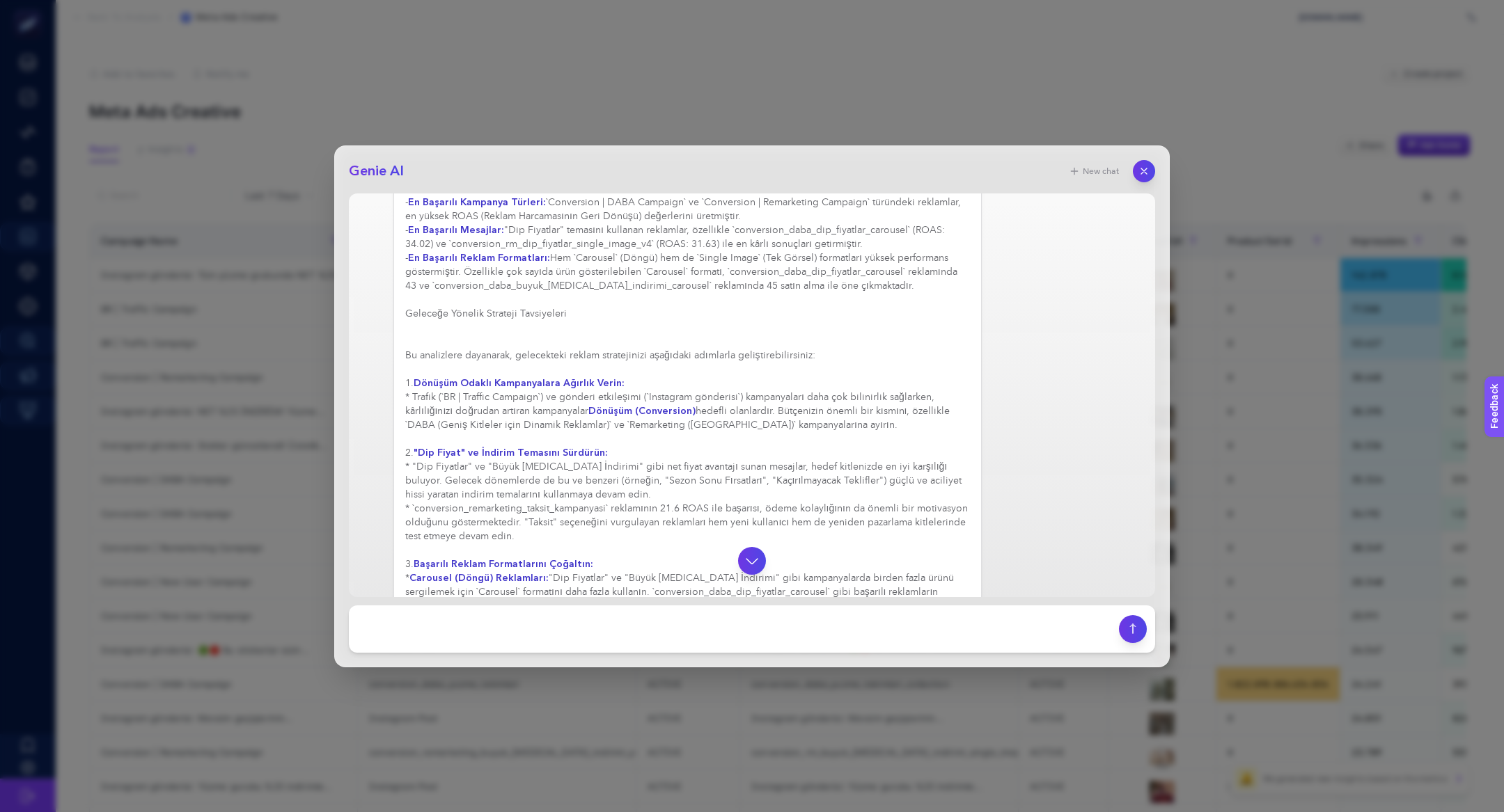
scroll to position [198, 0]
drag, startPoint x: 502, startPoint y: 462, endPoint x: 595, endPoint y: 503, distance: 101.6
click at [596, 503] on div "Raporunuzdaki performansı yüksek (yüksek ROAS ve Satın Alma sayısına sahip) rek…" at bounding box center [687, 422] width 565 height 709
drag, startPoint x: 590, startPoint y: 525, endPoint x: 518, endPoint y: 482, distance: 83.9
click at [519, 483] on div "Raporunuzdaki performansı yüksek (yüksek ROAS ve Satın Alma sayısına sahip) rek…" at bounding box center [687, 422] width 565 height 709
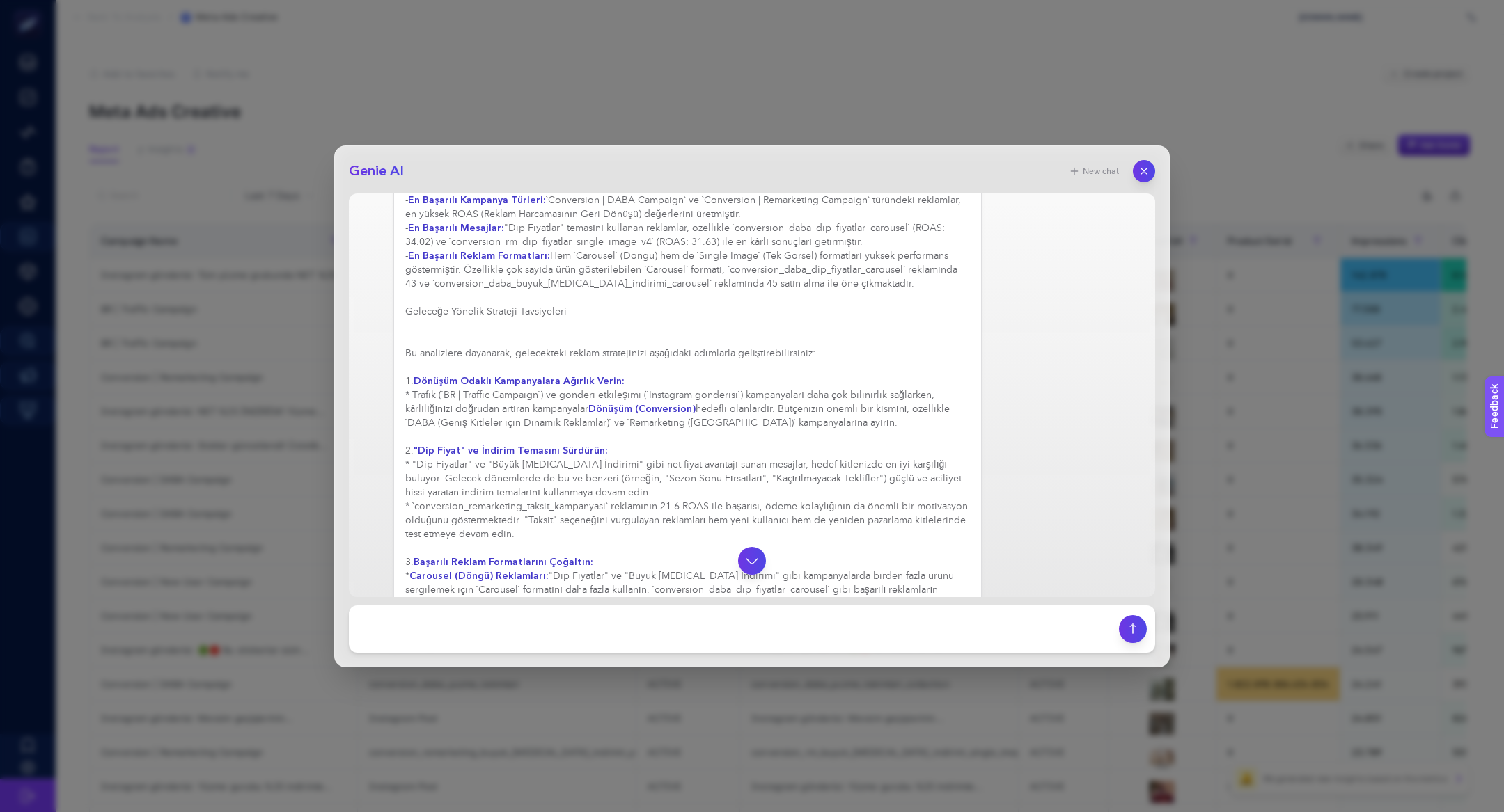
click at [759, 482] on div "Raporunuzdaki performansı yüksek (yüksek ROAS ve Satın Alma sayısına sahip) rek…" at bounding box center [687, 422] width 565 height 709
drag, startPoint x: 805, startPoint y: 481, endPoint x: 667, endPoint y: 478, distance: 138.0
click at [667, 478] on div "Raporunuzdaki performansı yüksek (yüksek ROAS ve Satın Alma sayısına sahip) rek…" at bounding box center [687, 422] width 565 height 709
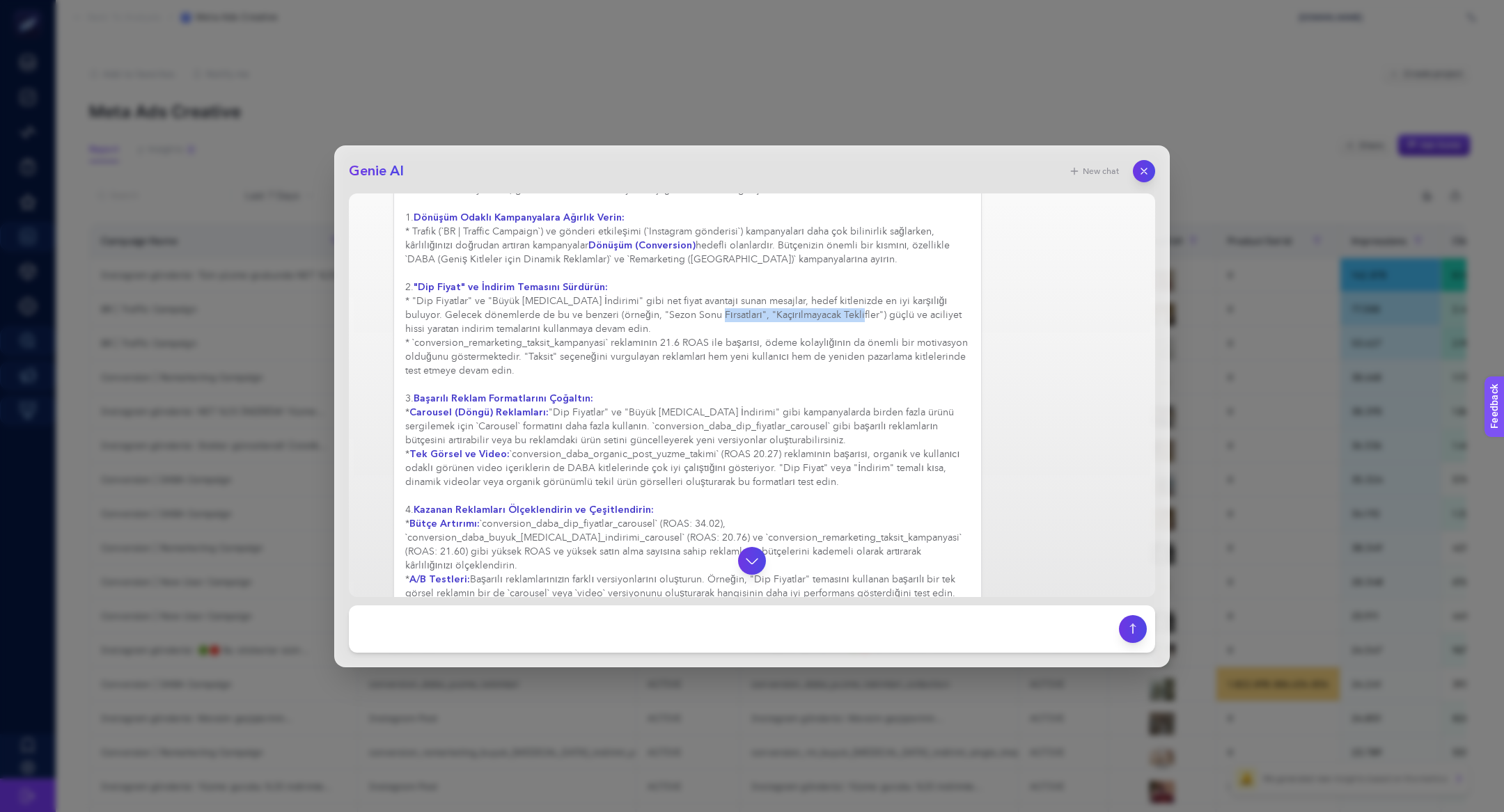
scroll to position [361, 0]
click at [414, 454] on div "Raporunuzdaki performansı yüksek (yüksek ROAS ve Satın Alma sayısına sahip) rek…" at bounding box center [687, 260] width 565 height 709
drag, startPoint x: 712, startPoint y: 457, endPoint x: 506, endPoint y: 454, distance: 206.0
click at [506, 455] on div "Raporunuzdaki performansı yüksek (yüksek ROAS ve Satın Alma sayısına sahip) rek…" at bounding box center [687, 260] width 565 height 709
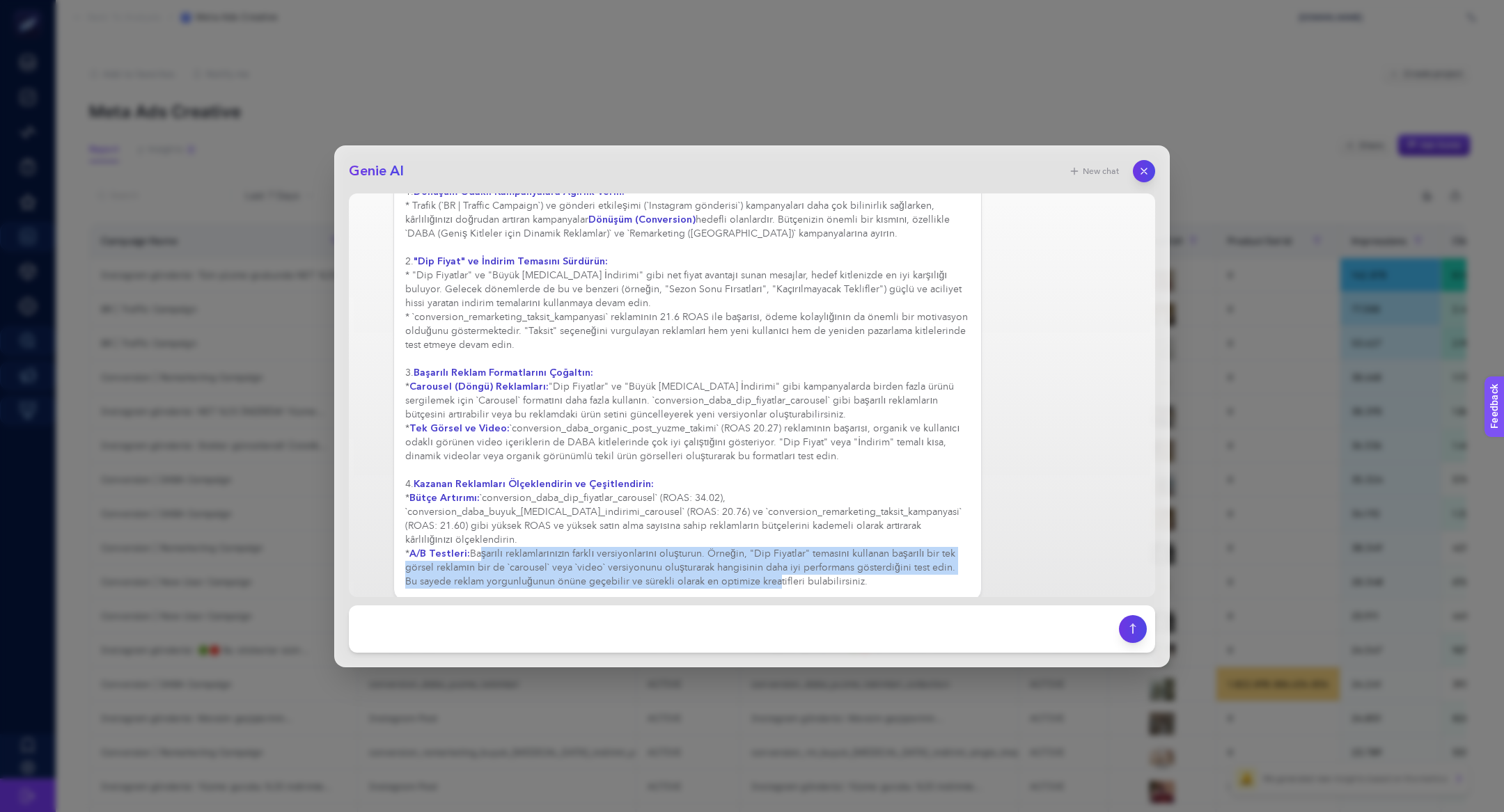
drag, startPoint x: 476, startPoint y: 540, endPoint x: 760, endPoint y: 571, distance: 285.7
click at [760, 571] on div "Raporunuzdaki performansı yüksek (yüksek ROAS ve Satın Alma sayısına sahip) rek…" at bounding box center [687, 233] width 565 height 709
click at [1147, 169] on icon "button" at bounding box center [1144, 171] width 12 height 12
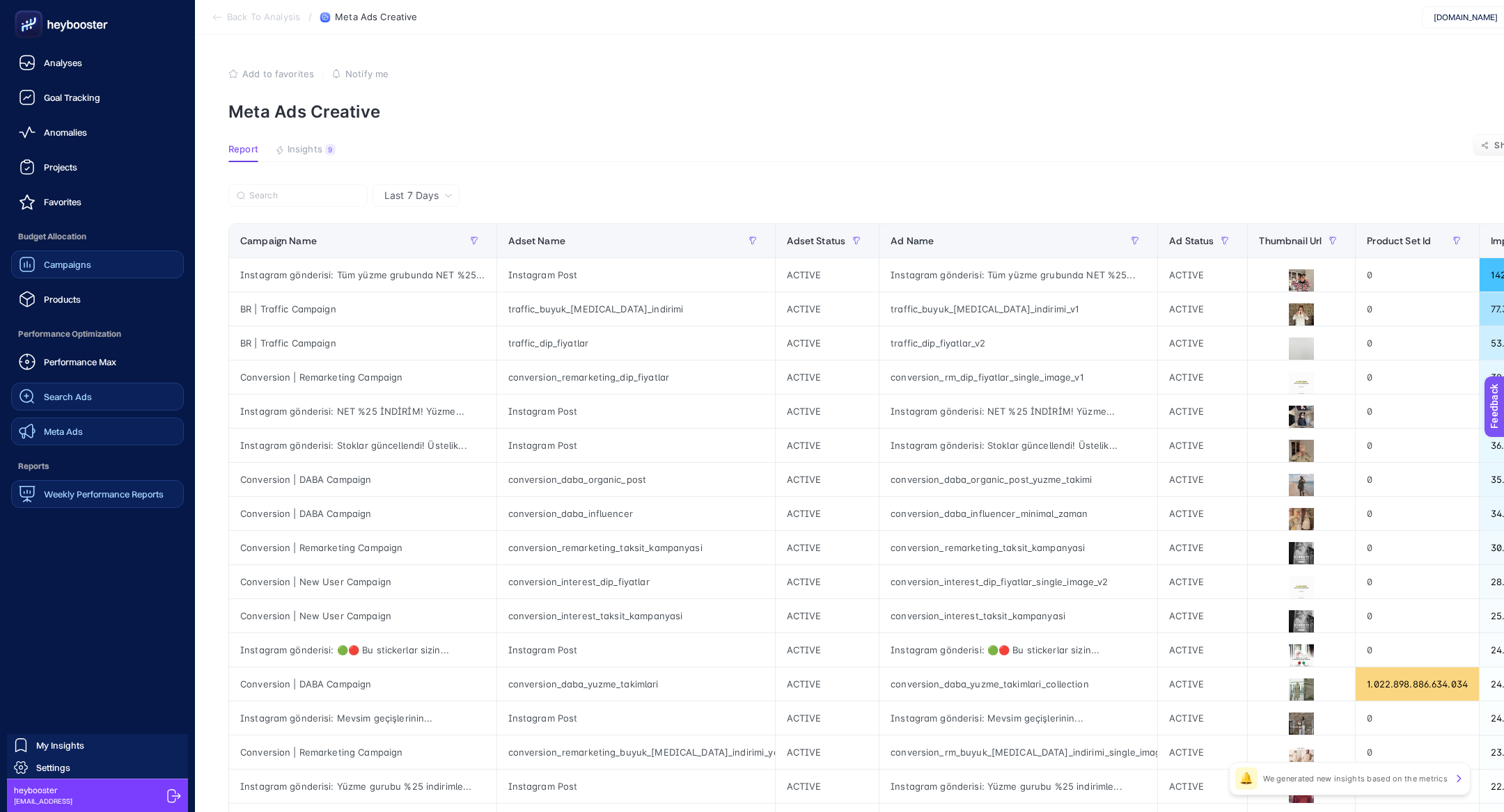
click at [89, 354] on div "Performance Max" at bounding box center [67, 362] width 98 height 16
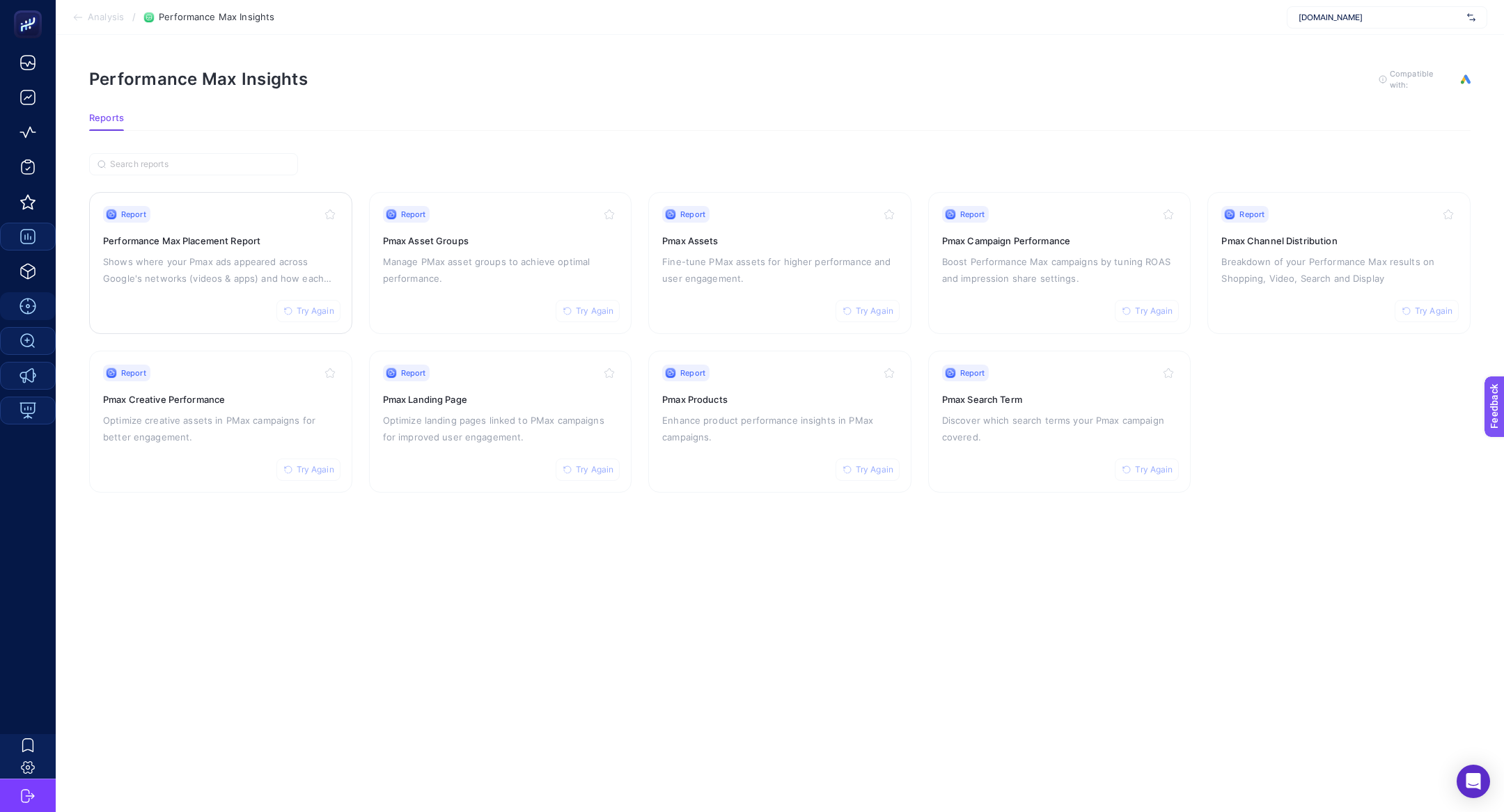
click at [99, 267] on link "Report Try Again Performance Max Placement Report Shows where your Pmax ads app…" at bounding box center [220, 263] width 263 height 142
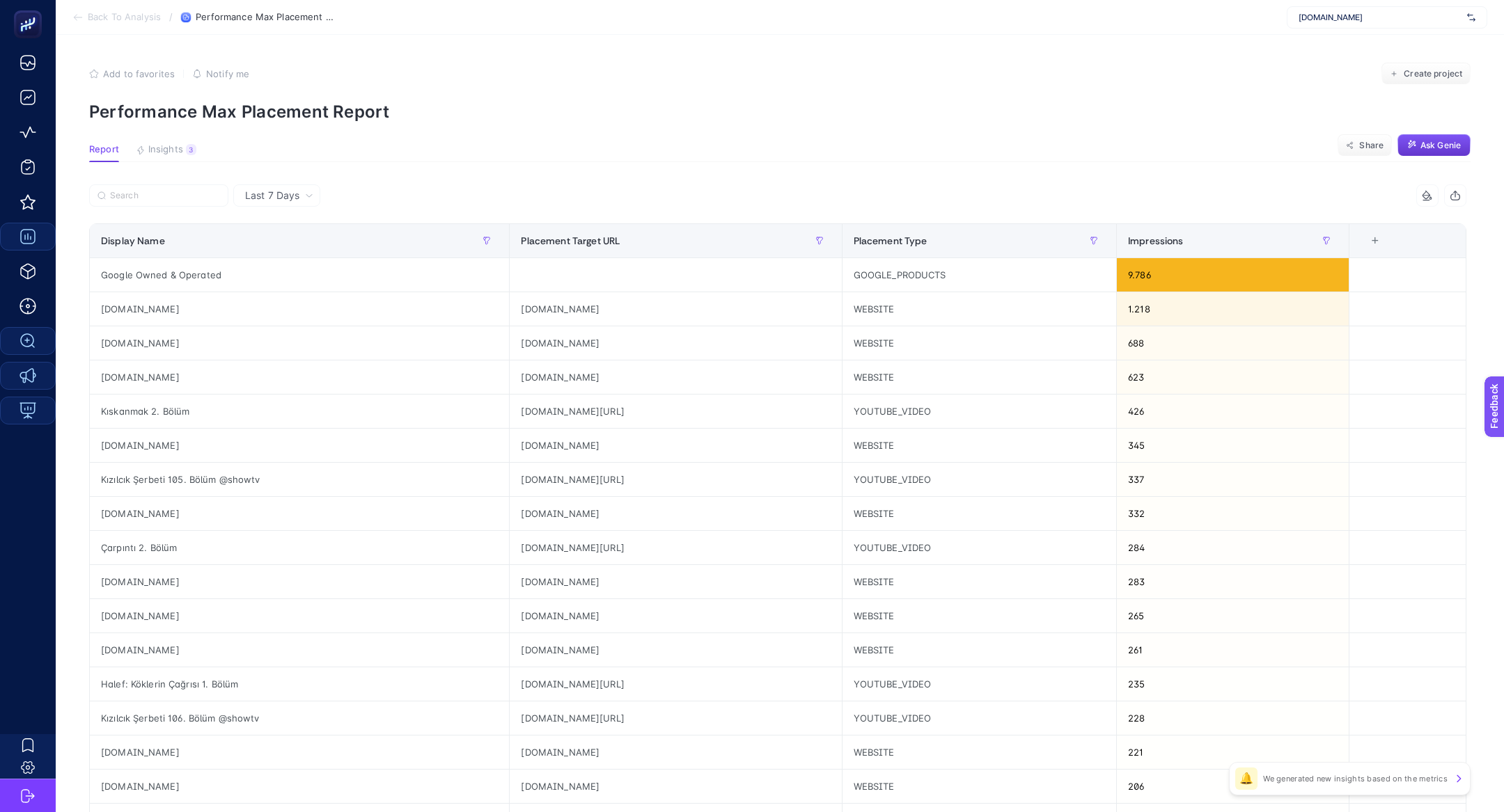
click at [1452, 143] on span "Ask Genie" at bounding box center [1440, 145] width 40 height 12
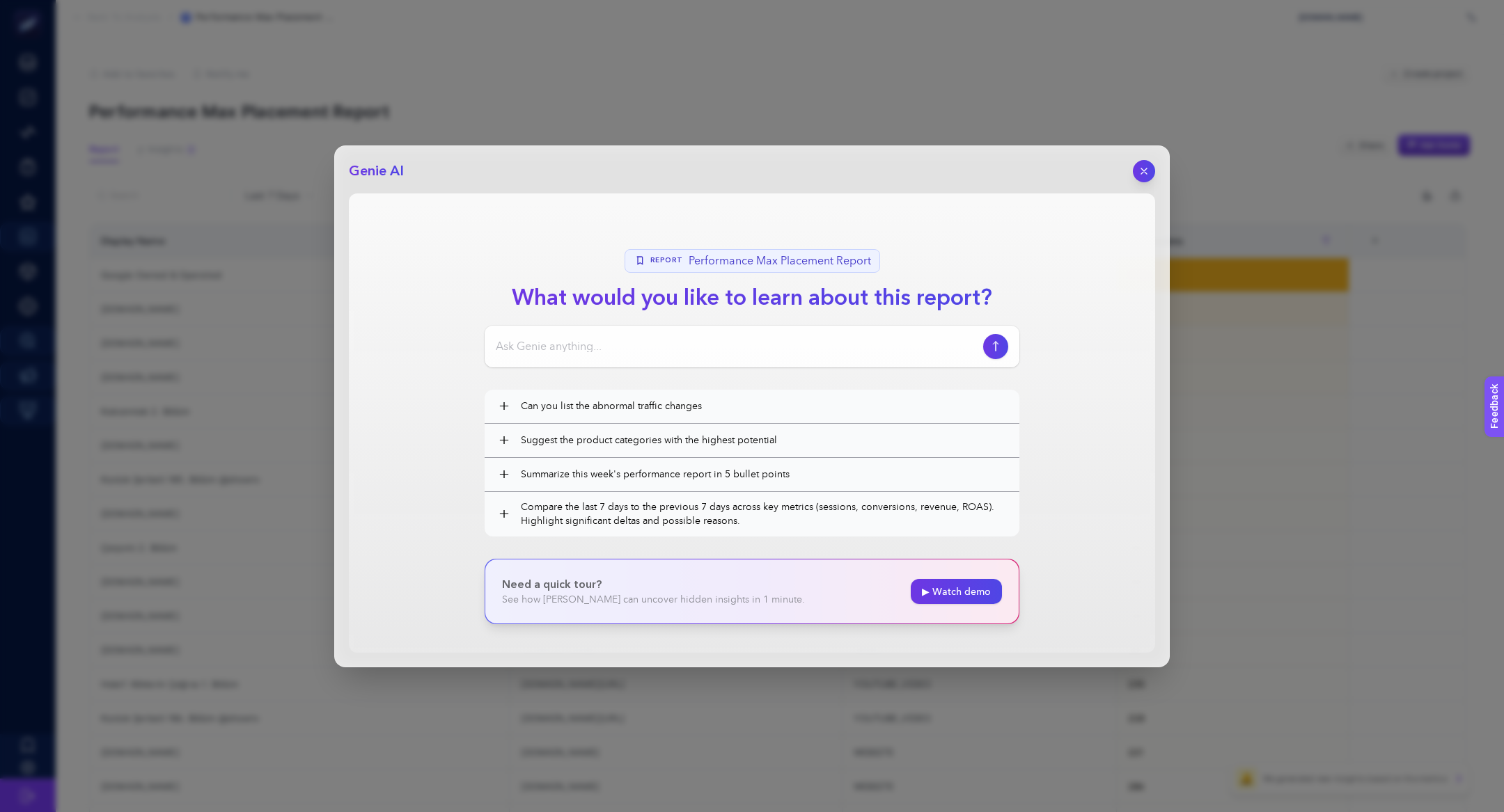
click at [713, 331] on div at bounding box center [752, 346] width 534 height 42
click at [728, 347] on input at bounding box center [737, 346] width 482 height 16
click at [664, 338] on input "çocuk kanall" at bounding box center [737, 346] width 482 height 16
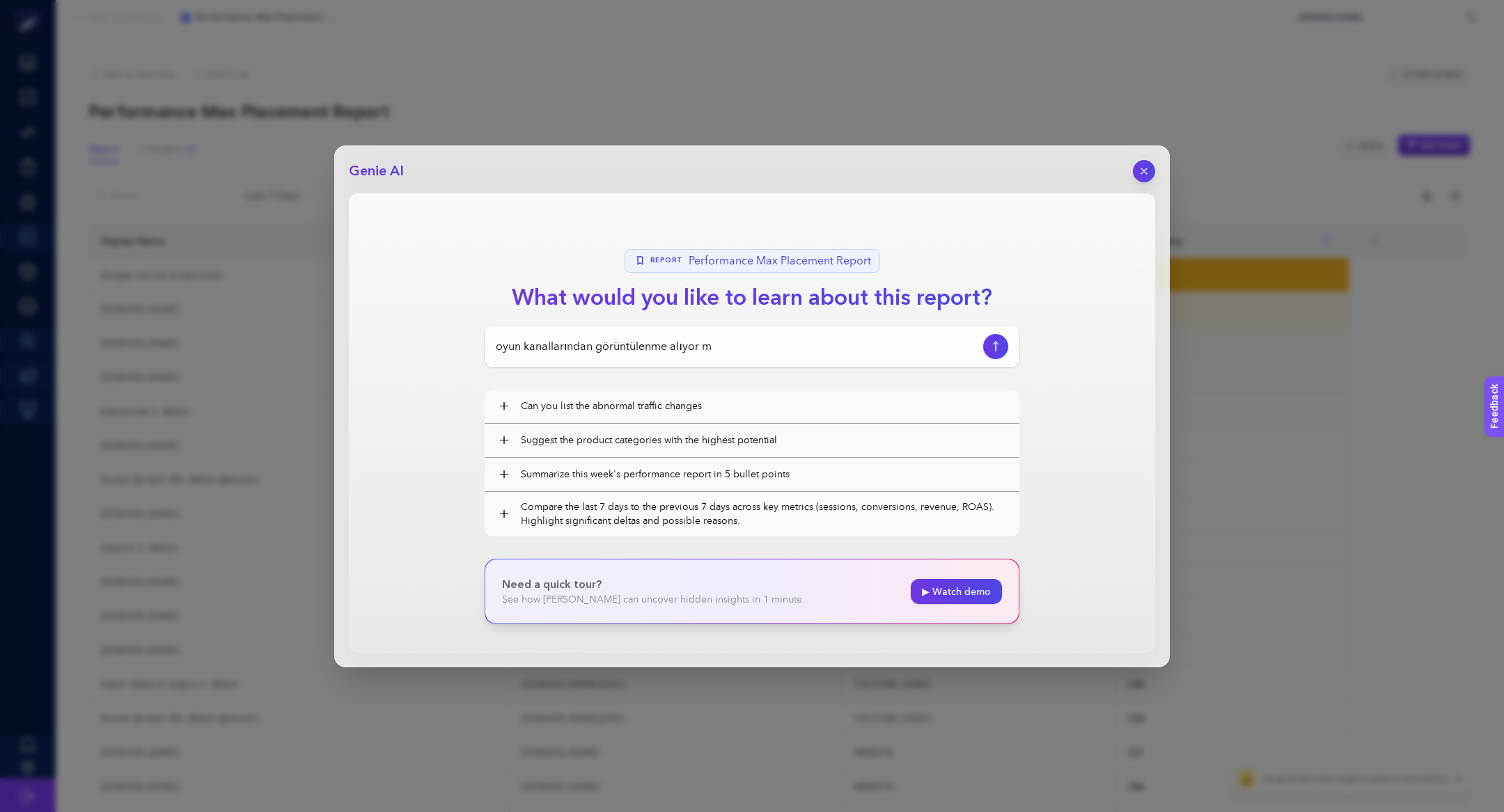
type input "oyun kanallarından görüntülenme alıyor mu"
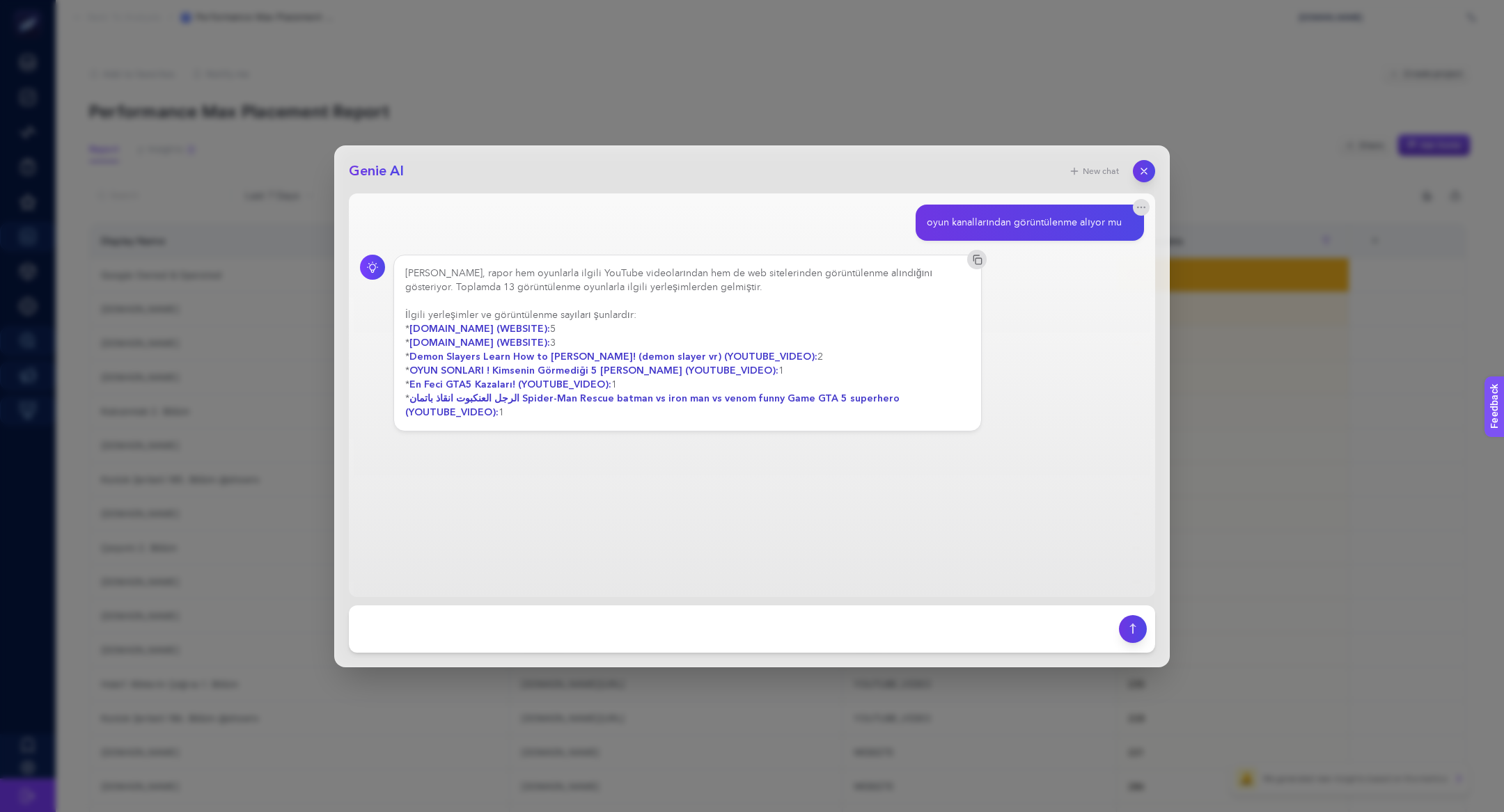
click at [421, 397] on strong "الرجل العنكبوت انقاذ باتمان Spider-Man Rescue batman vs iron man vs venom funny…" at bounding box center [652, 405] width 494 height 27
click at [539, 345] on div "[PERSON_NAME], rapor hem oyunlarla ilgili YouTube videolarından hem de web site…" at bounding box center [687, 343] width 565 height 153
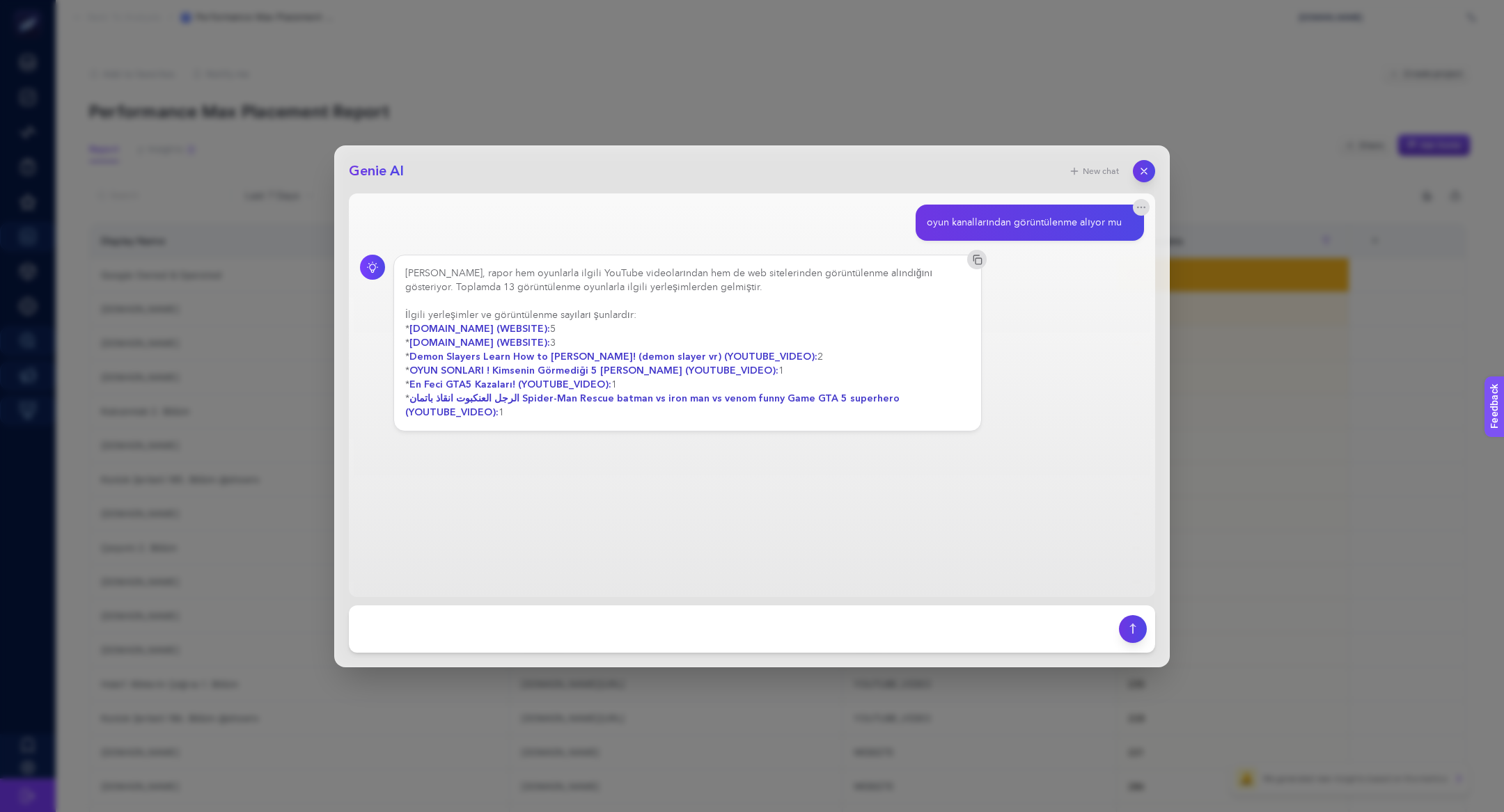
click at [539, 345] on div "[PERSON_NAME], rapor hem oyunlarla ilgili YouTube videolarından hem de web site…" at bounding box center [687, 343] width 565 height 153
drag, startPoint x: 663, startPoint y: 358, endPoint x: 715, endPoint y: 361, distance: 52.1
click at [715, 361] on strong "Demon Slayers Learn How to [PERSON_NAME]! (demon slayer vr) (YOUTUBE_VIDEO):" at bounding box center [613, 357] width 408 height 13
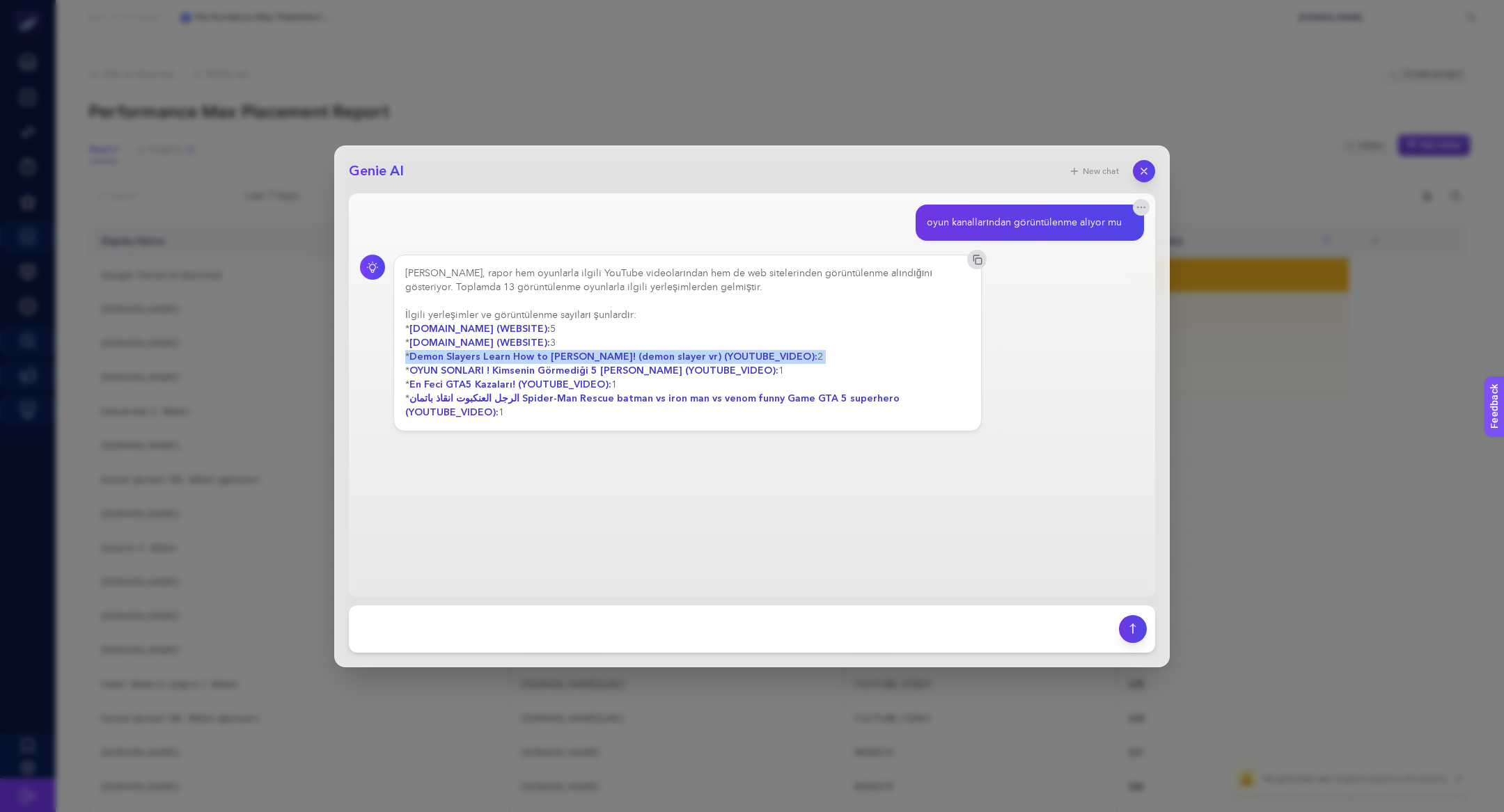
click at [715, 361] on strong "Demon Slayers Learn How to [PERSON_NAME]! (demon slayer vr) (YOUTUBE_VIDEO):" at bounding box center [613, 357] width 408 height 13
click at [629, 629] on textarea at bounding box center [733, 629] width 753 height 30
type textarea "bunun bizim için bir zararı var mıdır?"
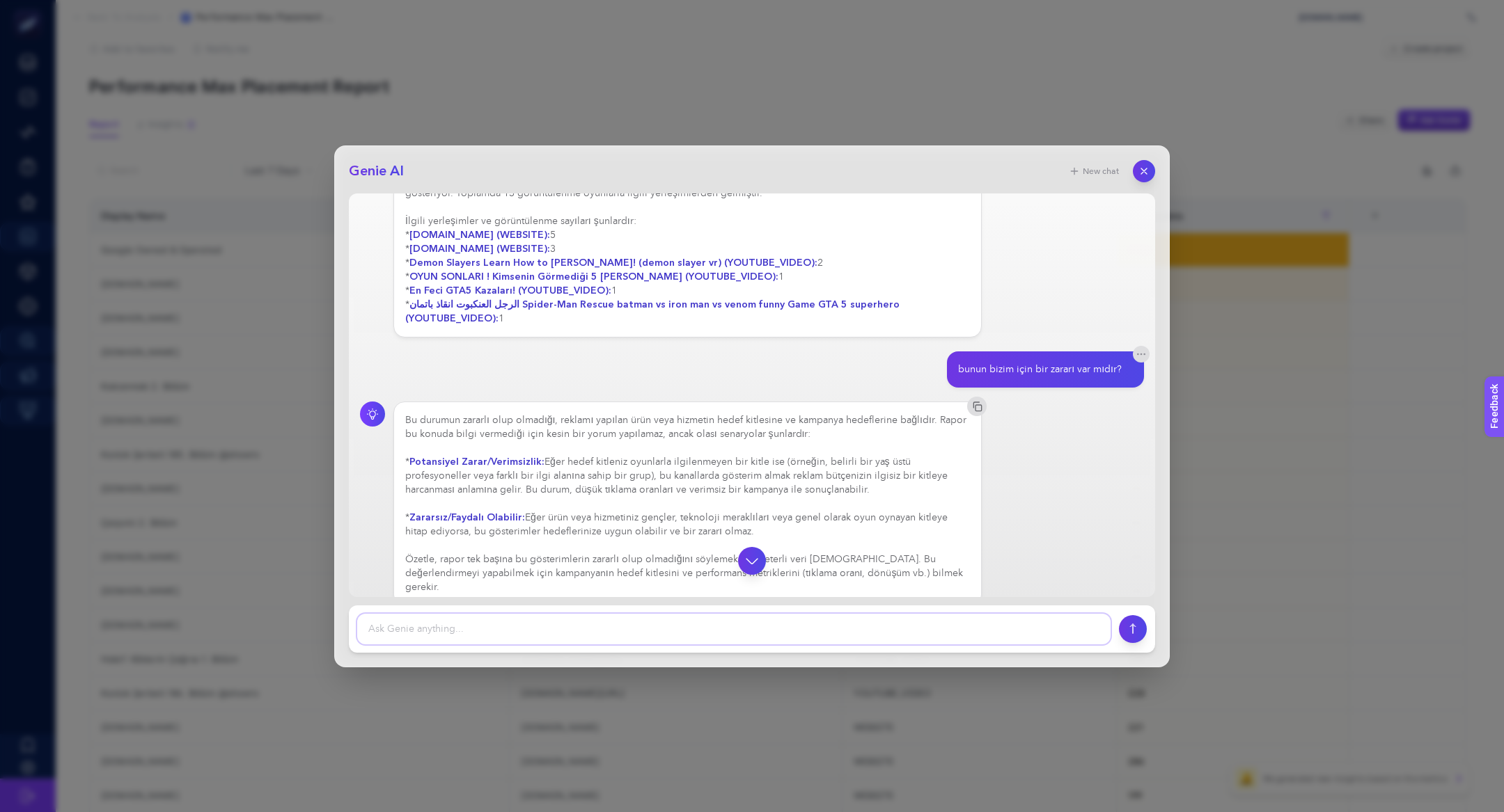
scroll to position [85, 0]
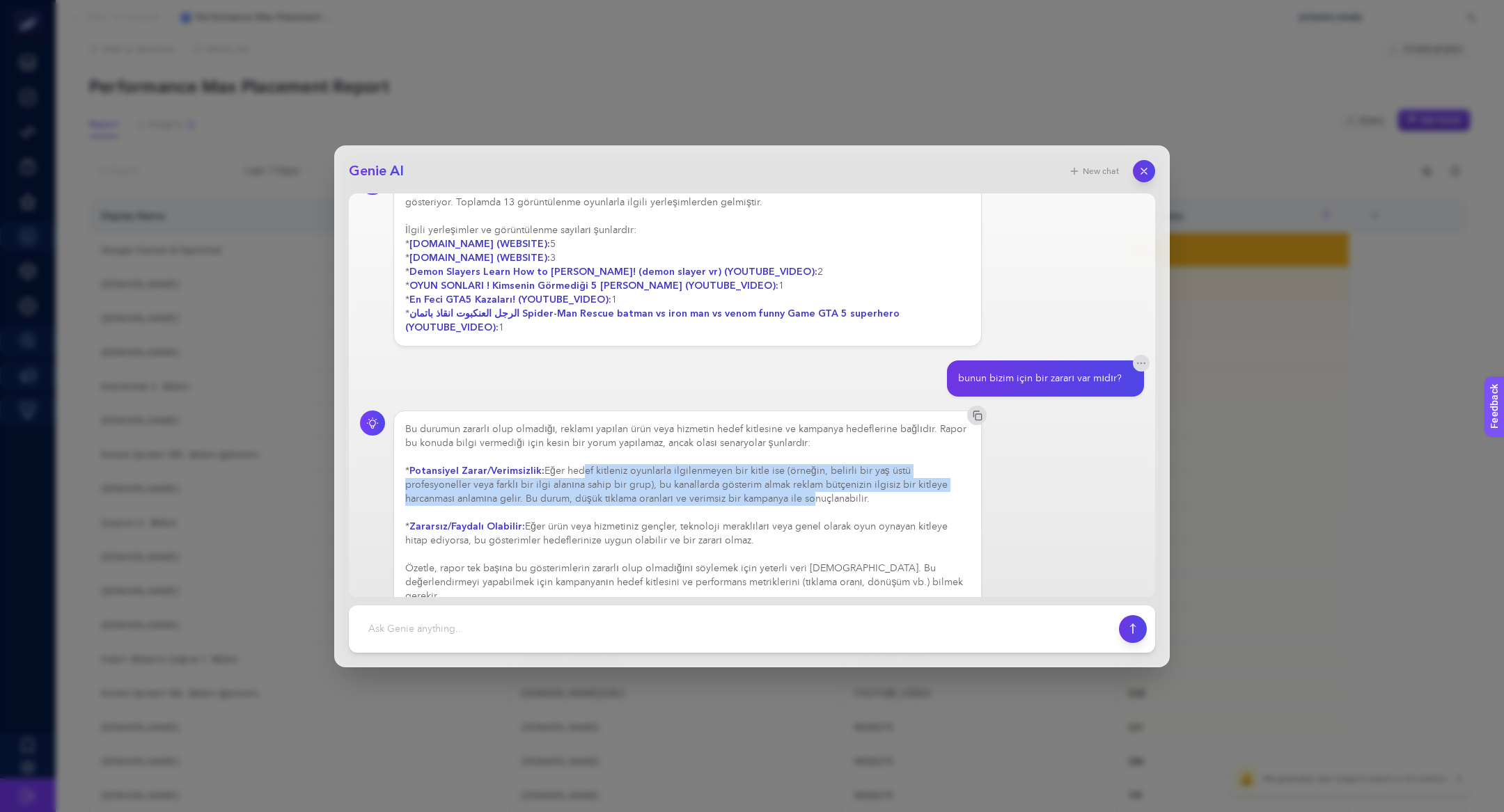
drag, startPoint x: 573, startPoint y: 460, endPoint x: 710, endPoint y: 482, distance: 138.8
click at [710, 482] on div "Bu durumun zararlı olup olmadığı, reklamı yapılan ürün veya hizmetin hedef kitl…" at bounding box center [687, 513] width 565 height 181
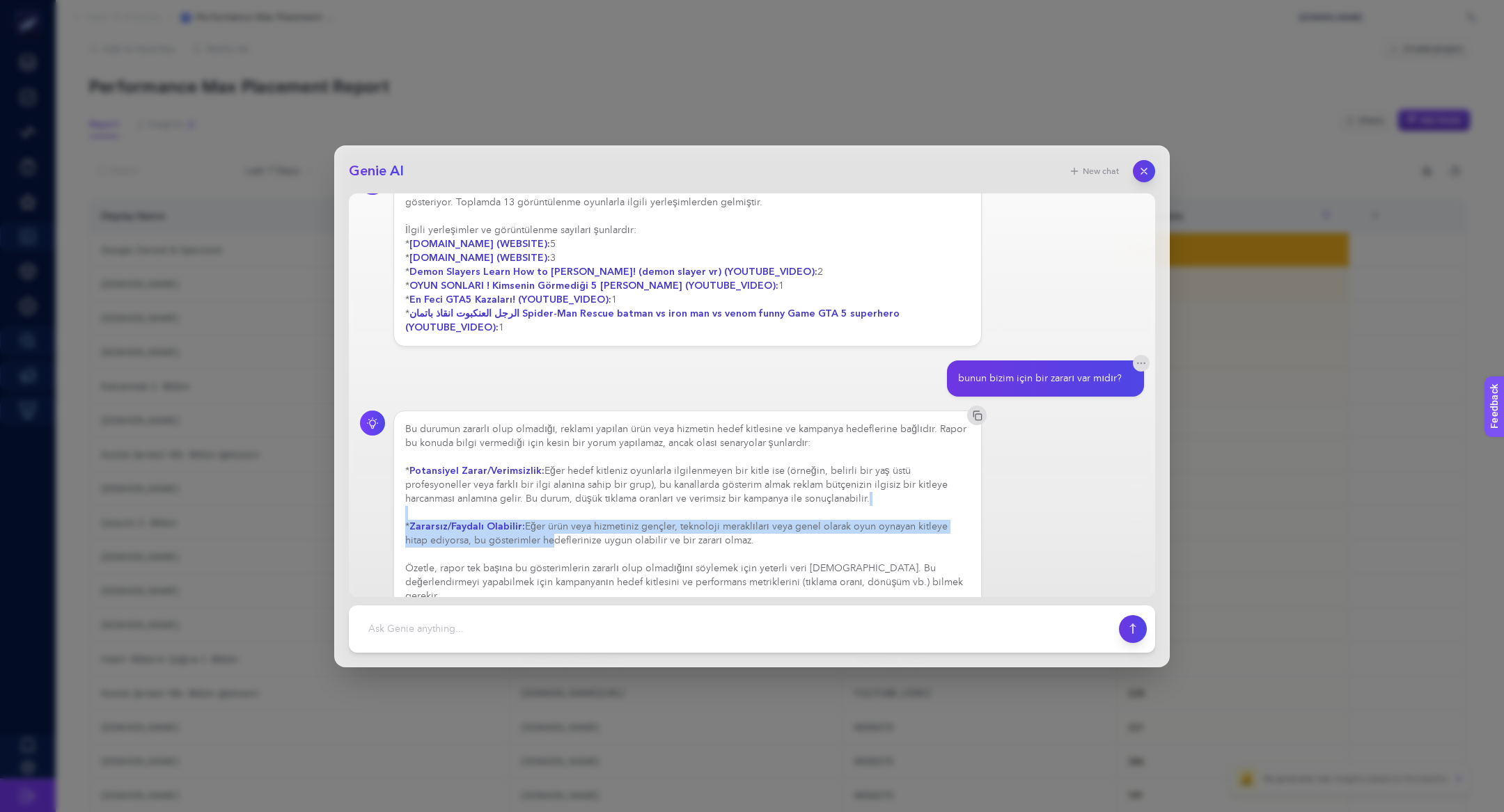
drag, startPoint x: 521, startPoint y: 525, endPoint x: 499, endPoint y: 505, distance: 29.7
click at [499, 505] on div "Bu durumun zararlı olup olmadığı, reklamı yapılan ürün veya hizmetin hedef kitl…" at bounding box center [687, 513] width 565 height 181
drag, startPoint x: 729, startPoint y: 533, endPoint x: 402, endPoint y: 506, distance: 328.1
click at [402, 506] on div "Bu durumun zararlı olup olmadığı, reklamı yapılan ürün veya hizmetin hedef kitl…" at bounding box center [687, 512] width 588 height 205
click at [1145, 174] on icon "button" at bounding box center [1144, 171] width 12 height 12
